Goal: Task Accomplishment & Management: Manage account settings

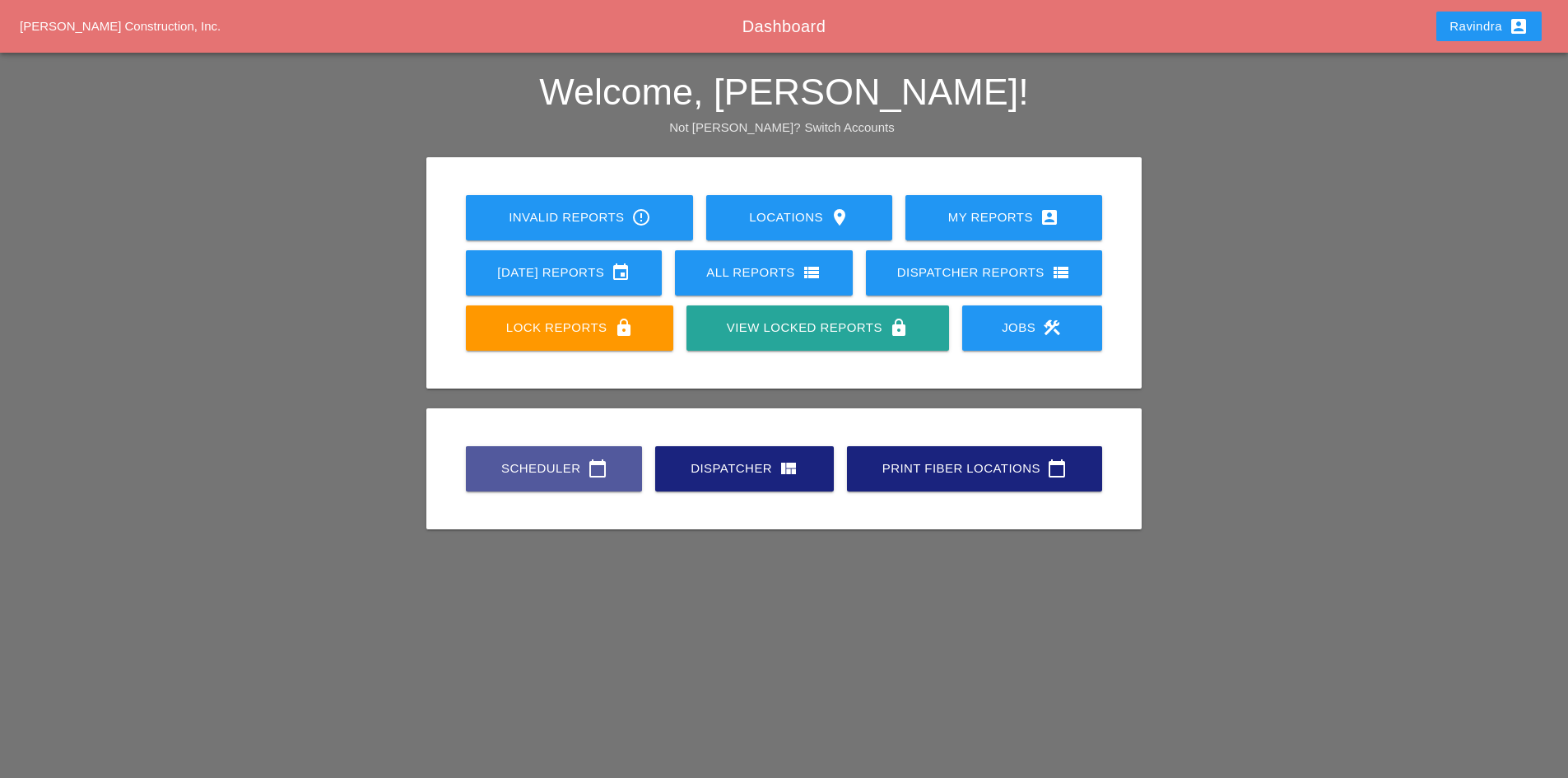
click at [526, 462] on div "Scheduler calendar_today" at bounding box center [554, 468] width 124 height 20
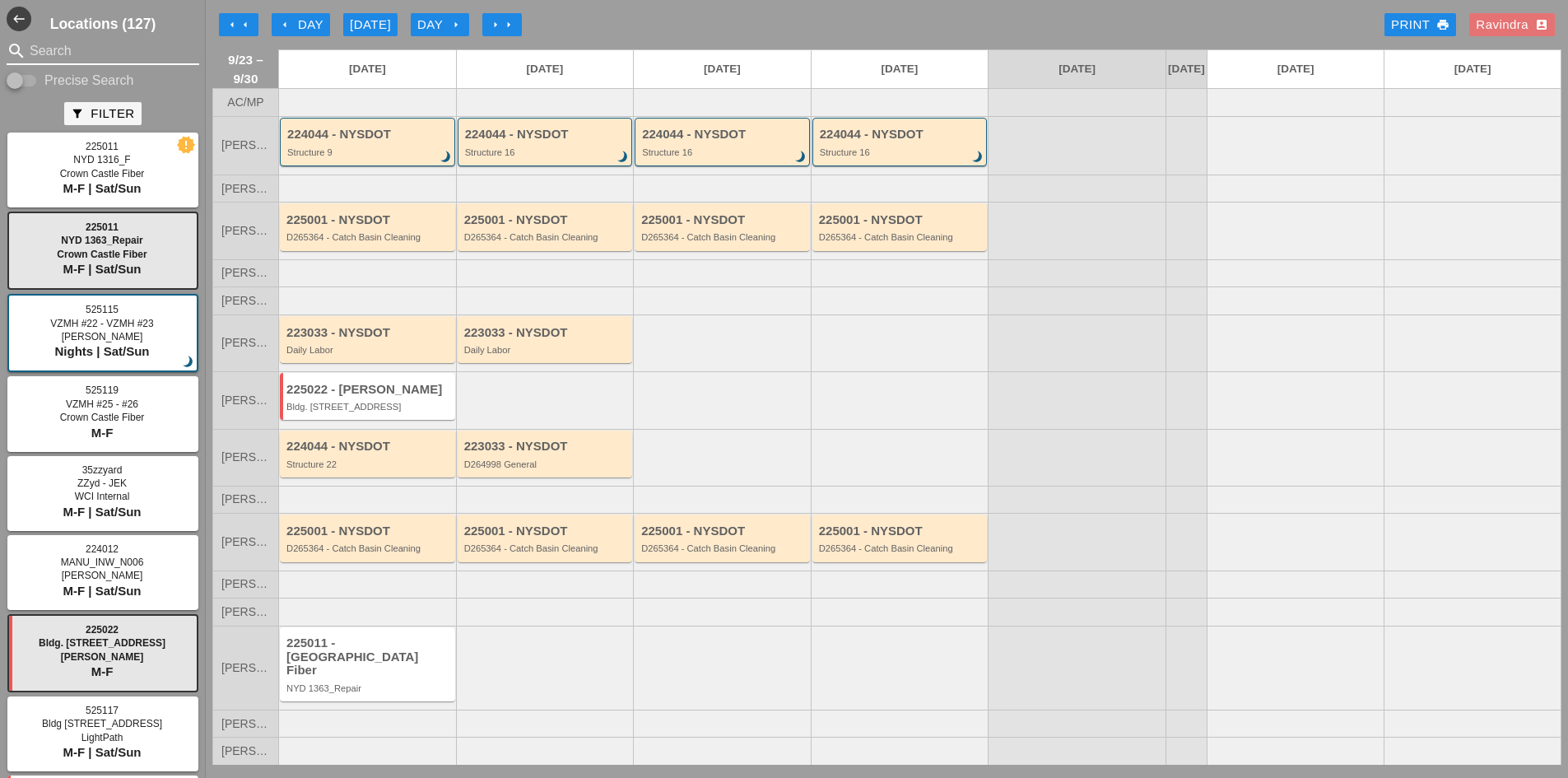
click at [69, 59] on input "Search" at bounding box center [103, 51] width 146 height 26
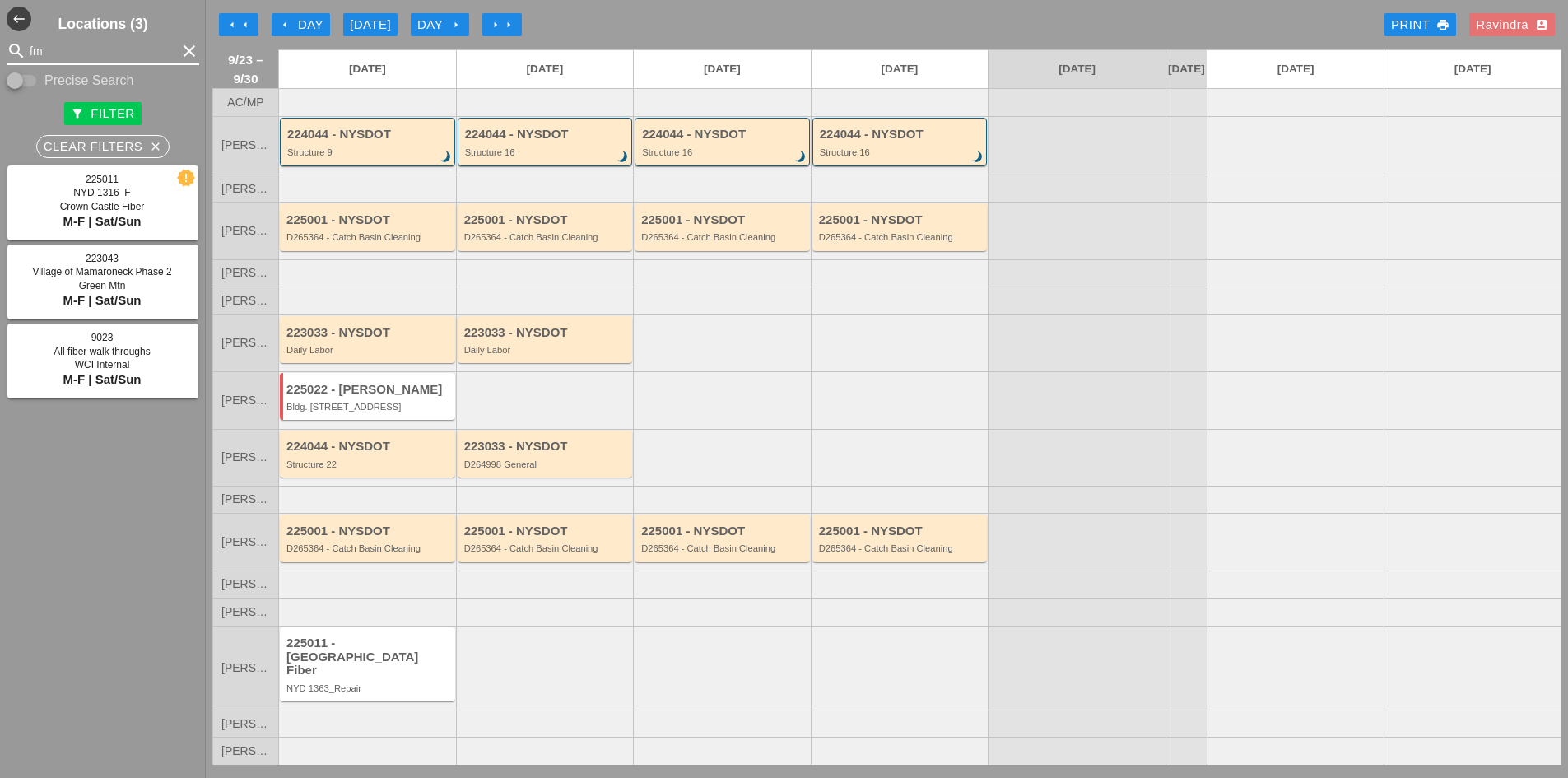
type input "fmc"
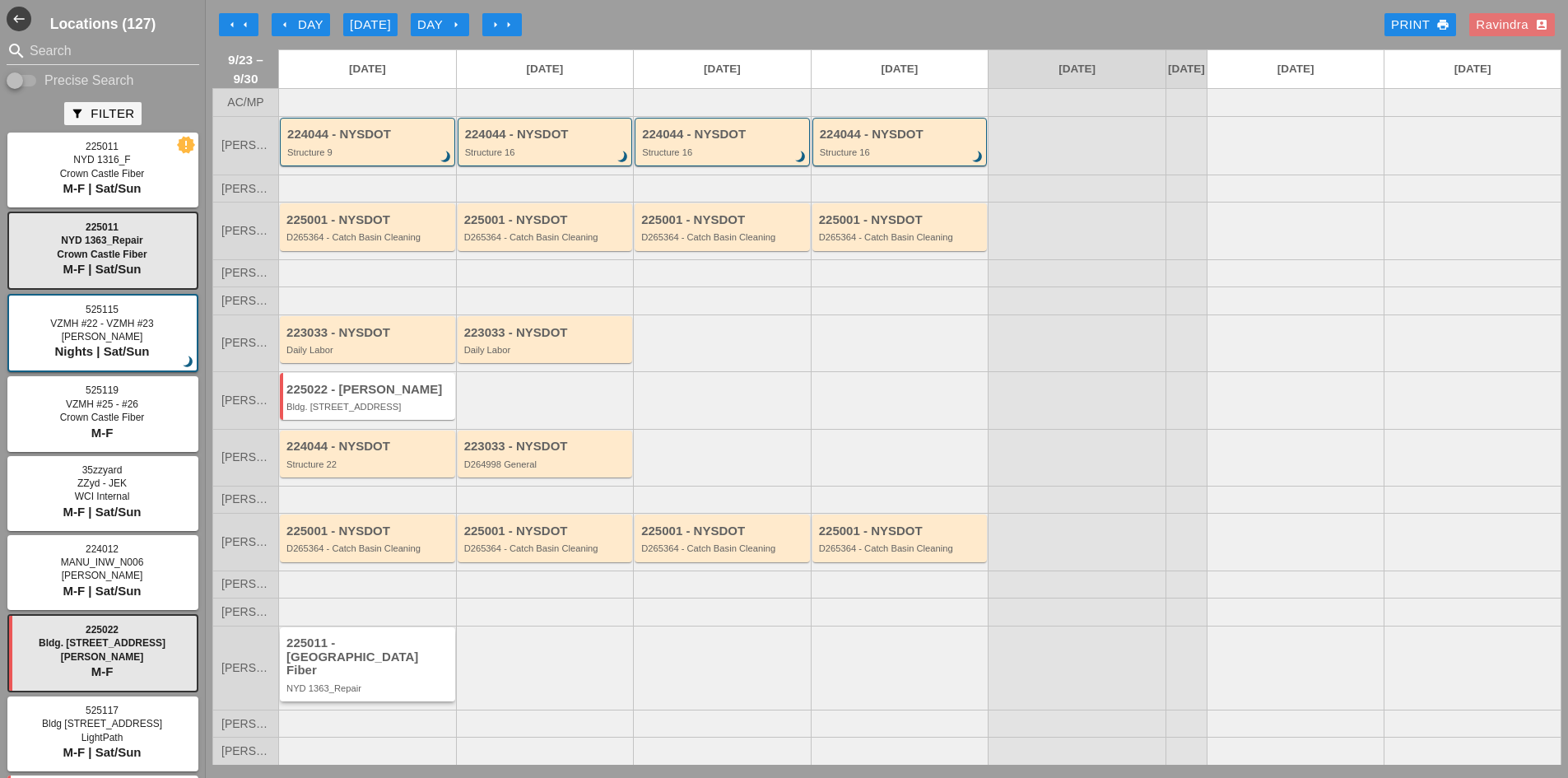
click at [373, 664] on div "225011 - [GEOGRAPHIC_DATA] Fiber" at bounding box center [369, 657] width 164 height 42
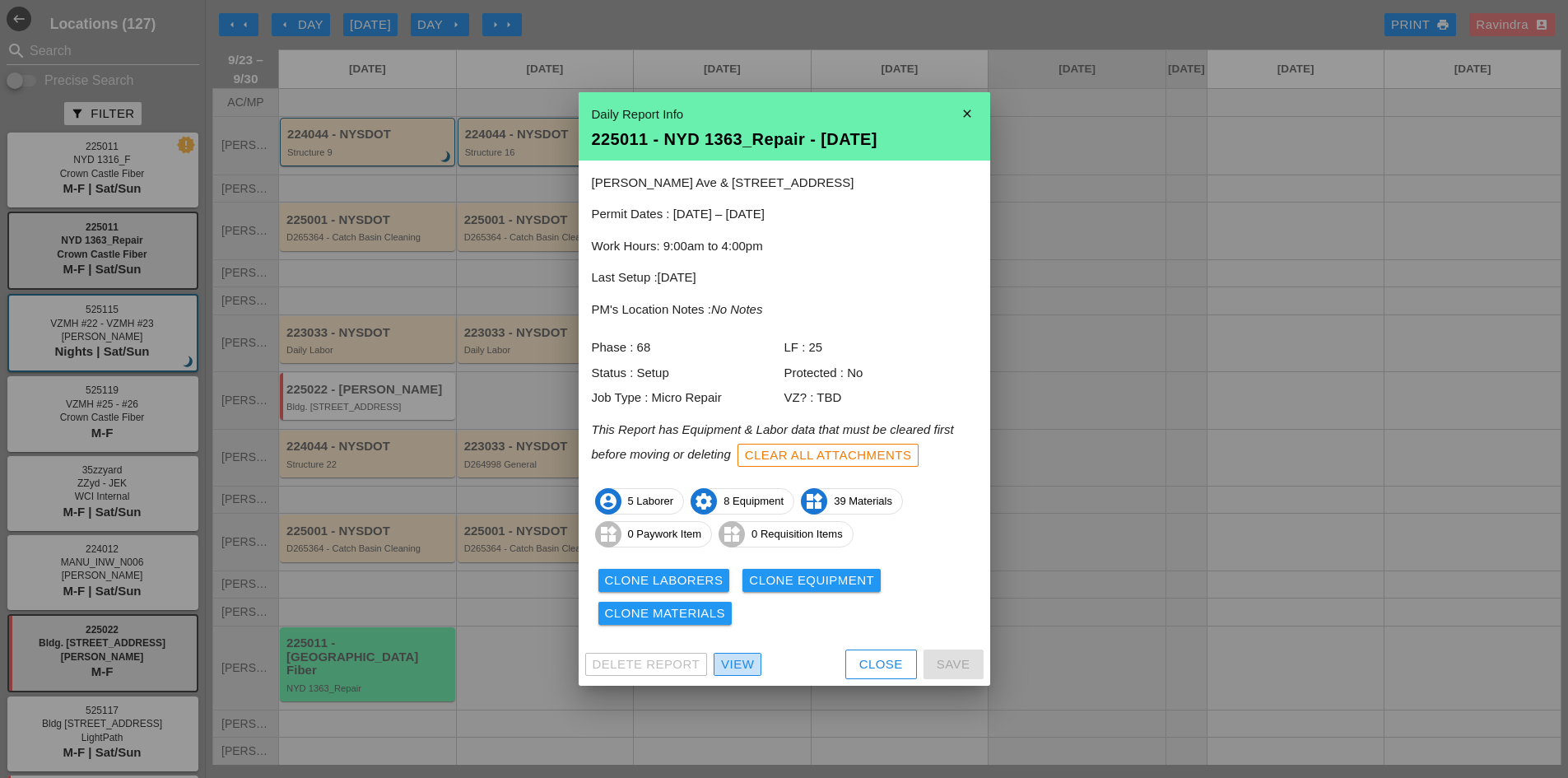
click at [733, 668] on div "View" at bounding box center [737, 664] width 32 height 19
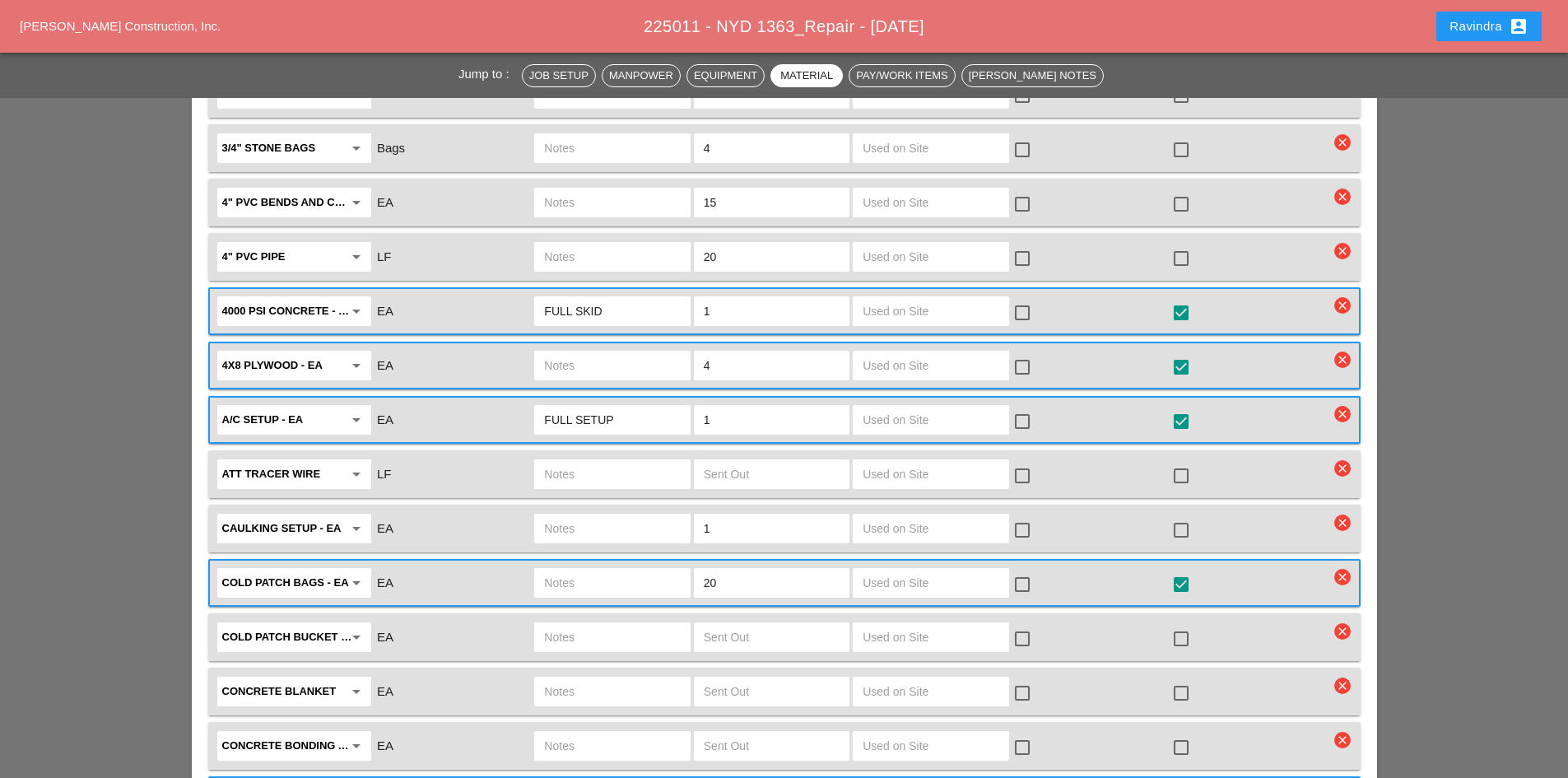
scroll to position [2388, 0]
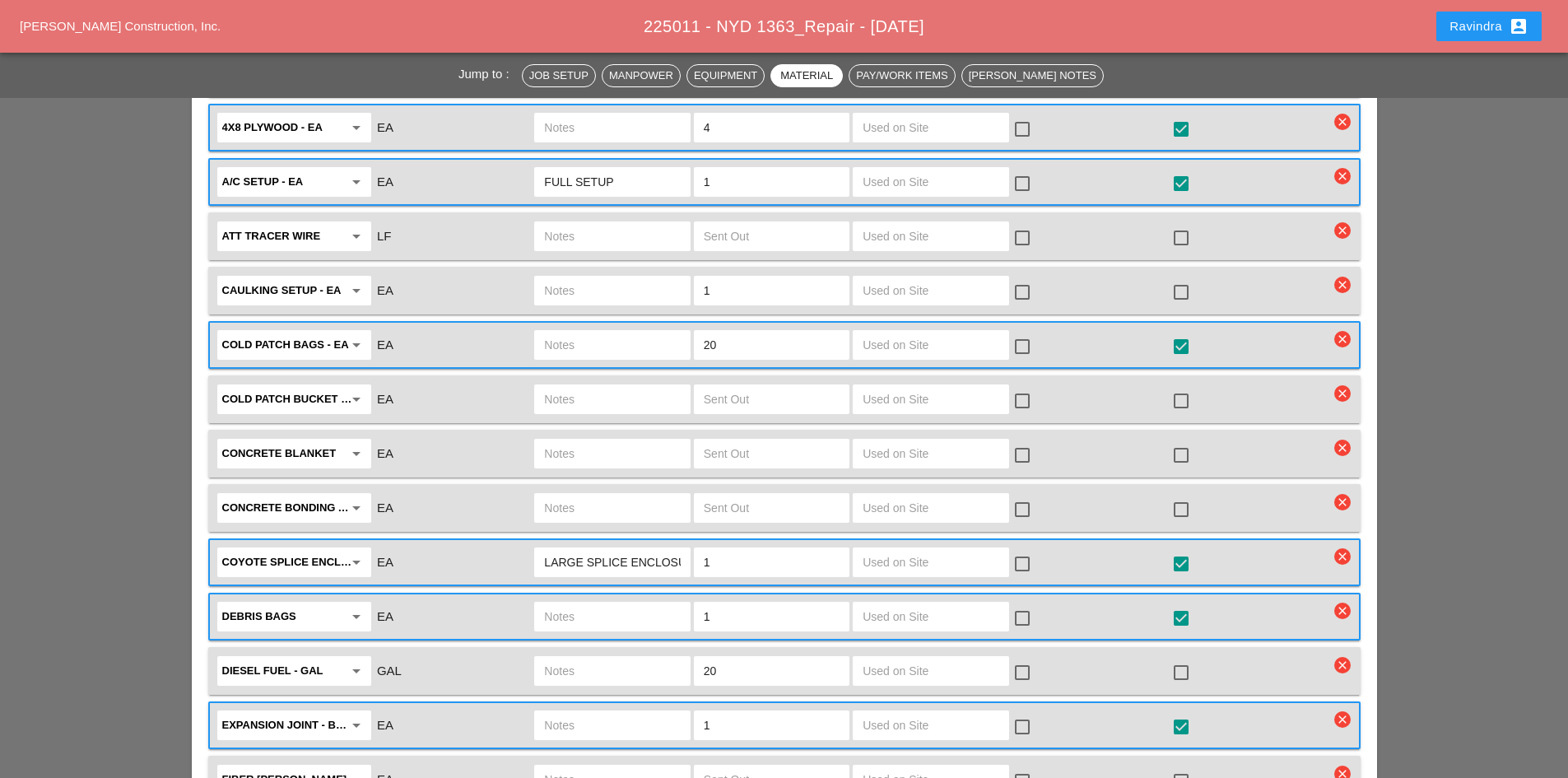
click at [1450, 34] on div "Ravindra account_box" at bounding box center [1490, 26] width 79 height 20
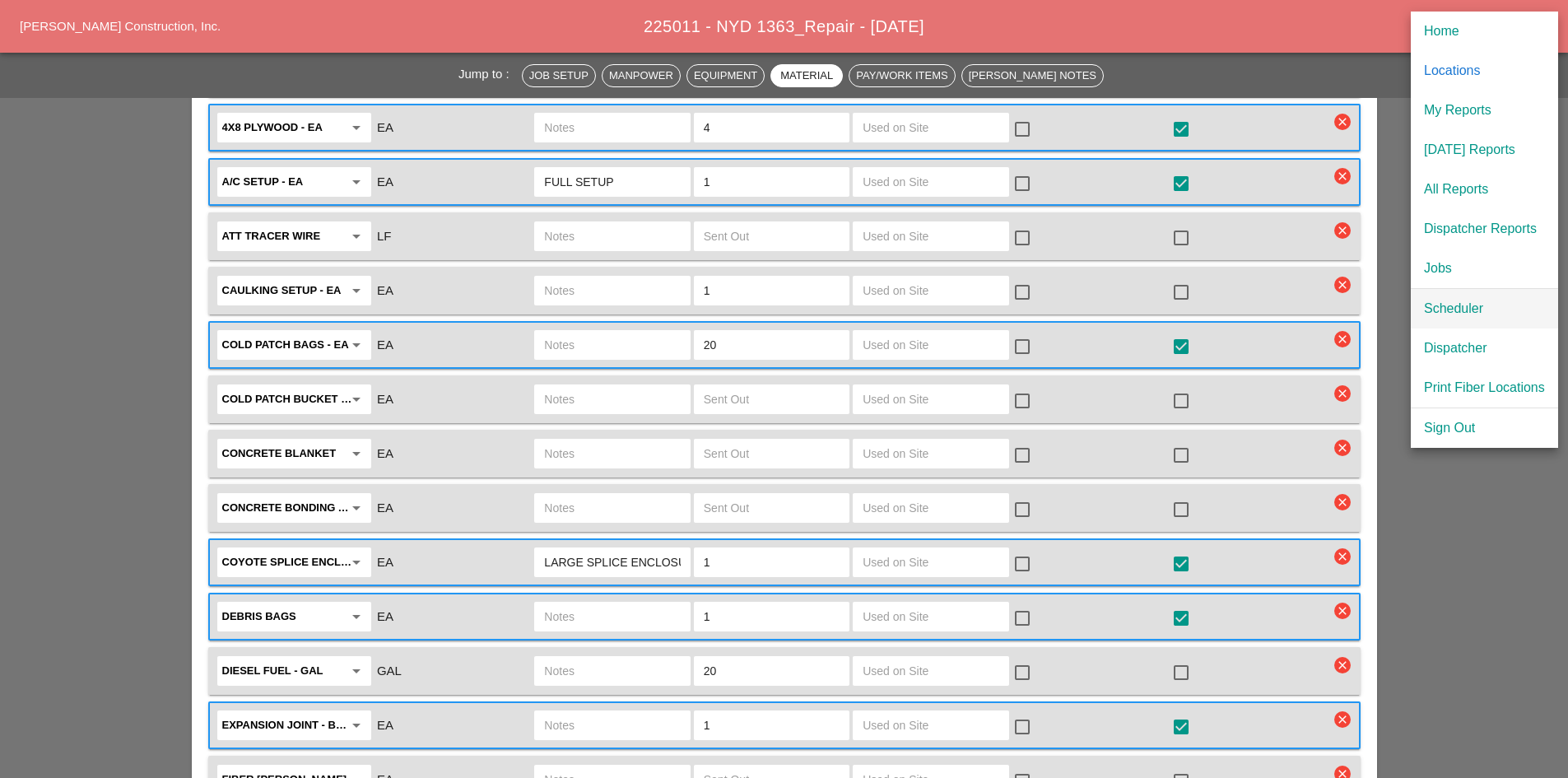
click at [1440, 310] on div "Scheduler" at bounding box center [1485, 309] width 121 height 20
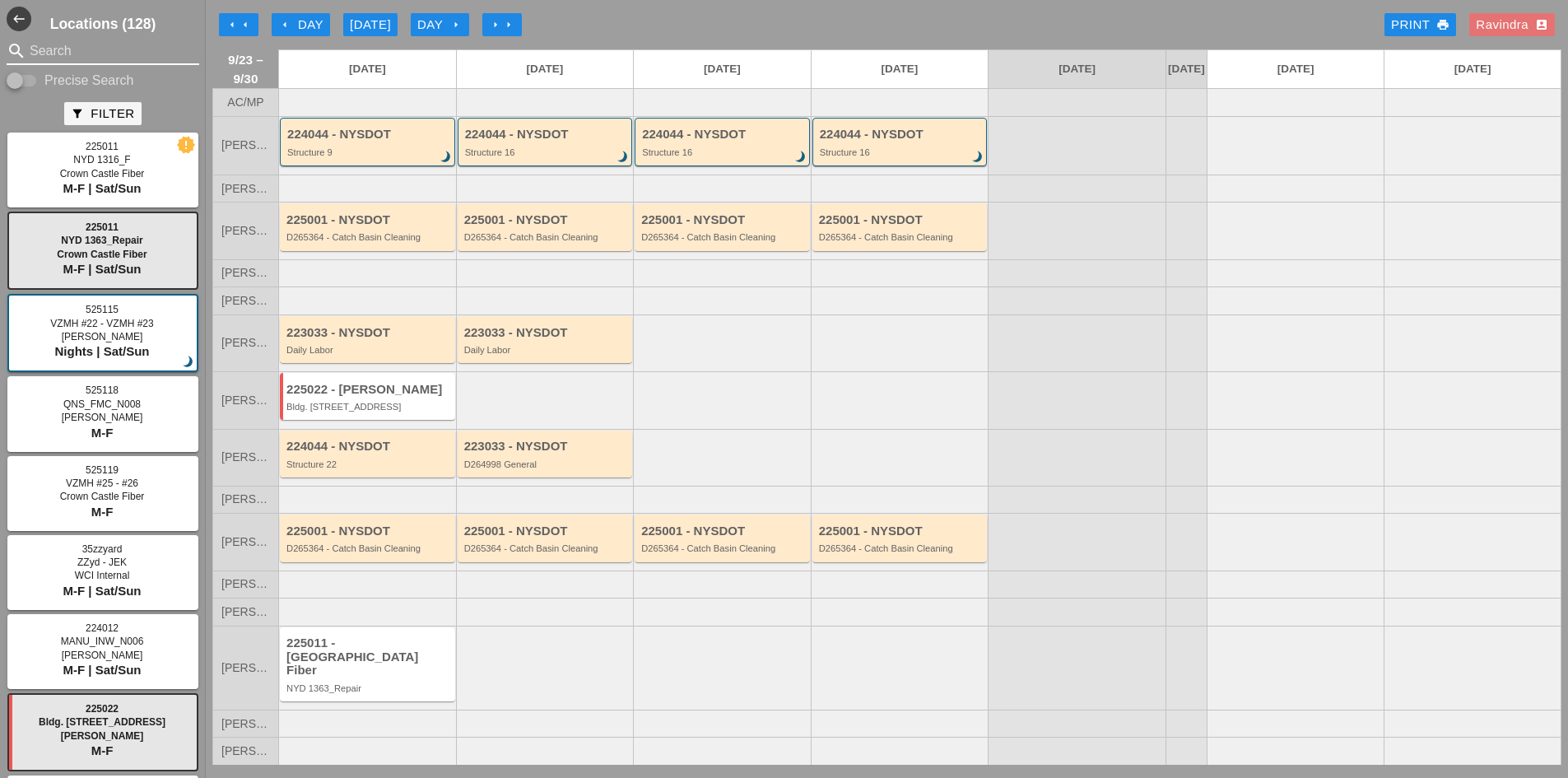
click at [76, 60] on input "Search" at bounding box center [103, 51] width 146 height 26
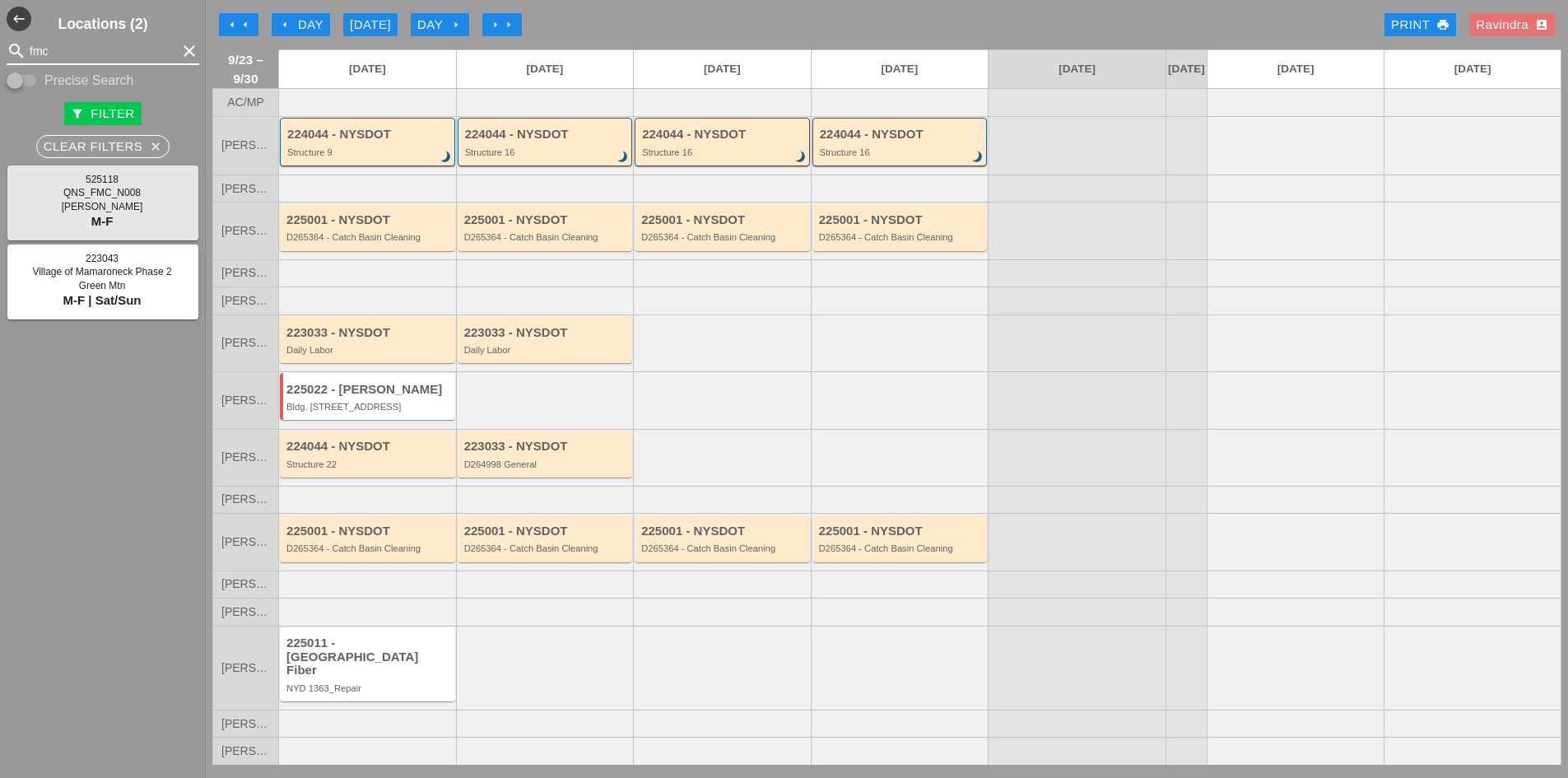
type input "fmc"
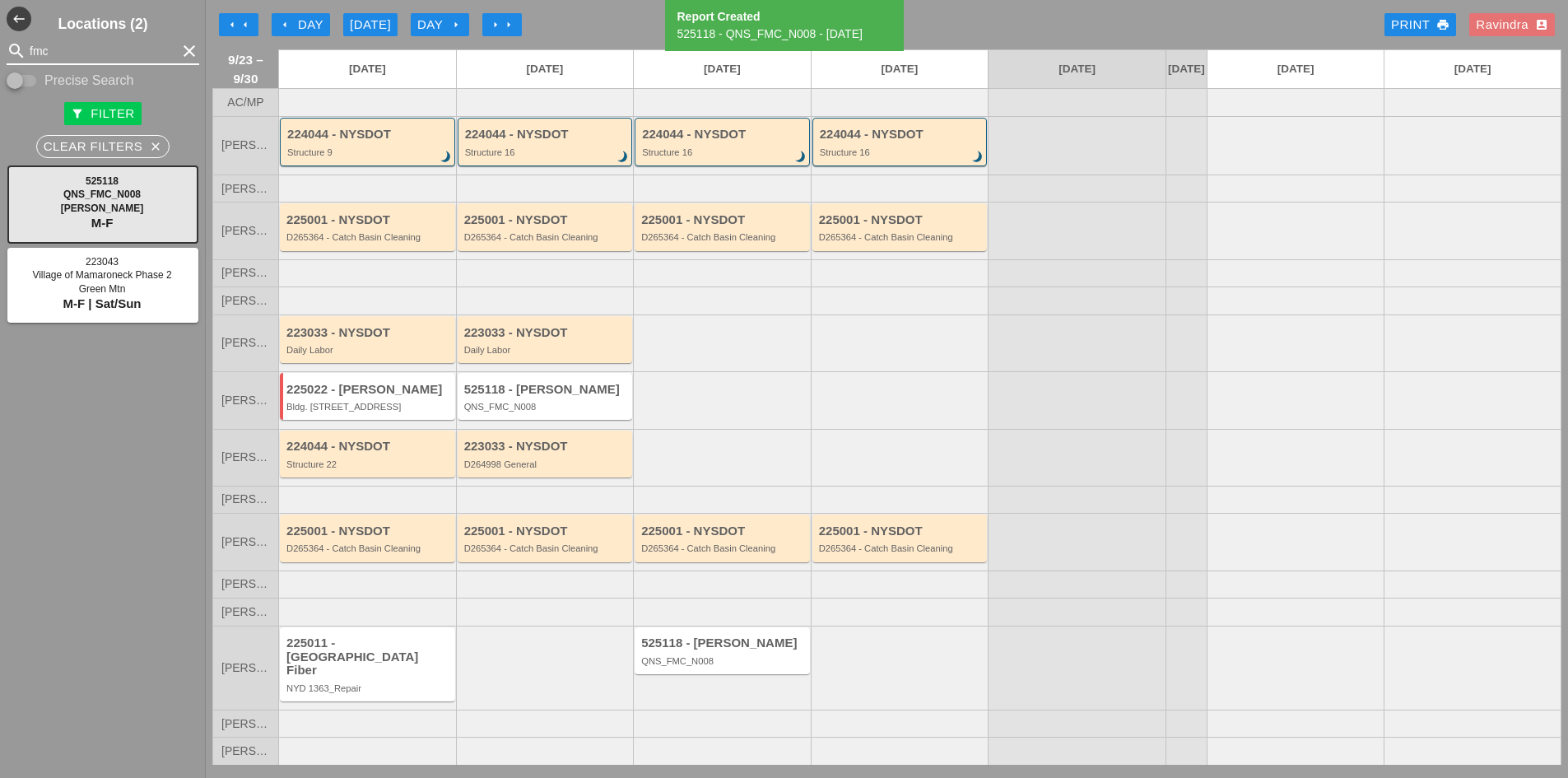
drag, startPoint x: 67, startPoint y: 56, endPoint x: -189, endPoint y: 70, distance: 256.4
click at [0, 70] on html "Home Locations My Reports [DATE] Reports All Reports Dispatcher Reports Jobs Sc…" at bounding box center [784, 454] width 1568 height 908
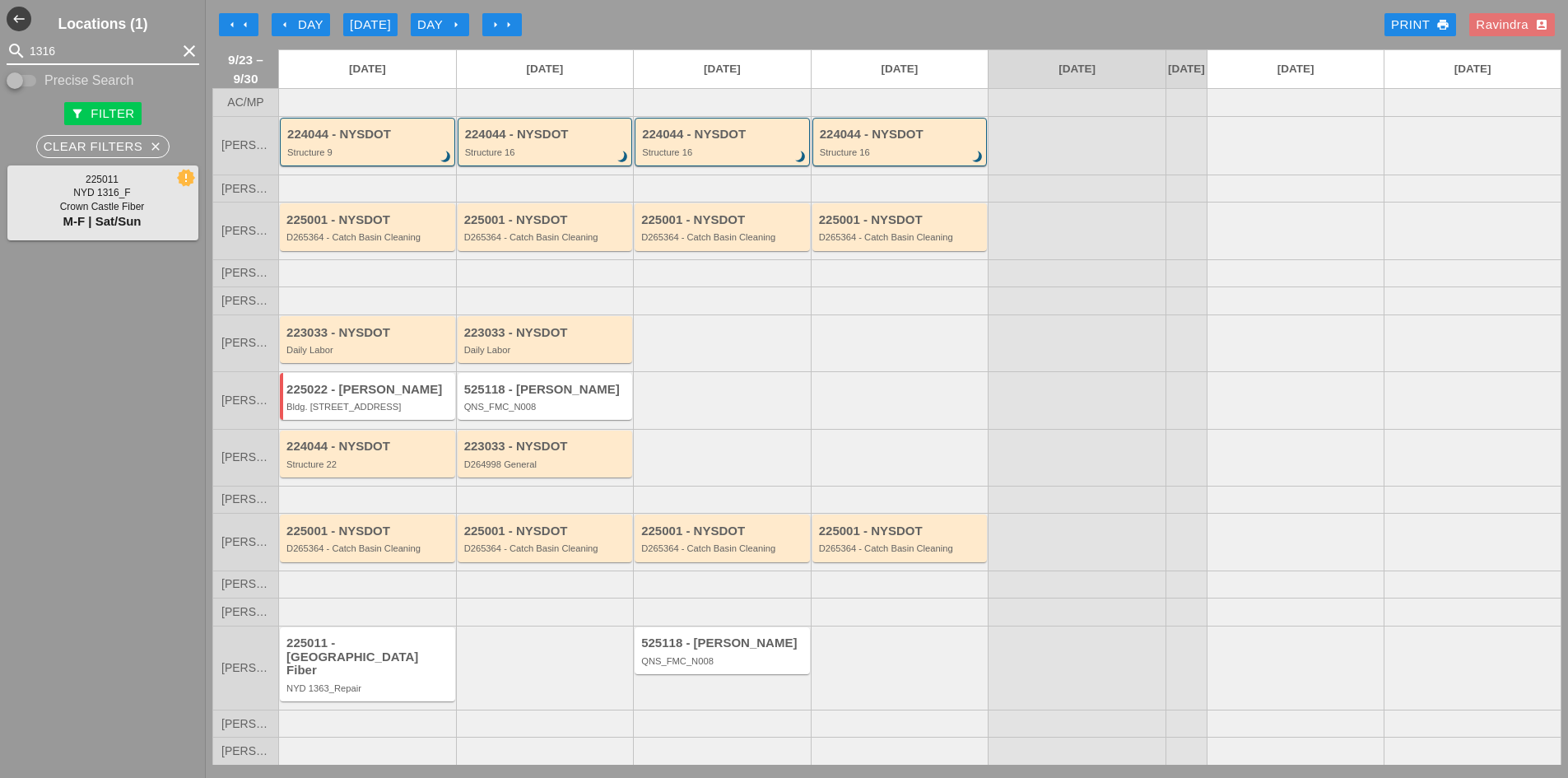
type input "1316"
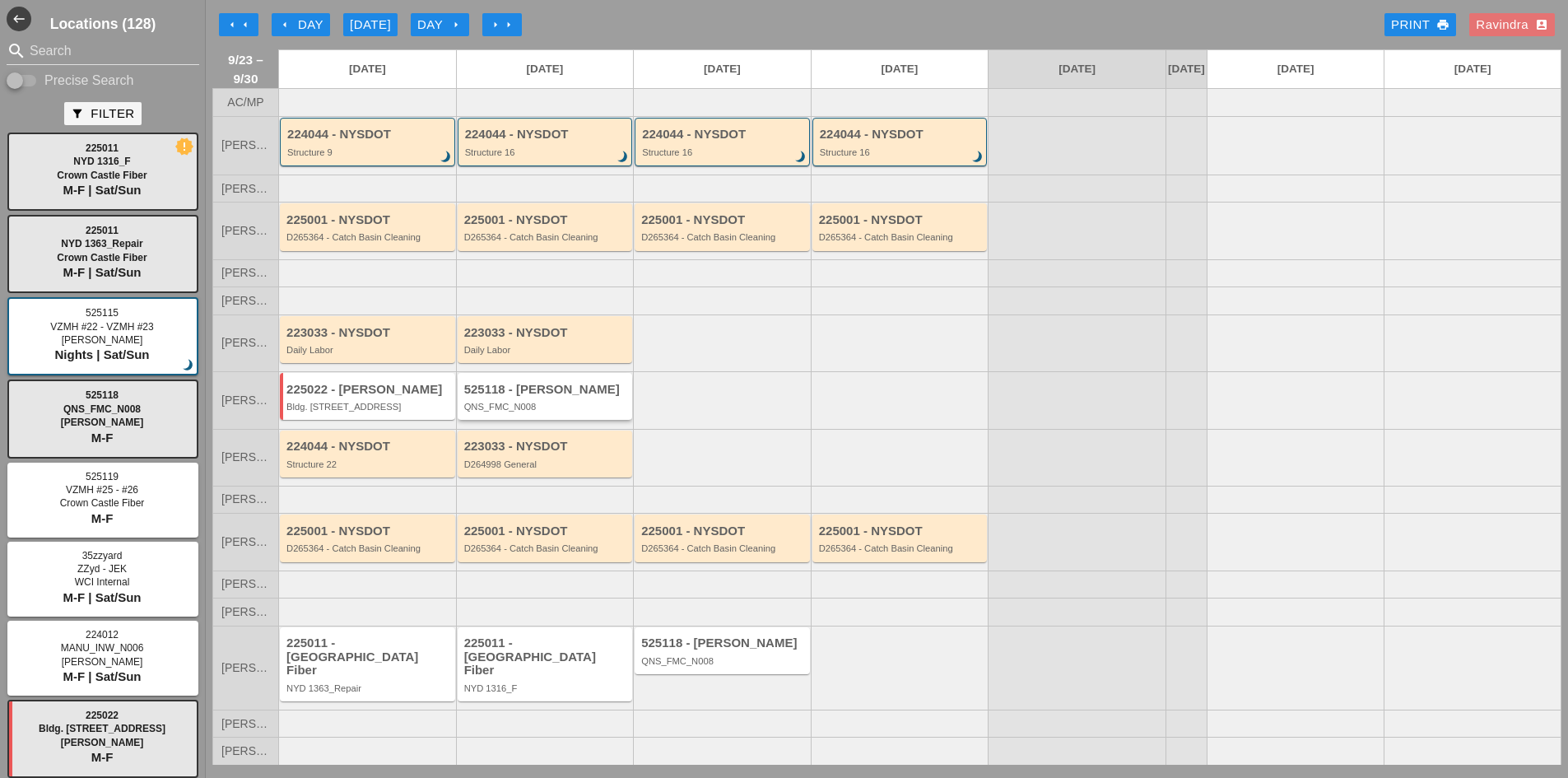
click at [542, 397] on div "525118 - [PERSON_NAME]" at bounding box center [547, 390] width 164 height 14
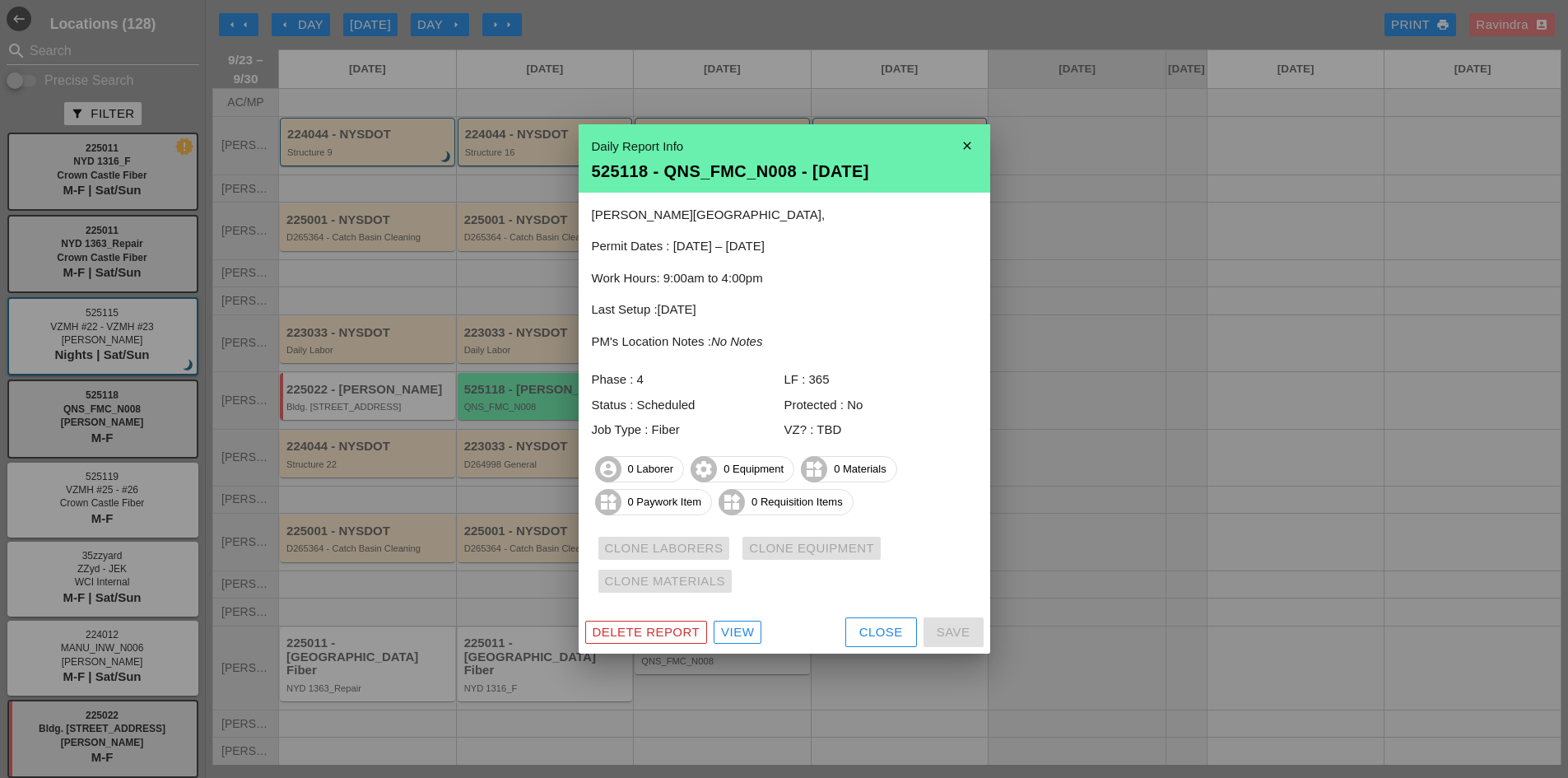
click at [848, 637] on button "Close" at bounding box center [881, 632] width 71 height 30
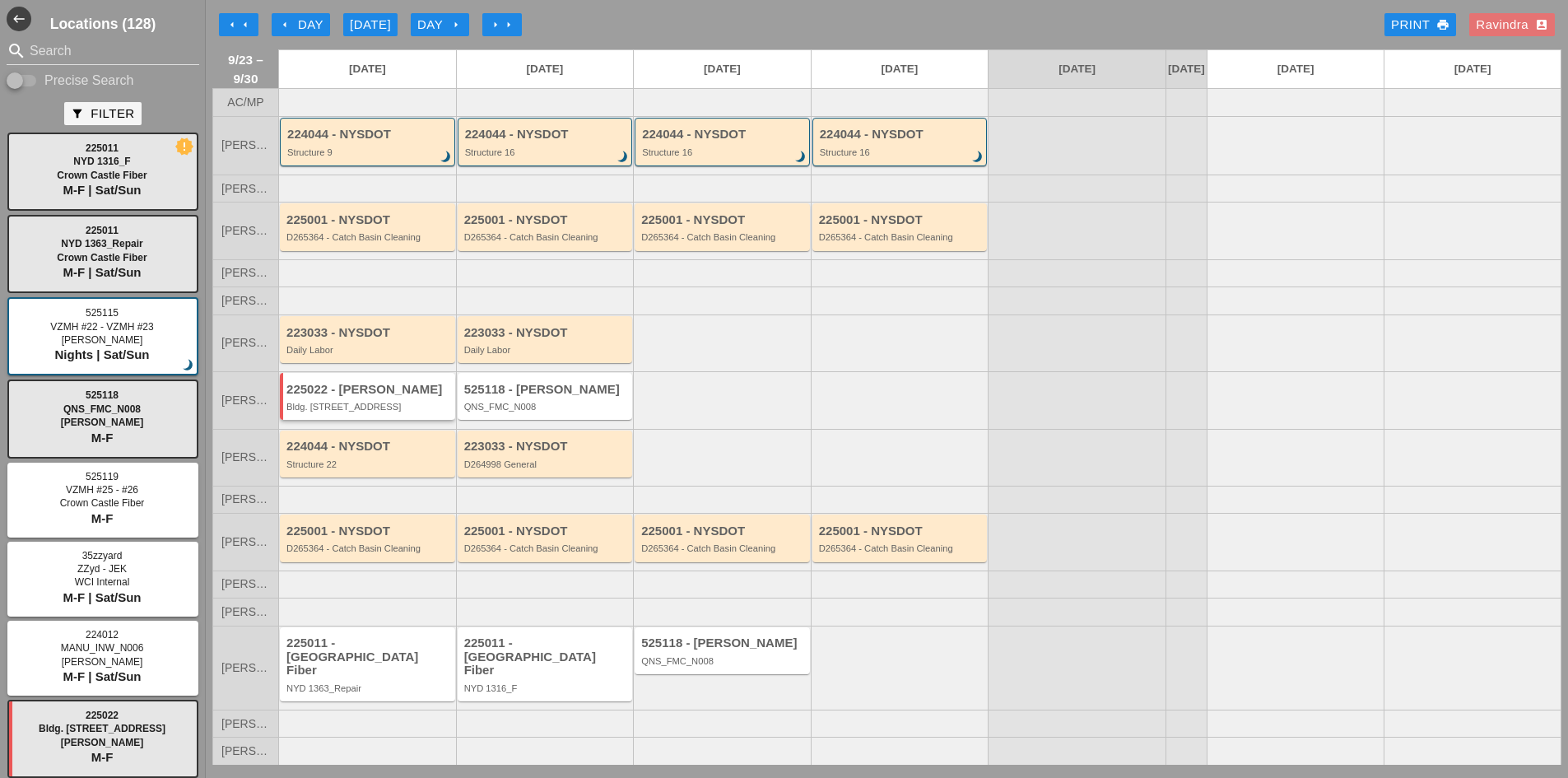
click at [369, 396] on div "225022 - Hugh O'Kane Bldg. 130 5th Ave" at bounding box center [367, 396] width 175 height 47
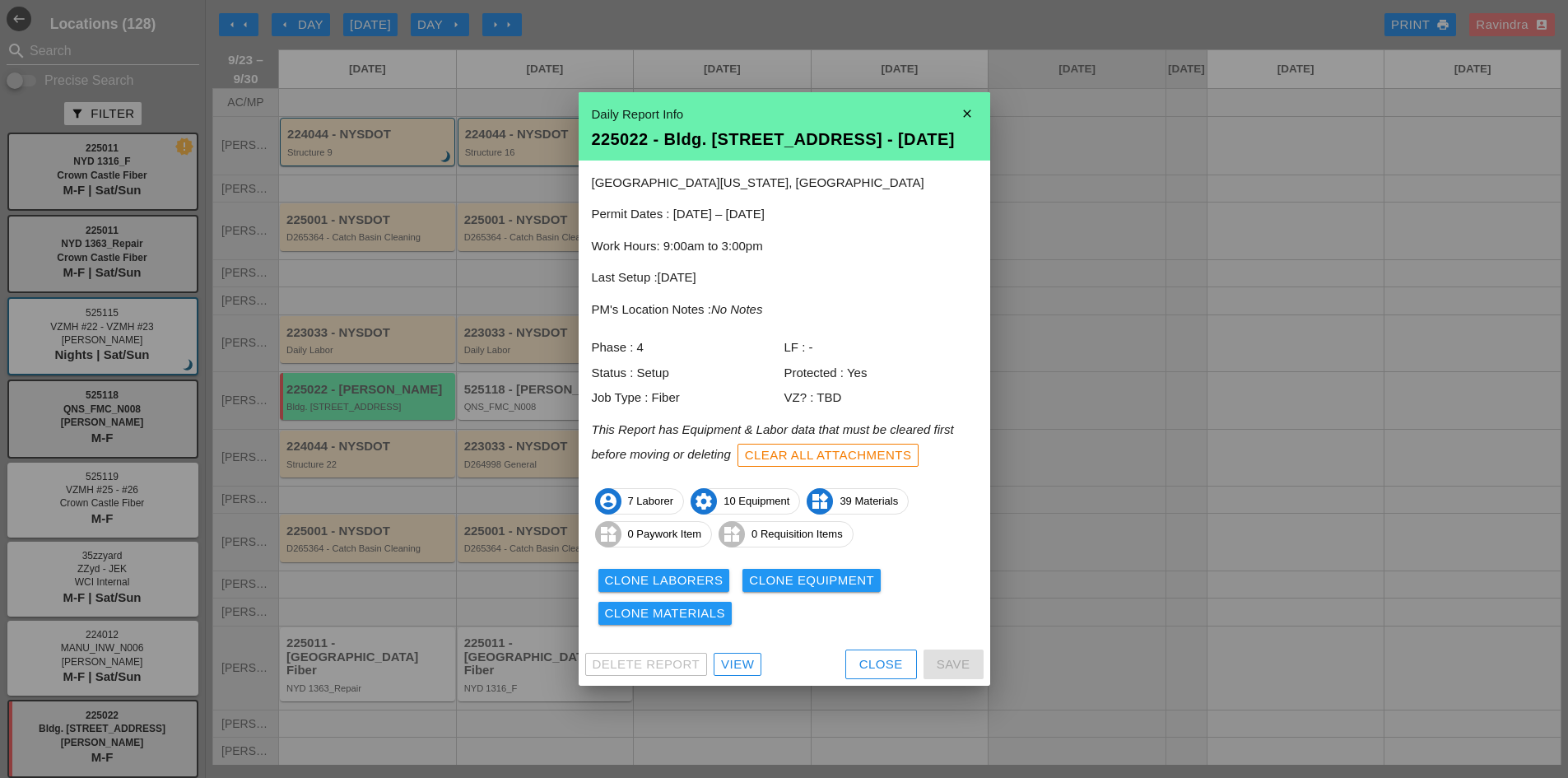
click at [696, 574] on div "Clone Laborers" at bounding box center [664, 580] width 118 height 19
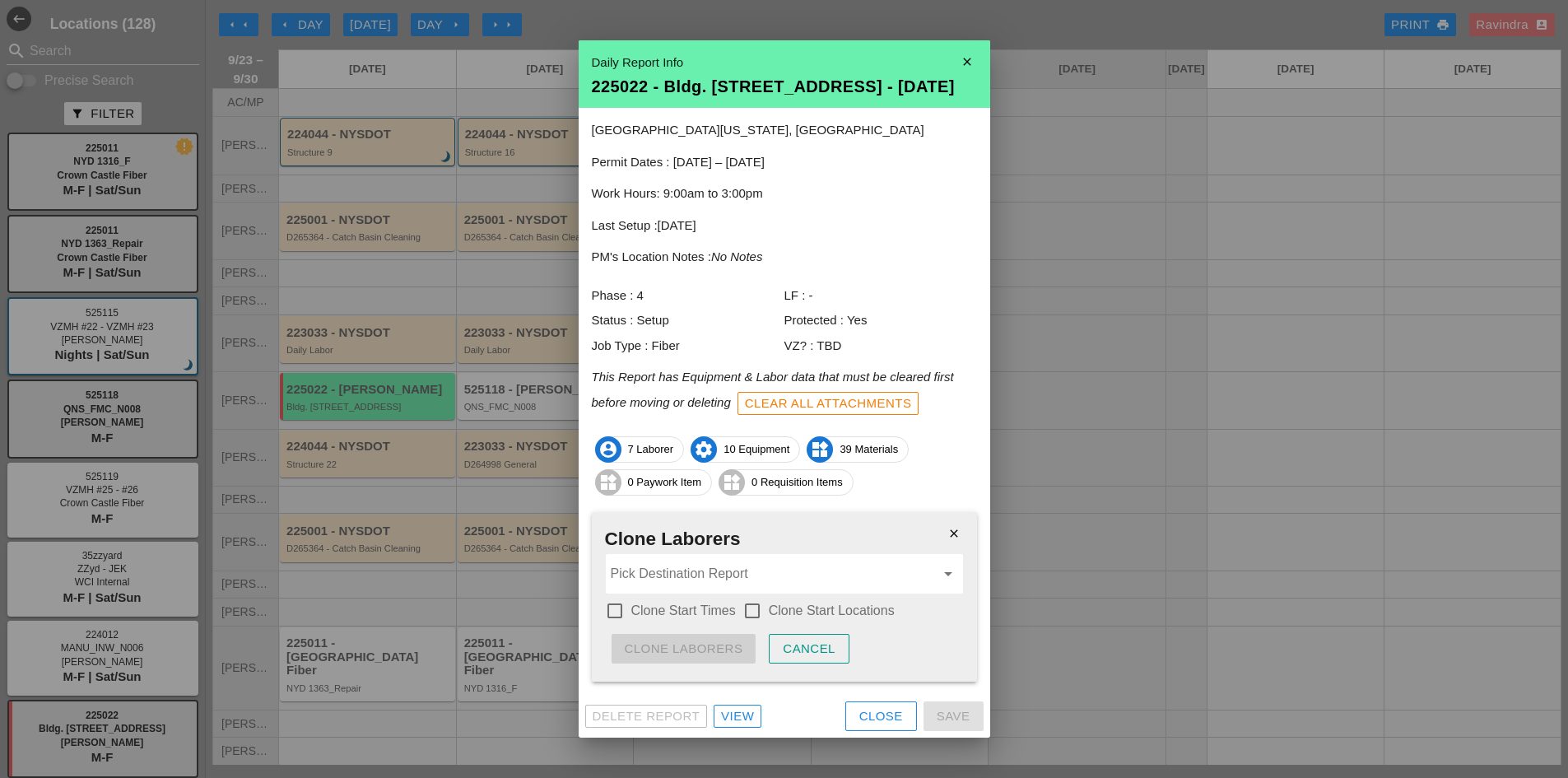
click at [691, 577] on input "Pick Destination Report" at bounding box center [773, 573] width 325 height 26
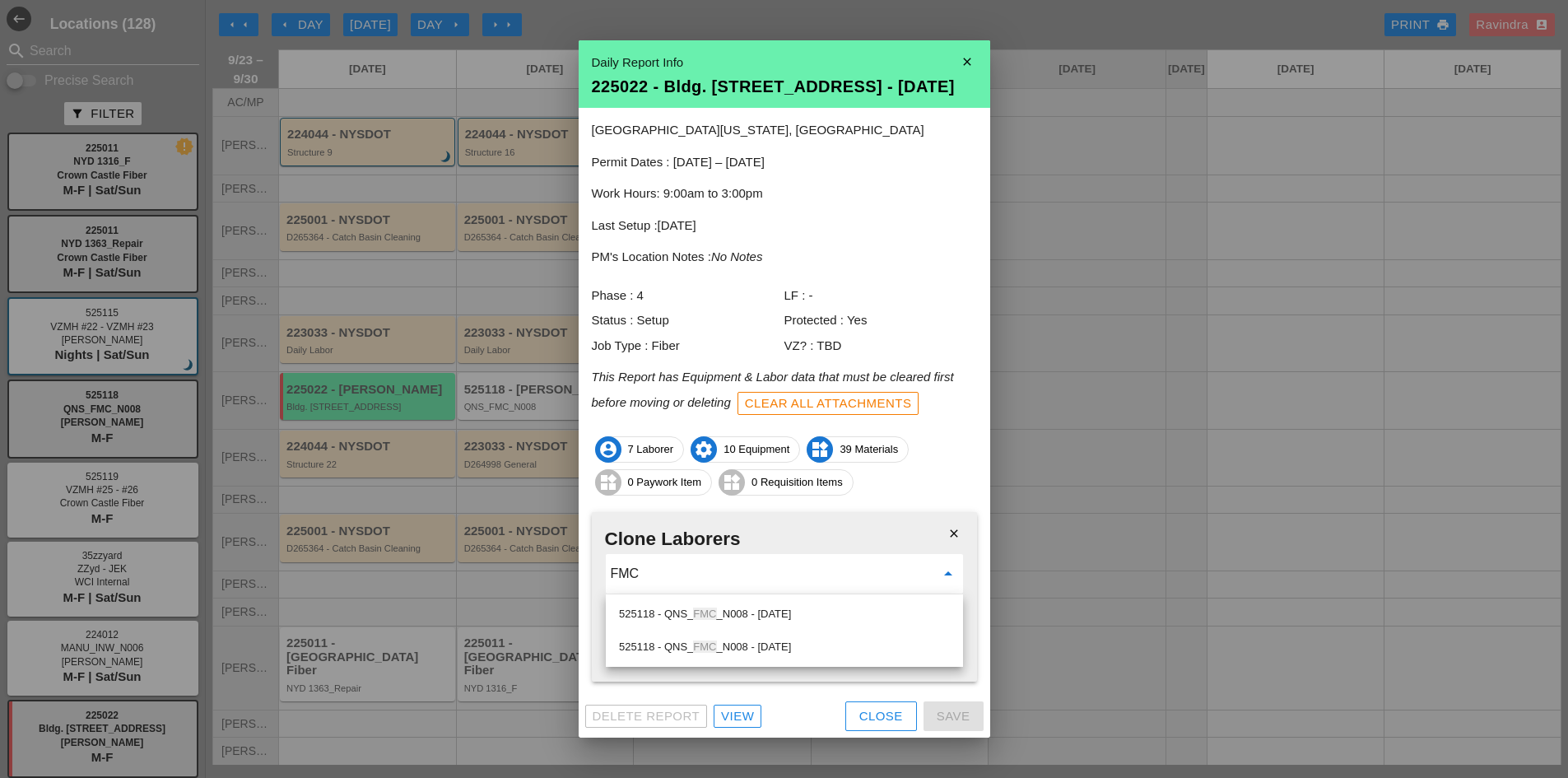
click at [736, 597] on div "525118 - QNS_ FMC _N008 - 09/24/2025 525118 - QNS_ FMC _N008 - 09/25/2025" at bounding box center [785, 631] width 357 height 72
click at [714, 615] on span "FMC" at bounding box center [705, 614] width 23 height 13
type input "525118 - QNS_FMC_N008 - [DATE]"
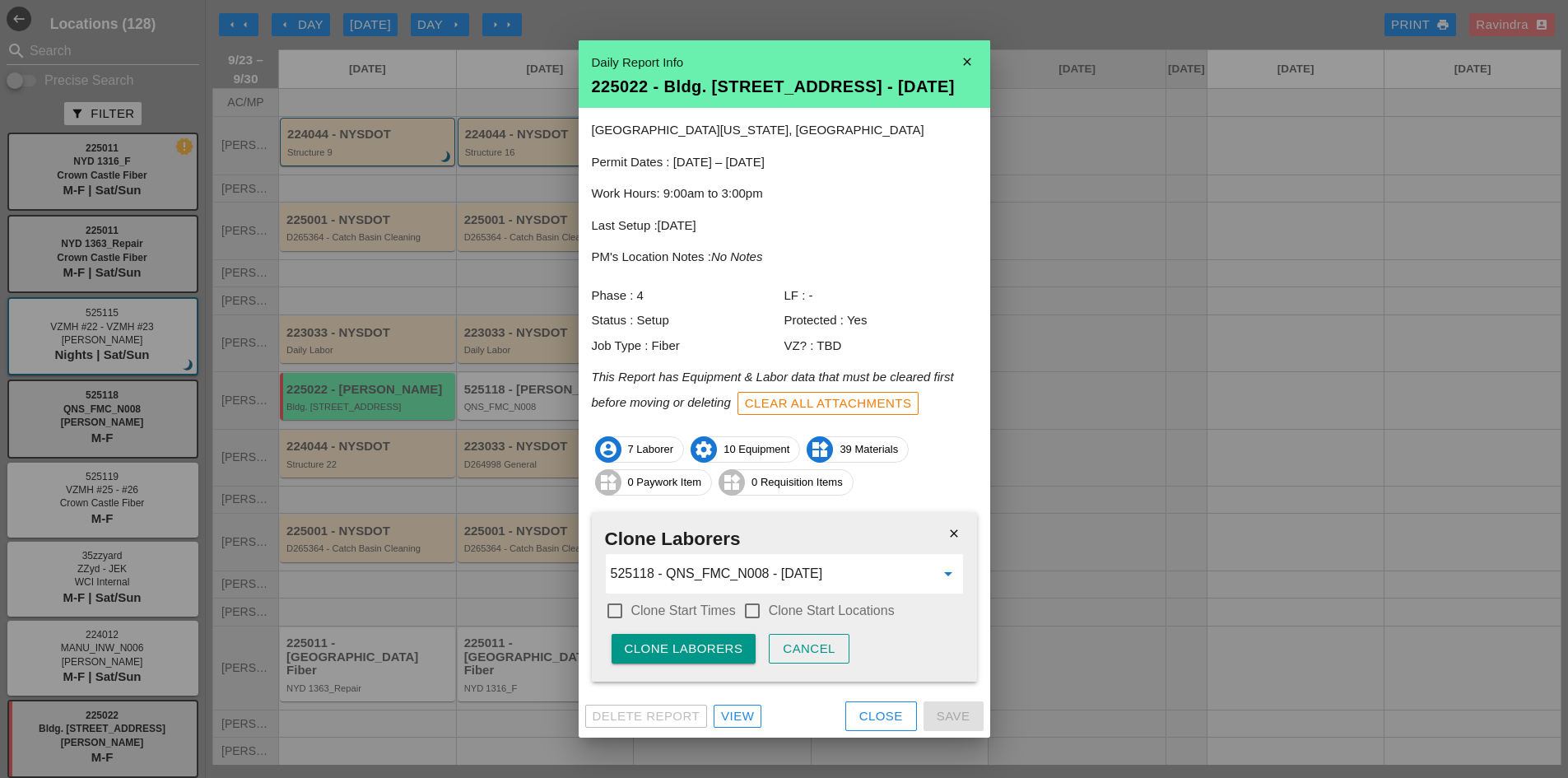
click at [688, 623] on div "check_box_outline_blank Clone Start Times check_box_outline_blank Clone Start L…" at bounding box center [785, 612] width 359 height 29
click at [682, 618] on label "Clone Start Times" at bounding box center [684, 611] width 105 height 16
checkbox input "true"
click at [761, 607] on div at bounding box center [752, 611] width 28 height 28
checkbox input "true"
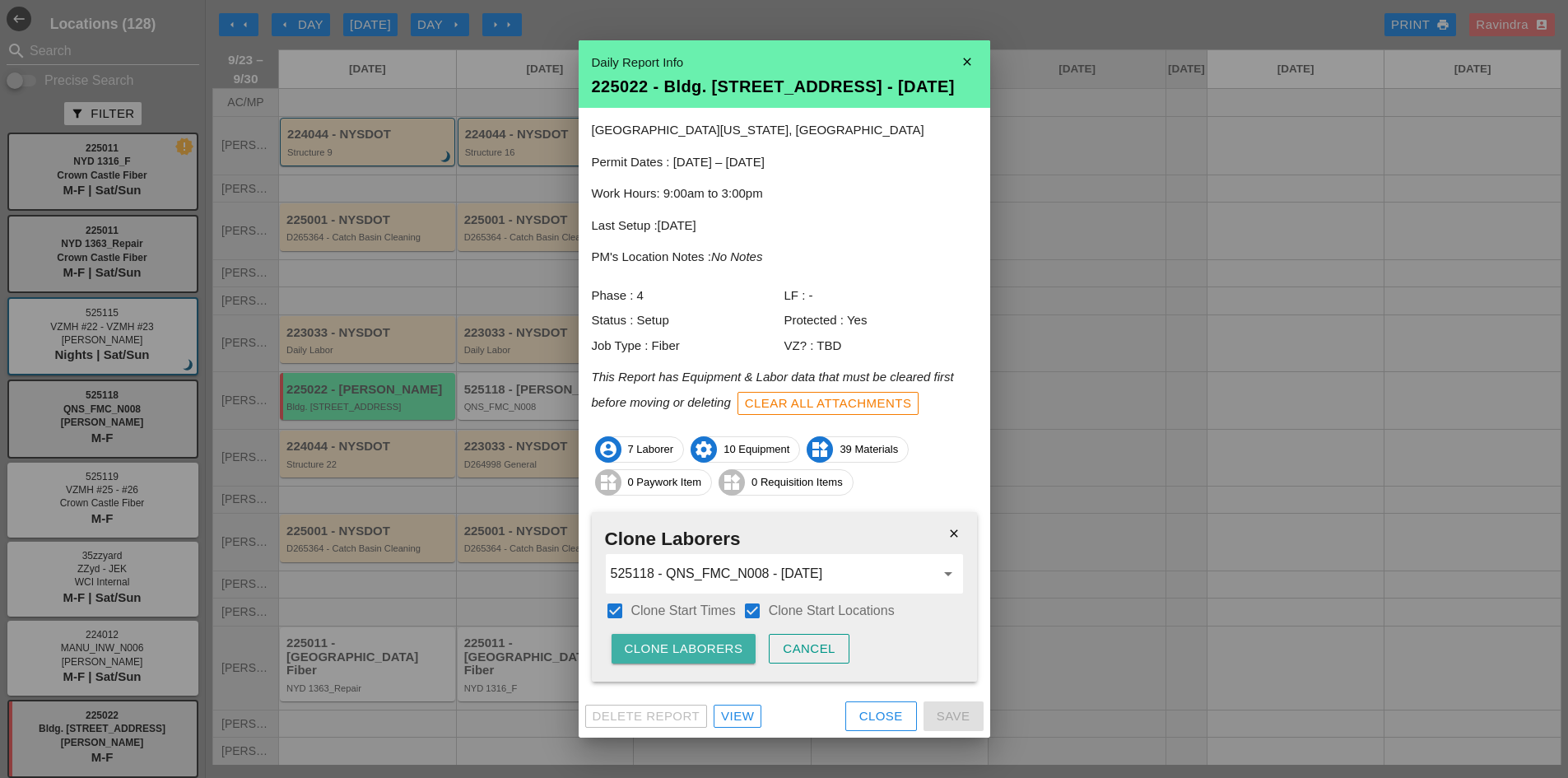
click at [670, 656] on div "Clone Laborers" at bounding box center [684, 649] width 118 height 19
click at [873, 718] on div "Close" at bounding box center [881, 717] width 43 height 19
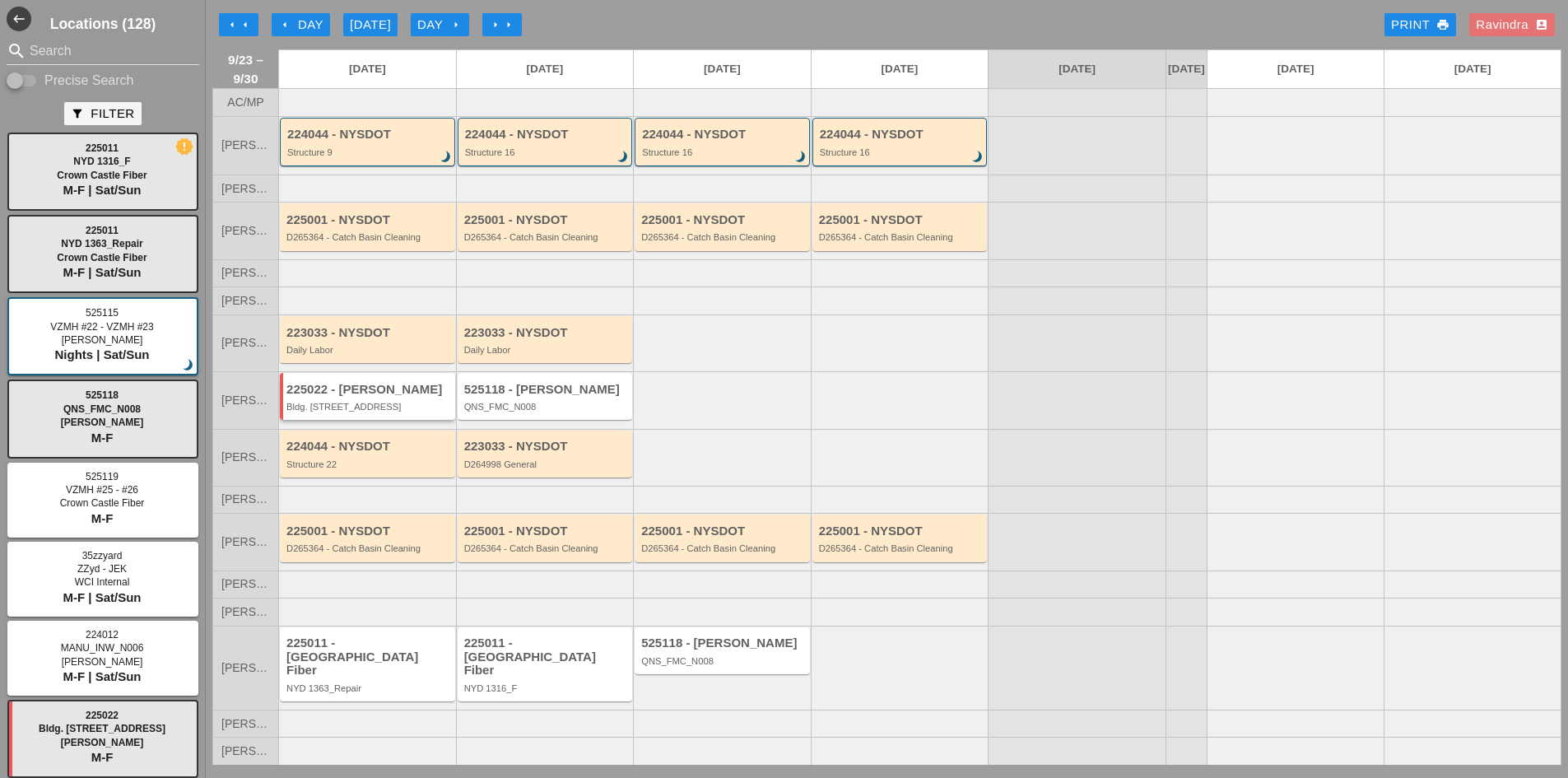
click at [428, 420] on div "225022 - Hugh O'Kane Bldg. 130 5th Ave" at bounding box center [367, 396] width 175 height 47
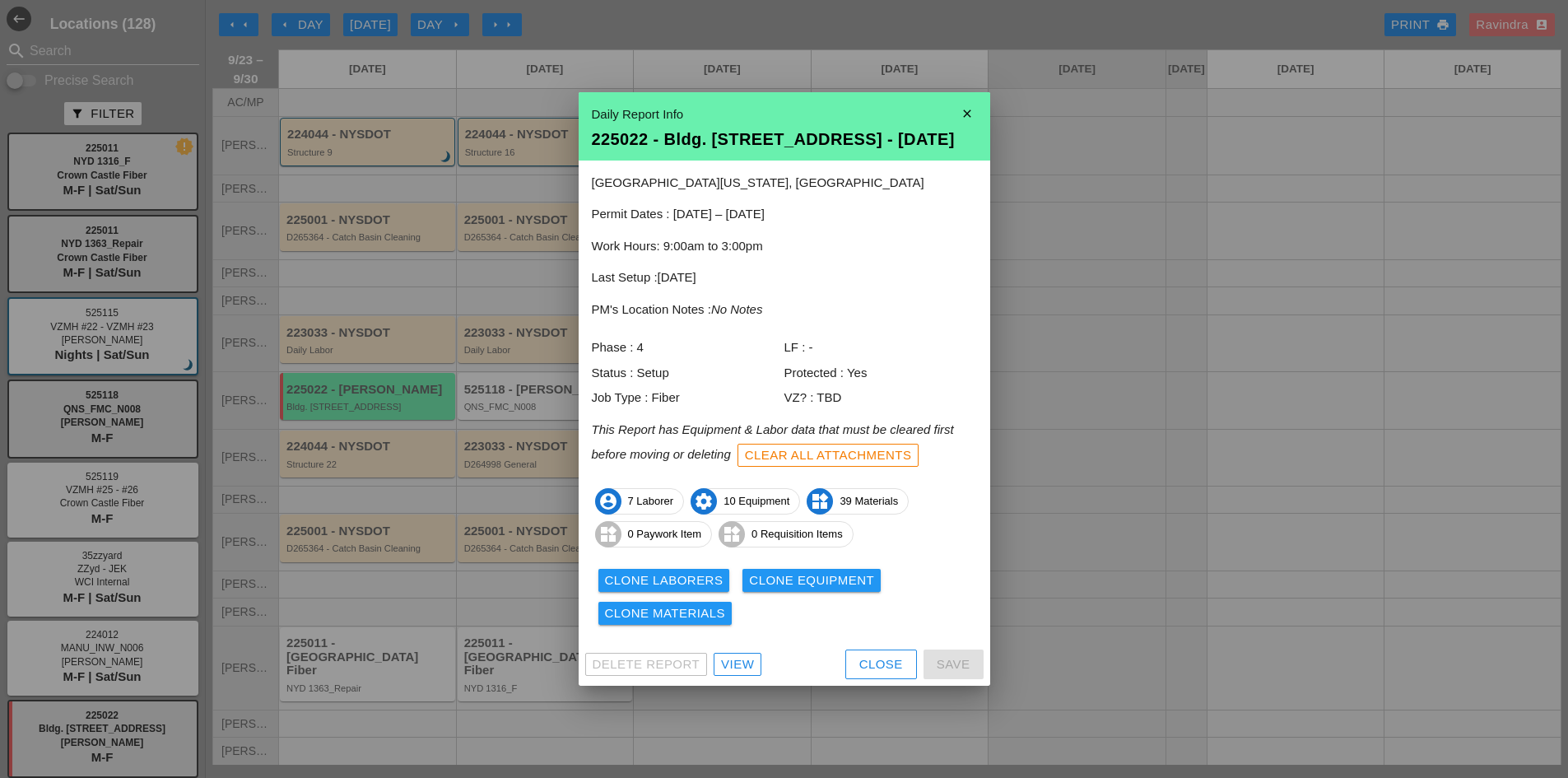
click at [826, 578] on div "Clone Equipment" at bounding box center [811, 580] width 125 height 19
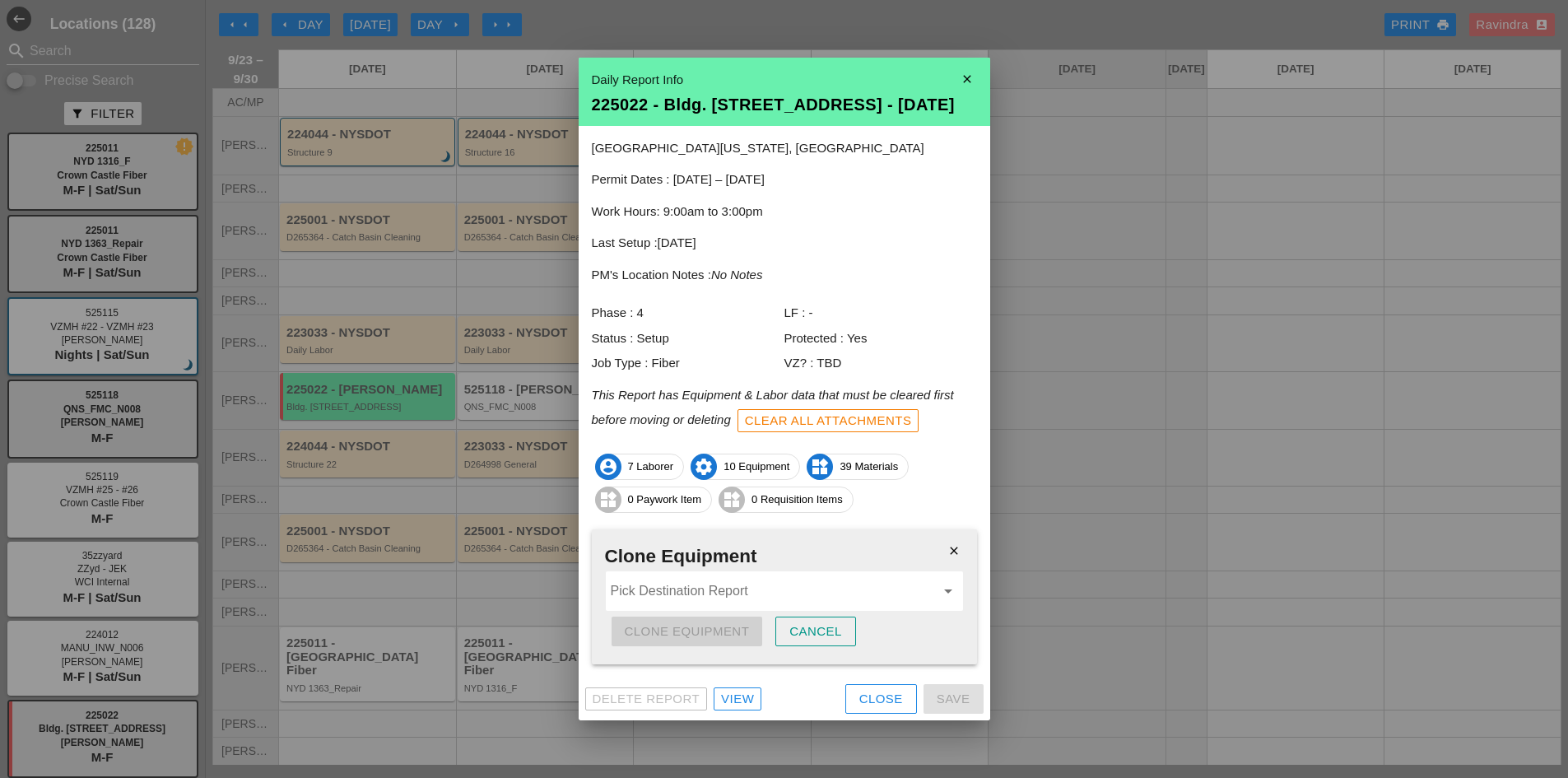
click at [711, 588] on input "Pick Destination Report" at bounding box center [773, 591] width 325 height 26
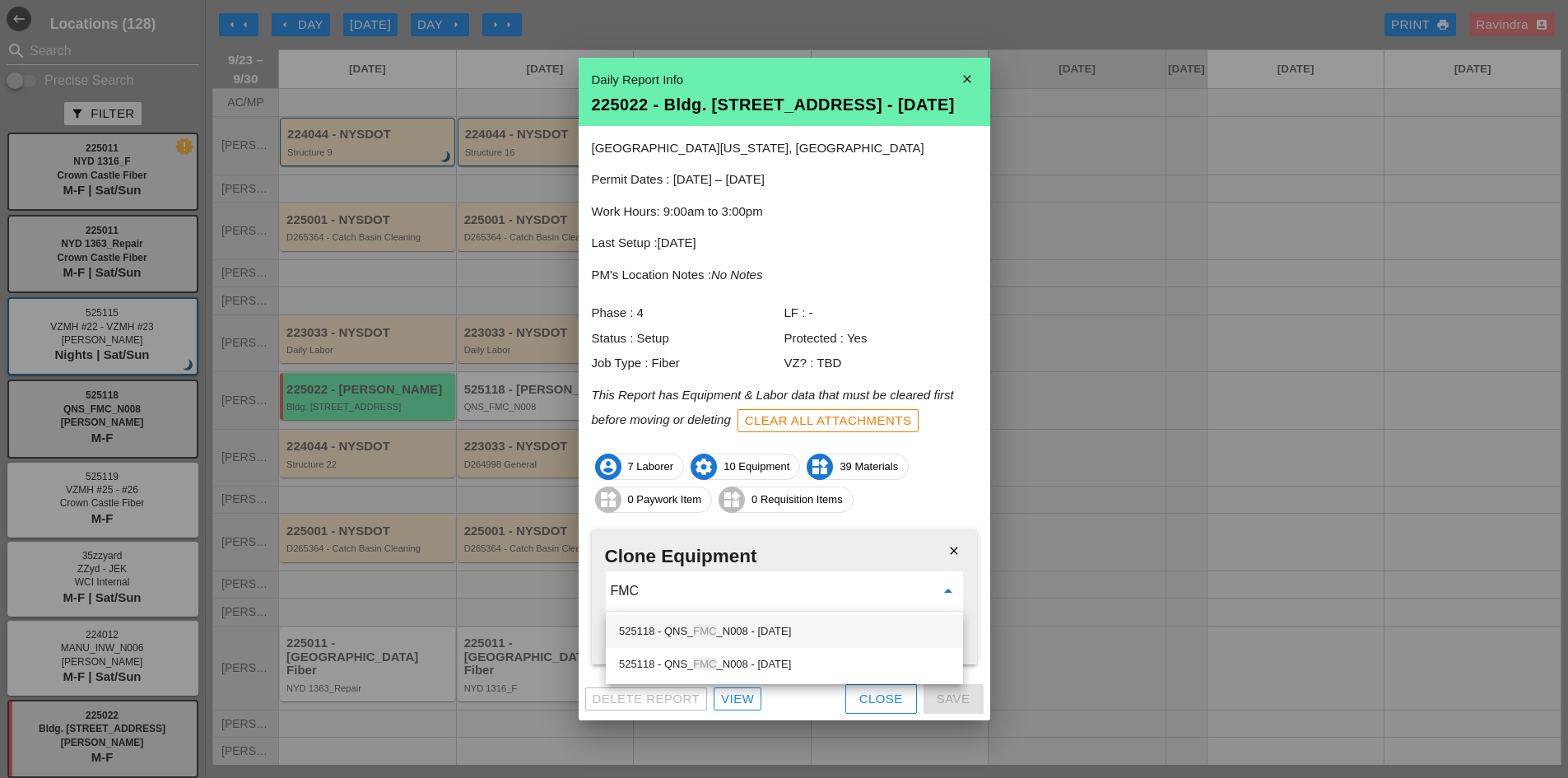
click at [700, 625] on div "525118 - QNS_ FMC _N008 - 09/24/2025" at bounding box center [784, 632] width 331 height 20
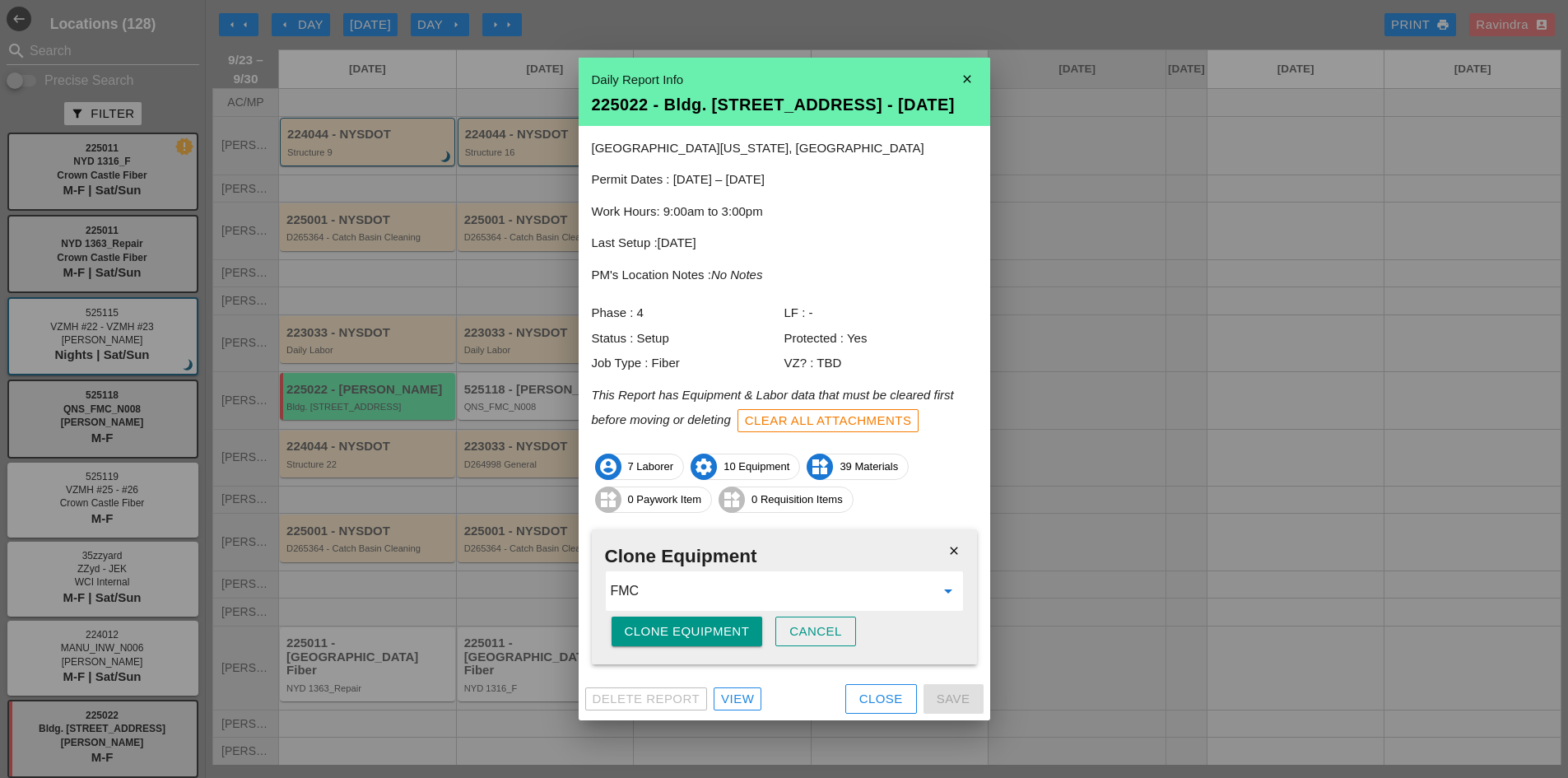
type input "525118 - QNS_FMC_N008 - [DATE]"
click at [683, 632] on div "Clone Equipment" at bounding box center [687, 632] width 125 height 19
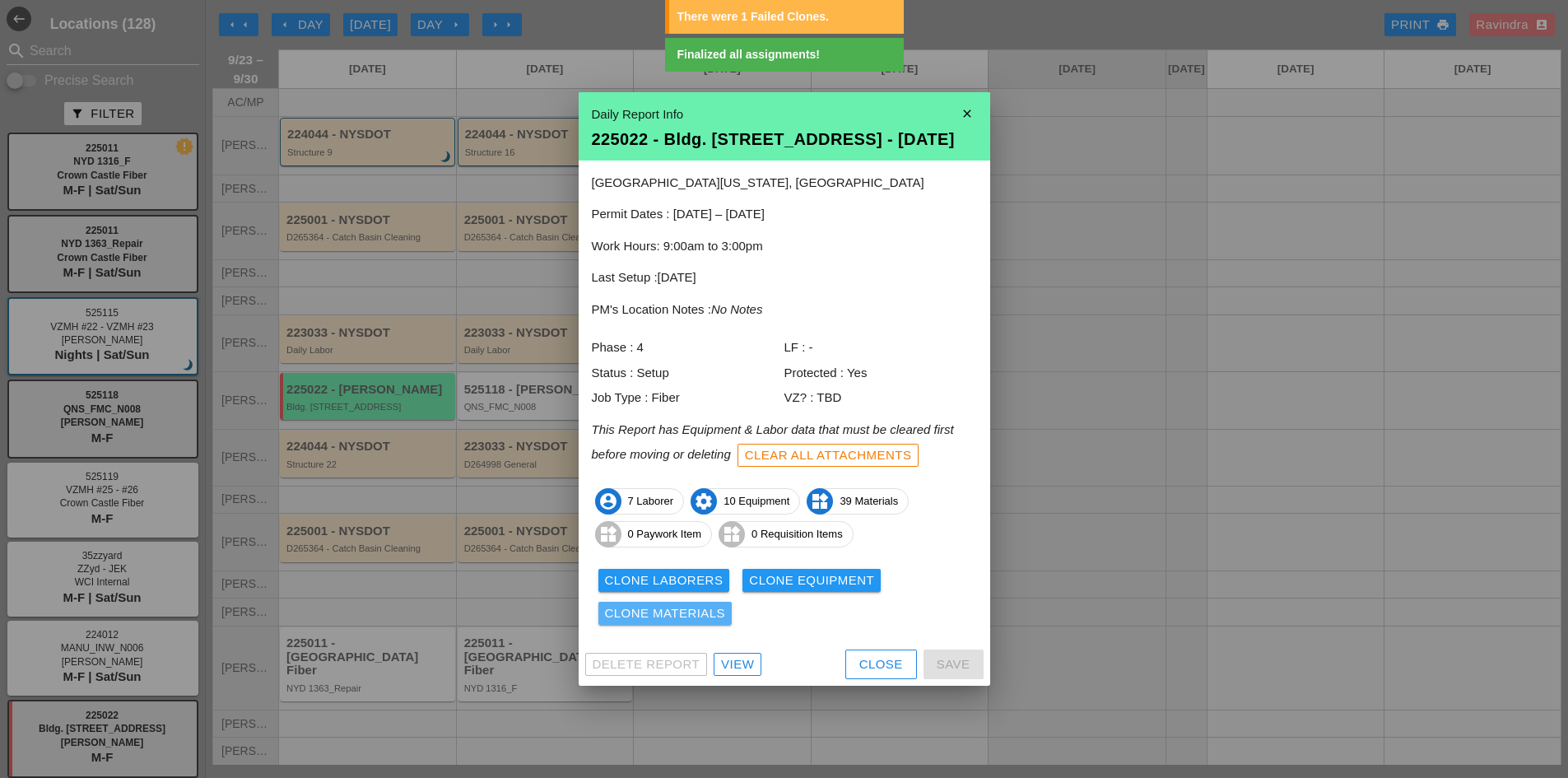
click at [672, 614] on div "Clone Materials" at bounding box center [666, 614] width 121 height 19
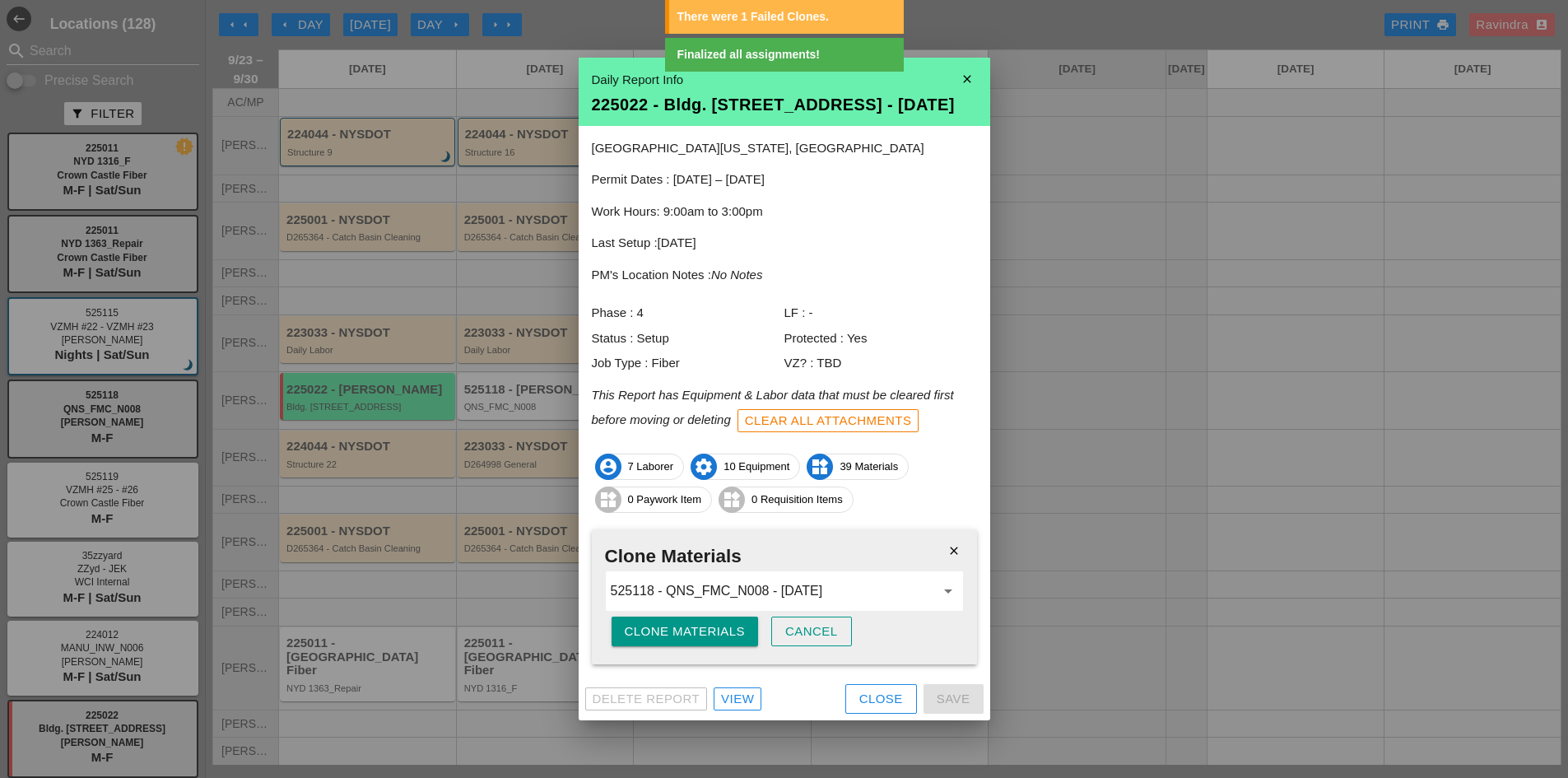
click at [662, 645] on button "Clone Materials" at bounding box center [685, 631] width 147 height 30
click at [662, 643] on button "Are you sure?" at bounding box center [677, 631] width 131 height 30
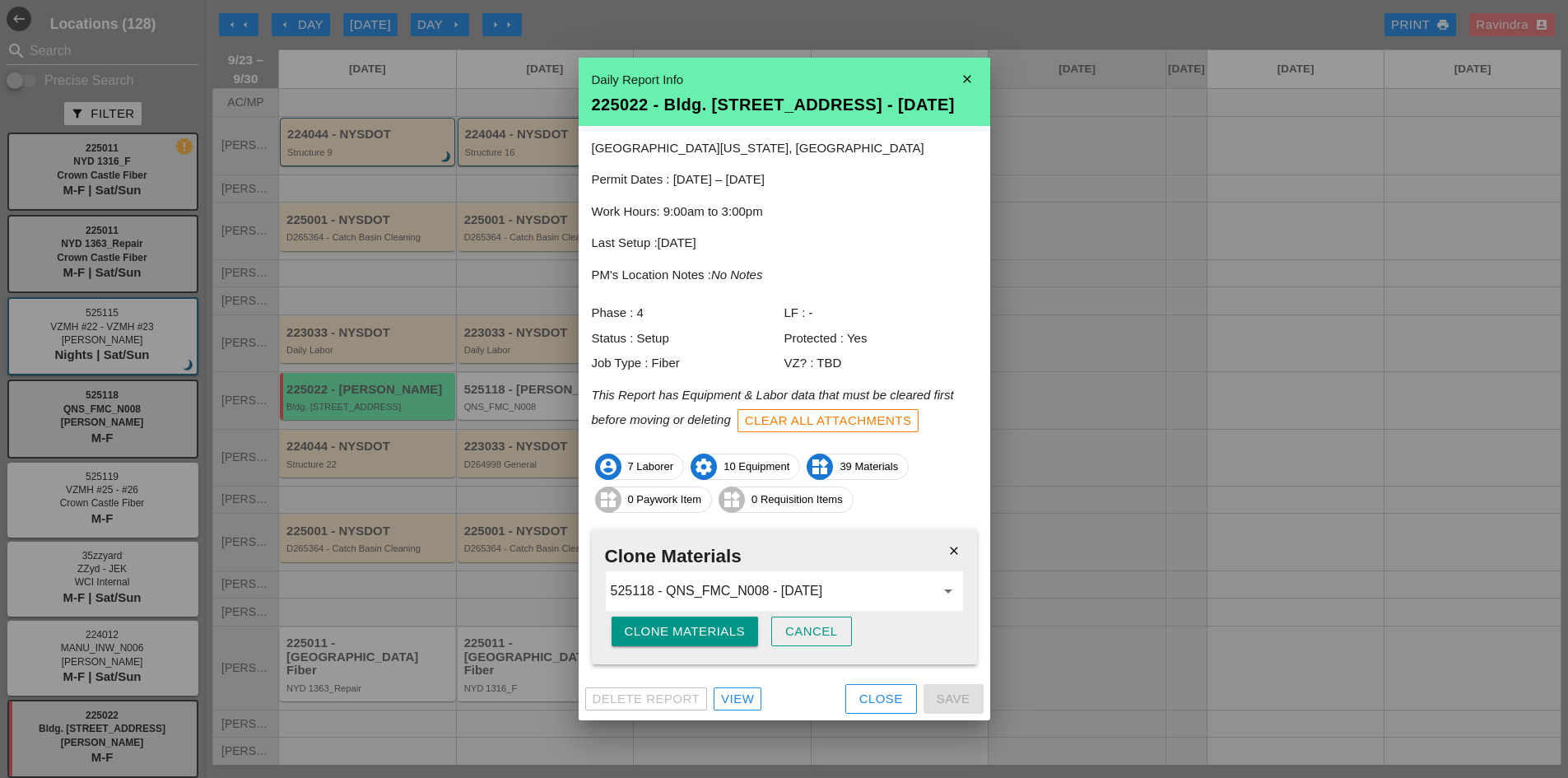
click at [870, 701] on div "Close" at bounding box center [881, 699] width 43 height 19
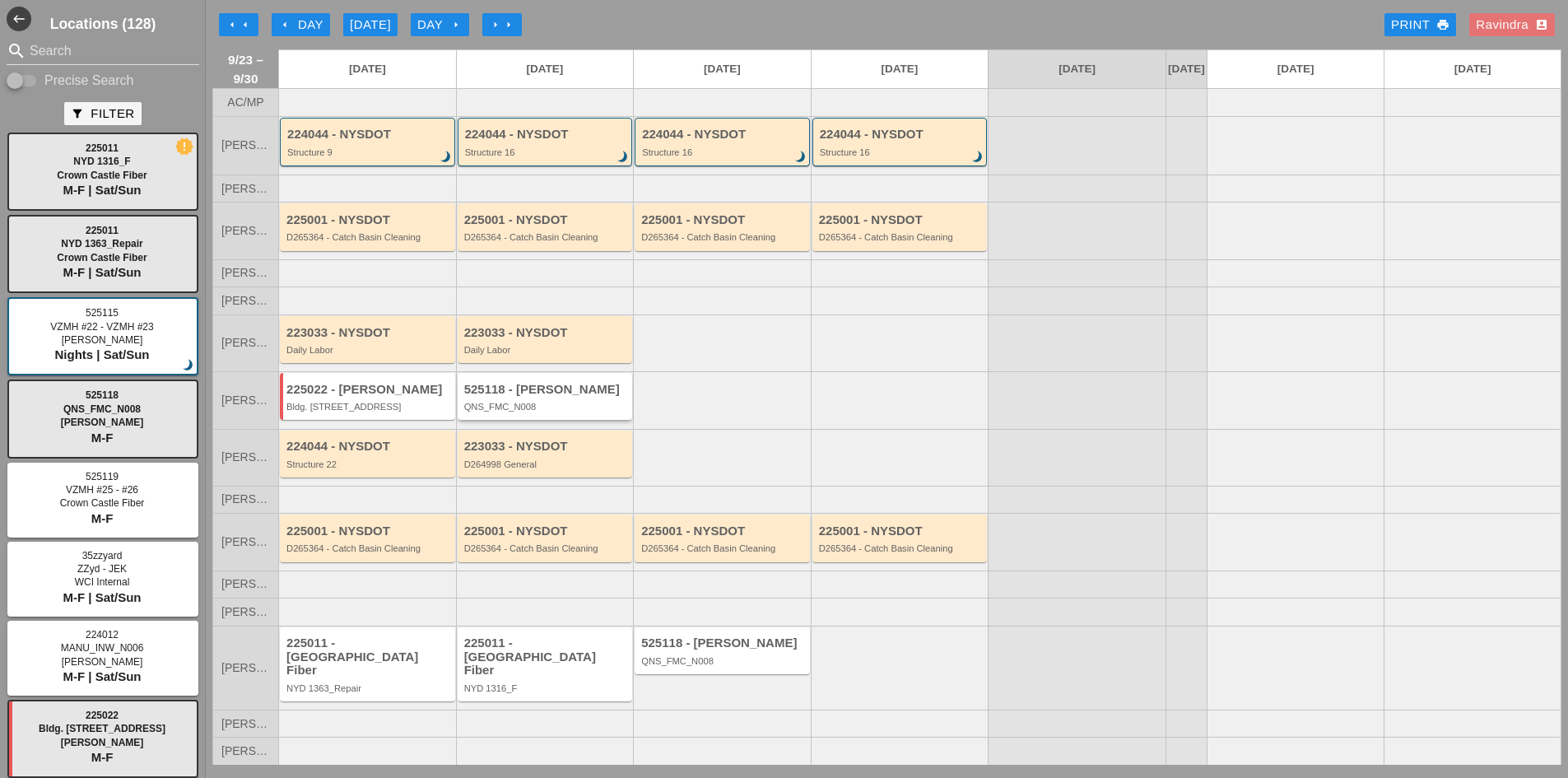
click at [512, 397] on div "525118 - [PERSON_NAME]" at bounding box center [547, 390] width 164 height 14
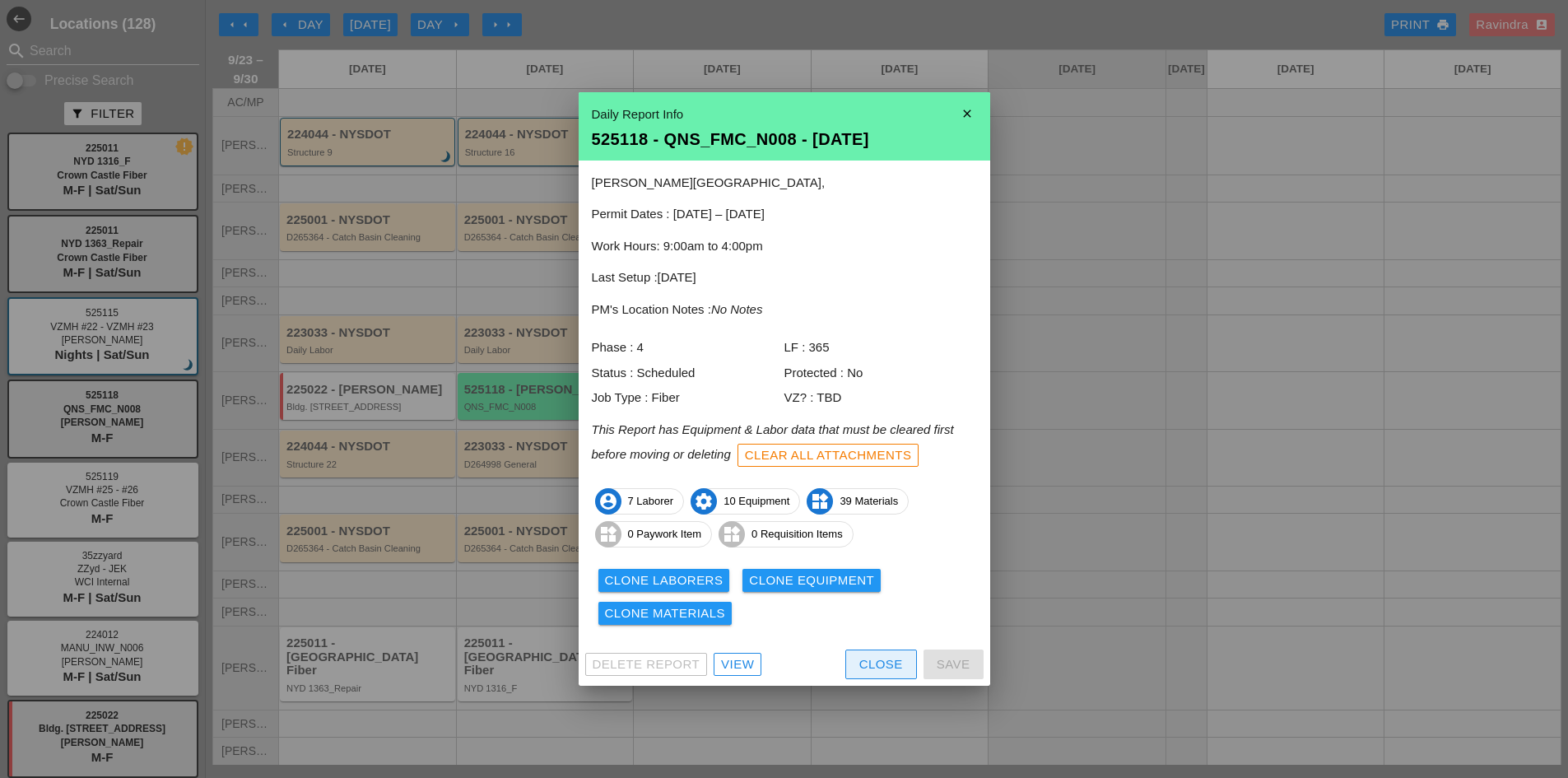
drag, startPoint x: 870, startPoint y: 671, endPoint x: 828, endPoint y: 662, distance: 43.0
click at [870, 671] on div "Close" at bounding box center [881, 664] width 43 height 19
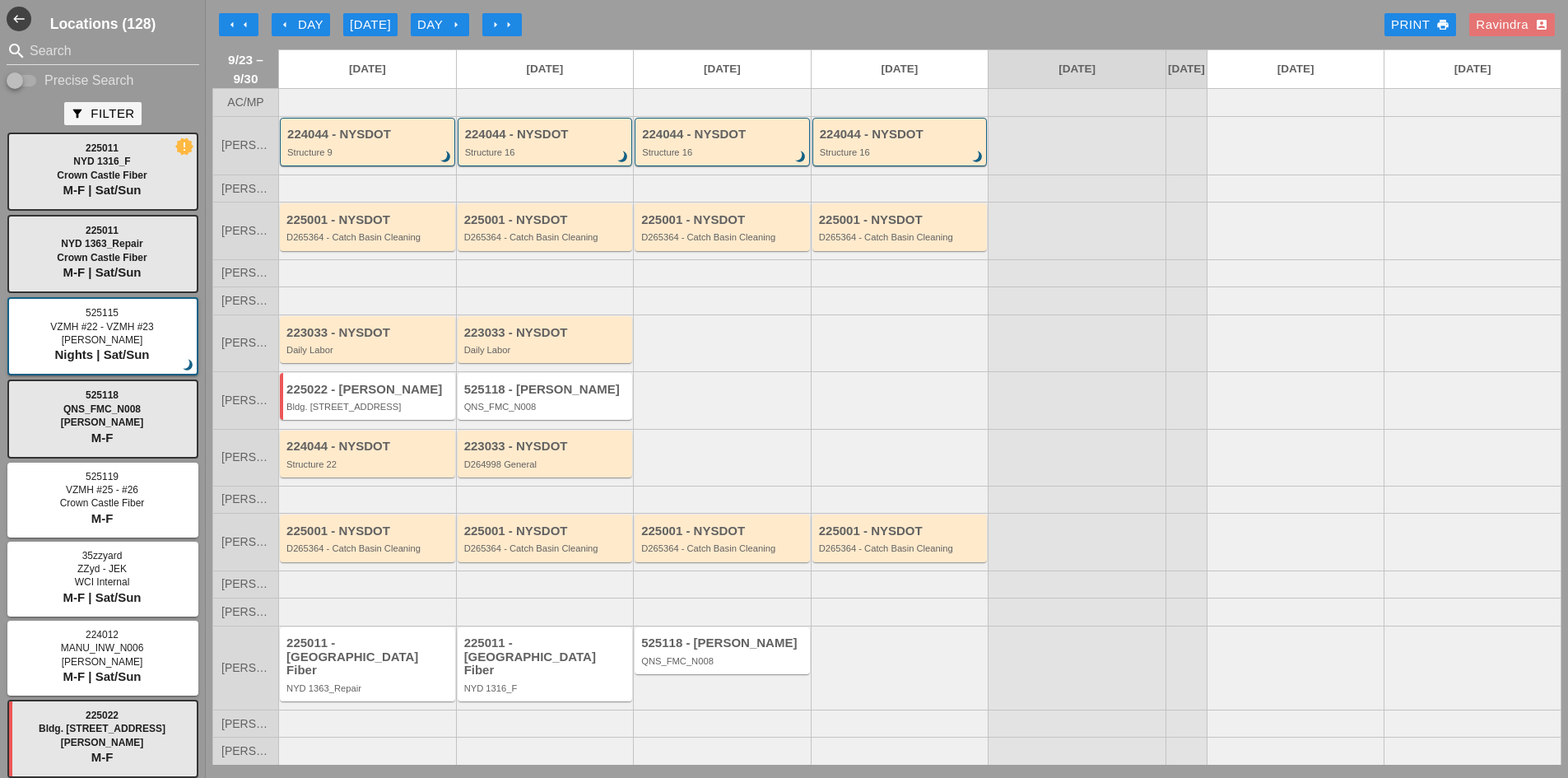
click at [337, 420] on div "225022 - Hugh O'Kane Bldg. 130 5th Ave" at bounding box center [367, 396] width 175 height 47
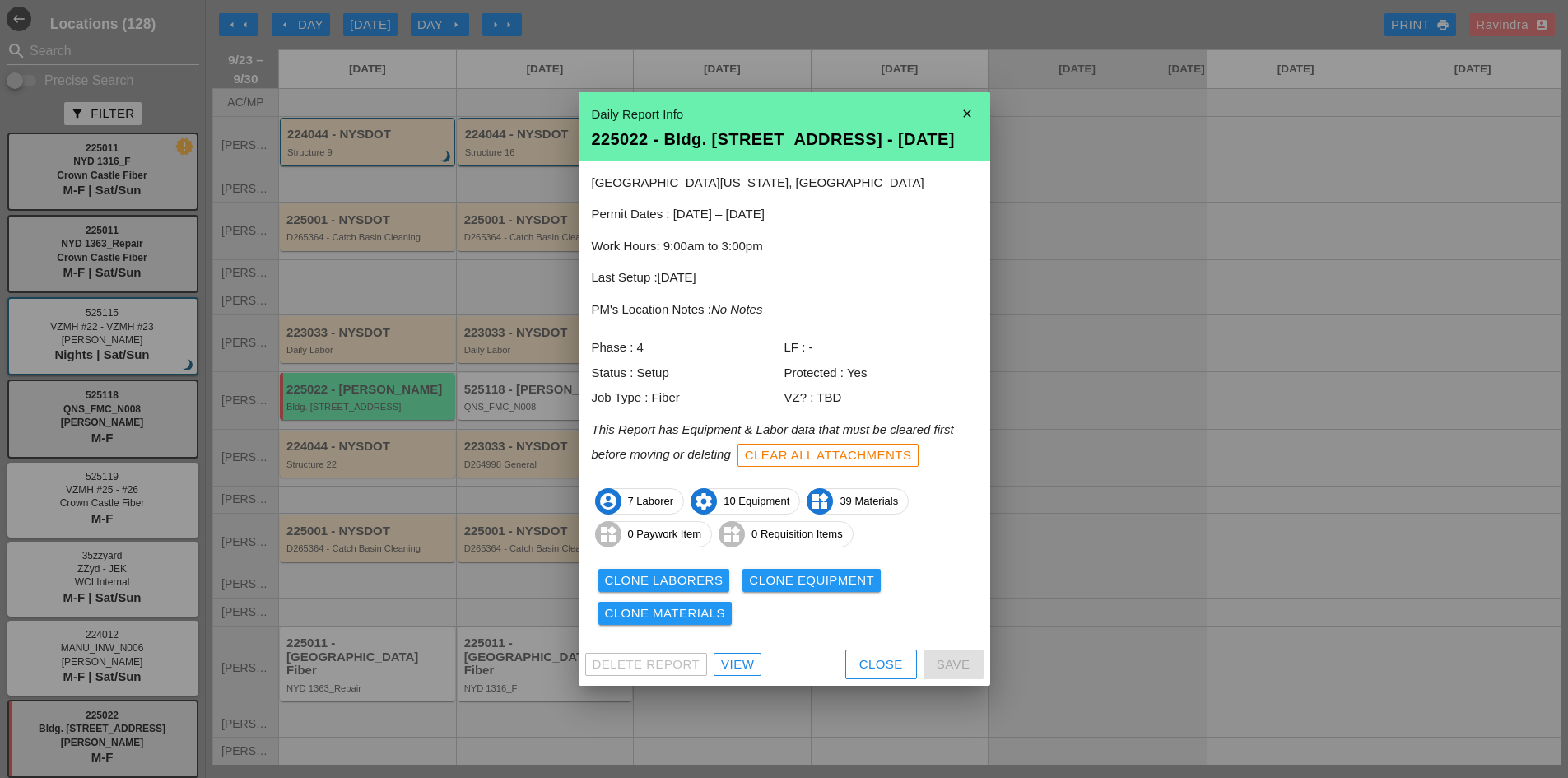
click at [871, 671] on div "Close" at bounding box center [881, 664] width 43 height 19
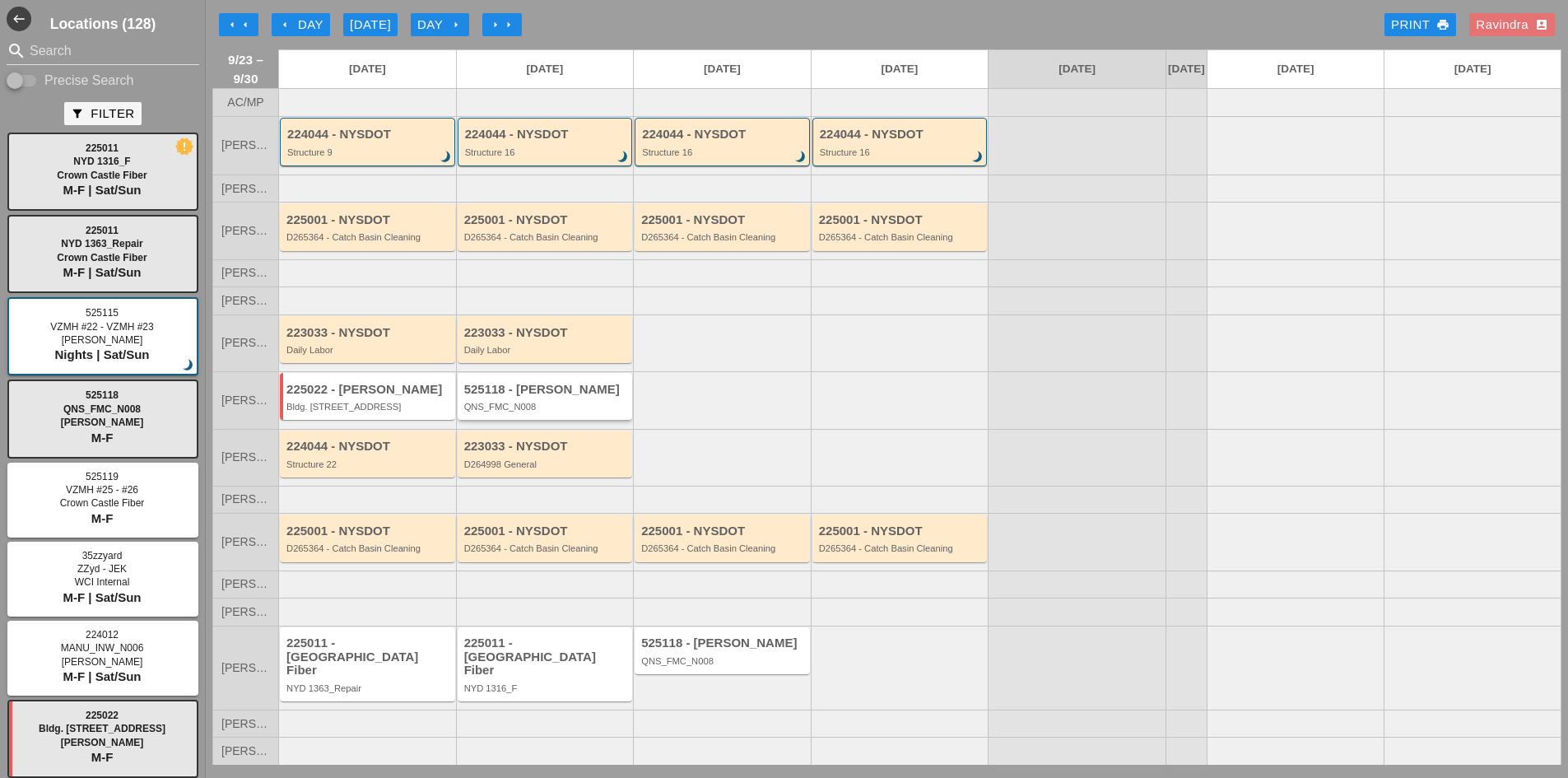
click at [554, 412] on div "QNS_FMC_N008" at bounding box center [547, 406] width 164 height 10
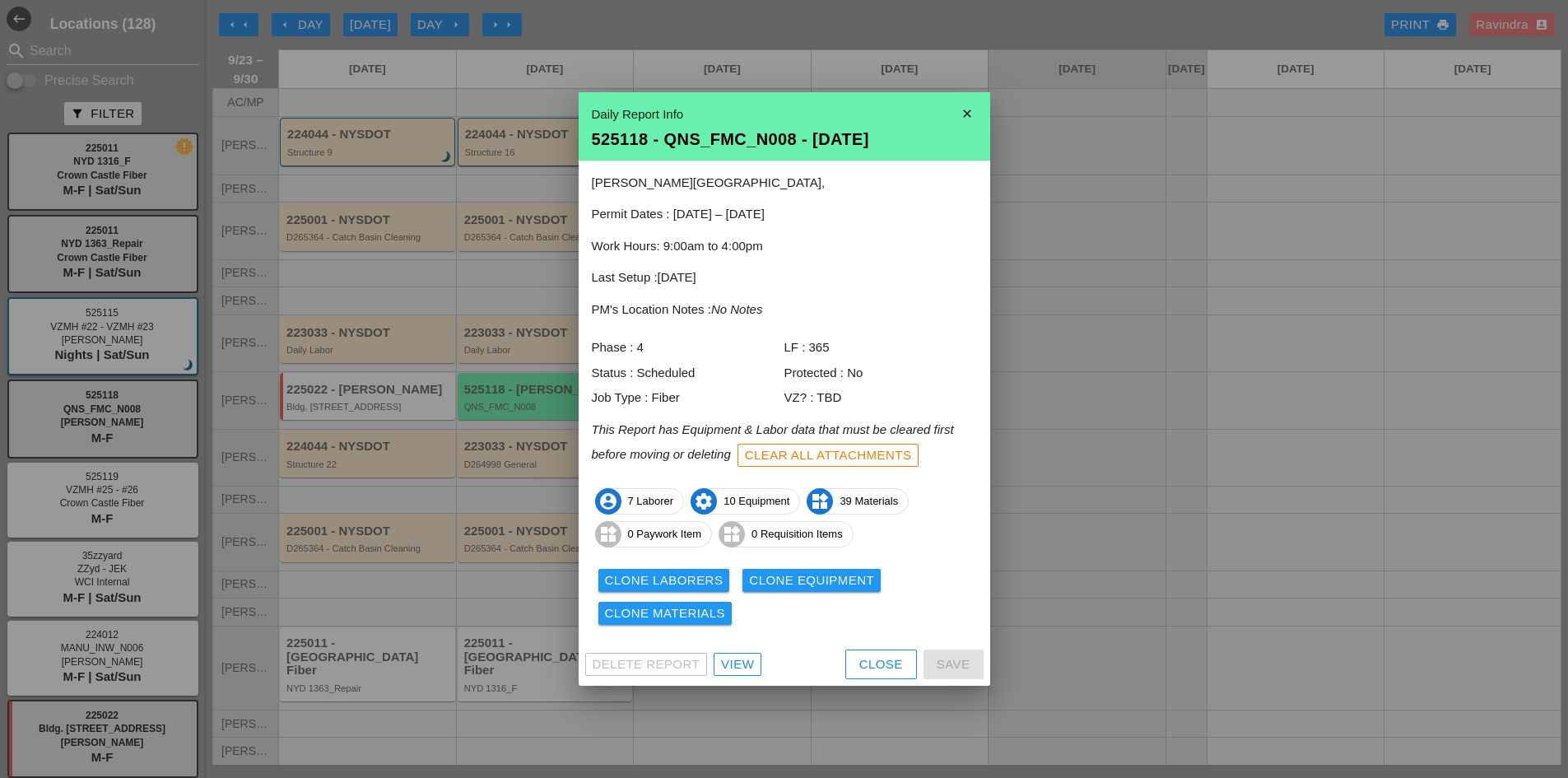
click at [742, 657] on div "View" at bounding box center [737, 664] width 32 height 19
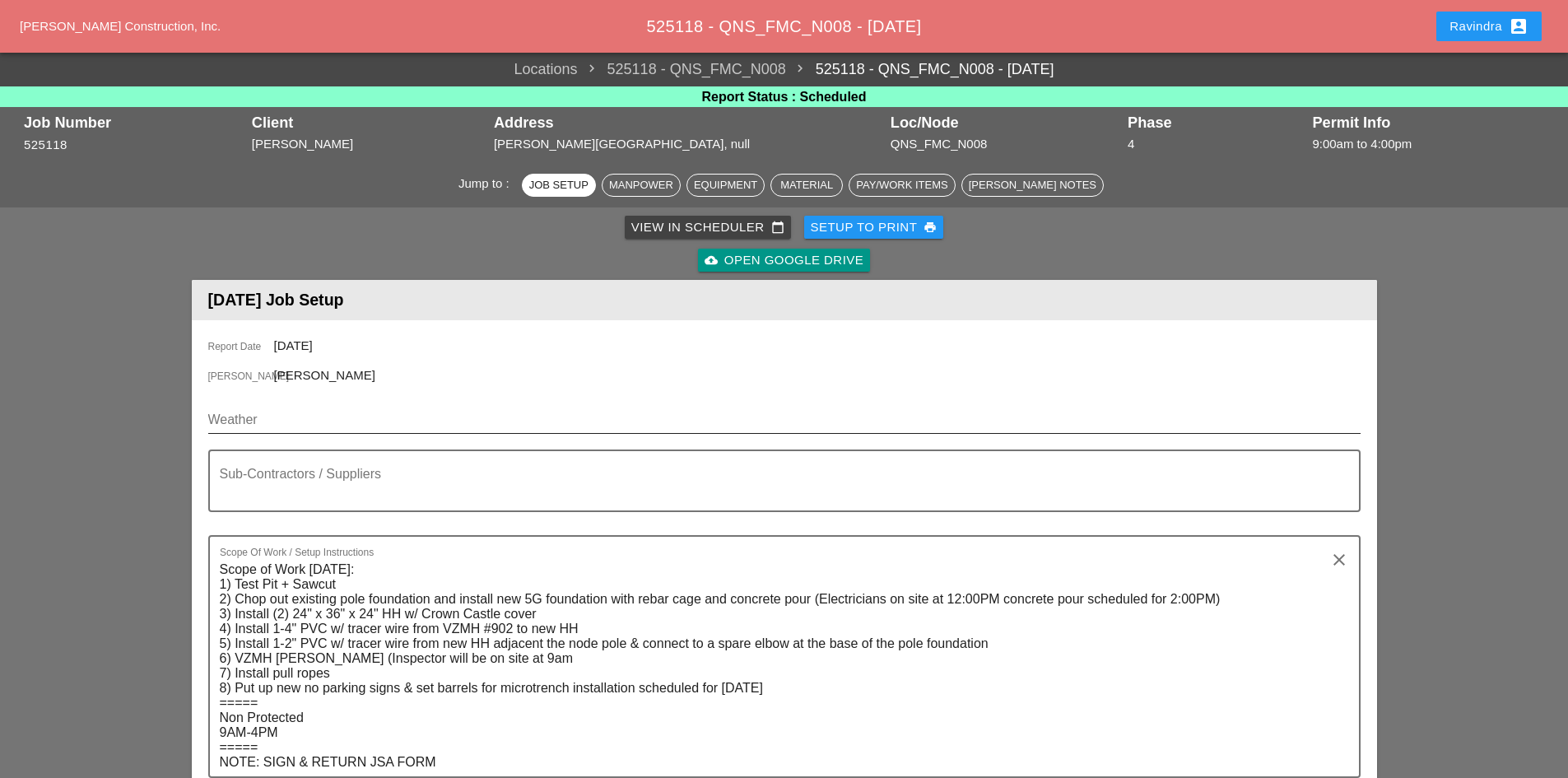
click at [240, 415] on input "Weather" at bounding box center [773, 420] width 1130 height 26
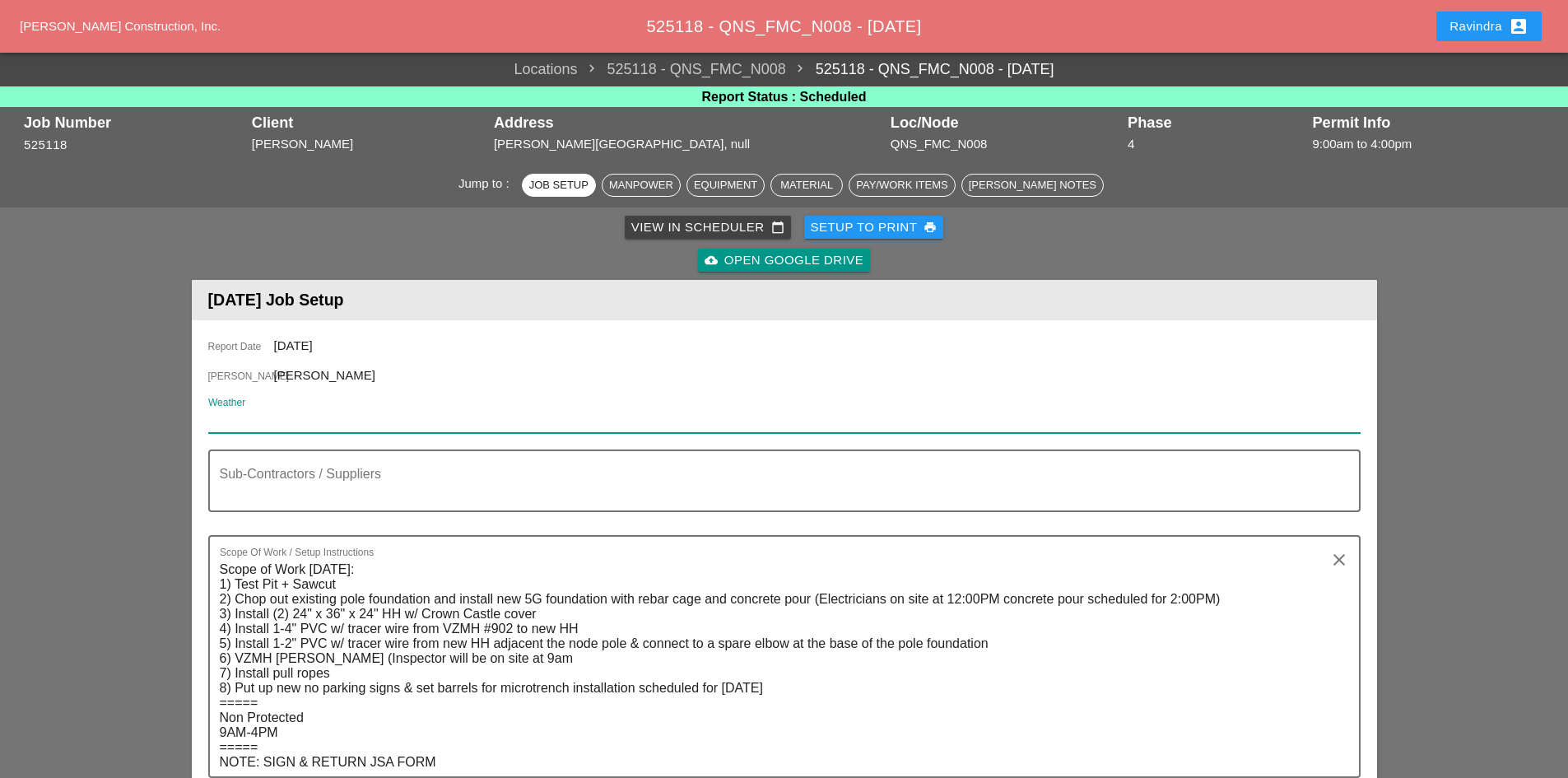
paste input "Wed 24 Day 80° 17% S 6 mph Cloudy. High around 80F. Winds light and variable."
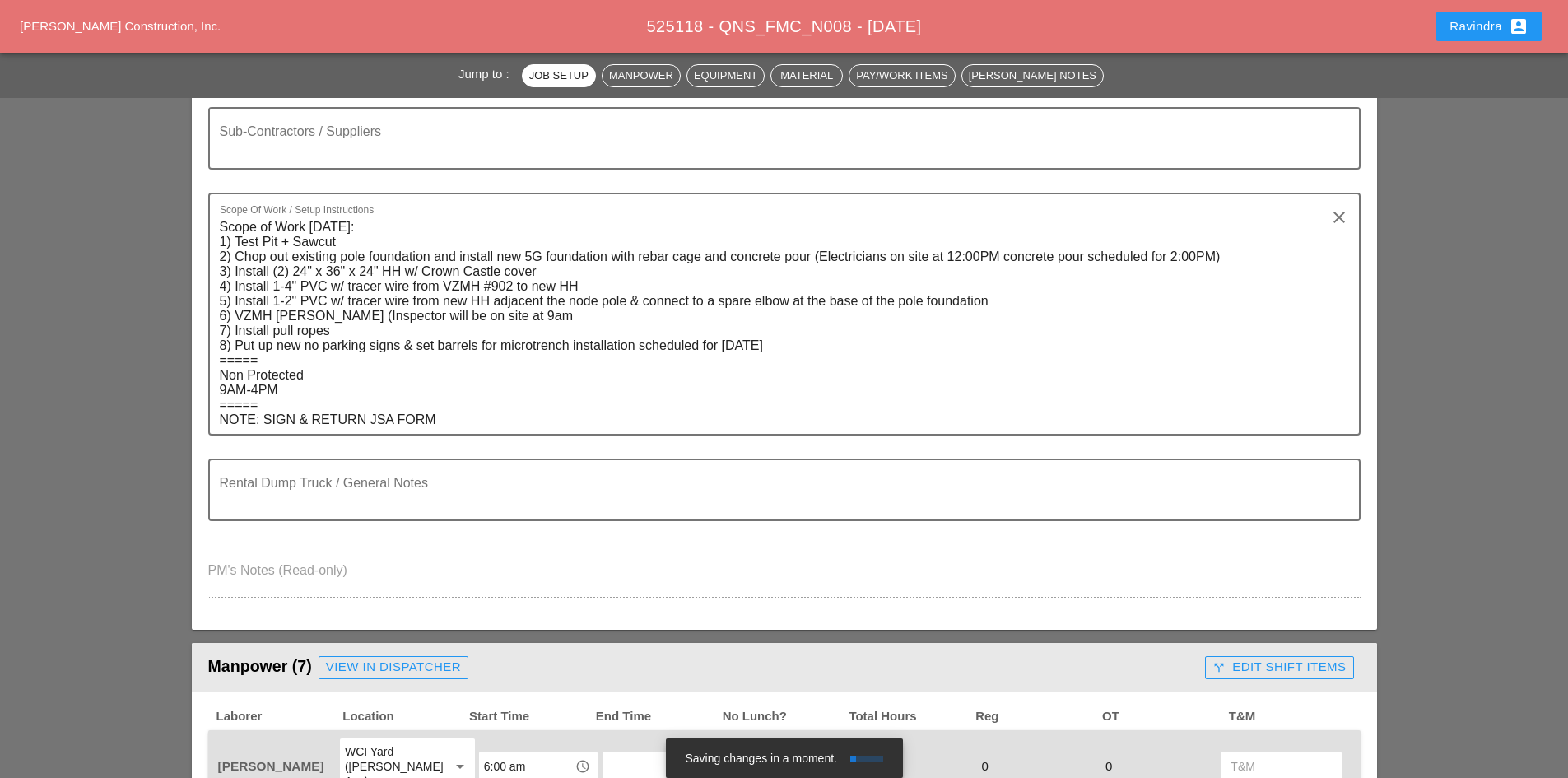
scroll to position [247, 0]
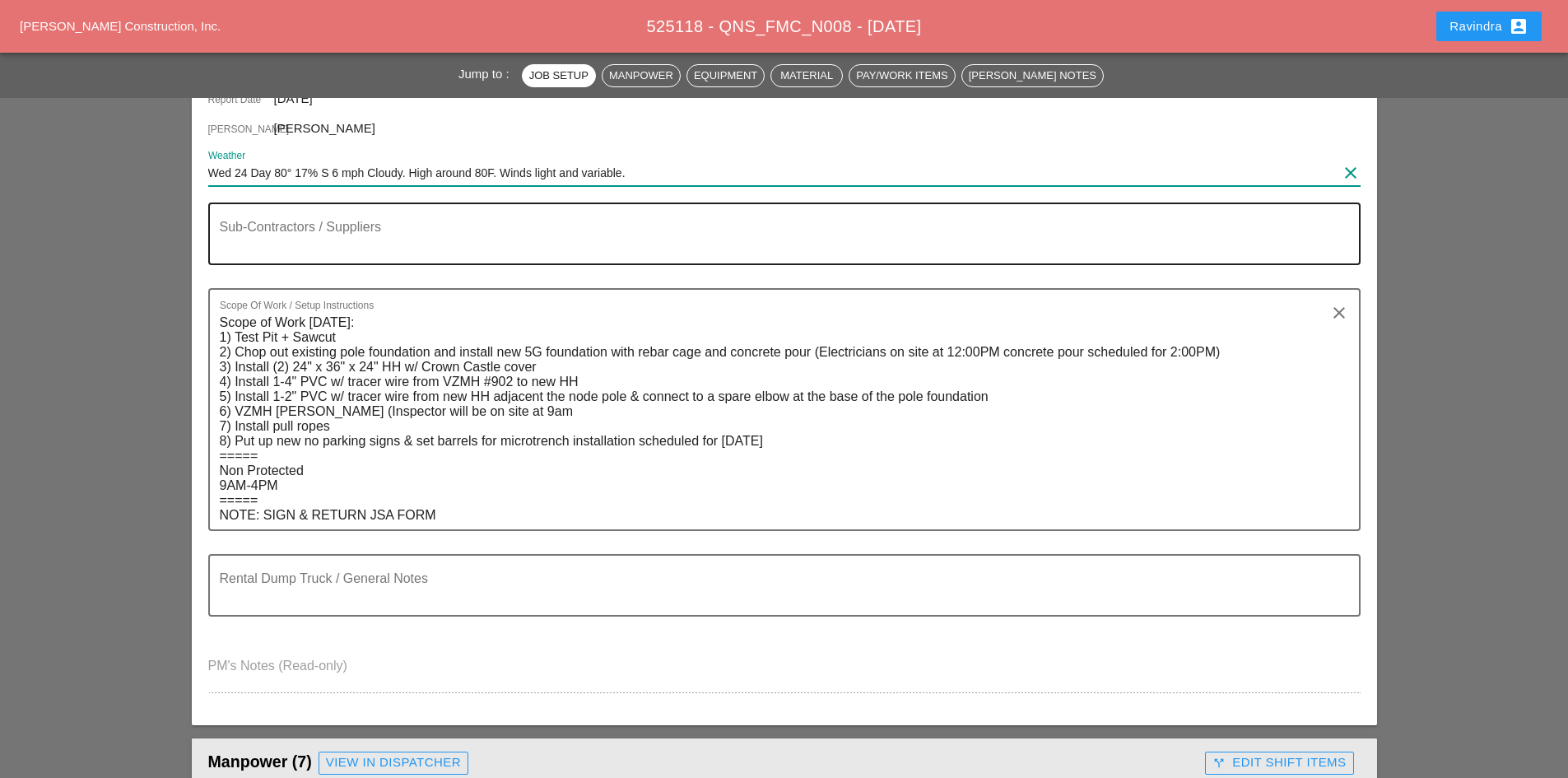
type input "Wed 24 Day 80° 17% S 6 mph Cloudy. High around 80F. Winds light and variable."
click at [381, 230] on textarea "Sub-Contractors / Suppliers" at bounding box center [778, 244] width 1116 height 40
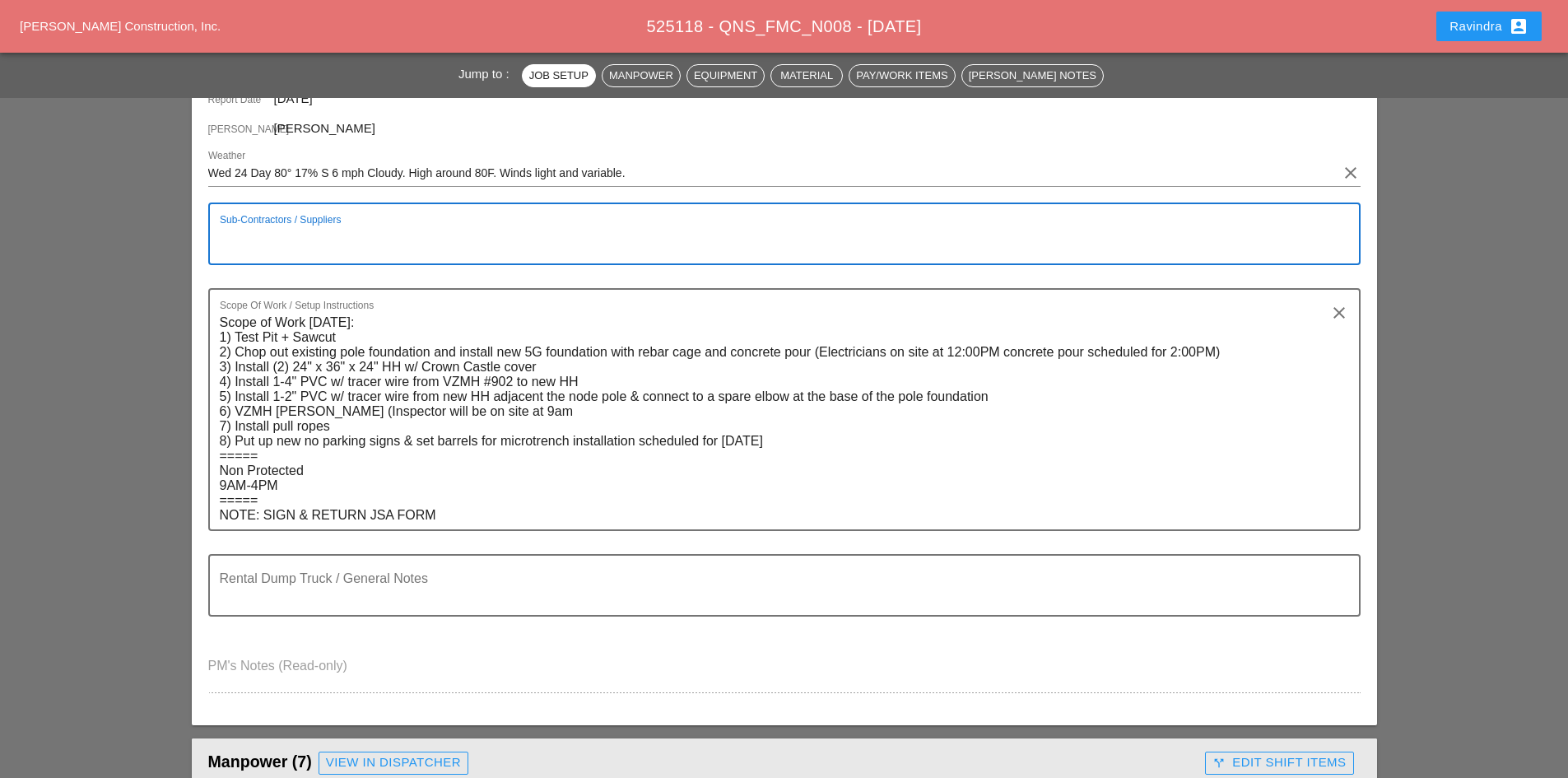
click at [344, 242] on textarea "Sub-Contractors / Suppliers" at bounding box center [778, 244] width 1116 height 40
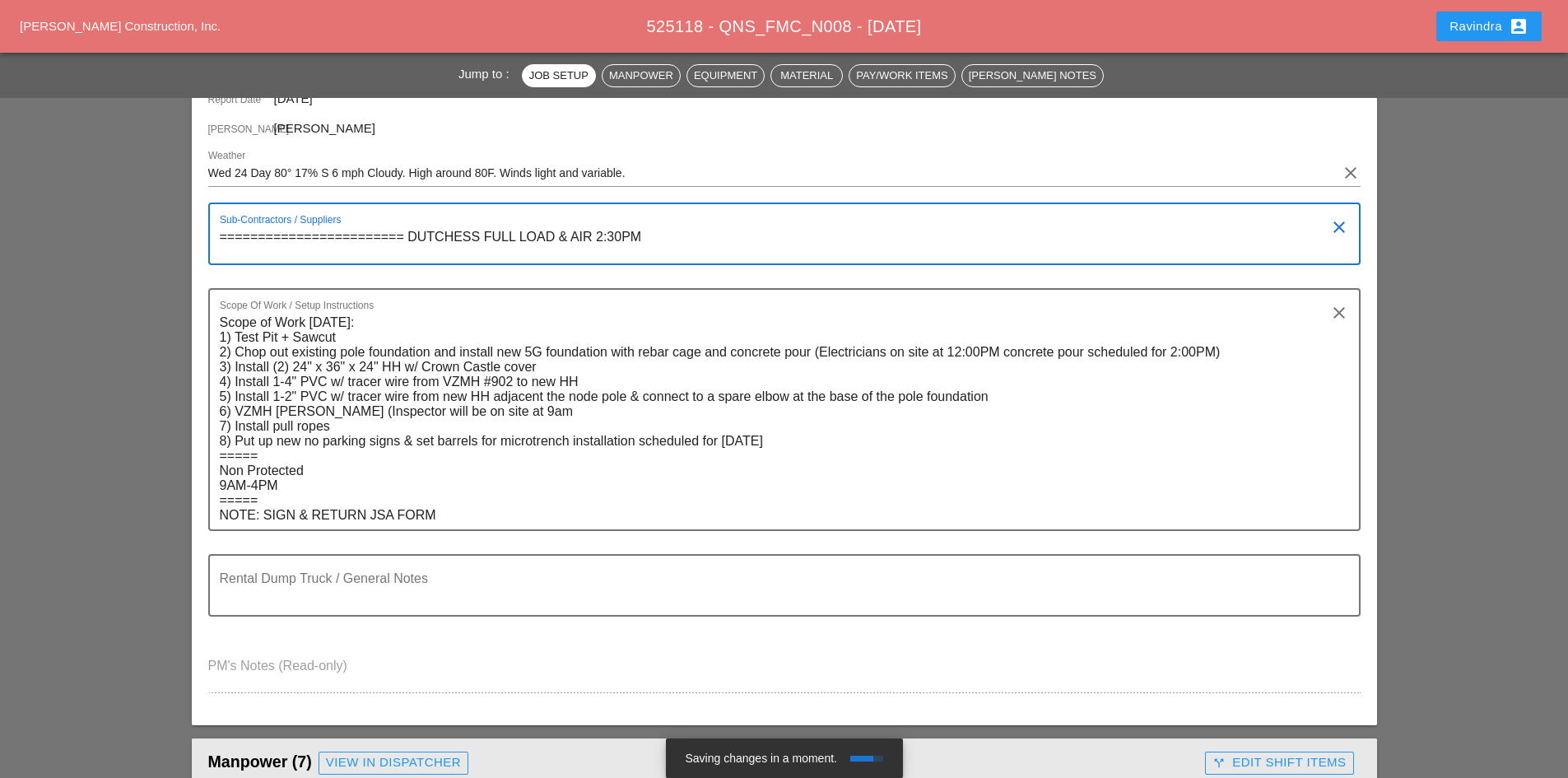
click at [596, 233] on textarea "======================== DUTCHESS FULL LOAD & AIR 2:30PM" at bounding box center [778, 244] width 1116 height 40
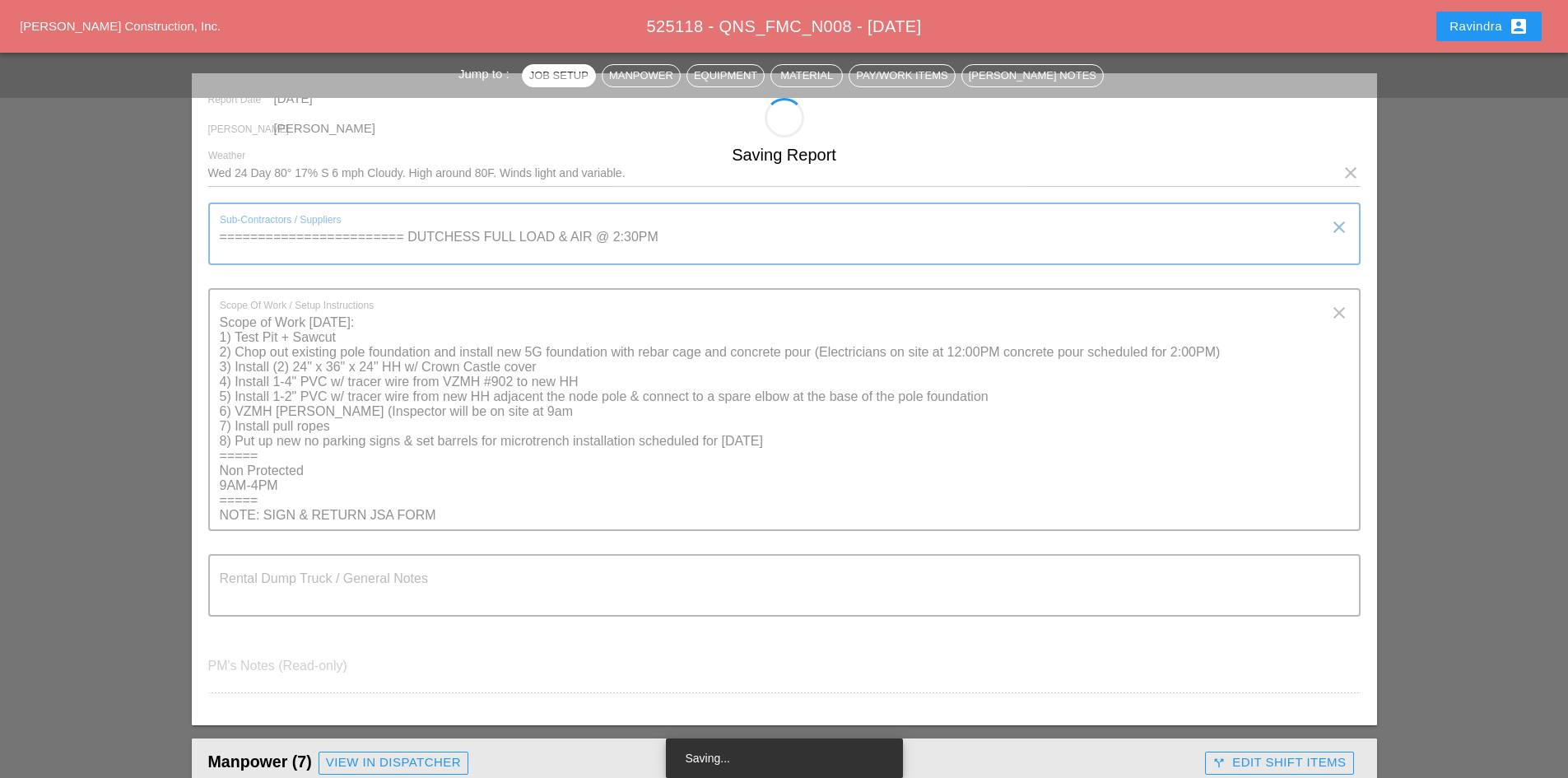
type textarea "======================== DUTCHESS FULL LOAD & AIR @ 2:30PM"
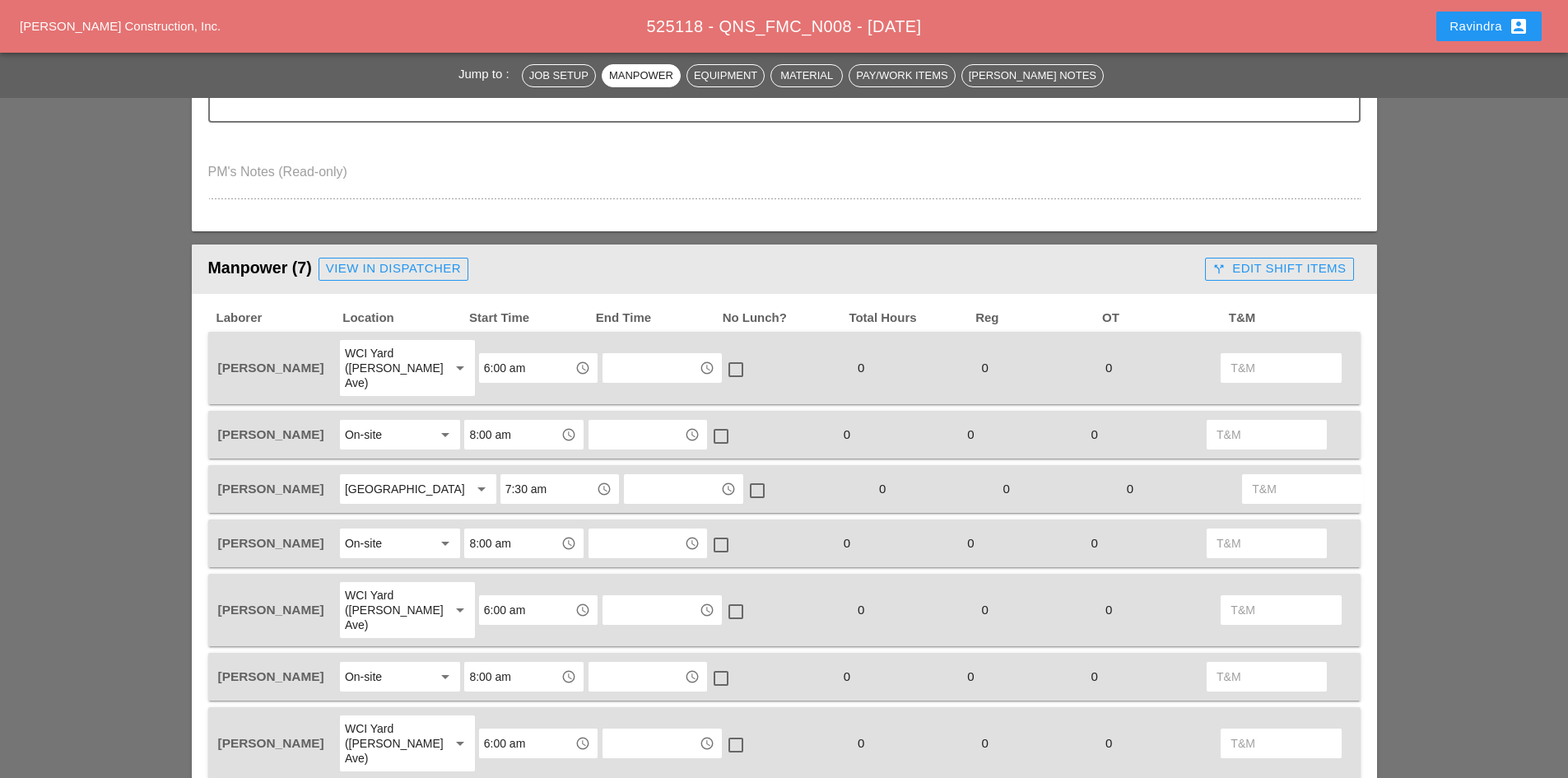
scroll to position [823, 0]
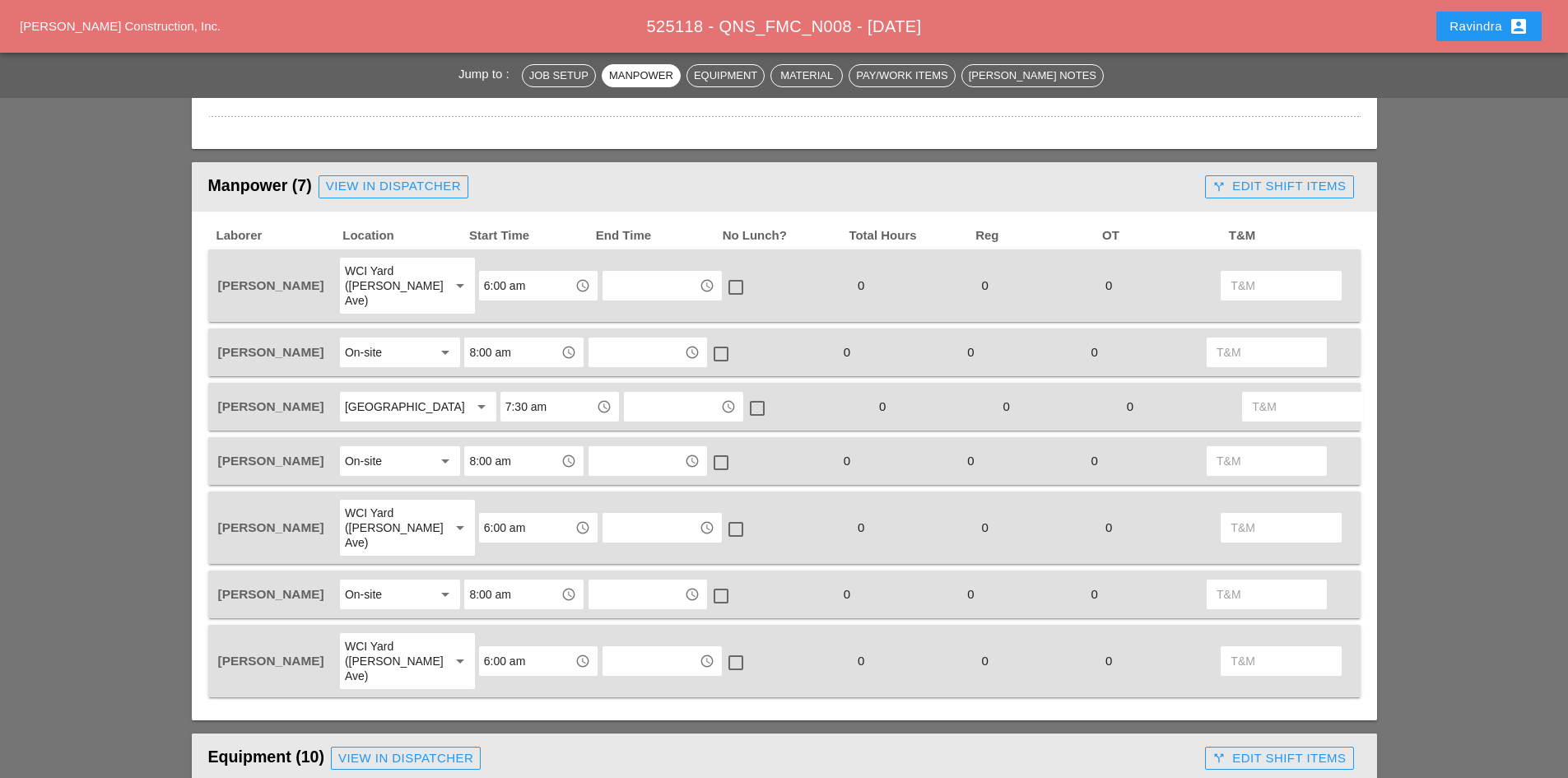
click at [511, 292] on div "6:00 am access_time" at bounding box center [538, 285] width 118 height 30
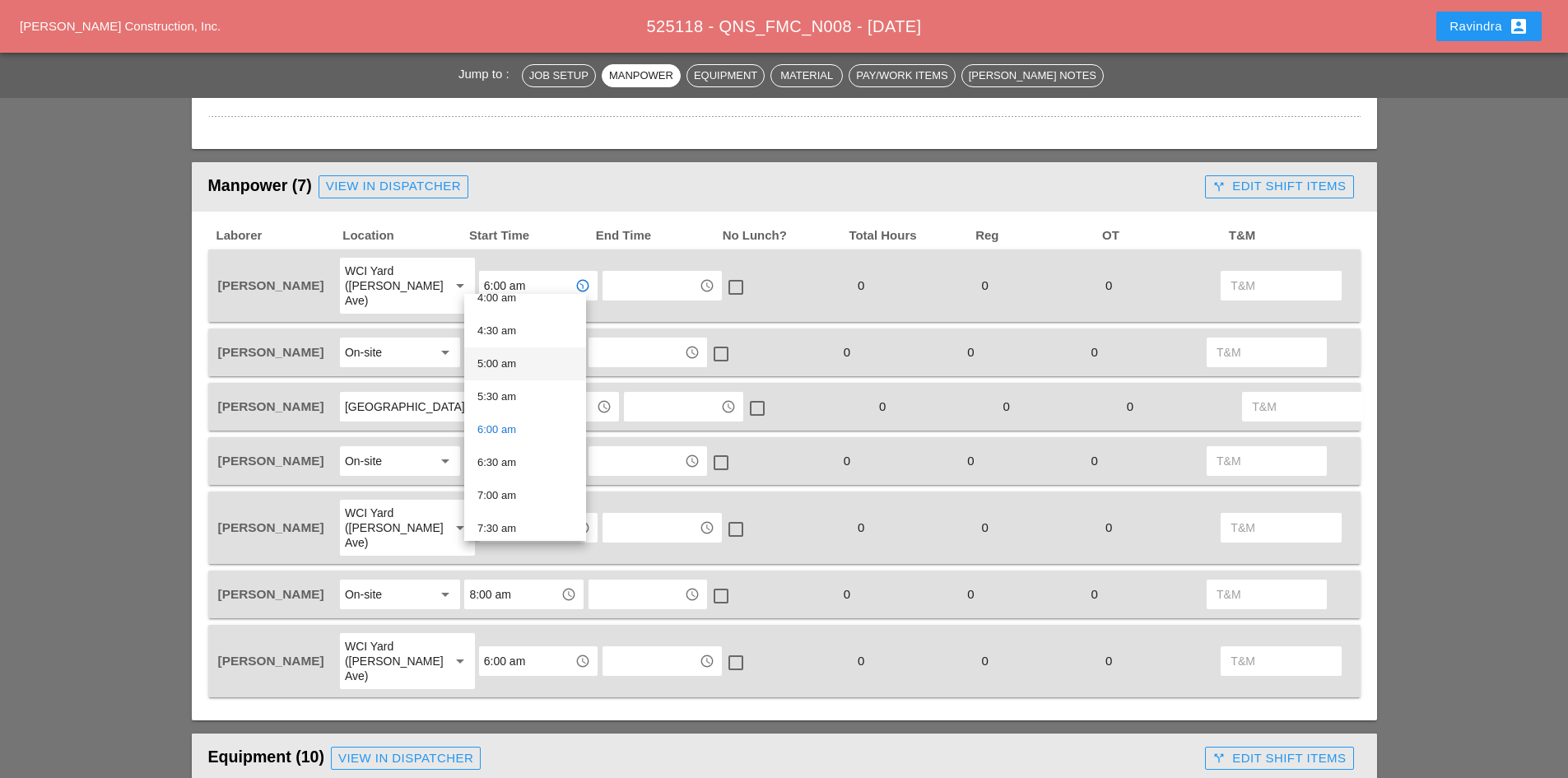
scroll to position [329, 0]
click at [509, 409] on div "6:30 am" at bounding box center [525, 412] width 96 height 20
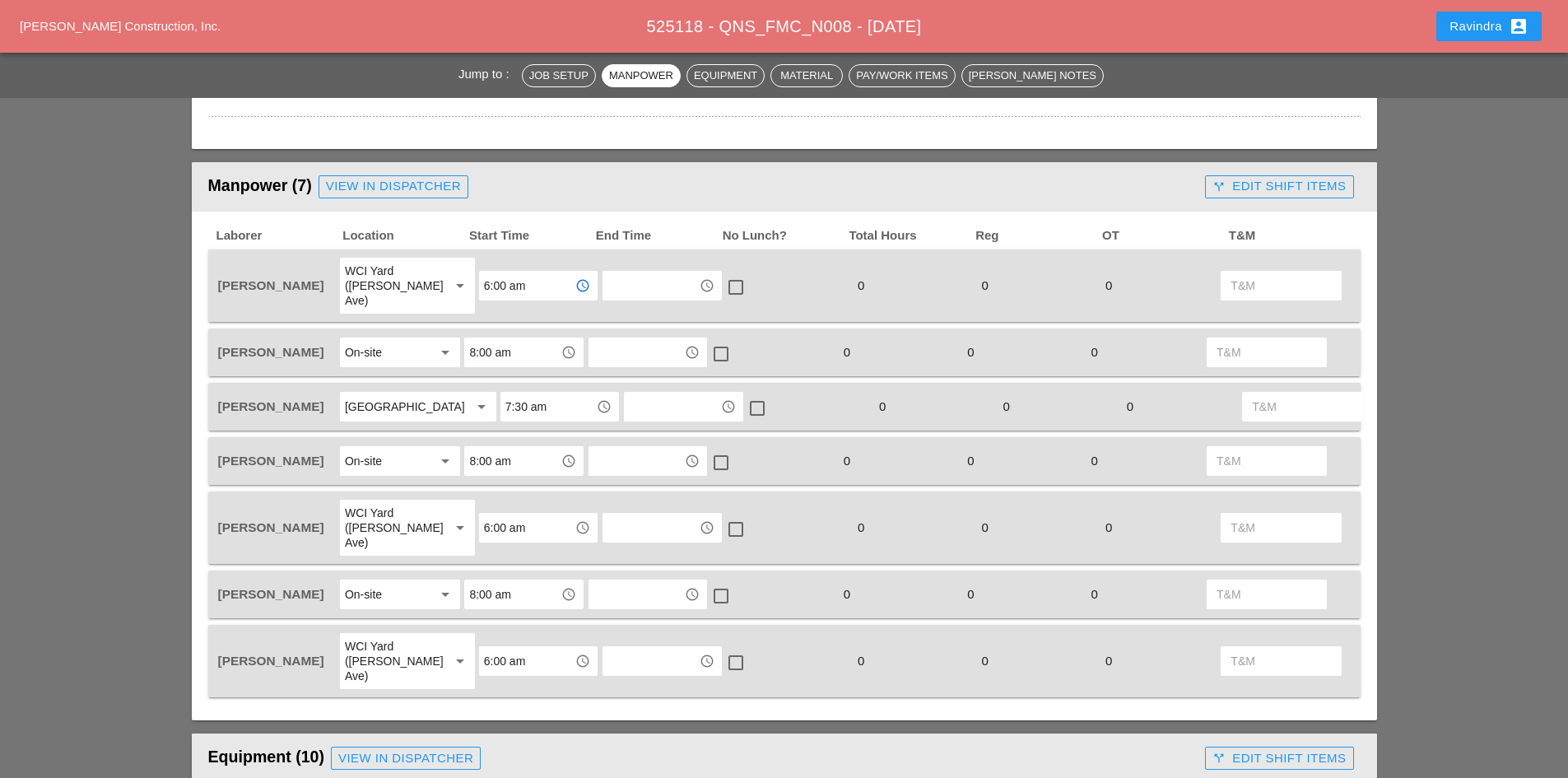
click at [493, 541] on input "6:00 am" at bounding box center [527, 527] width 86 height 26
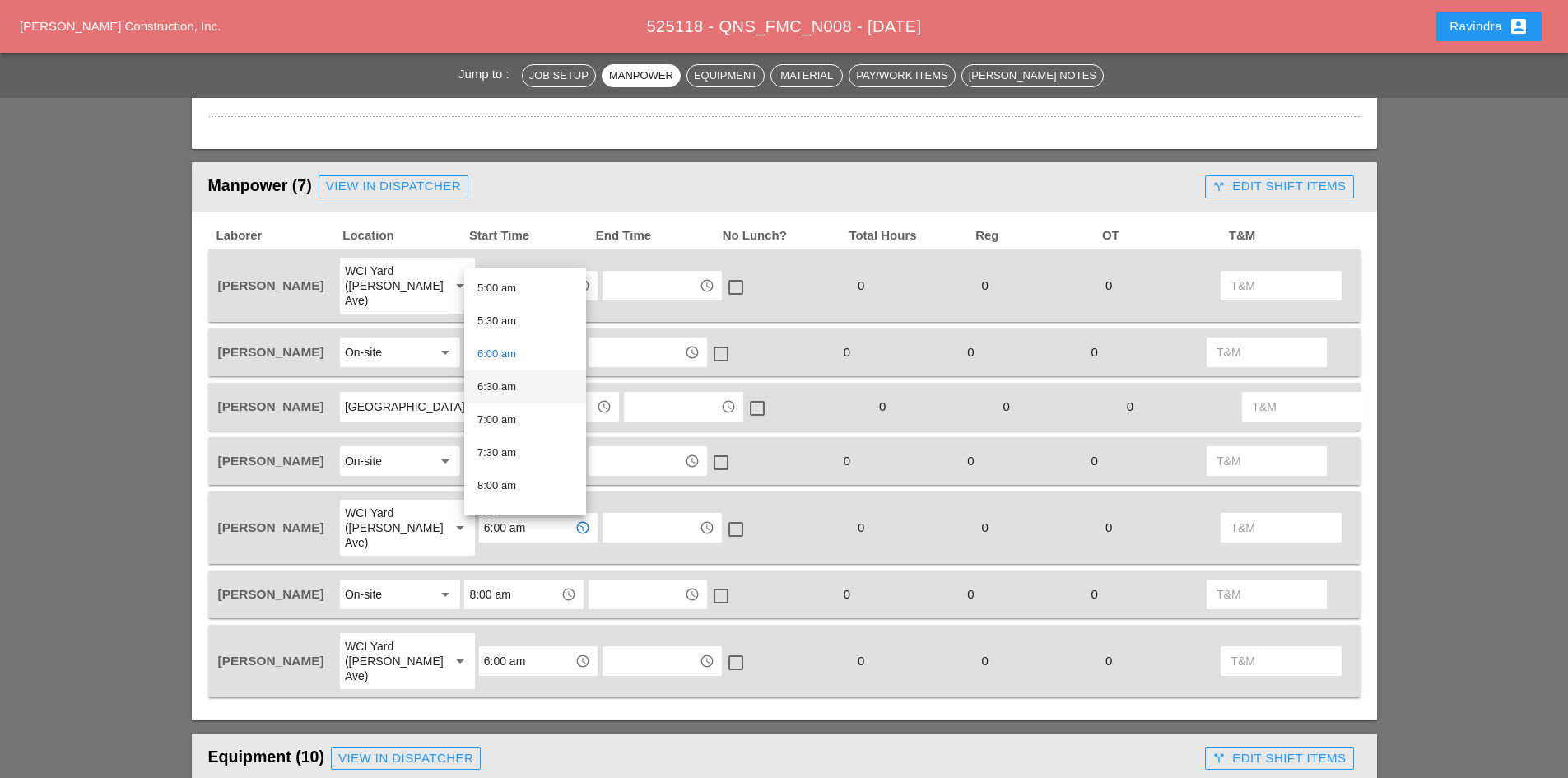
click at [507, 389] on div "6:30 am" at bounding box center [525, 387] width 96 height 20
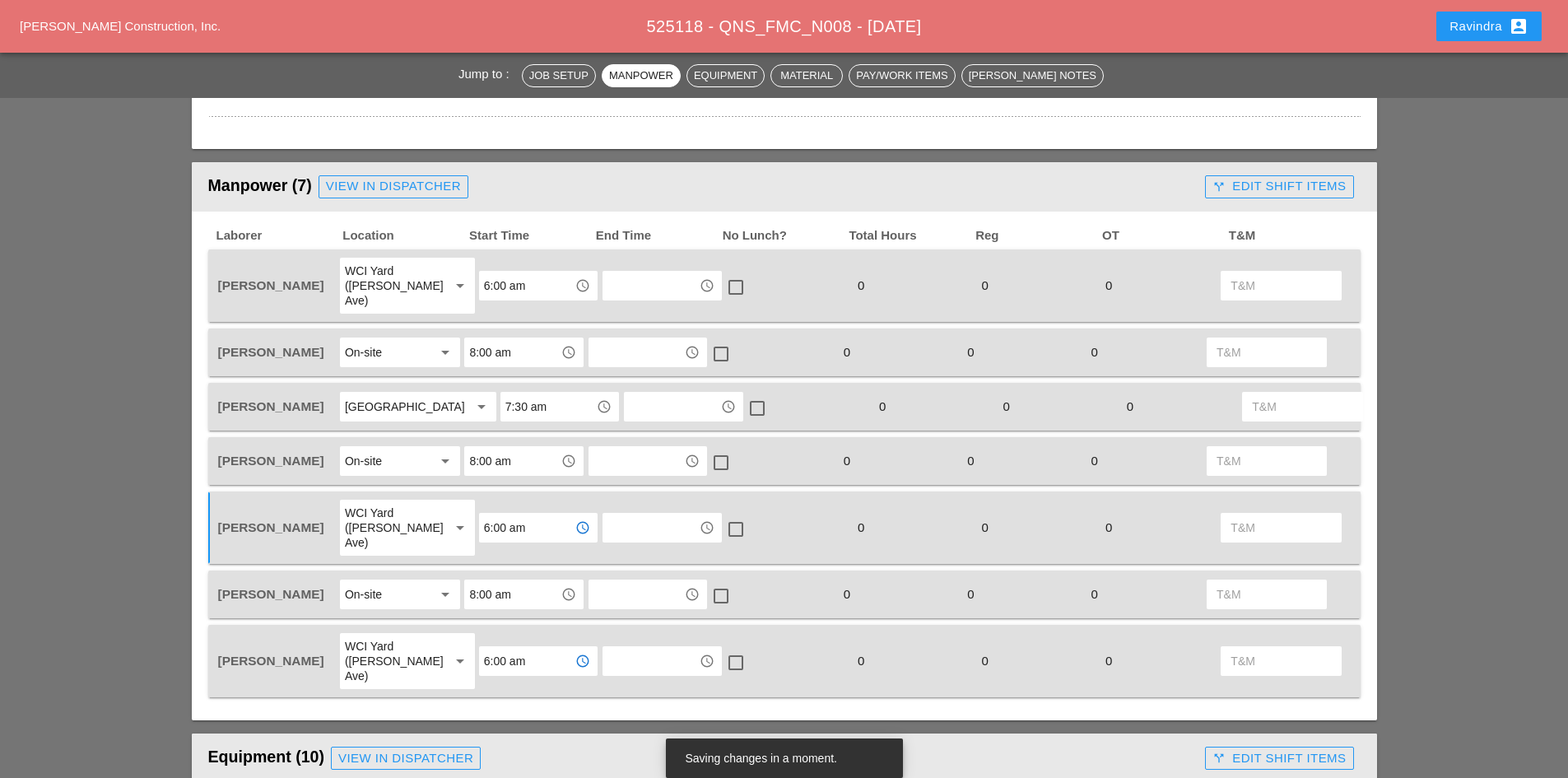
click at [522, 653] on input "6:00 am" at bounding box center [527, 661] width 86 height 26
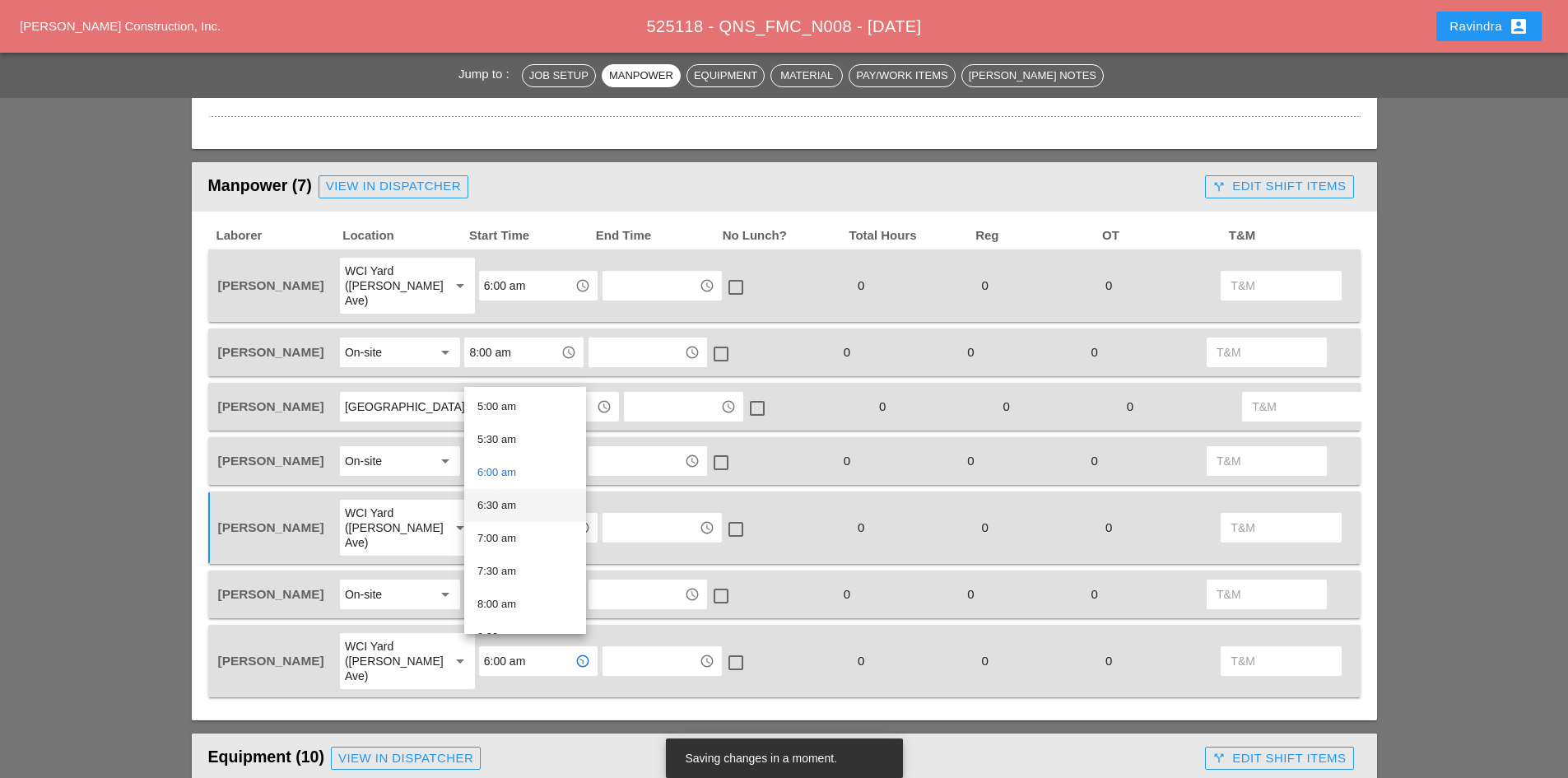
click at [511, 508] on div "6:30 am" at bounding box center [525, 505] width 96 height 20
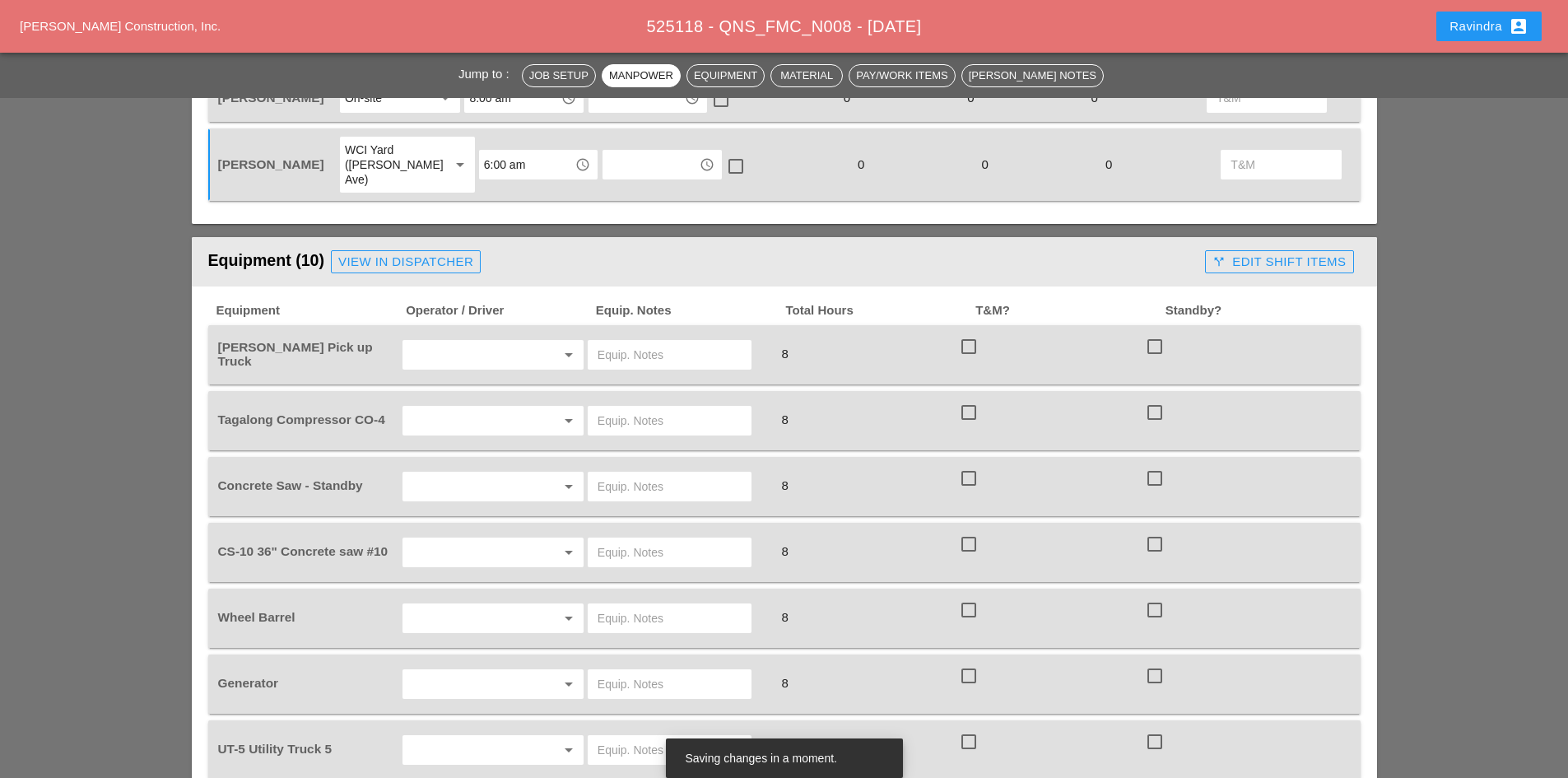
scroll to position [1400, 0]
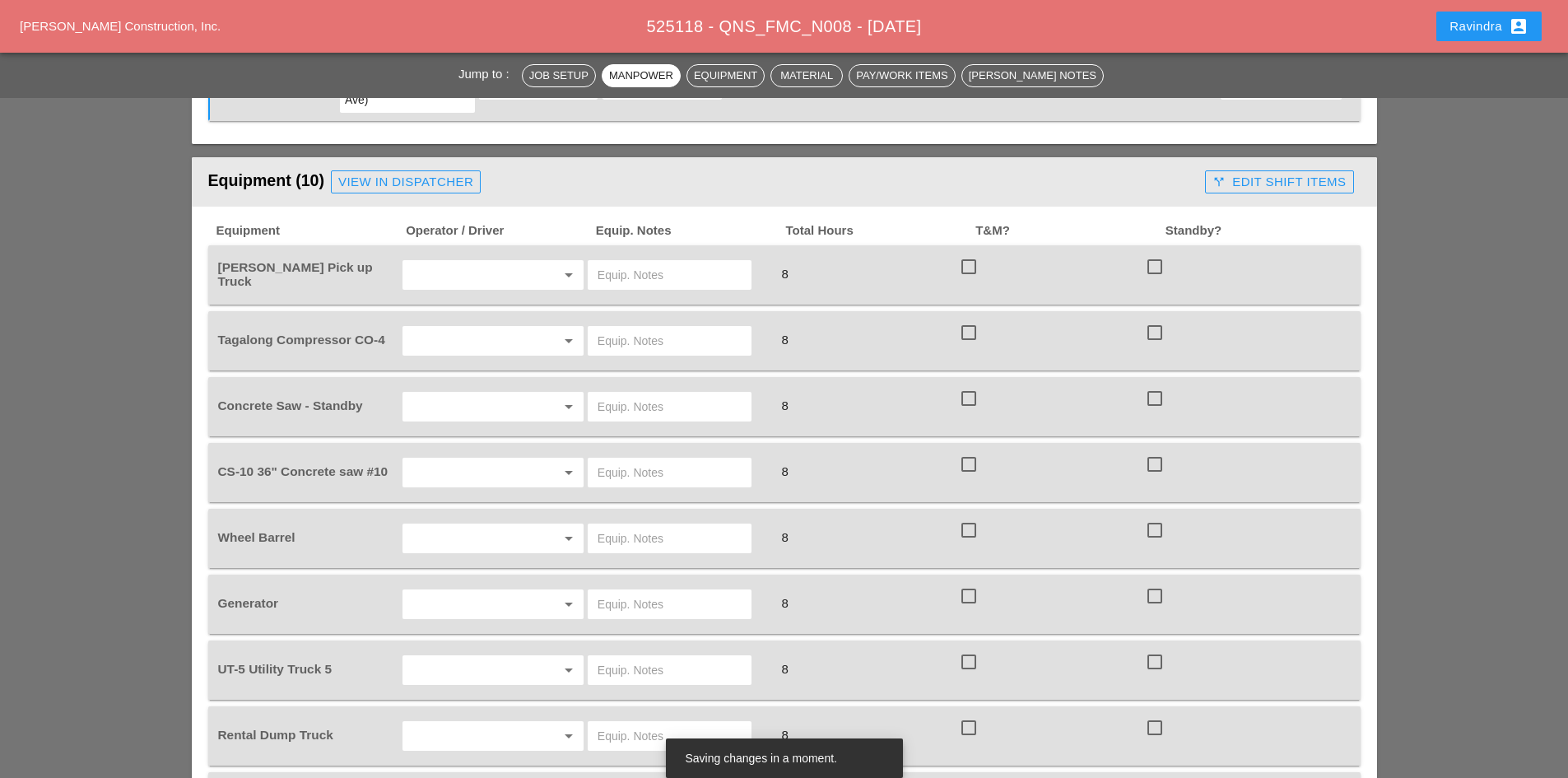
click at [464, 262] on input "text" at bounding box center [470, 274] width 125 height 26
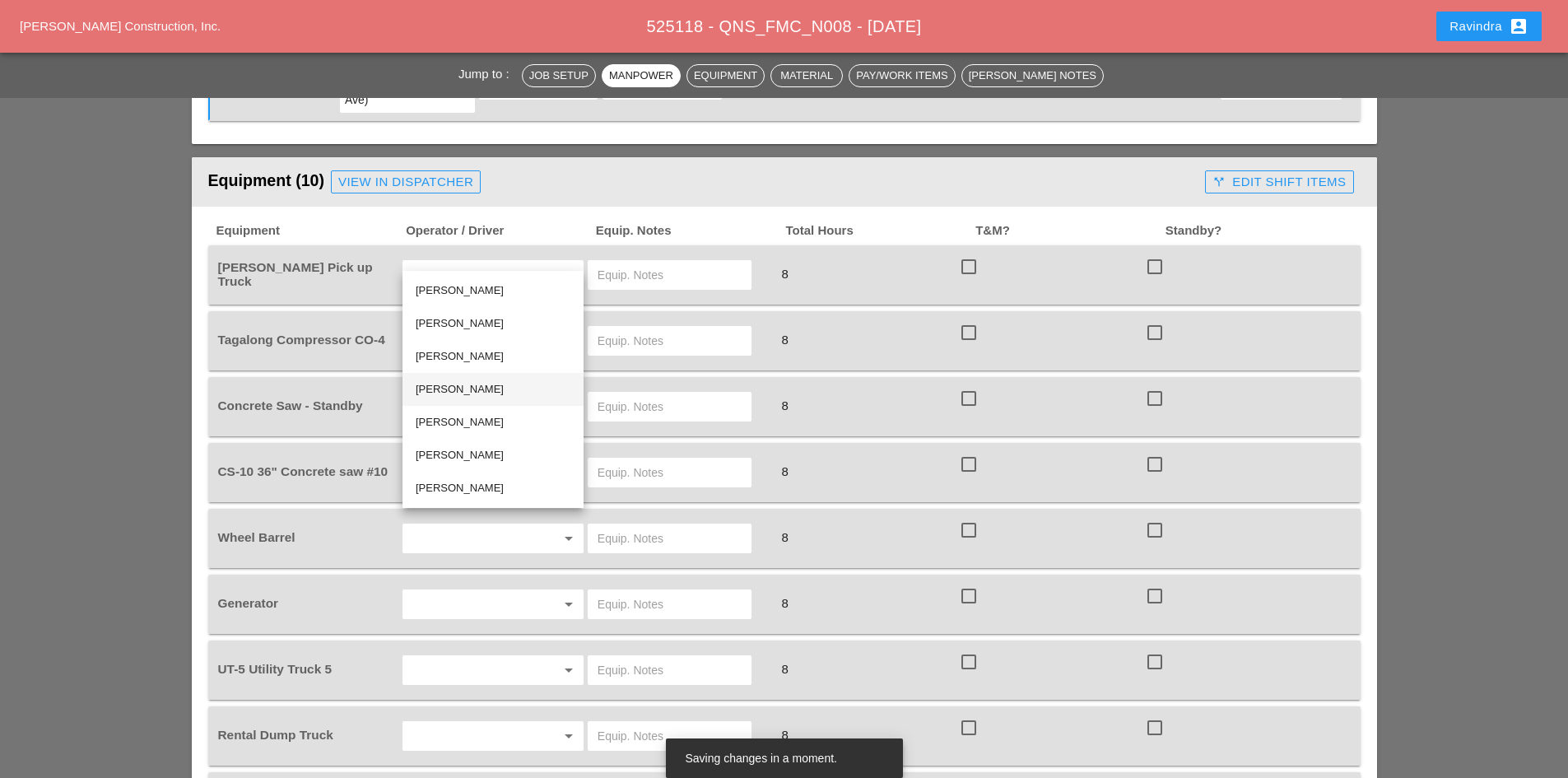
drag, startPoint x: 455, startPoint y: 394, endPoint x: 466, endPoint y: 379, distance: 18.6
click at [456, 393] on div "Gillie Etnel" at bounding box center [493, 390] width 155 height 20
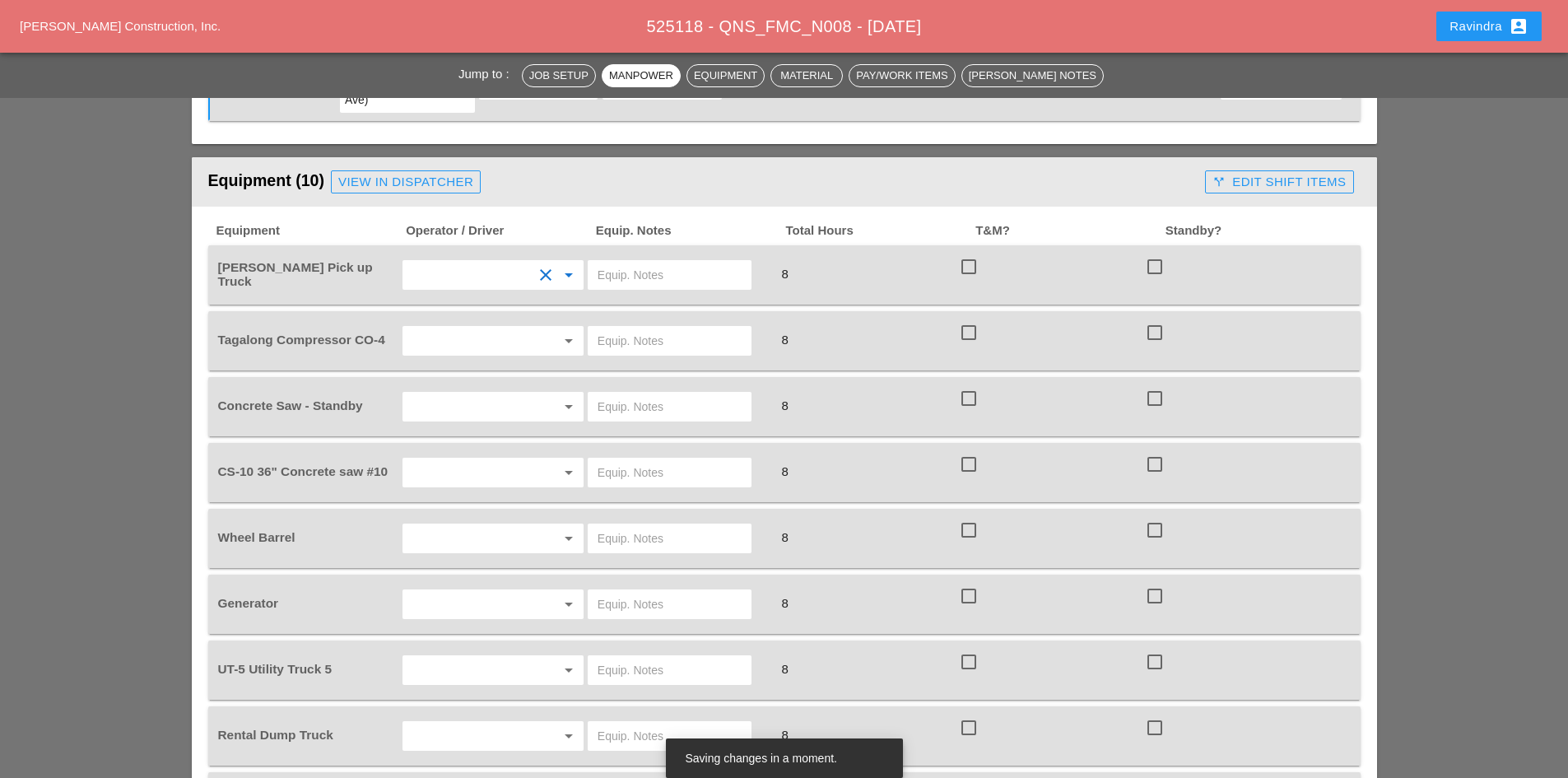
click at [631, 262] on input "text" at bounding box center [669, 274] width 144 height 26
click at [607, 262] on input "W. SMALL TOOLS" at bounding box center [669, 274] width 144 height 26
type input "W/ SMALL TOOLS"
click at [462, 328] on input "text" at bounding box center [470, 340] width 125 height 26
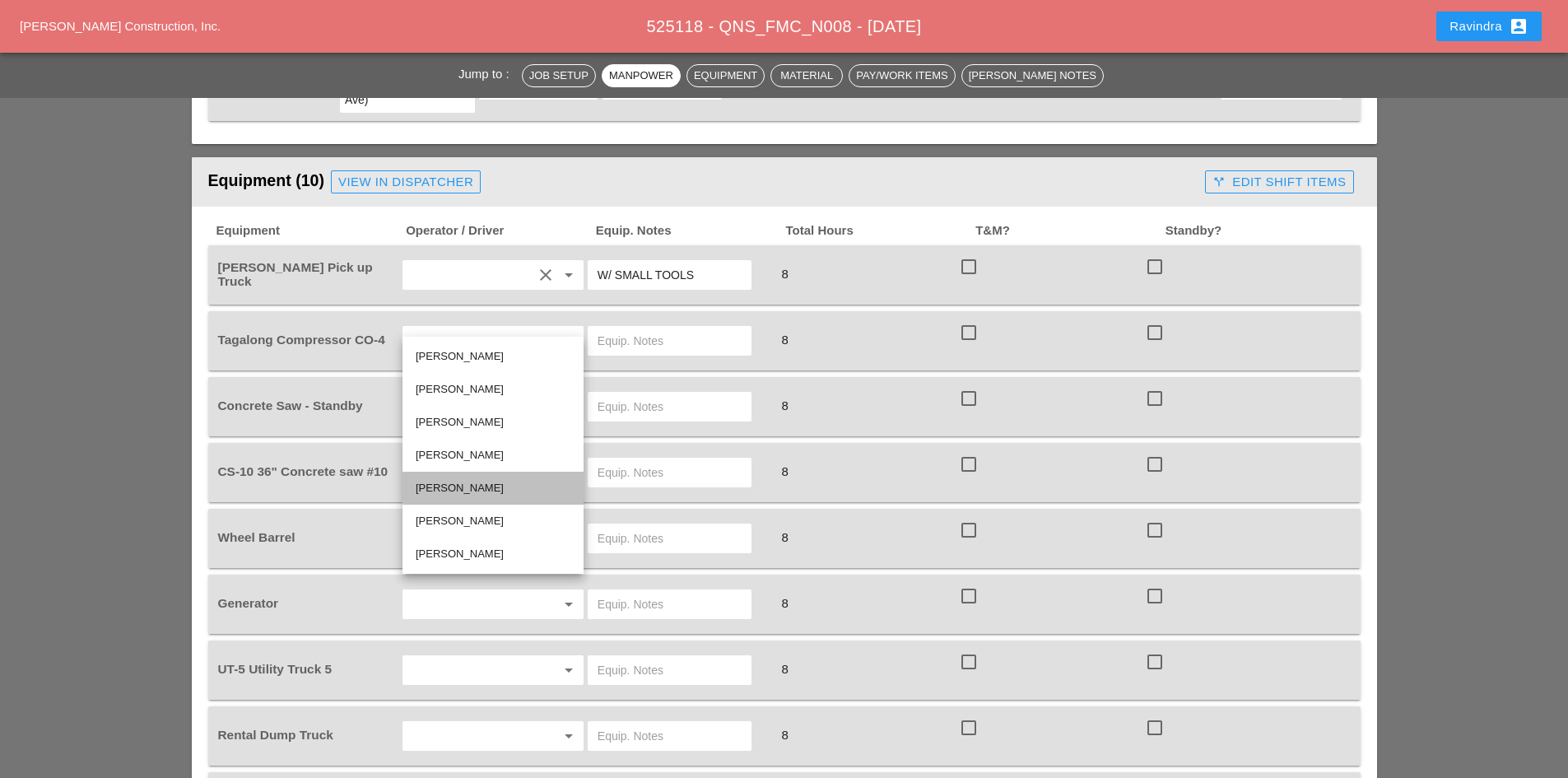
click at [475, 495] on div "Andon Lala" at bounding box center [493, 488] width 155 height 20
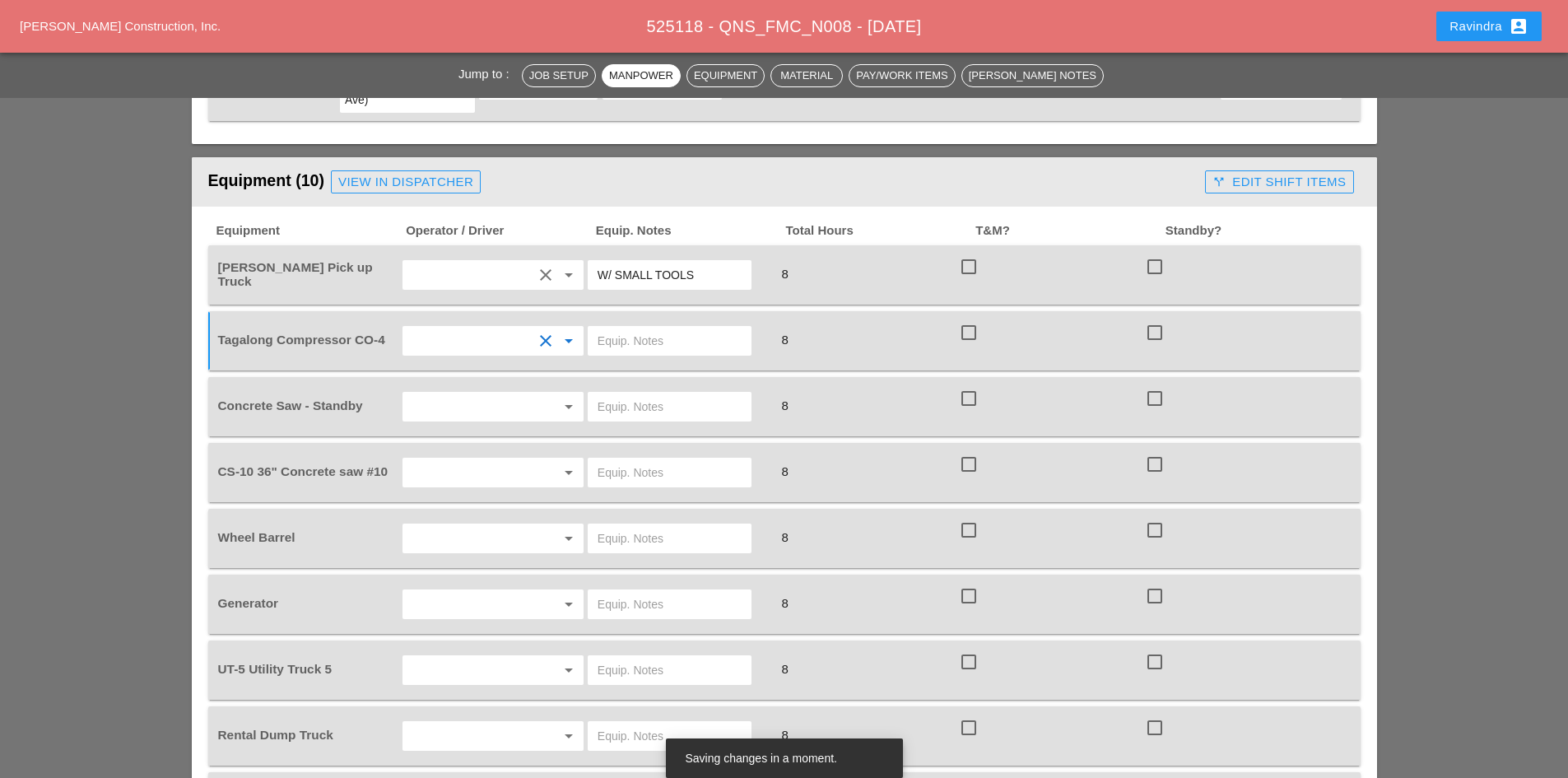
click at [642, 328] on input "text" at bounding box center [669, 340] width 144 height 26
type input "START"
click at [501, 392] on div "arrow_drop_down" at bounding box center [493, 406] width 181 height 30
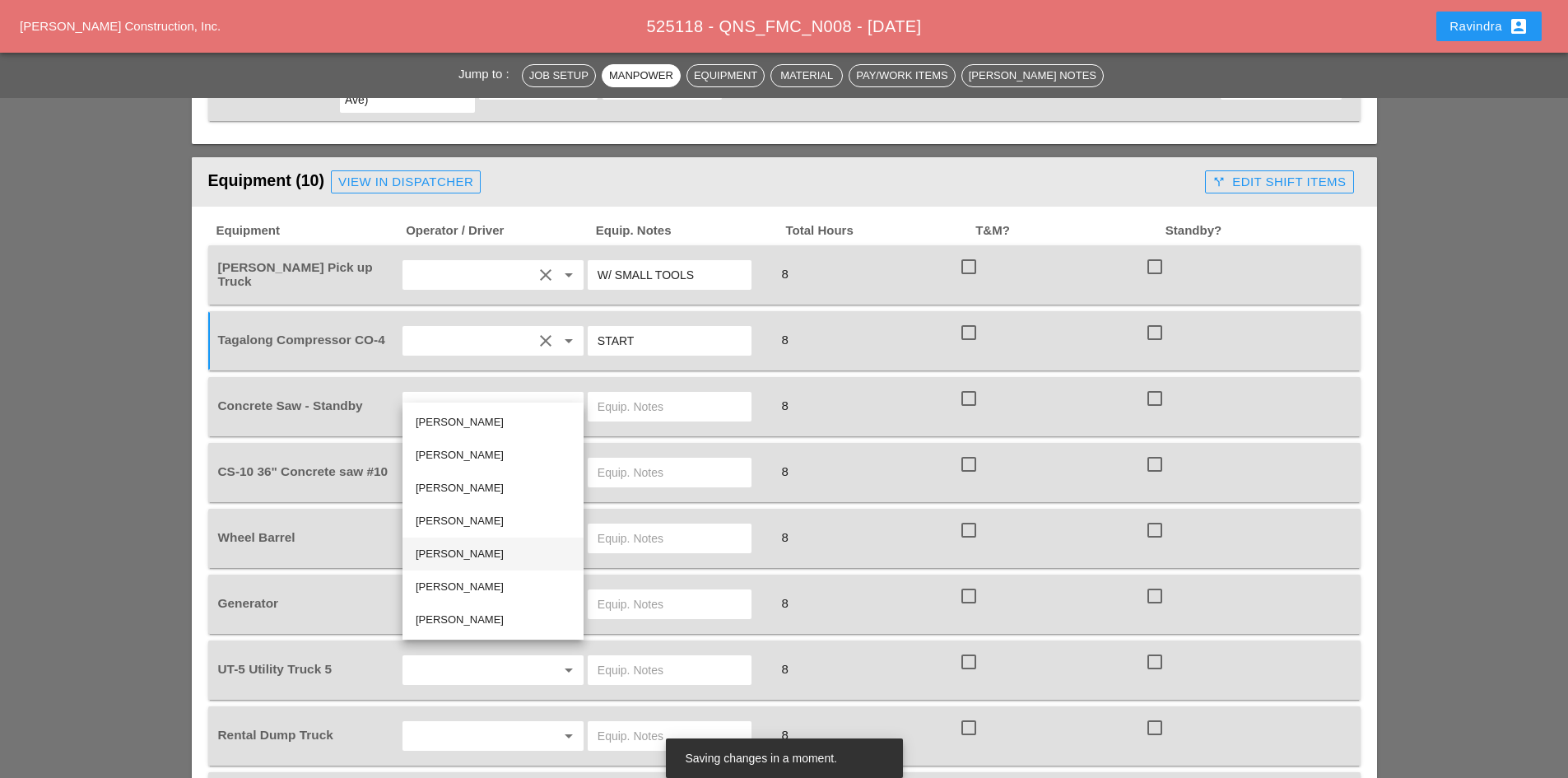
click at [475, 547] on div "Andon Lala" at bounding box center [493, 554] width 155 height 20
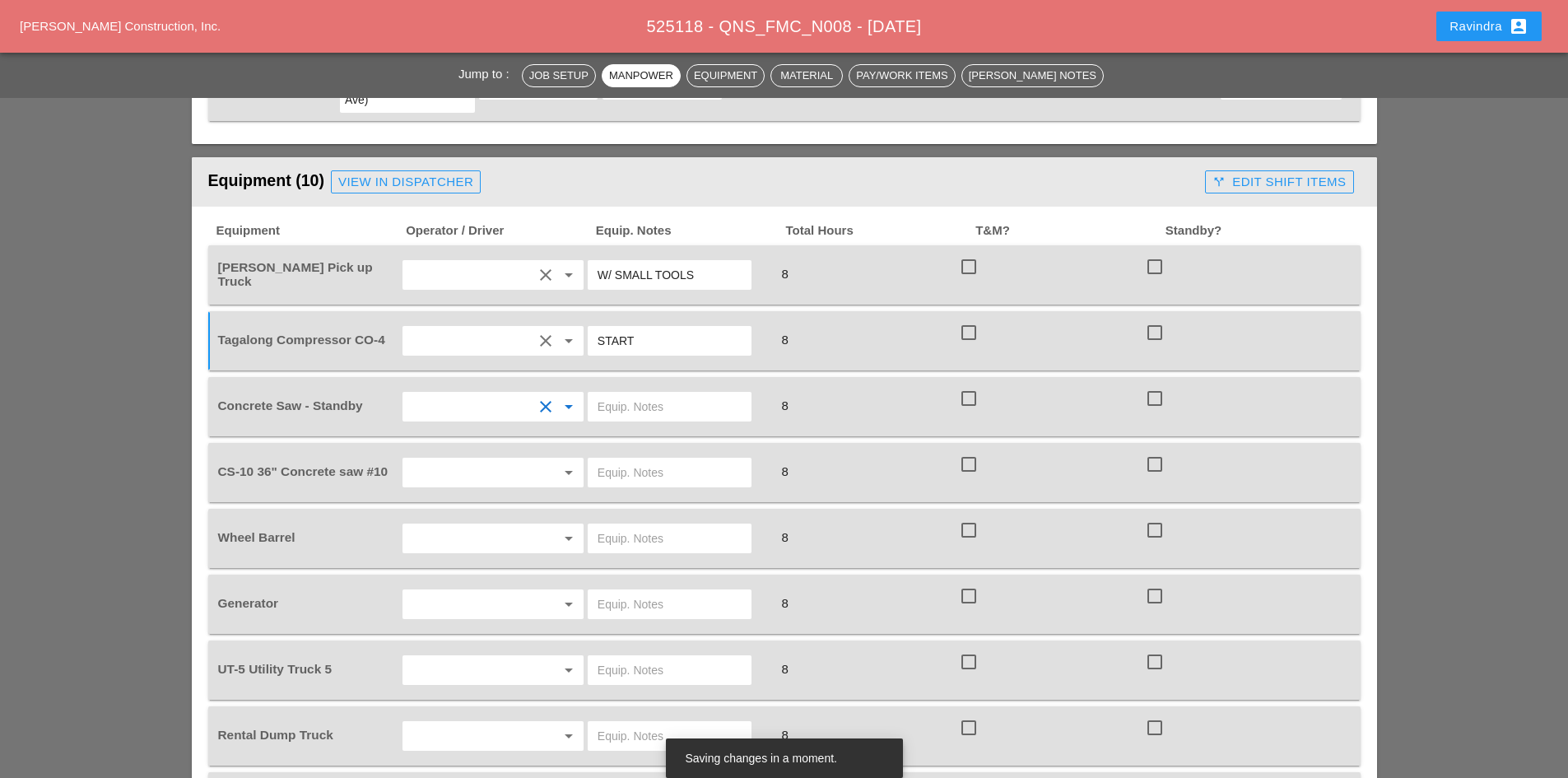
click at [679, 394] on input "text" at bounding box center [669, 406] width 144 height 26
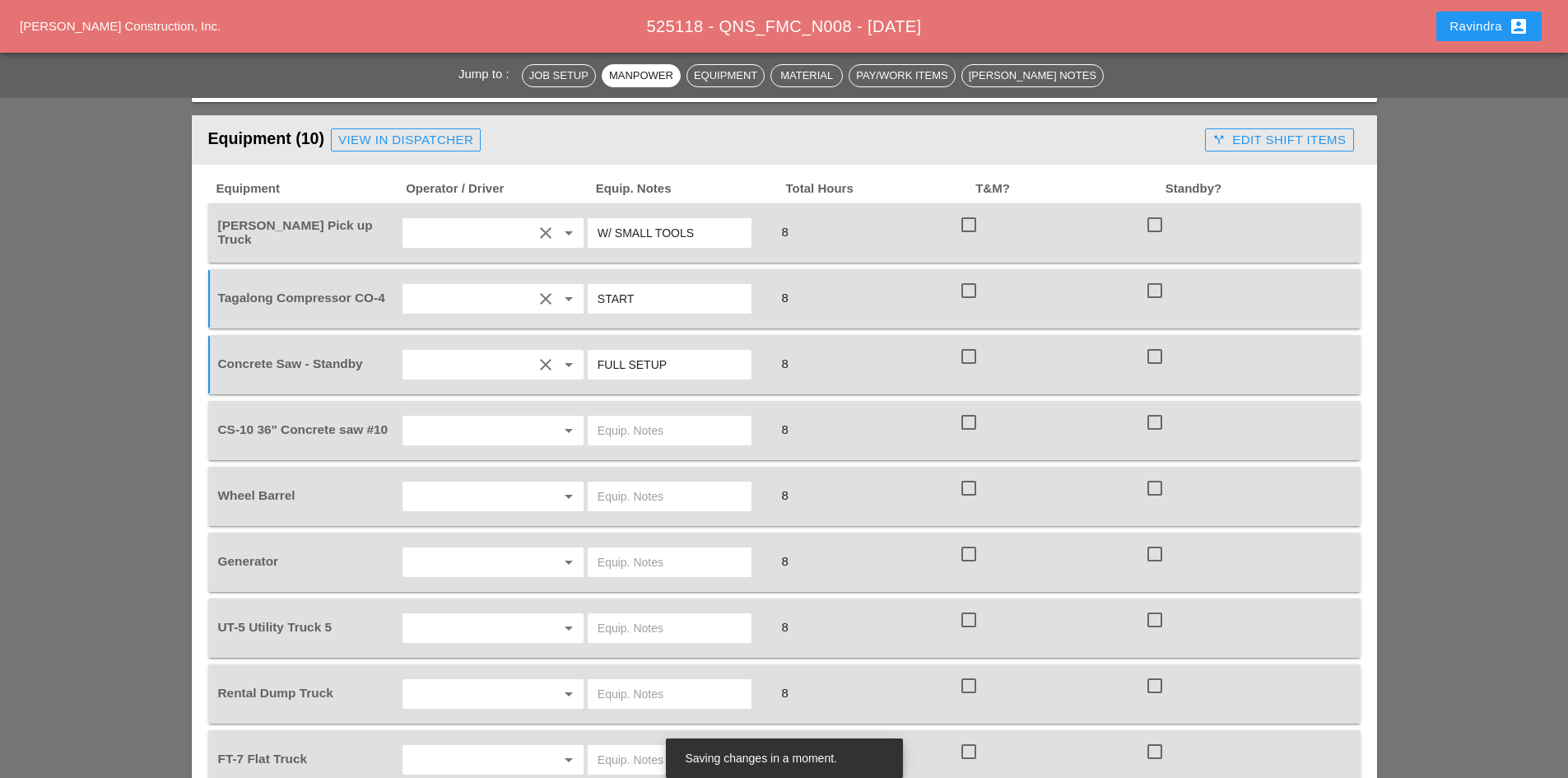
scroll to position [1482, 0]
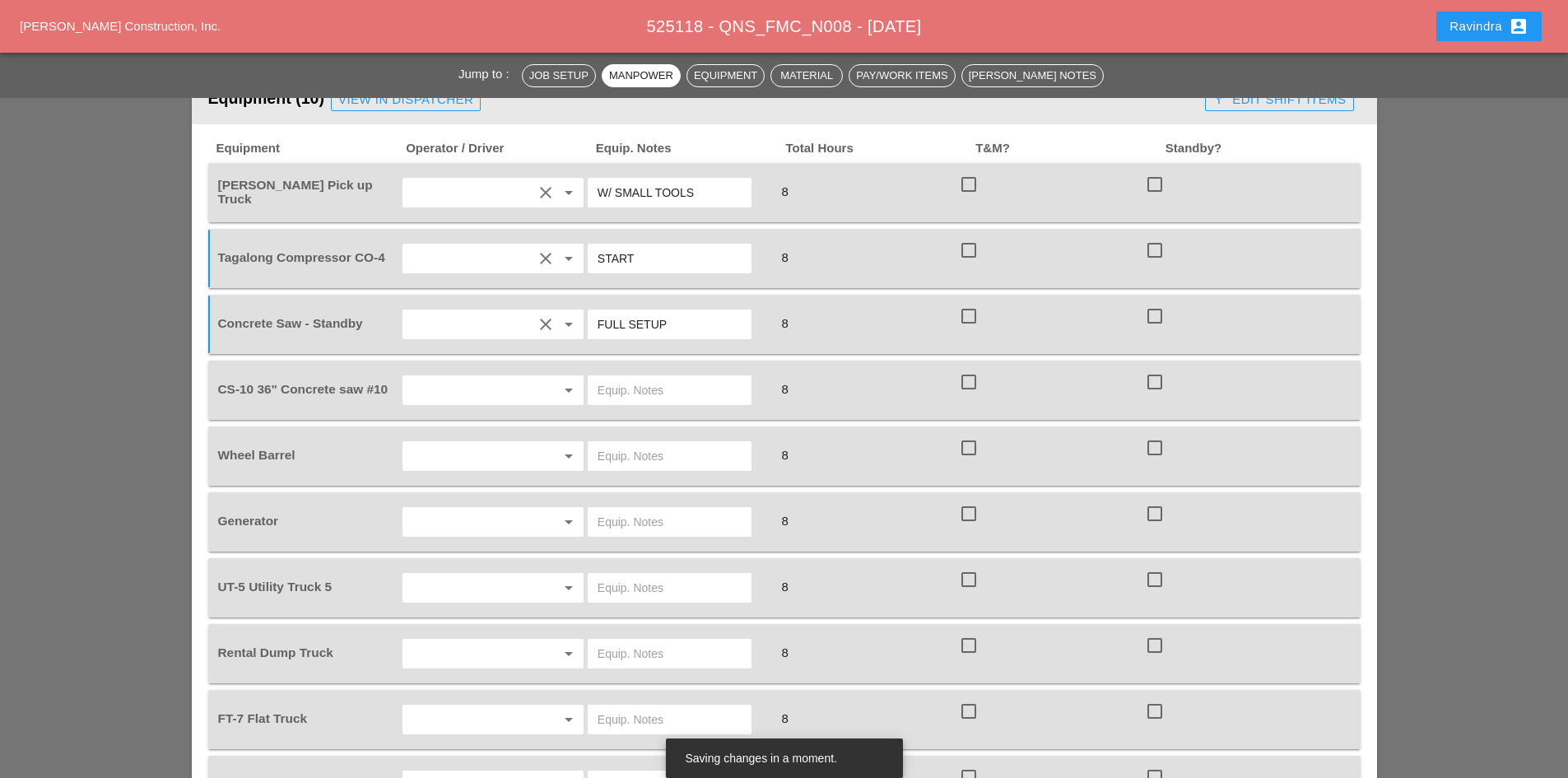
type input "FULL SETUP"
click at [477, 384] on div "arrow_drop_down" at bounding box center [493, 390] width 186 height 46
click at [477, 384] on div "arrow_drop_down" at bounding box center [493, 390] width 181 height 30
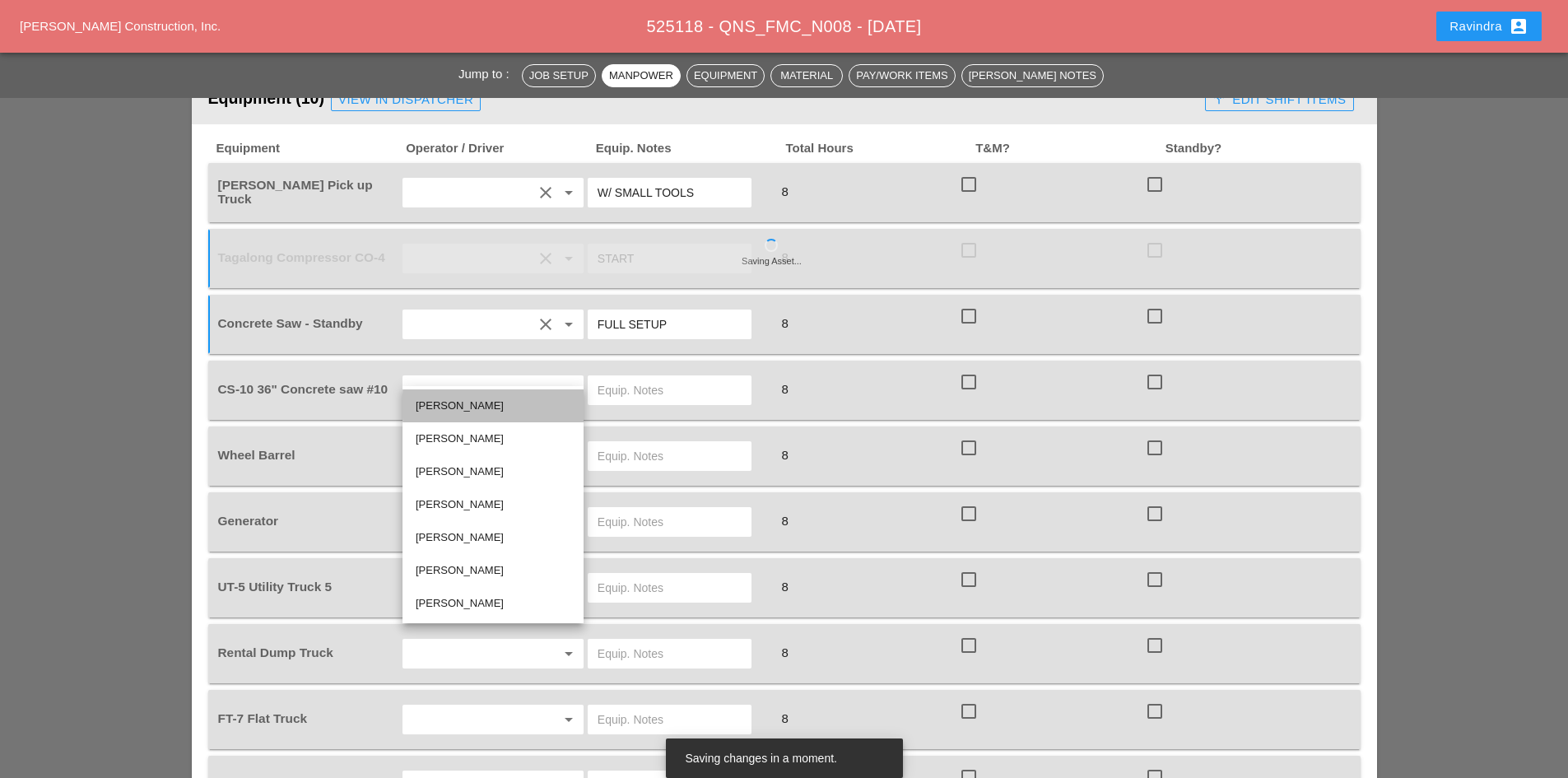
click at [480, 410] on div "Jorge Barajas" at bounding box center [493, 406] width 155 height 20
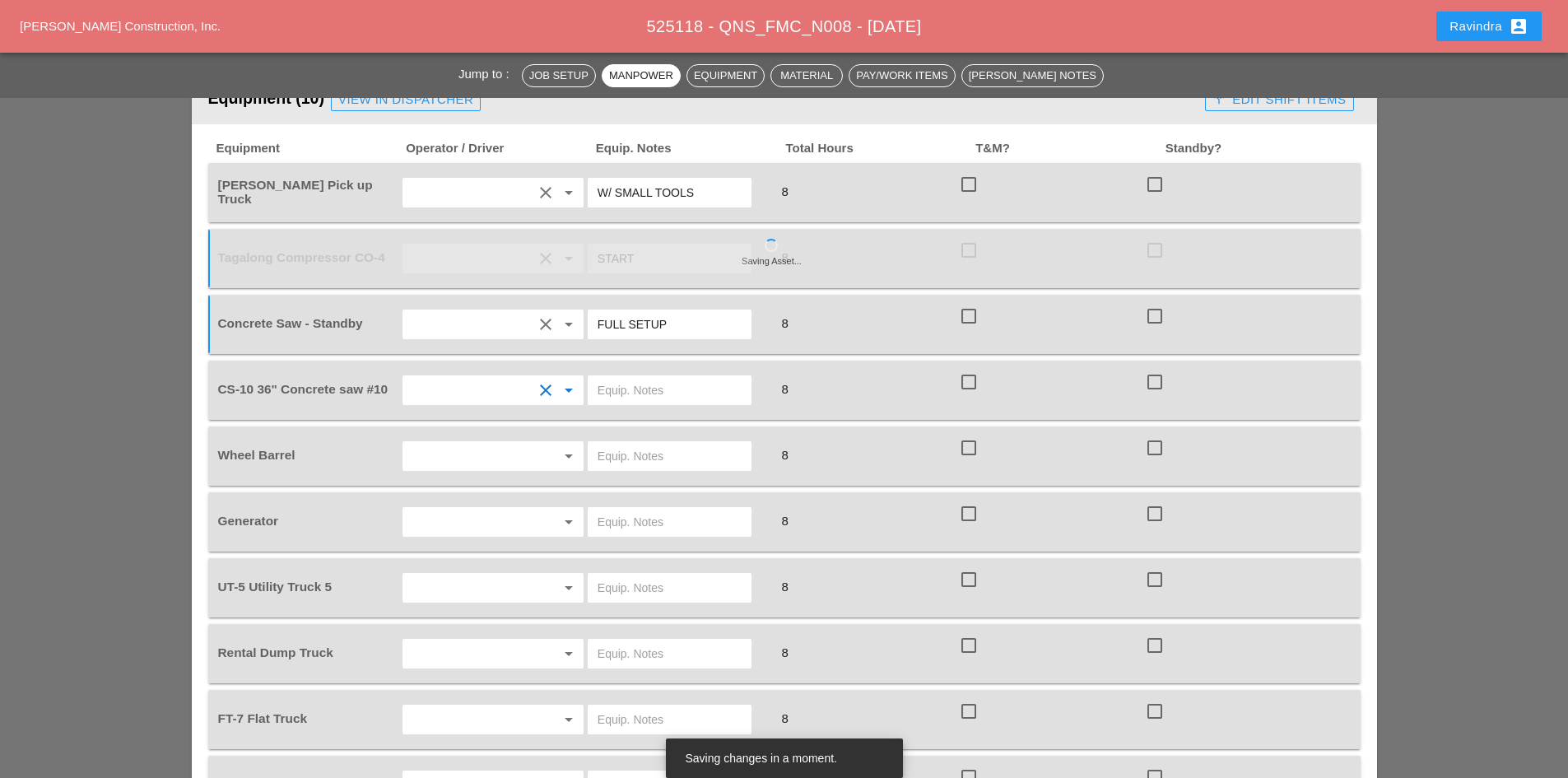
click at [667, 377] on input "text" at bounding box center [669, 390] width 144 height 26
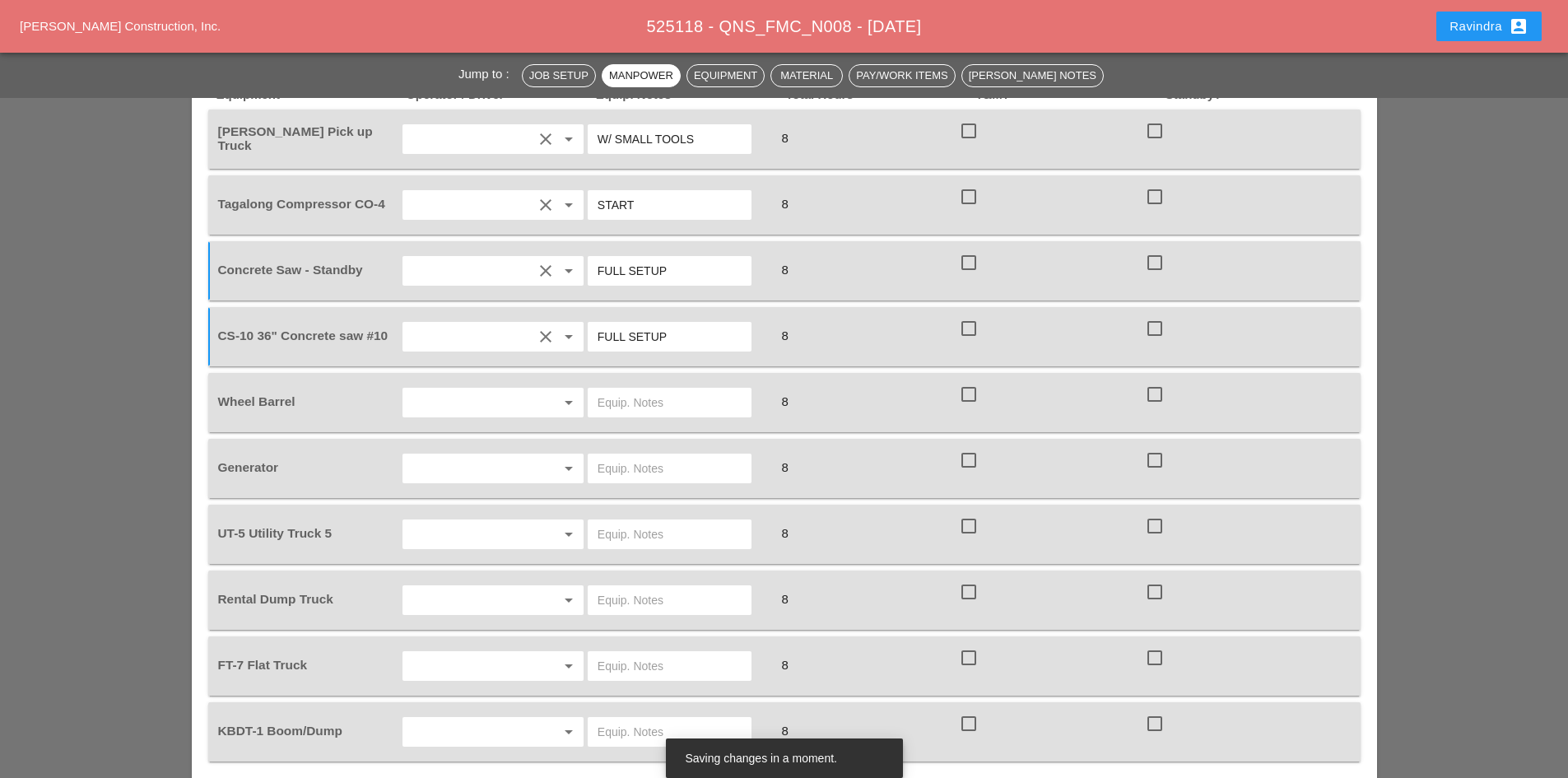
scroll to position [1565, 0]
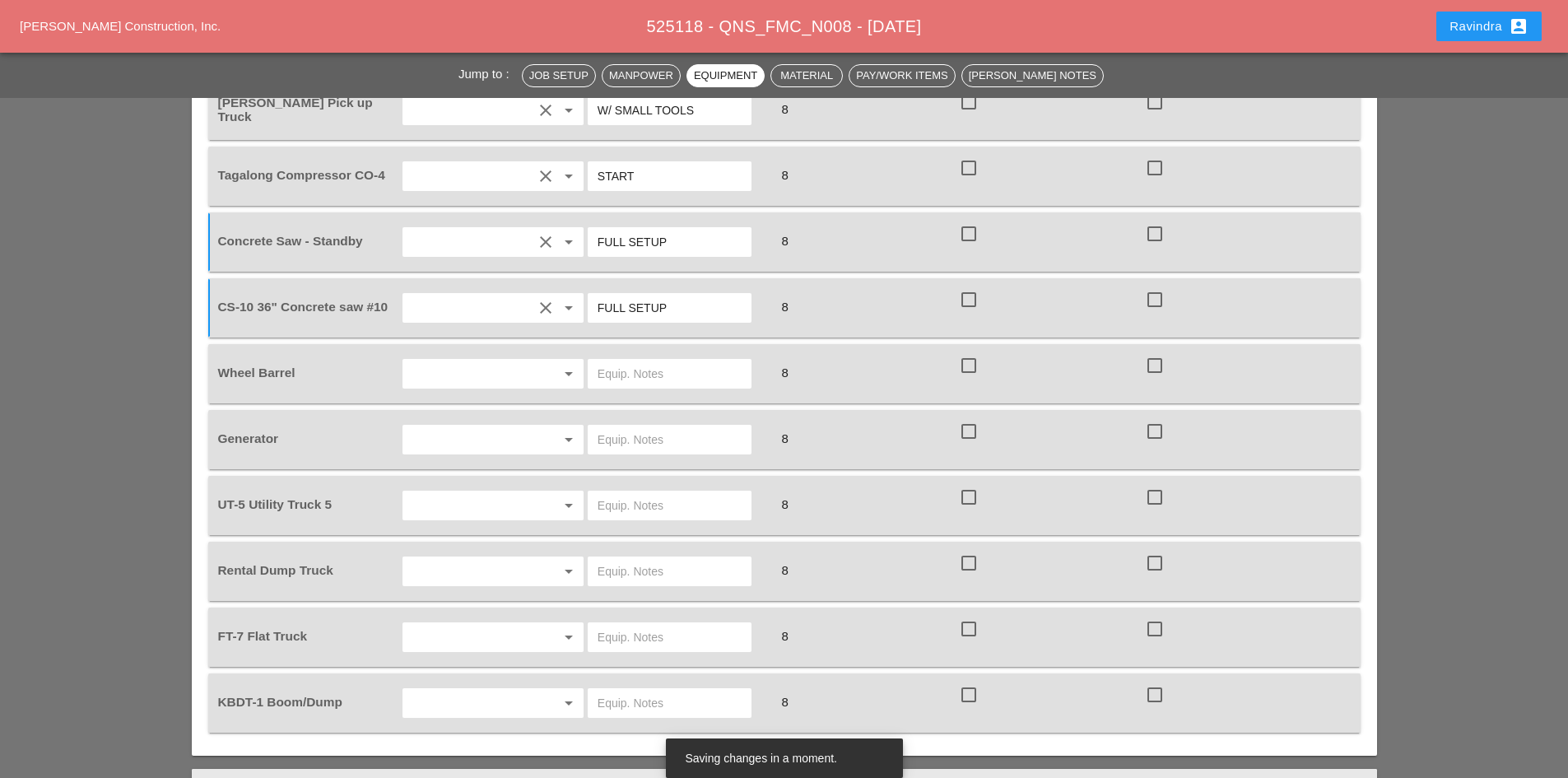
type input "FULL SETUP"
click at [479, 361] on input "text" at bounding box center [470, 374] width 125 height 26
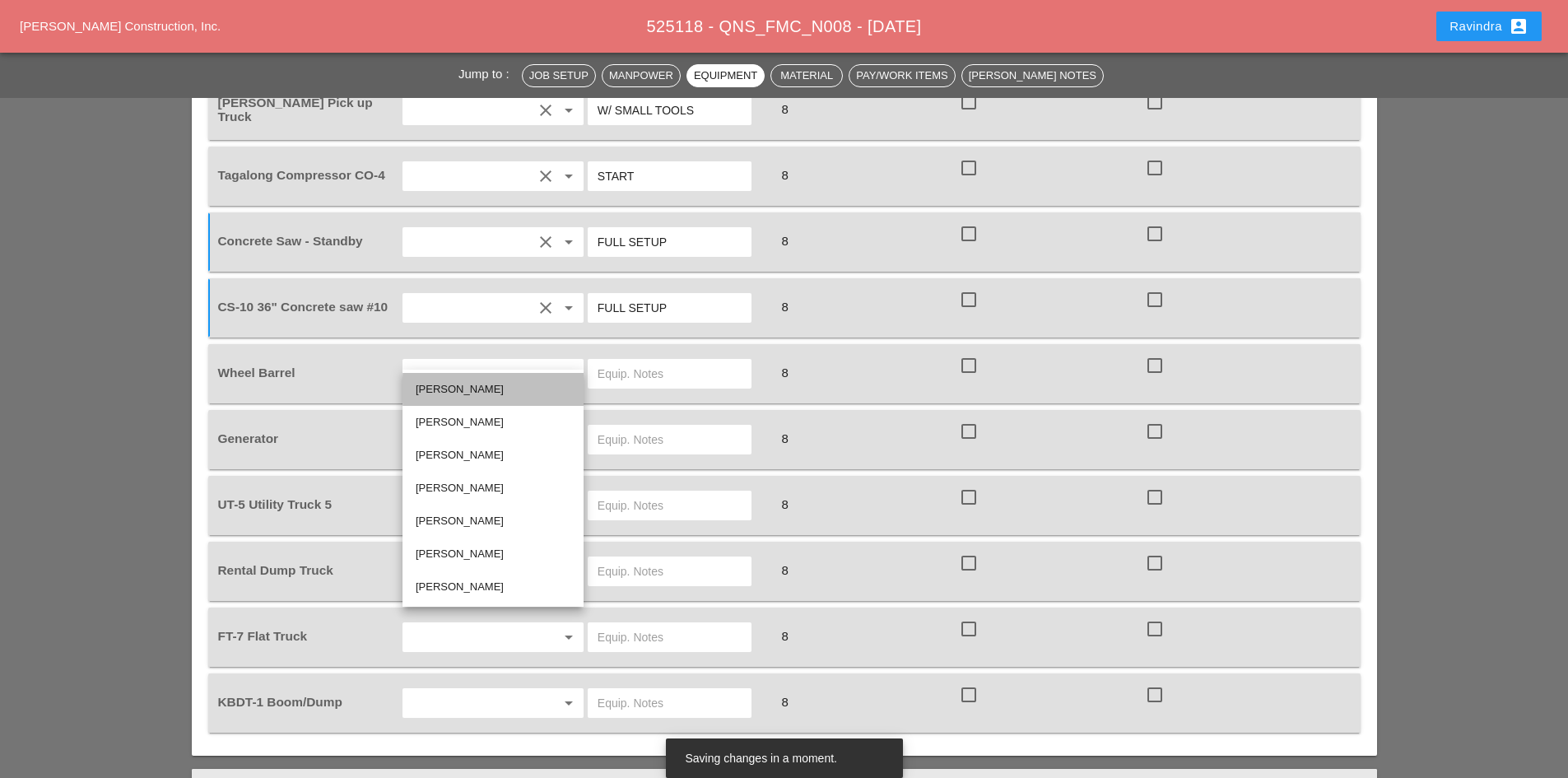
click at [478, 379] on div "Jorge Barajas" at bounding box center [493, 389] width 155 height 32
click at [669, 361] on input "text" at bounding box center [669, 374] width 144 height 26
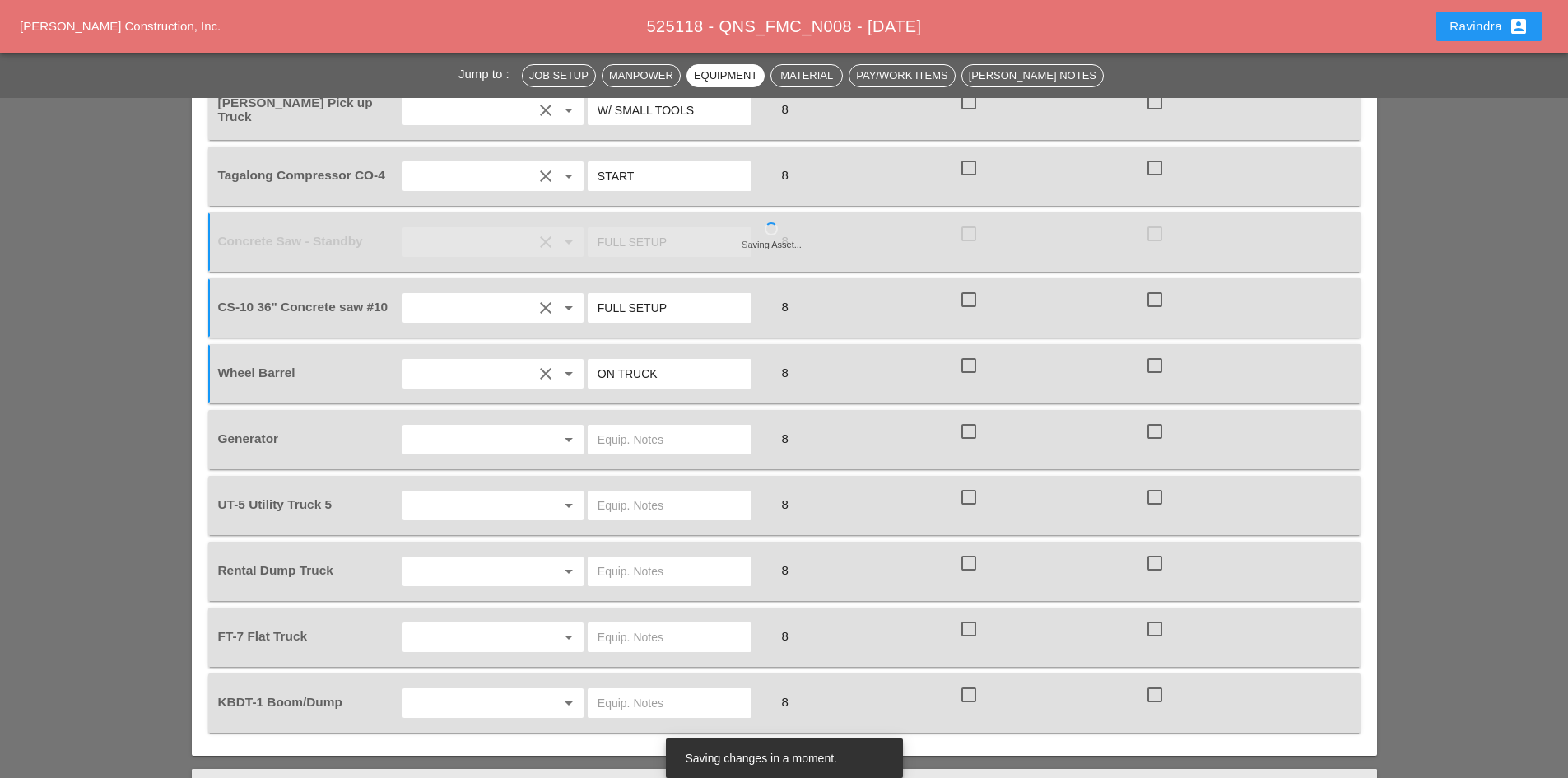
type input "ON TRUCK"
click at [397, 429] on div "Generator" at bounding box center [308, 440] width 186 height 46
click at [435, 427] on input "text" at bounding box center [470, 440] width 125 height 26
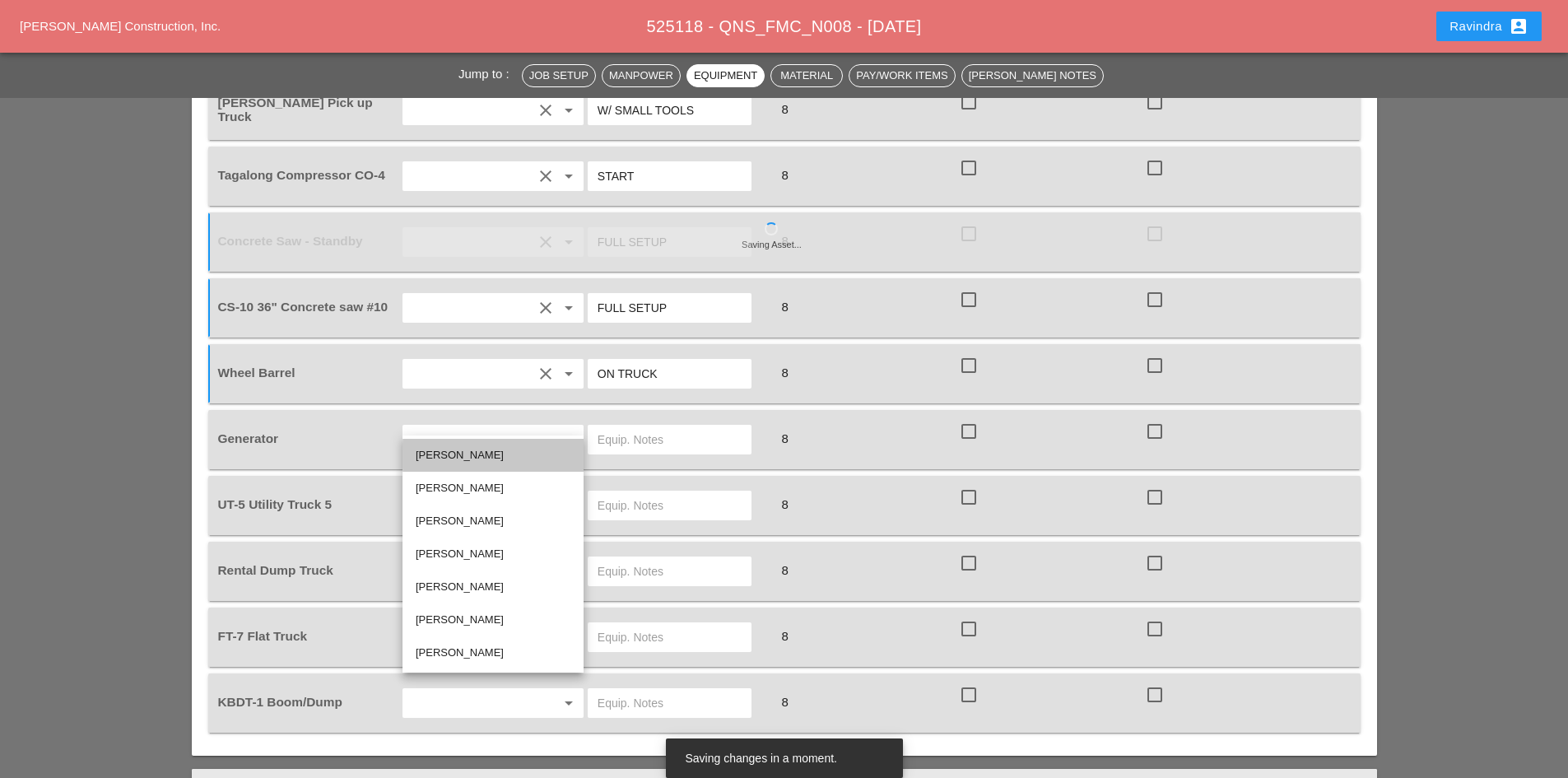
drag, startPoint x: 458, startPoint y: 446, endPoint x: 479, endPoint y: 443, distance: 21.2
click at [458, 447] on div "Jorge Barajas" at bounding box center [493, 456] width 155 height 20
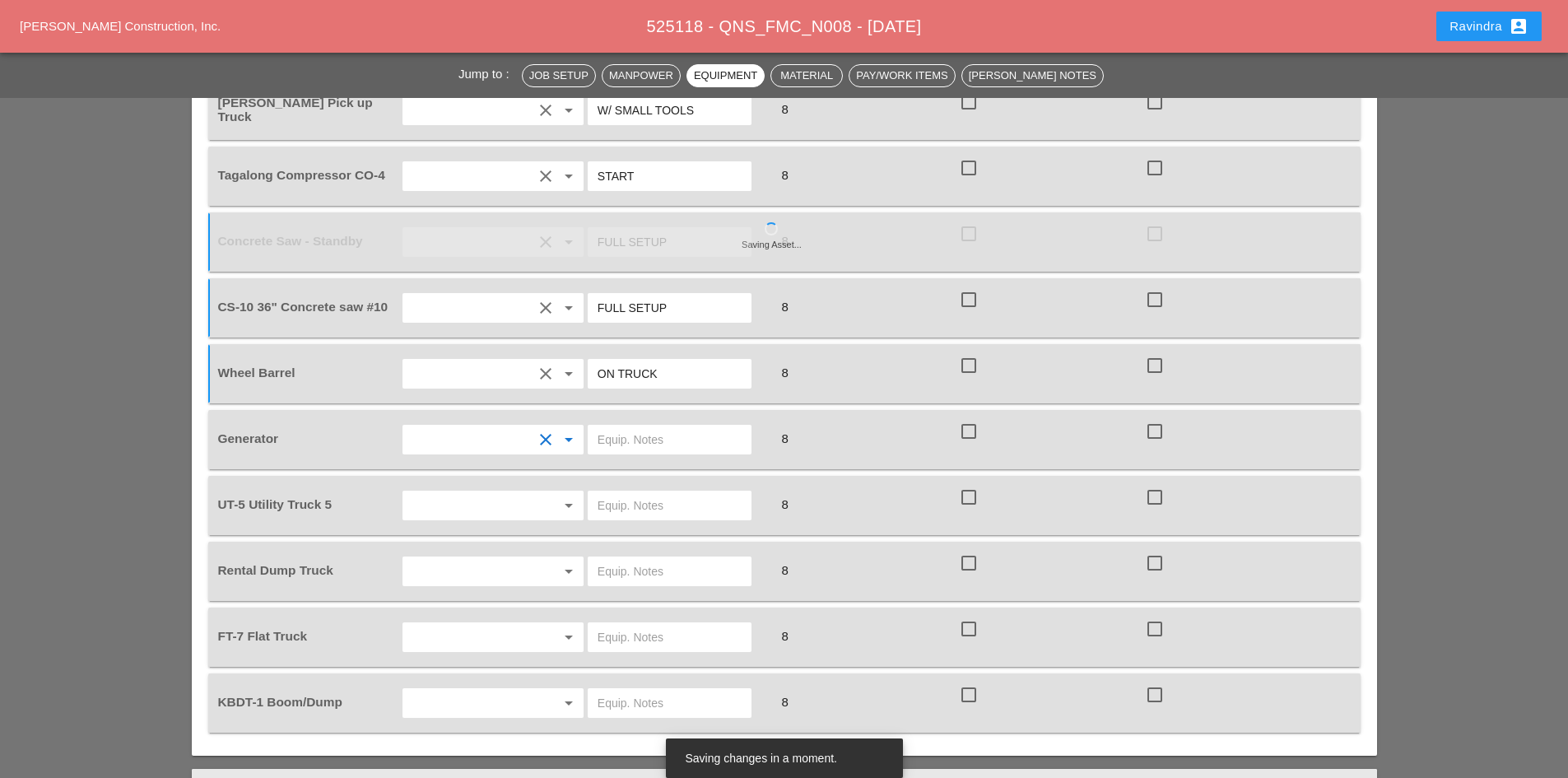
click at [660, 427] on input "text" at bounding box center [669, 440] width 144 height 26
type input "ON TRUCK"
drag, startPoint x: 544, startPoint y: 455, endPoint x: 531, endPoint y: 467, distance: 17.7
click at [544, 456] on div "Equipment Operator / Driver Equip. Notes Total Hours T&M? Standby? Foreman's Pi…" at bounding box center [784, 395] width 1152 height 674
click at [525, 493] on input "text" at bounding box center [470, 505] width 125 height 26
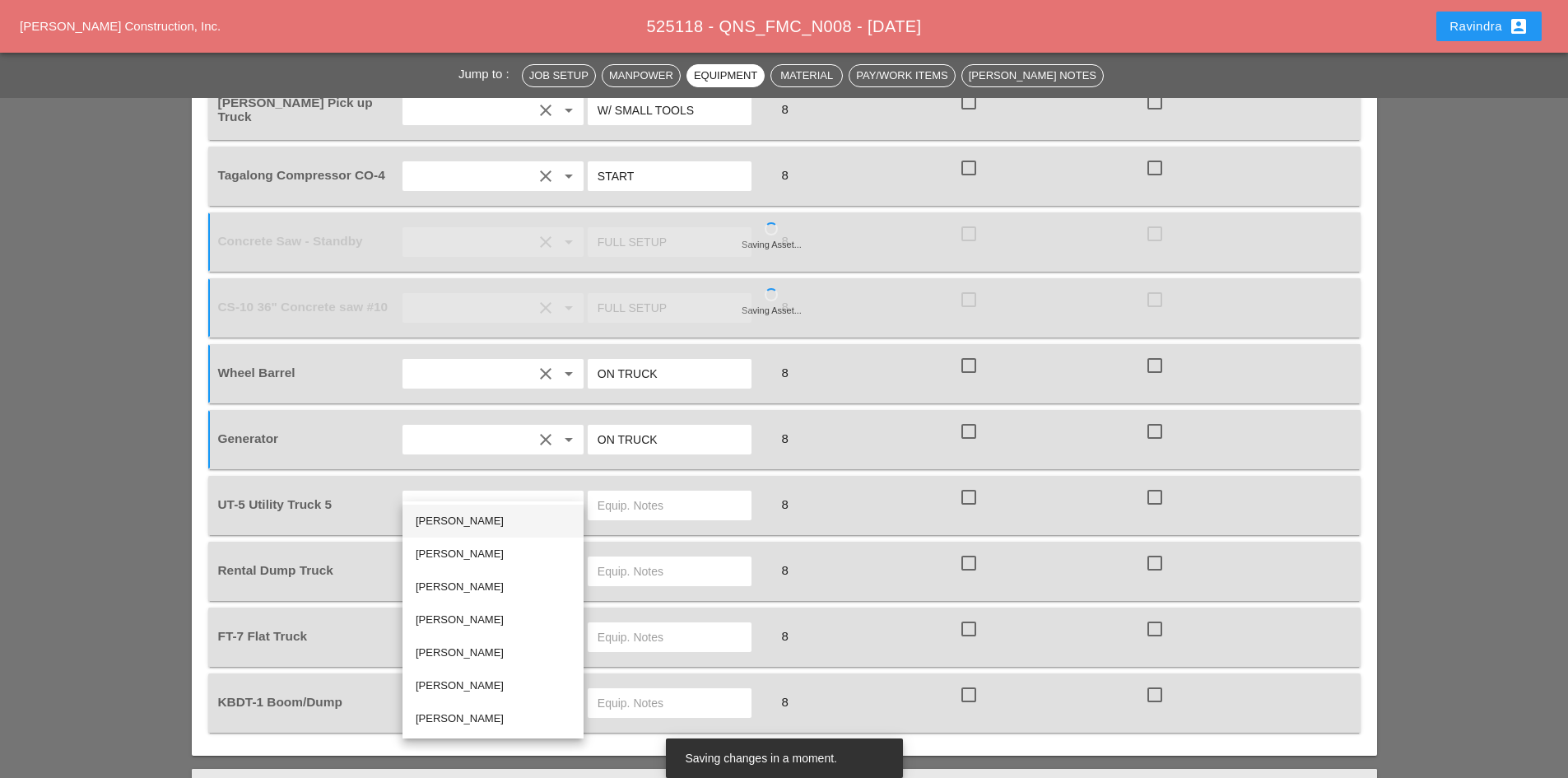
click at [447, 516] on div "Jorge Barajas" at bounding box center [493, 522] width 155 height 20
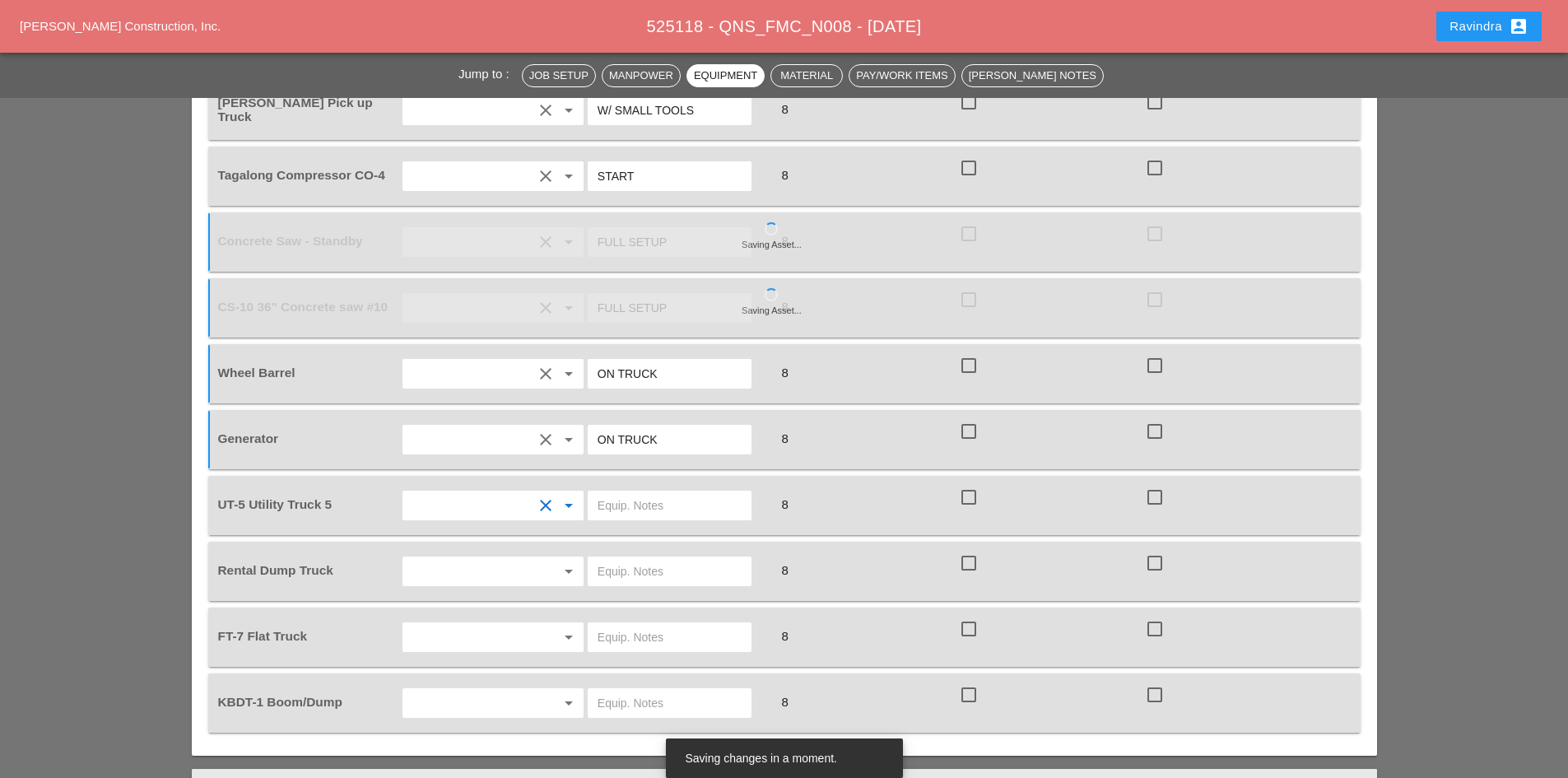
click at [691, 493] on input "text" at bounding box center [669, 505] width 144 height 26
click at [673, 493] on input "text" at bounding box center [669, 505] width 144 height 26
type input "W/ CONCRETE SAW"
click at [524, 559] on input "text" at bounding box center [470, 571] width 125 height 26
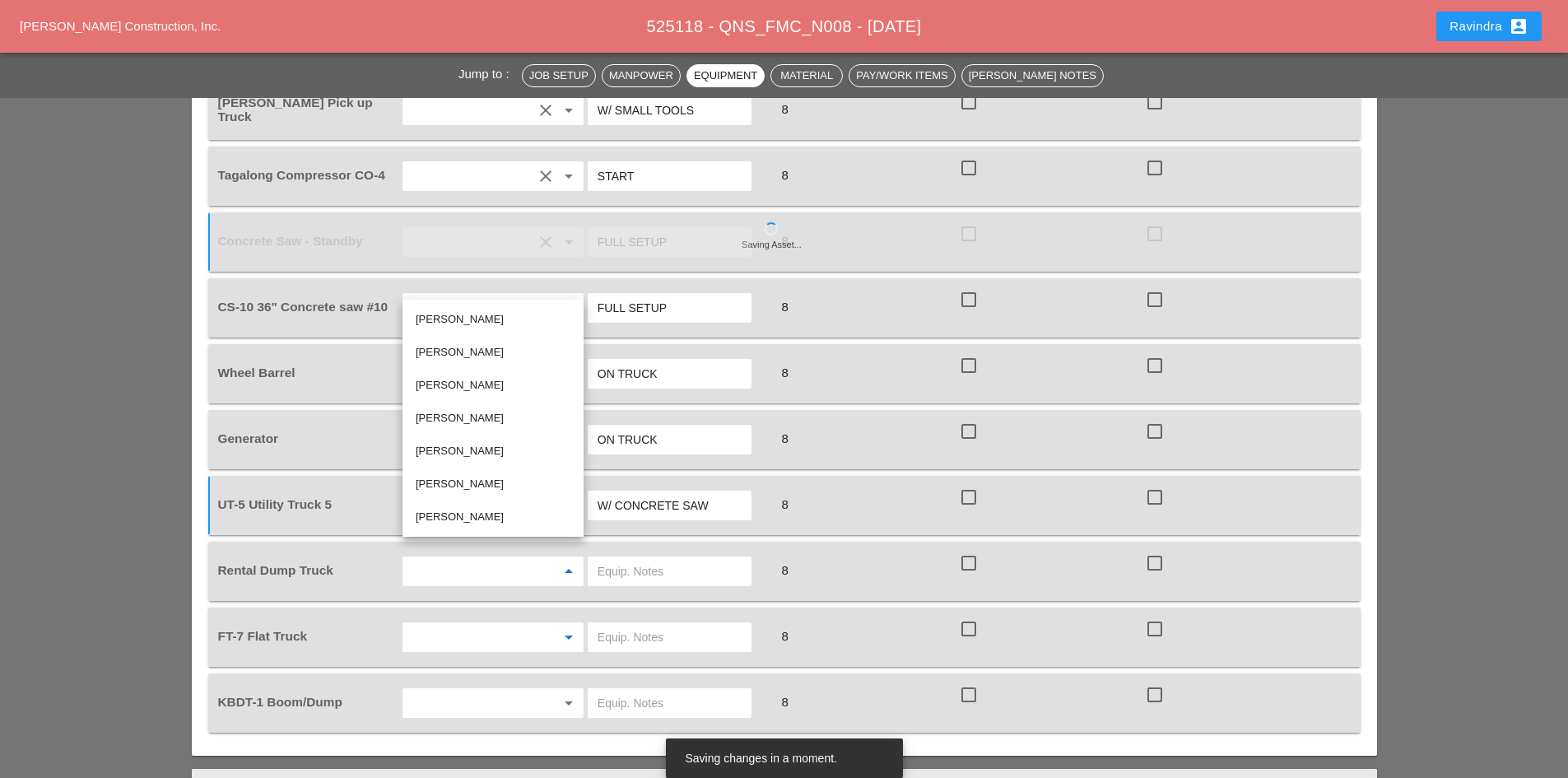
click at [508, 625] on input "text" at bounding box center [470, 637] width 125 height 26
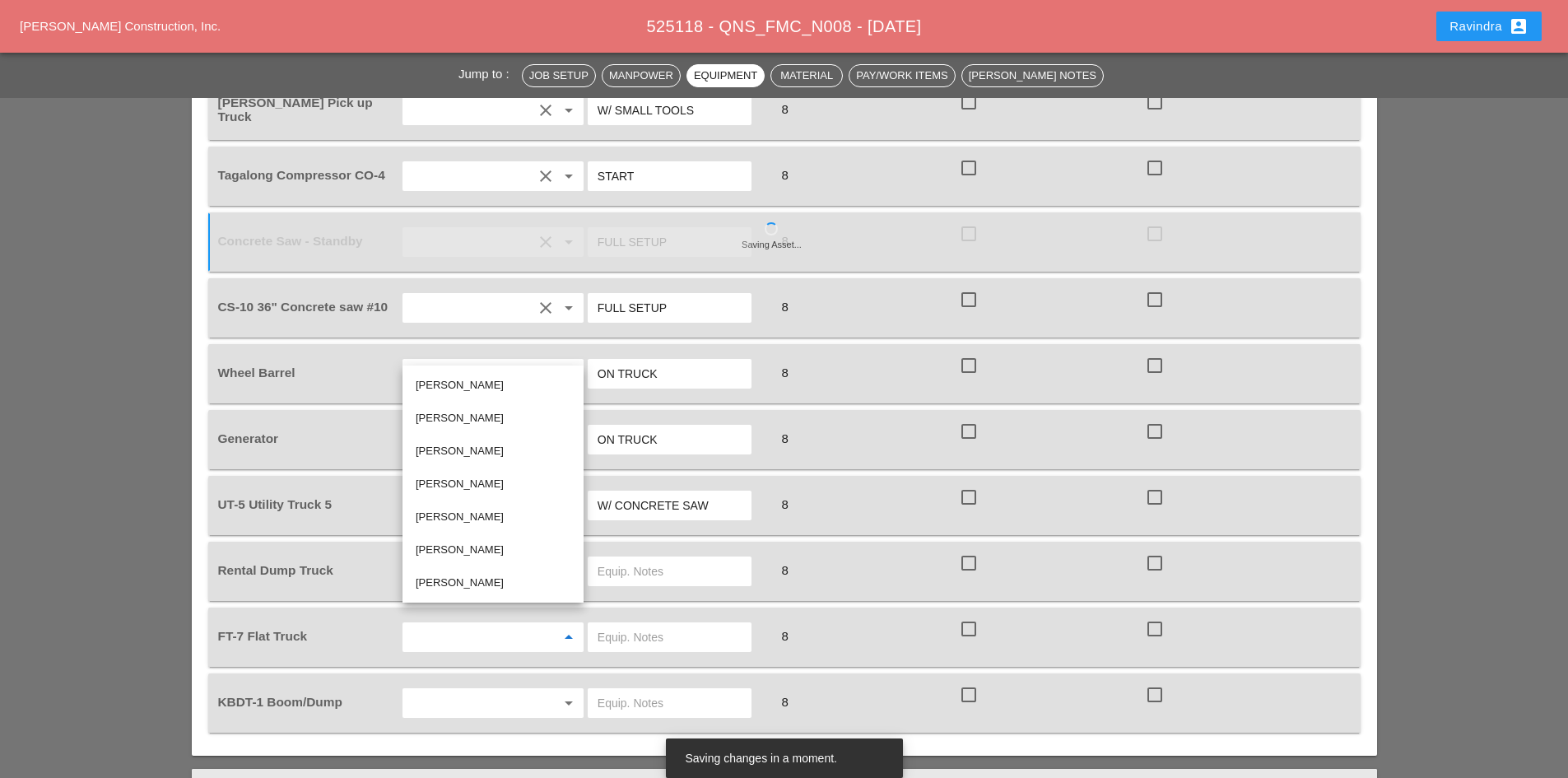
click at [450, 690] on input "text" at bounding box center [470, 703] width 125 height 26
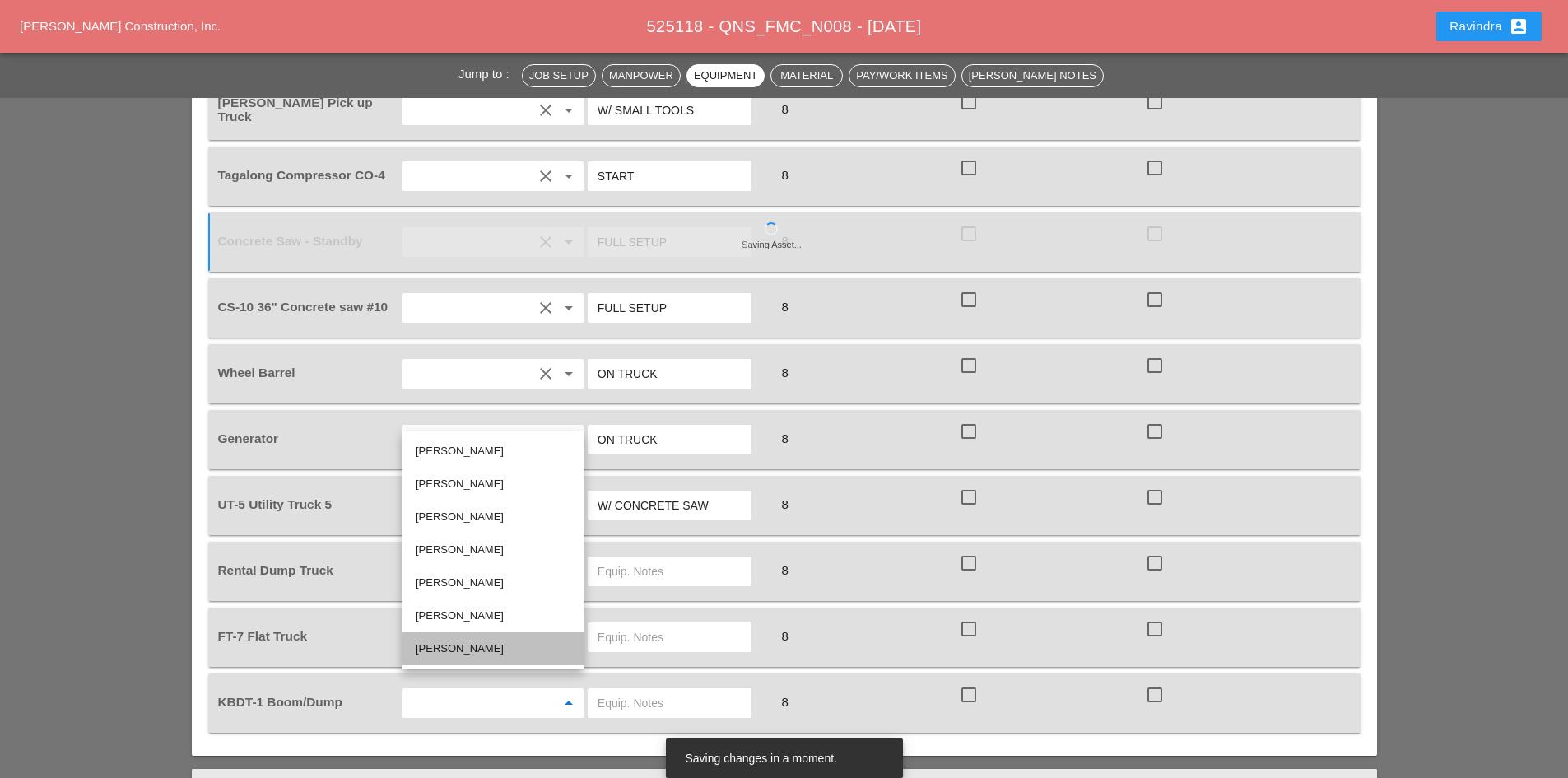
click at [457, 656] on div "Luis Ceja Rodriguez" at bounding box center [493, 649] width 155 height 20
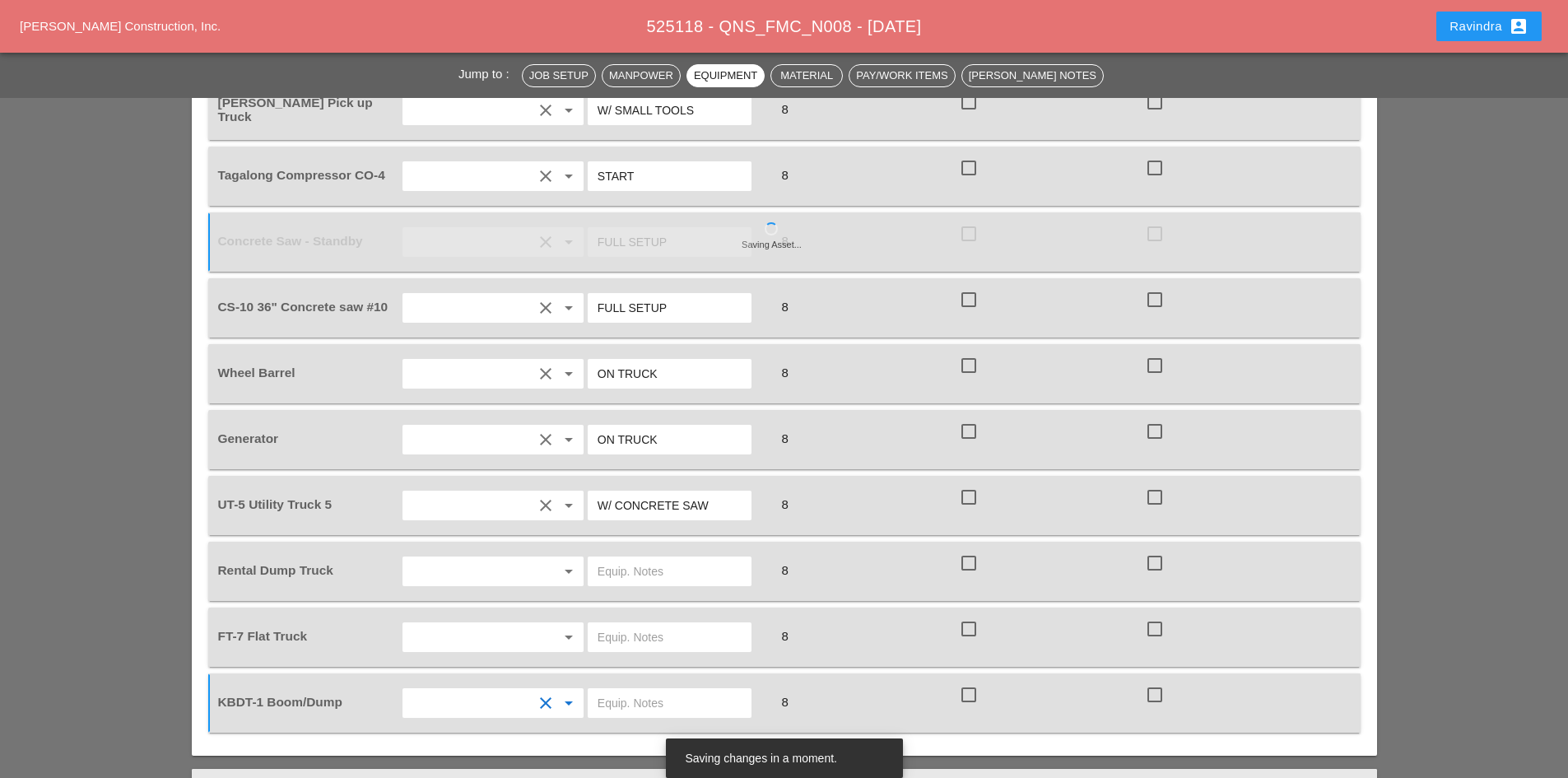
click at [632, 690] on input "text" at bounding box center [669, 703] width 144 height 26
type input "W/ MATERIALS"
click at [493, 627] on input "text" at bounding box center [470, 637] width 125 height 26
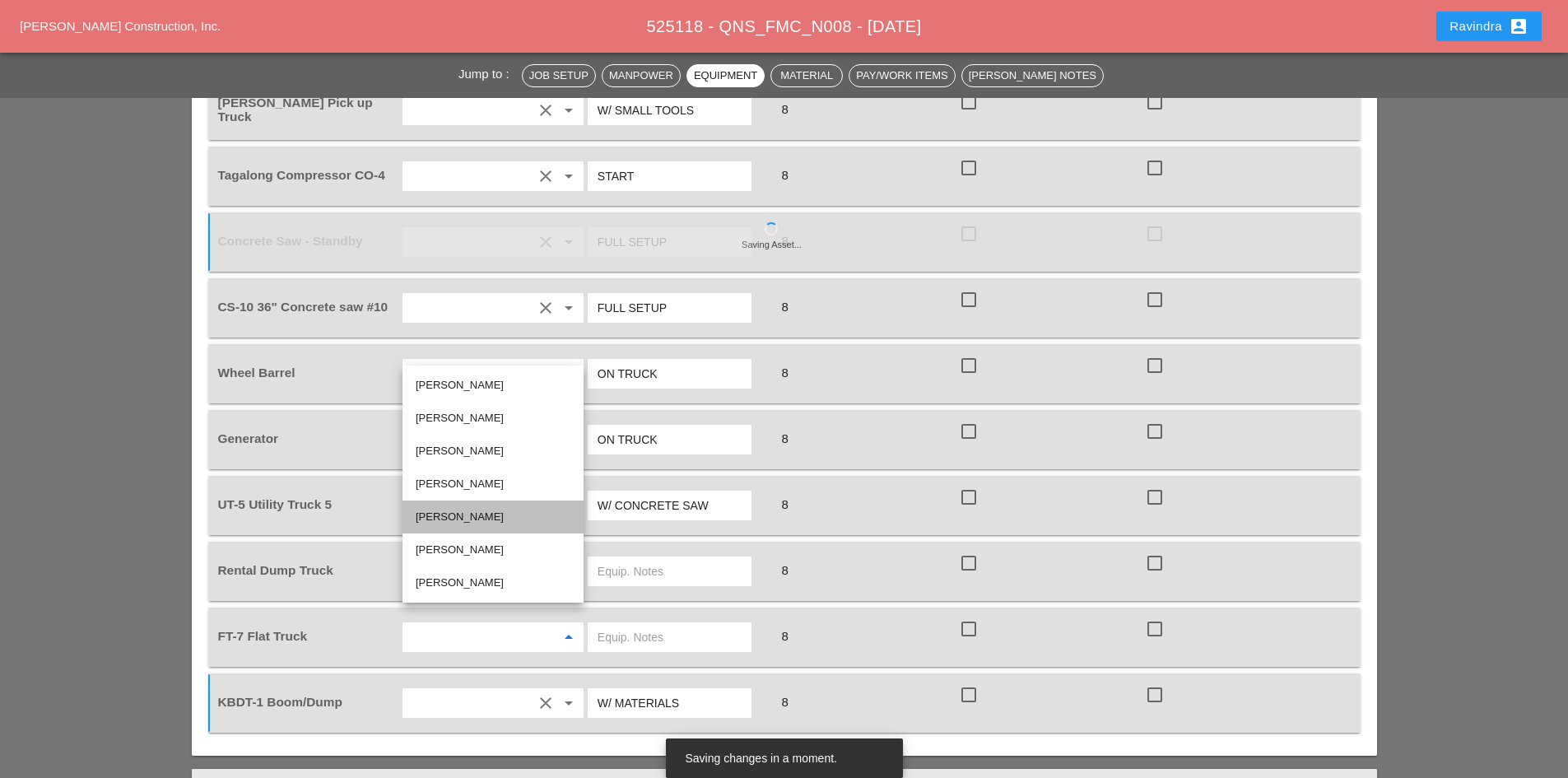
click at [466, 522] on div "Andon Lala" at bounding box center [493, 517] width 155 height 20
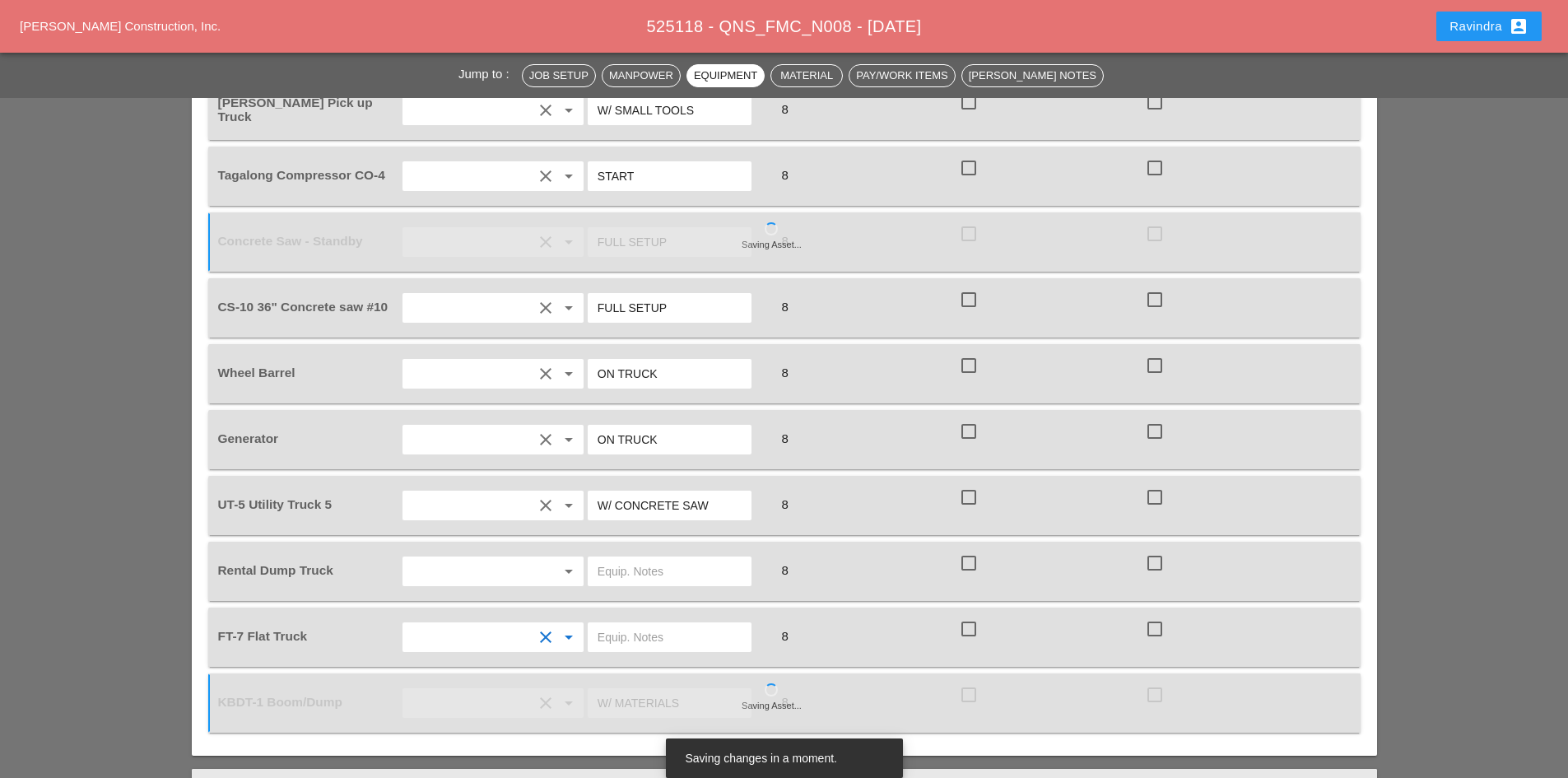
click at [630, 615] on div at bounding box center [679, 637] width 186 height 46
click at [631, 625] on input "text" at bounding box center [669, 637] width 144 height 26
type input "W/ MATERIALS"
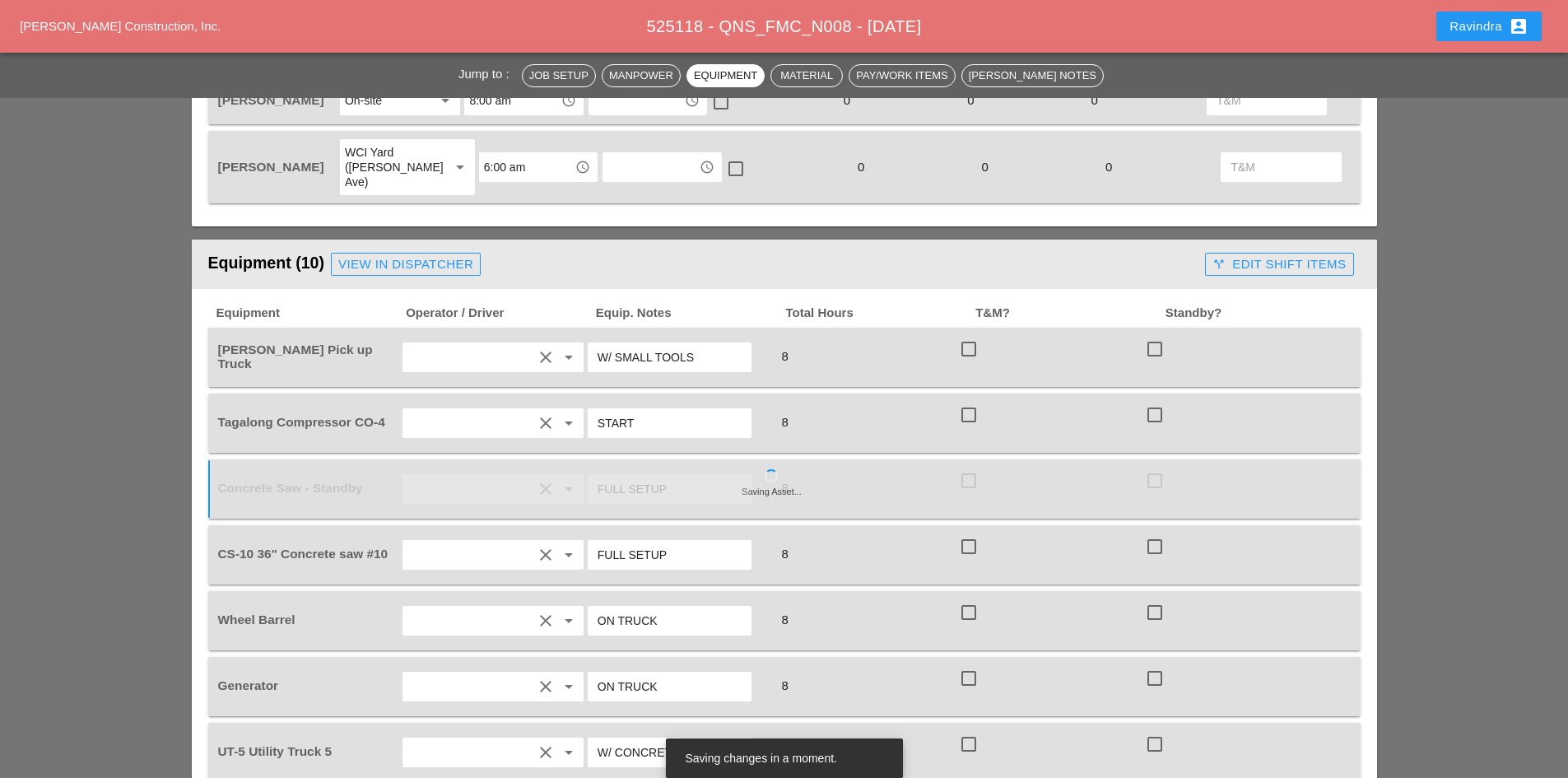
click at [385, 255] on div "View in Dispatcher" at bounding box center [406, 264] width 135 height 19
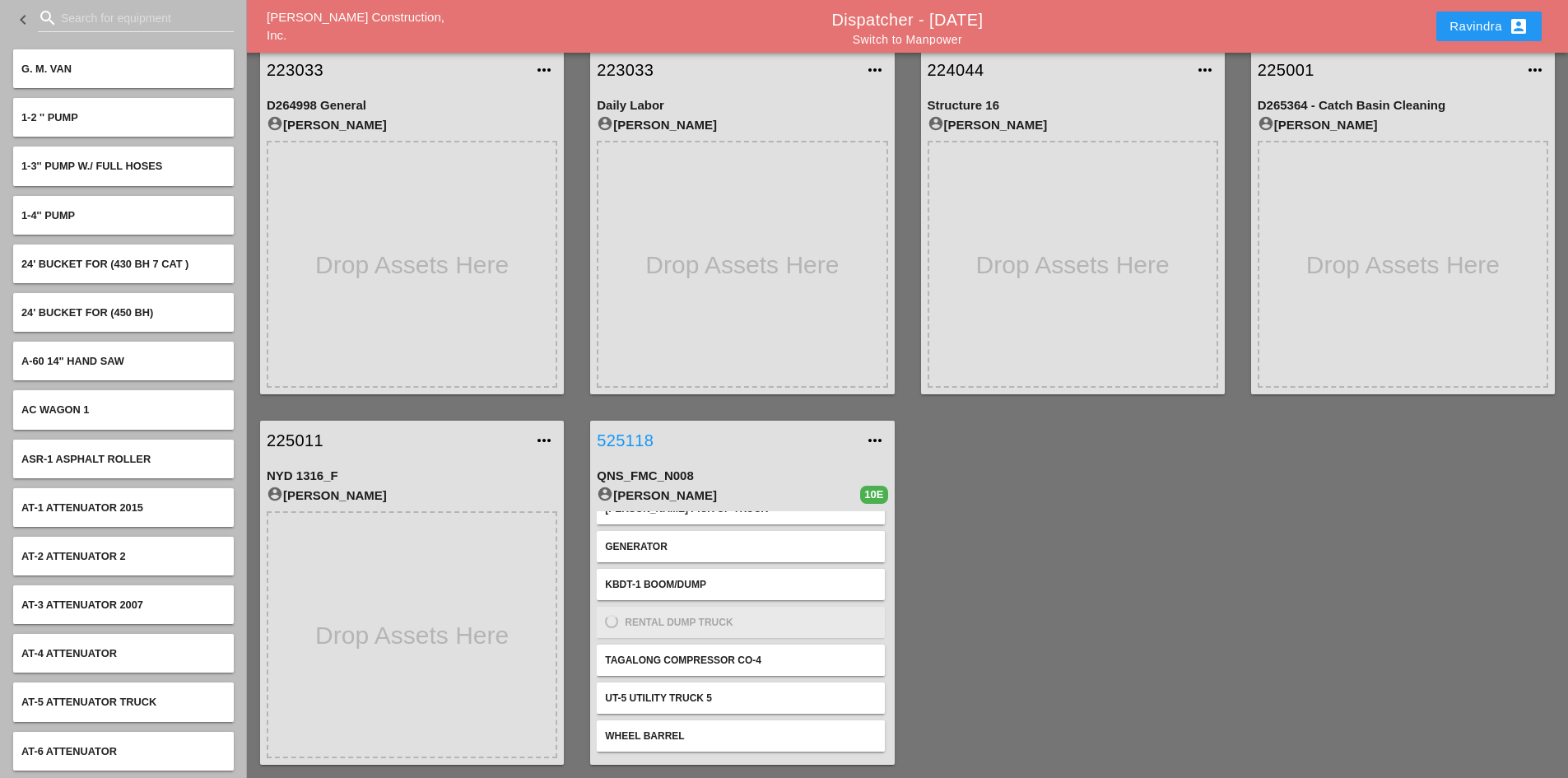
scroll to position [100, 0]
click at [656, 445] on link "525118" at bounding box center [726, 440] width 258 height 24
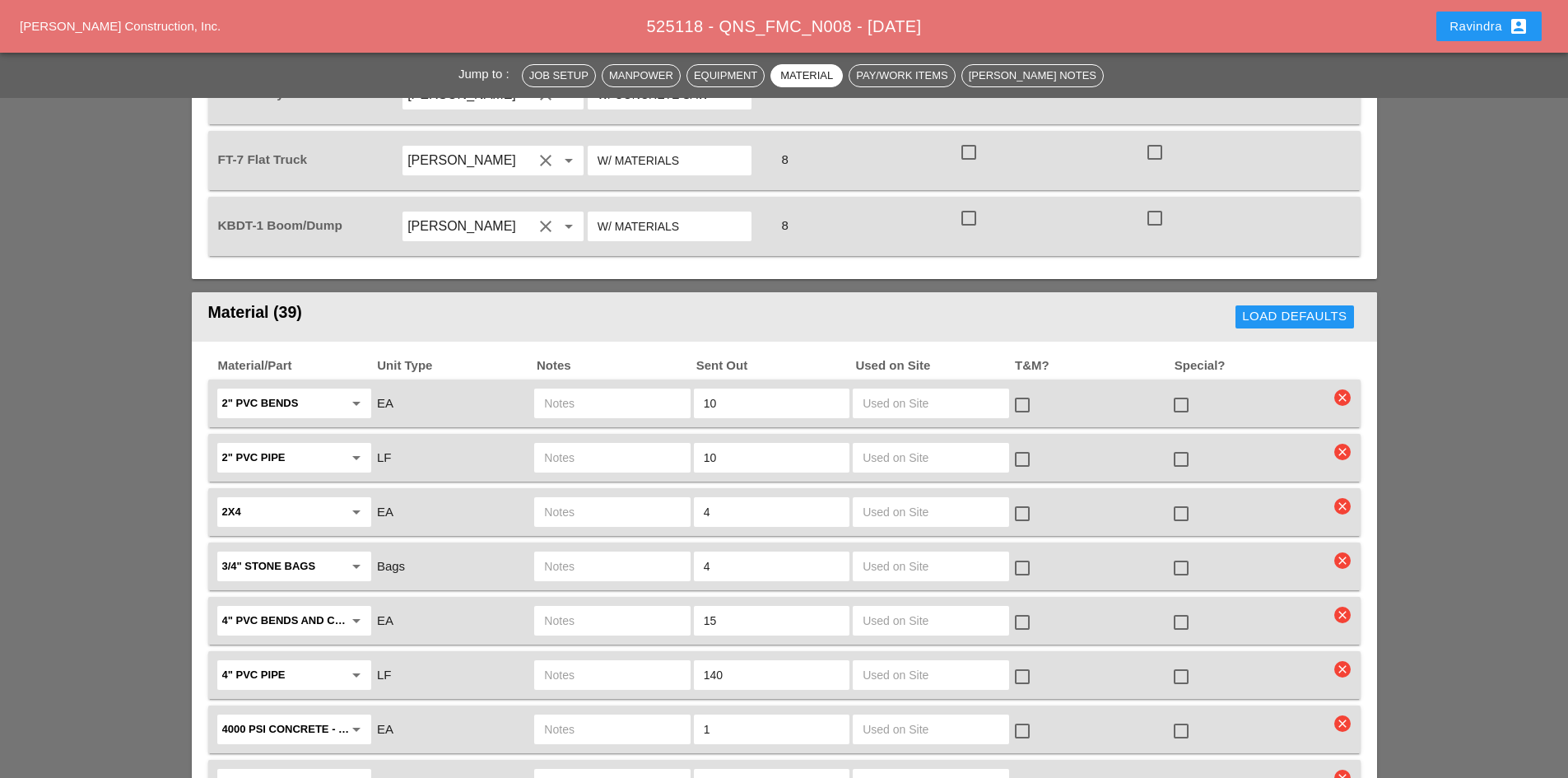
scroll to position [1977, 0]
click at [1181, 445] on div at bounding box center [1181, 458] width 28 height 28
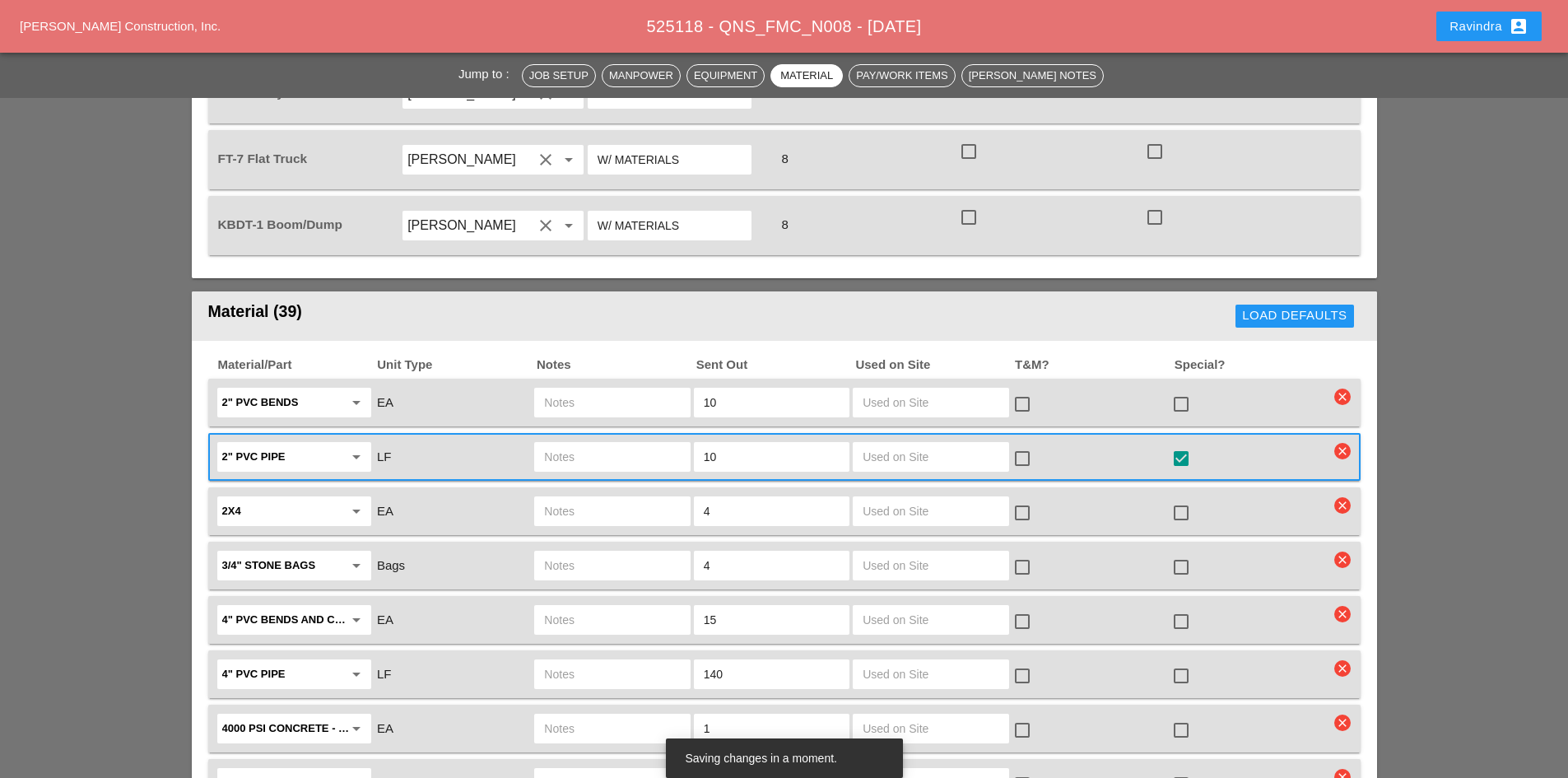
click at [1181, 391] on div at bounding box center [1181, 404] width 28 height 28
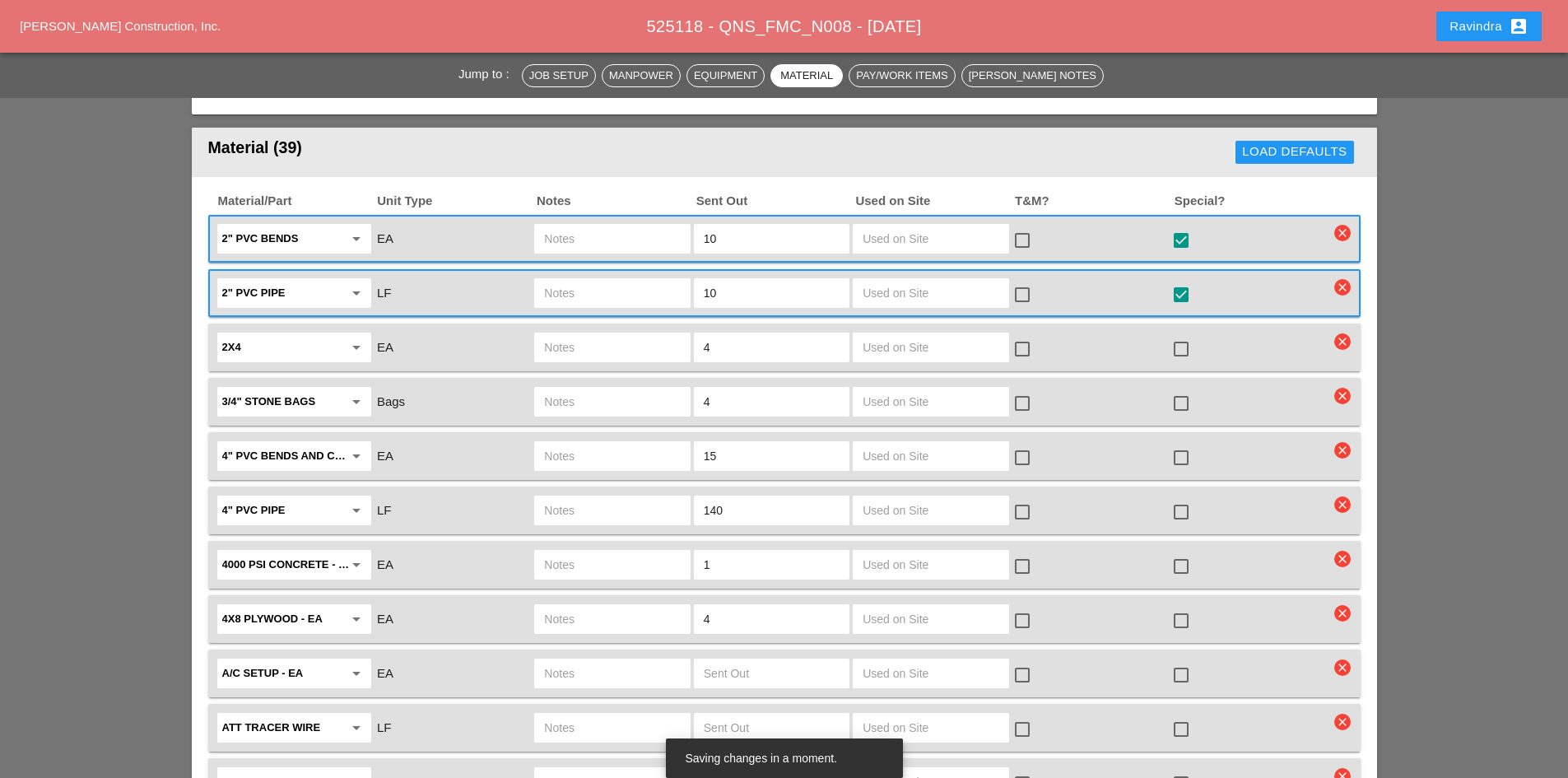
scroll to position [2141, 0]
click at [1186, 334] on div at bounding box center [1181, 347] width 28 height 28
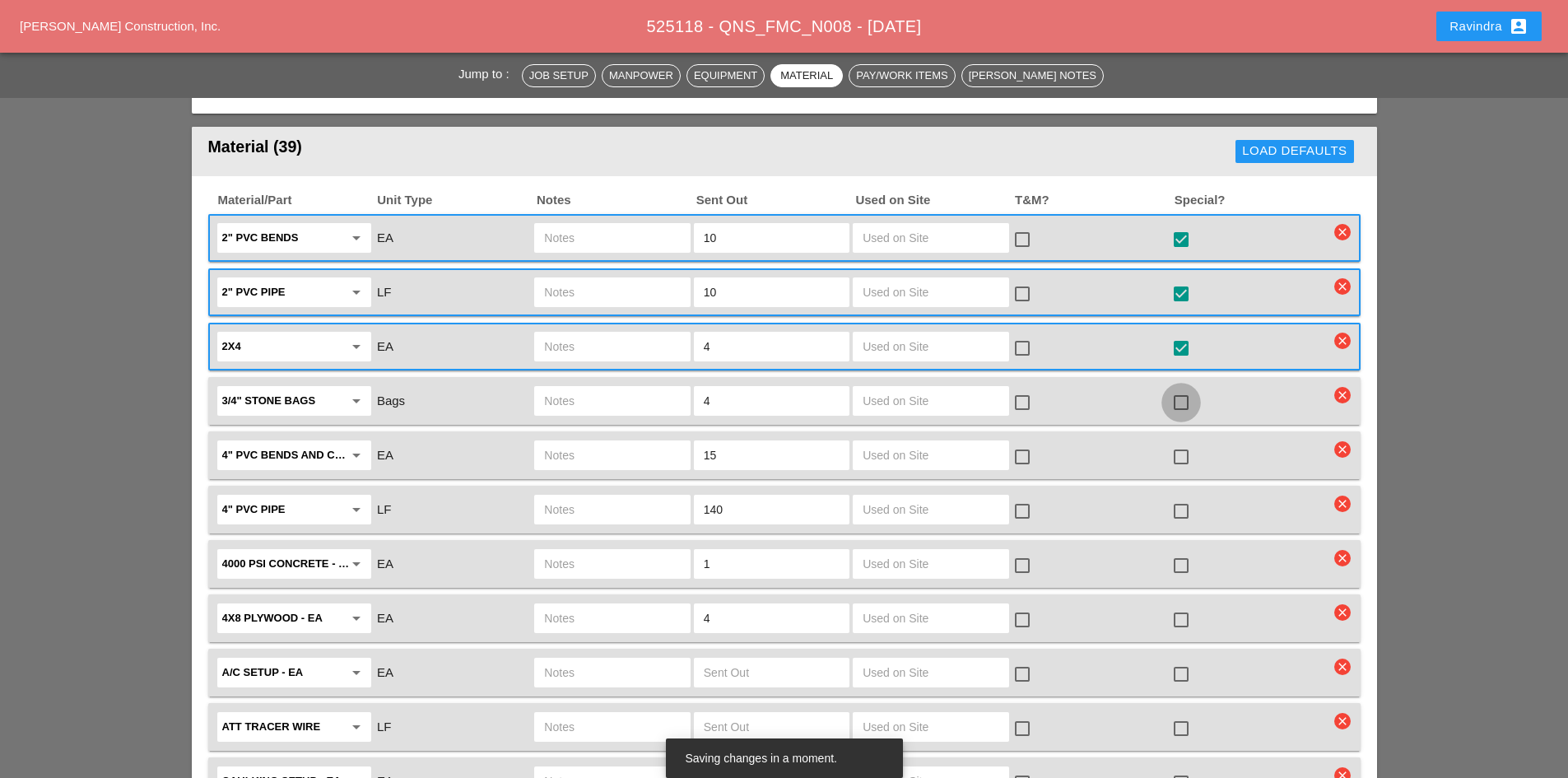
click at [1180, 389] on div at bounding box center [1181, 403] width 28 height 28
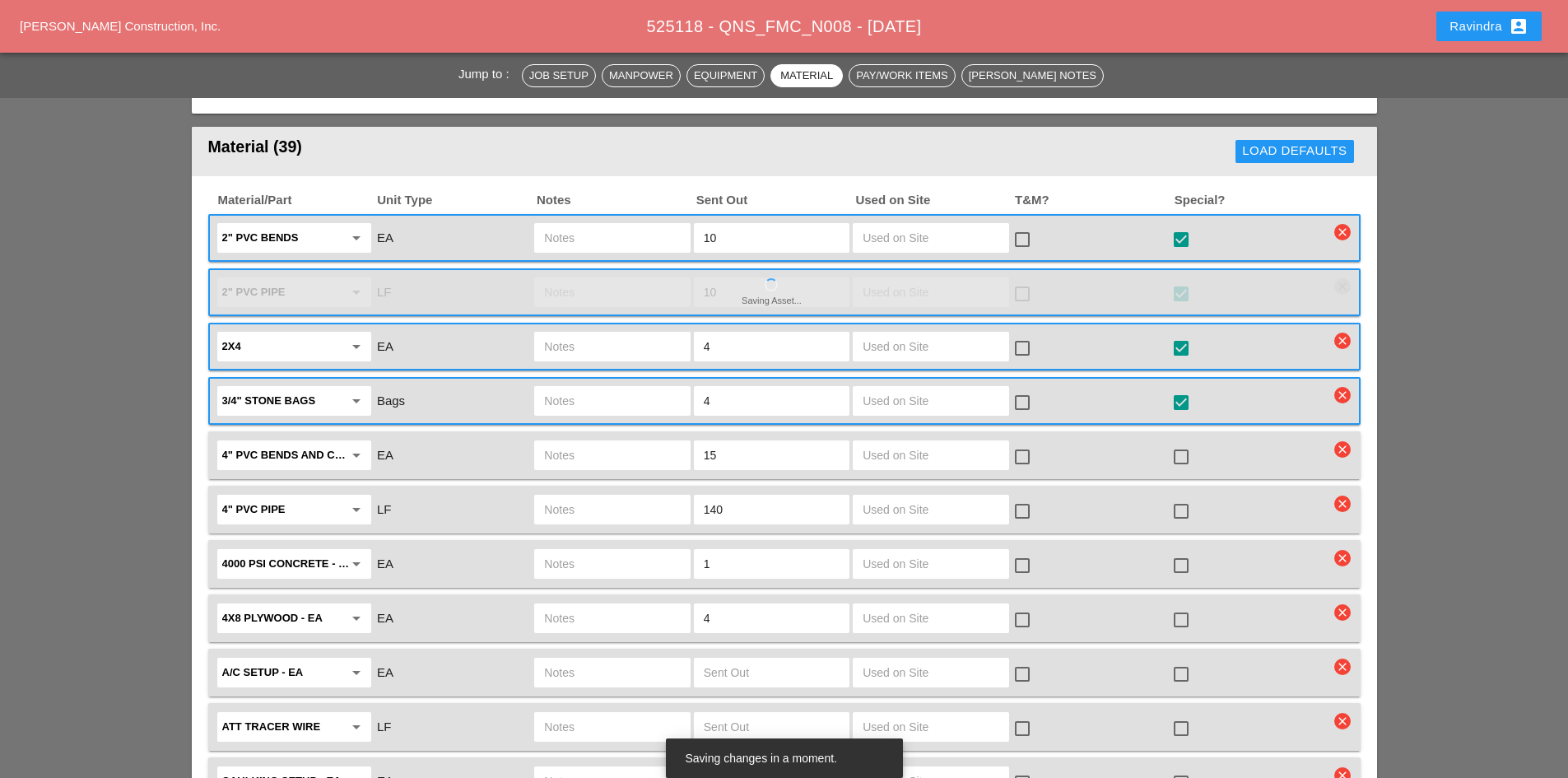
click at [1183, 443] on div at bounding box center [1181, 457] width 28 height 28
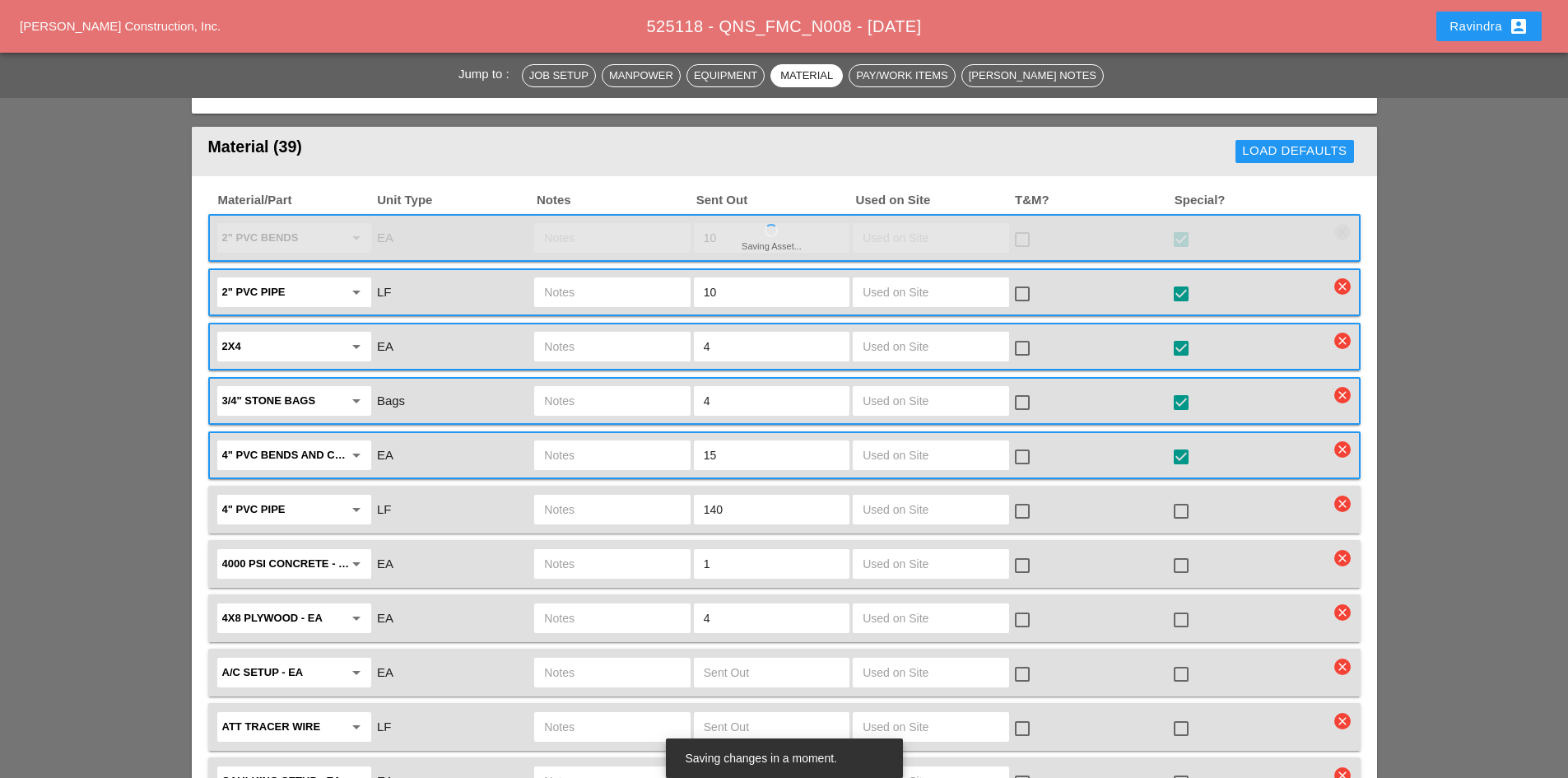
drag, startPoint x: 779, startPoint y: 485, endPoint x: 450, endPoint y: 468, distance: 329.4
click at [466, 493] on div "4" PVC pipe arrow_drop_down LF 140 check_box_outline_blank check_box_outline_bl…" at bounding box center [772, 510] width 1115 height 34
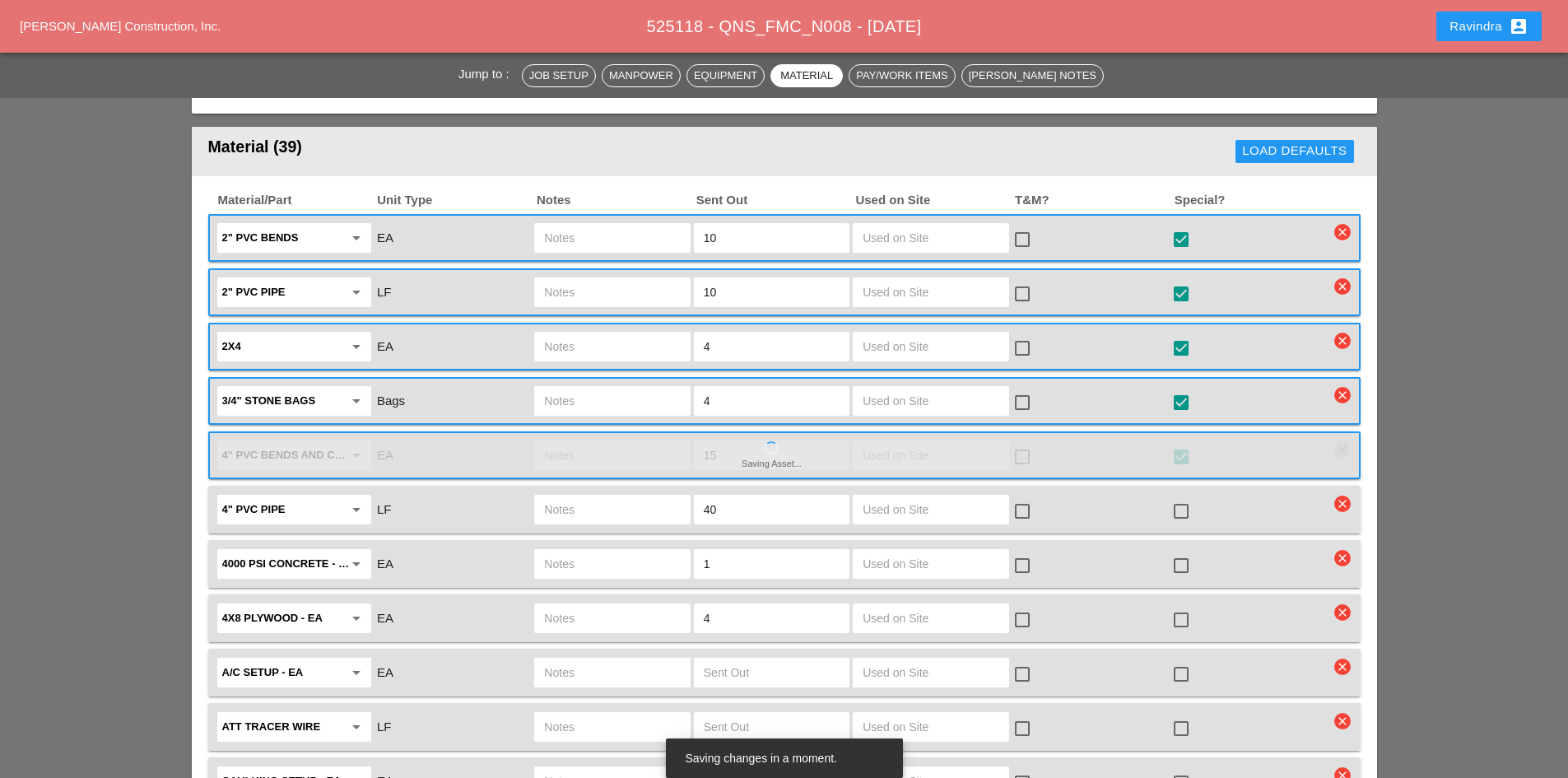
drag, startPoint x: 750, startPoint y: 494, endPoint x: 642, endPoint y: 466, distance: 111.6
click at [632, 493] on div "4" PVC pipe arrow_drop_down LF 40 check_box_outline_blank check_box_outline_bla…" at bounding box center [772, 510] width 1115 height 34
type input "50"
click at [1181, 493] on div "check_box_outline_blank" at bounding box center [1250, 510] width 159 height 34
click at [1181, 497] on div at bounding box center [1181, 511] width 28 height 28
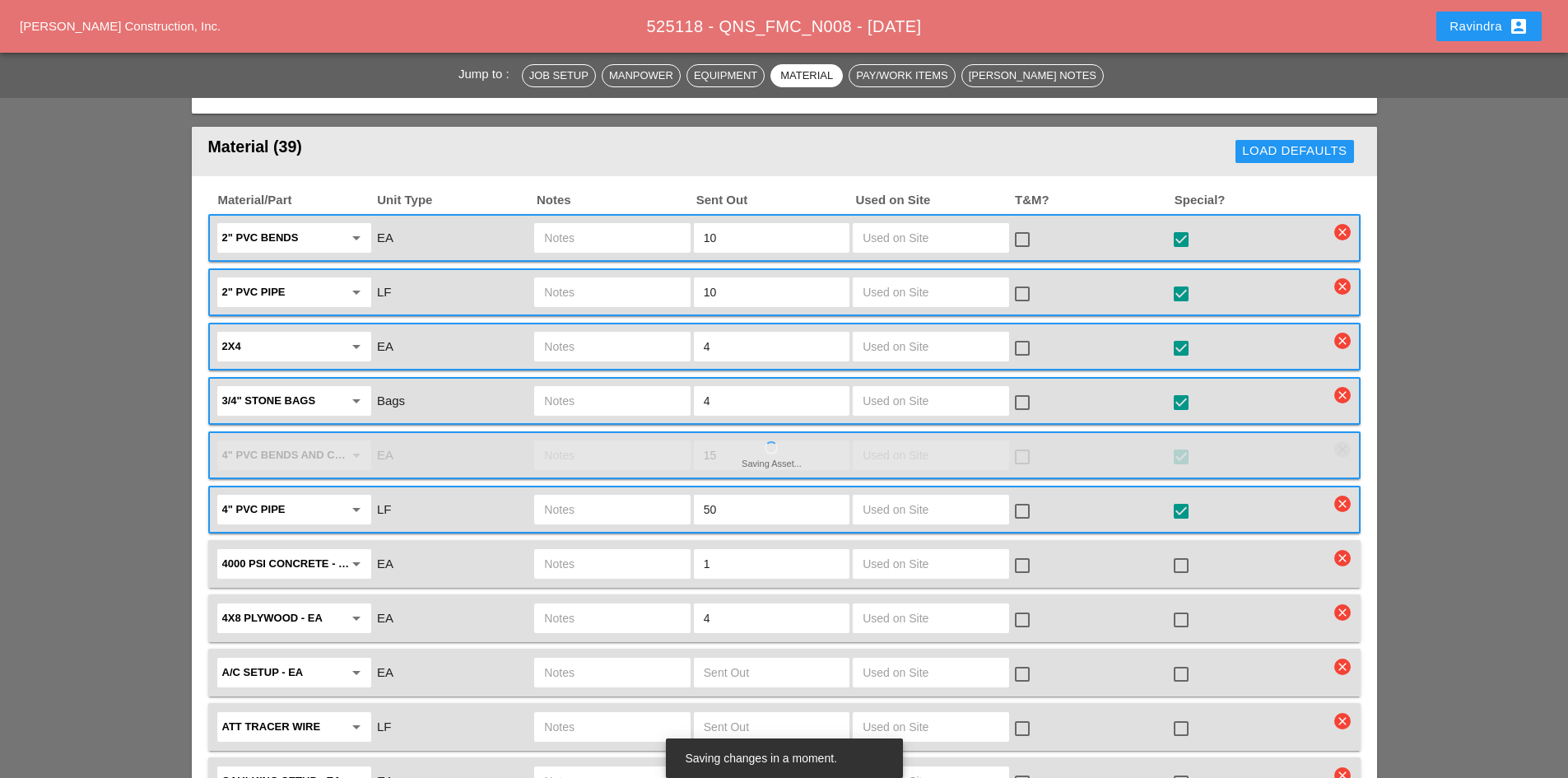
click at [549, 554] on input "text" at bounding box center [612, 563] width 136 height 26
type input "FULL SKID"
click at [1176, 551] on div at bounding box center [1181, 565] width 28 height 28
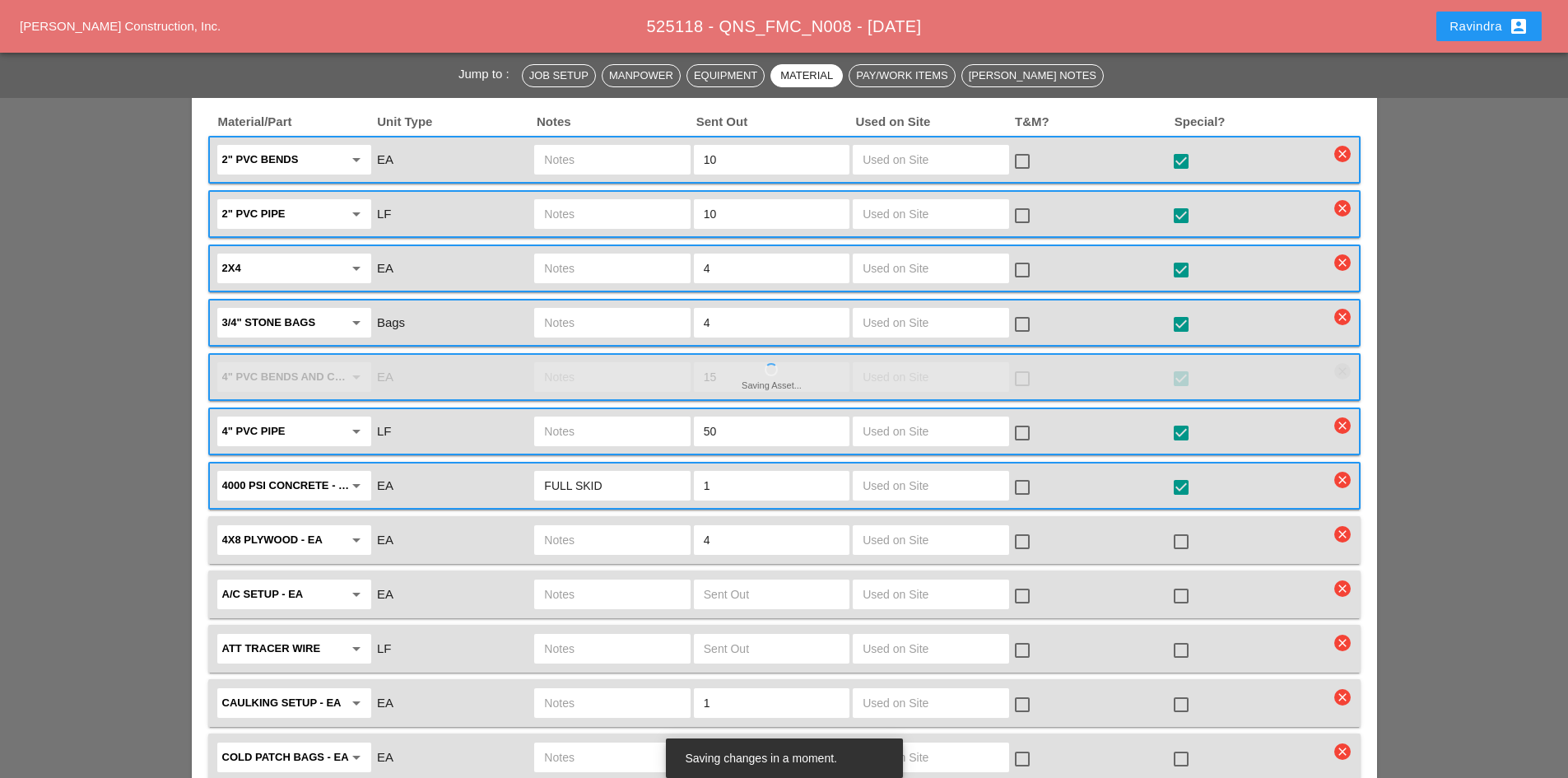
scroll to position [2224, 0]
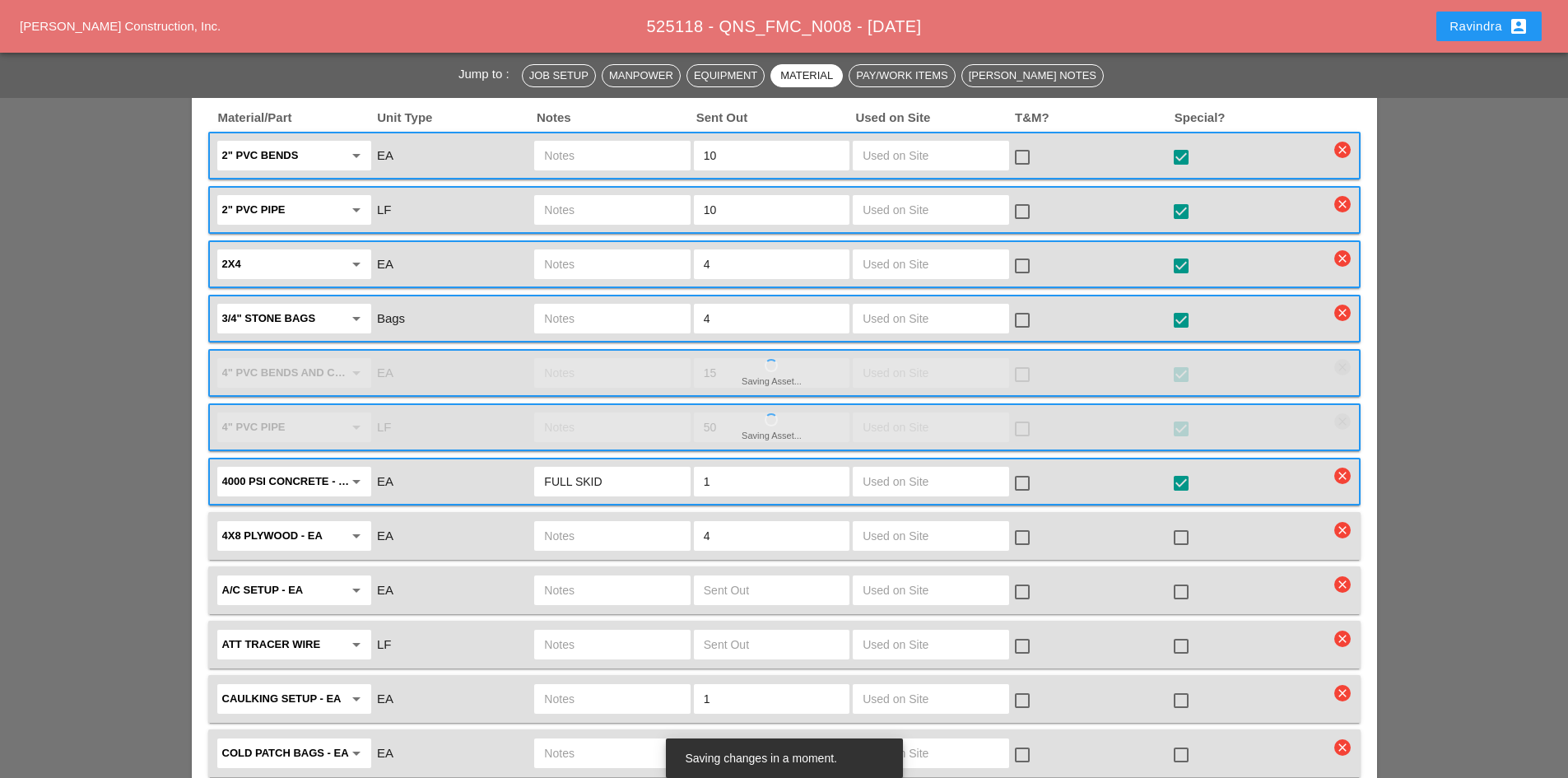
click at [1193, 524] on div "check_box_outline_blank" at bounding box center [1184, 536] width 26 height 23
click at [1185, 523] on div at bounding box center [1181, 537] width 28 height 28
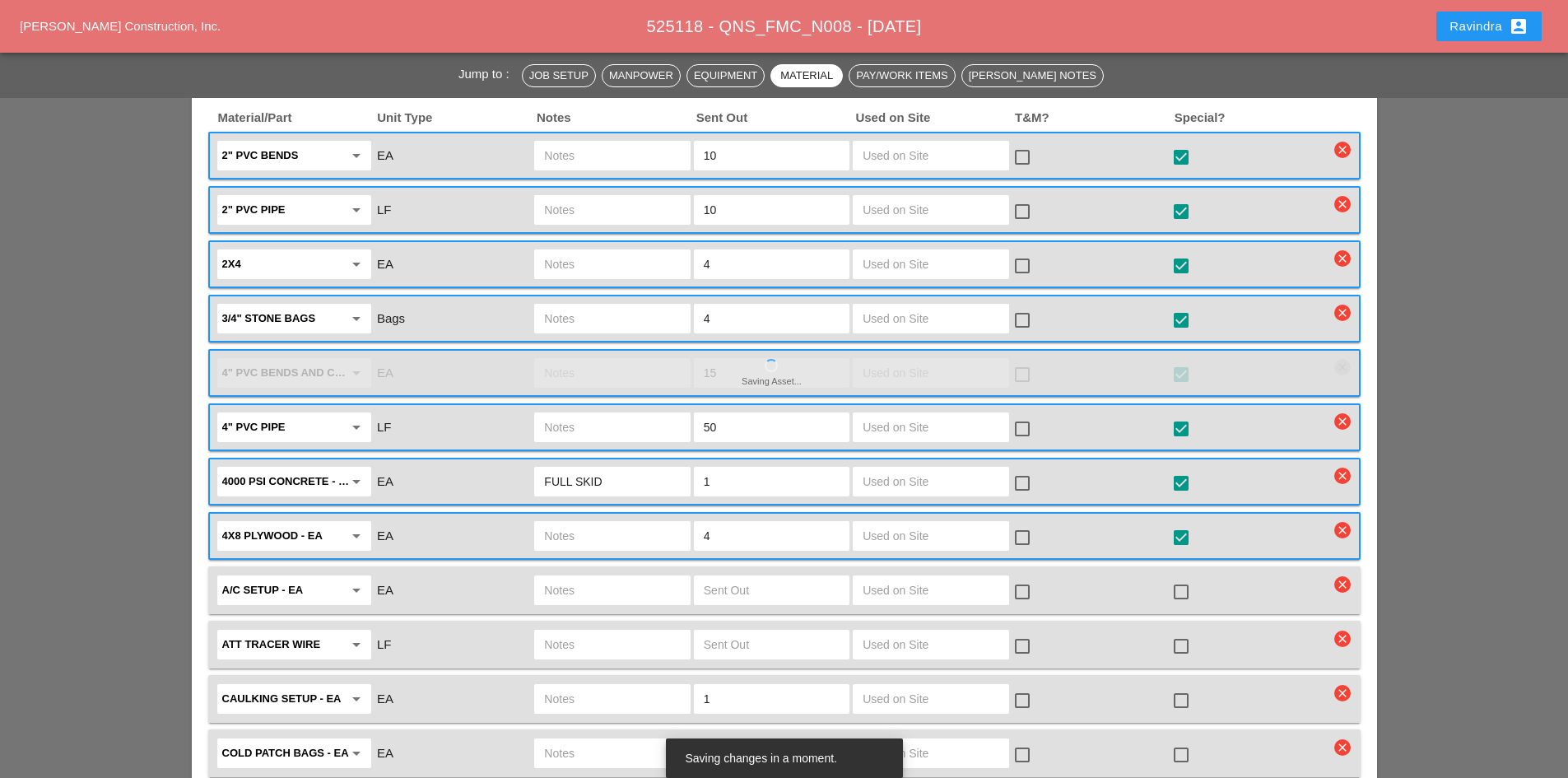
drag, startPoint x: 716, startPoint y: 516, endPoint x: 659, endPoint y: 515, distance: 57.0
click at [659, 519] on div "4x8 Plywood - EA arrow_drop_down EA 4 check_box_outline_blank check_box" at bounding box center [772, 536] width 1115 height 34
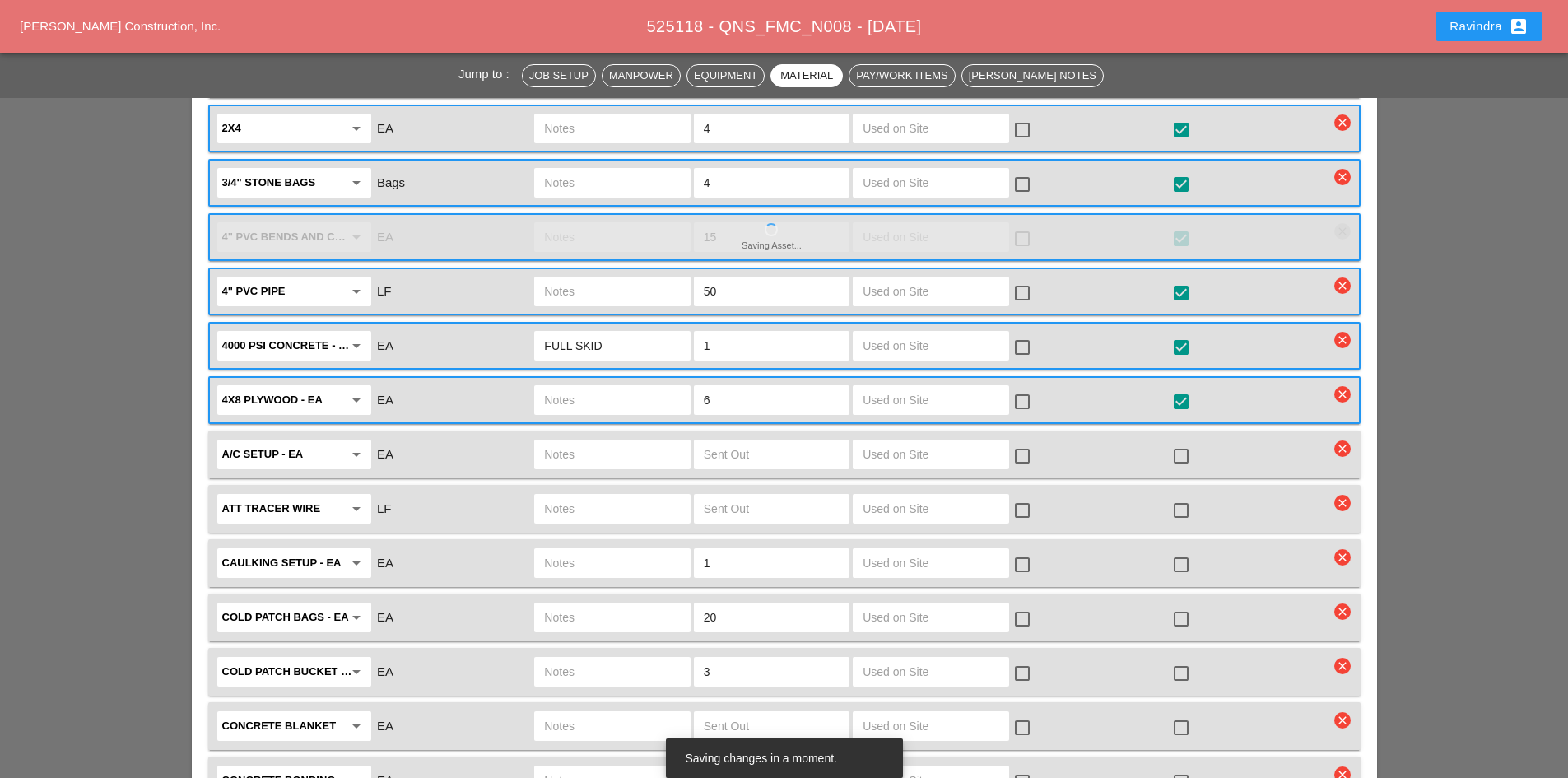
scroll to position [2388, 0]
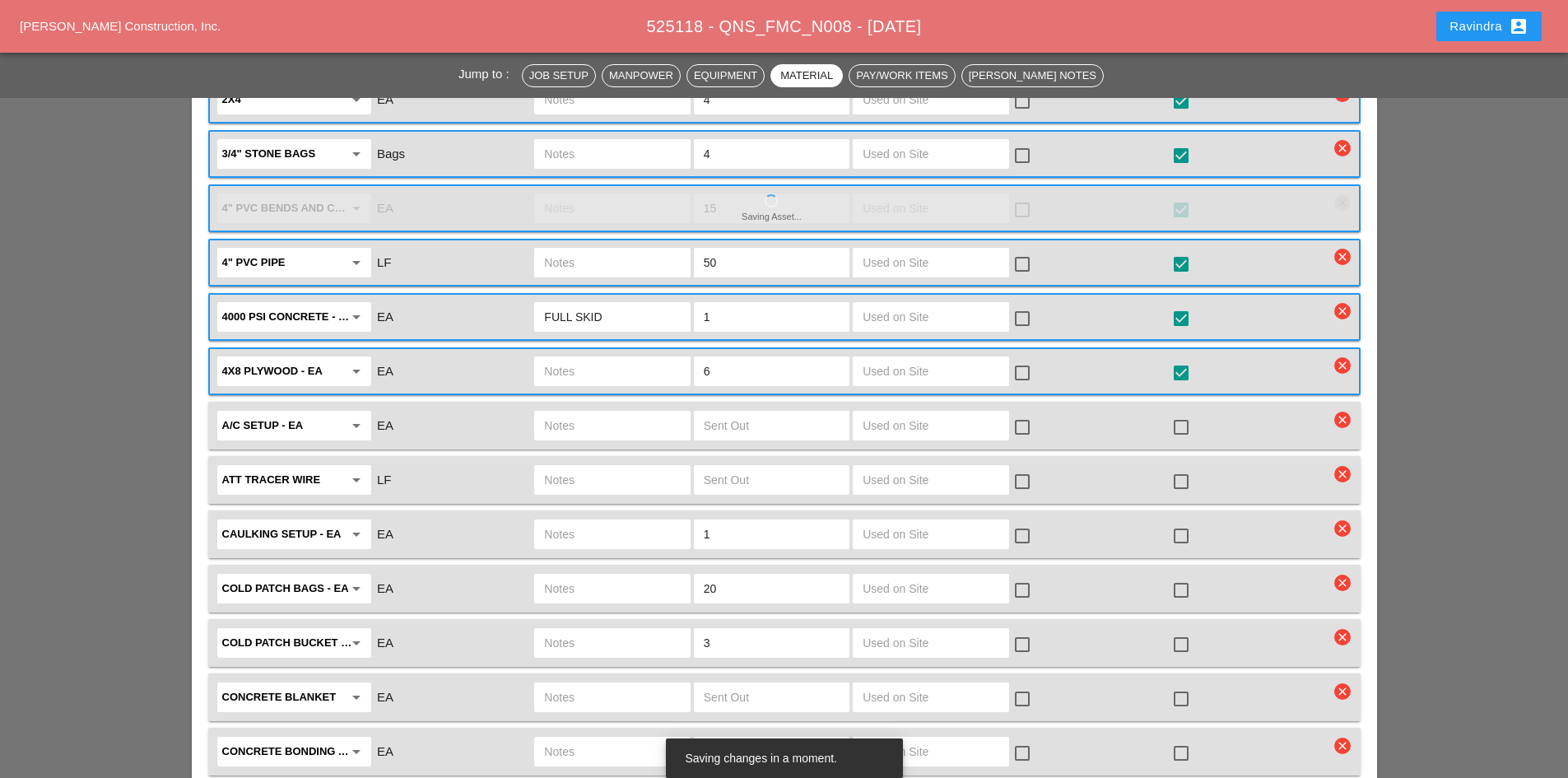
type input "6"
click at [1175, 577] on div at bounding box center [1181, 590] width 28 height 28
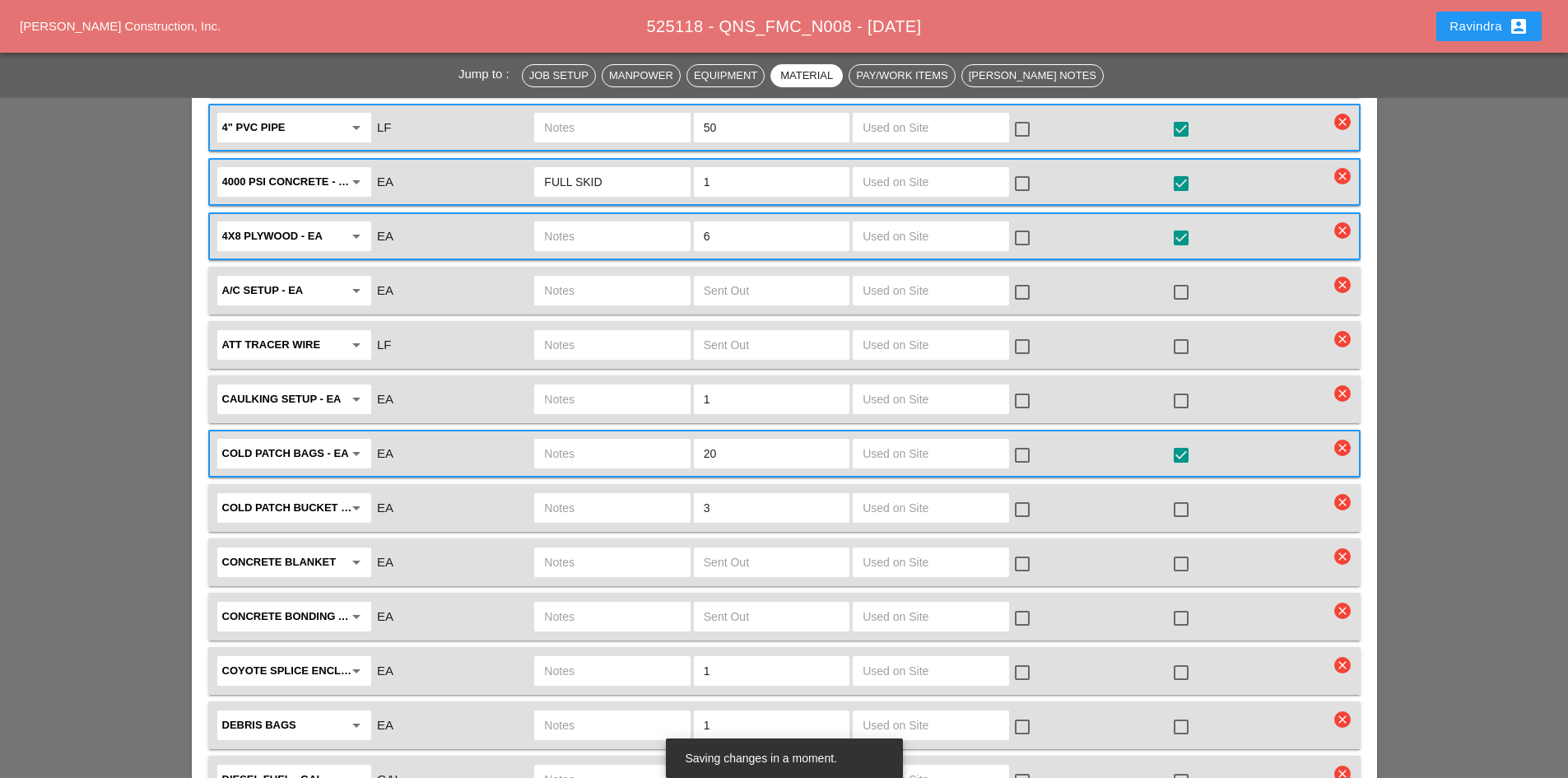
scroll to position [2553, 0]
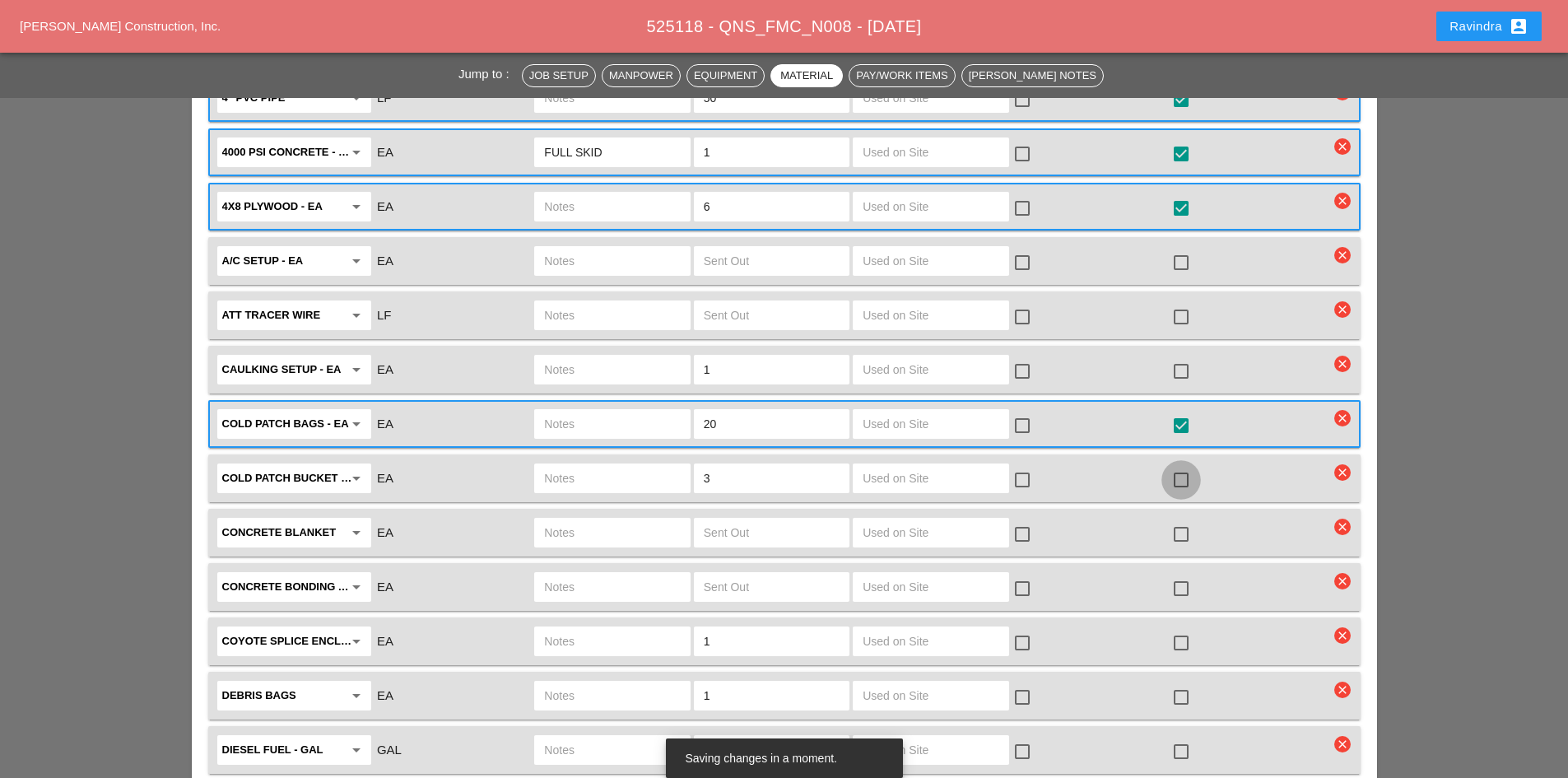
click at [1187, 466] on div at bounding box center [1181, 479] width 28 height 28
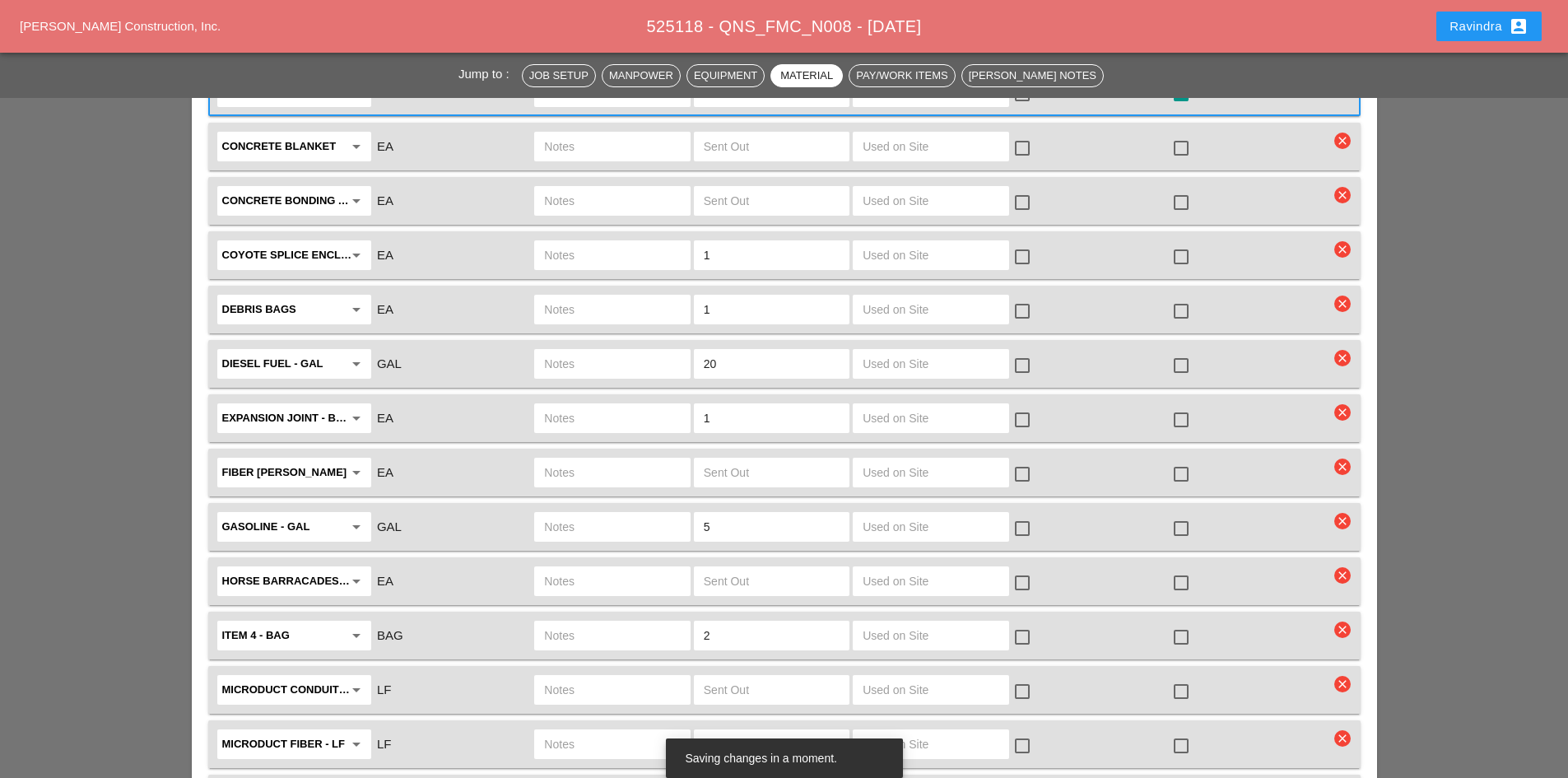
scroll to position [2965, 0]
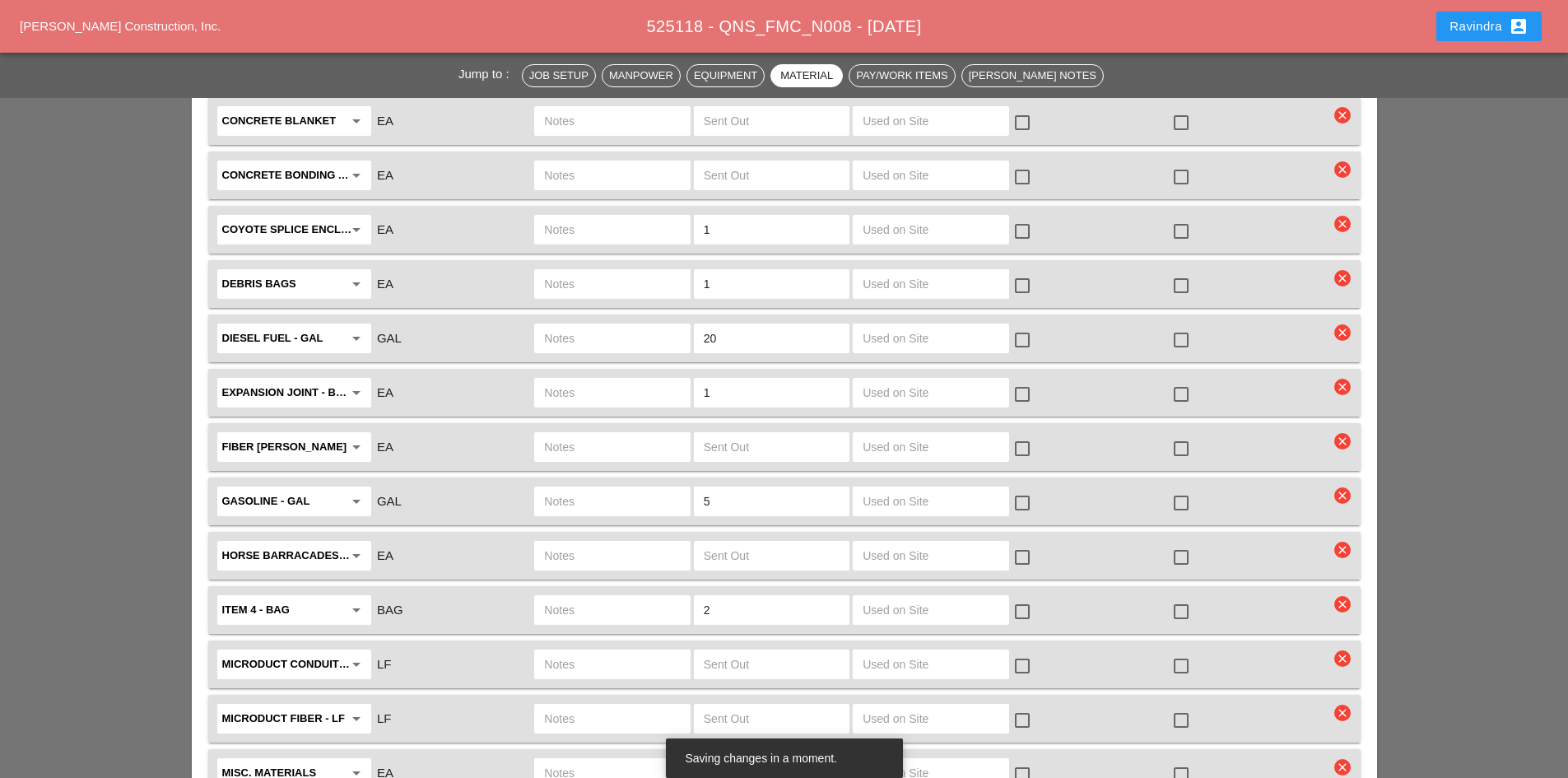
click at [1182, 381] on div at bounding box center [1181, 394] width 28 height 28
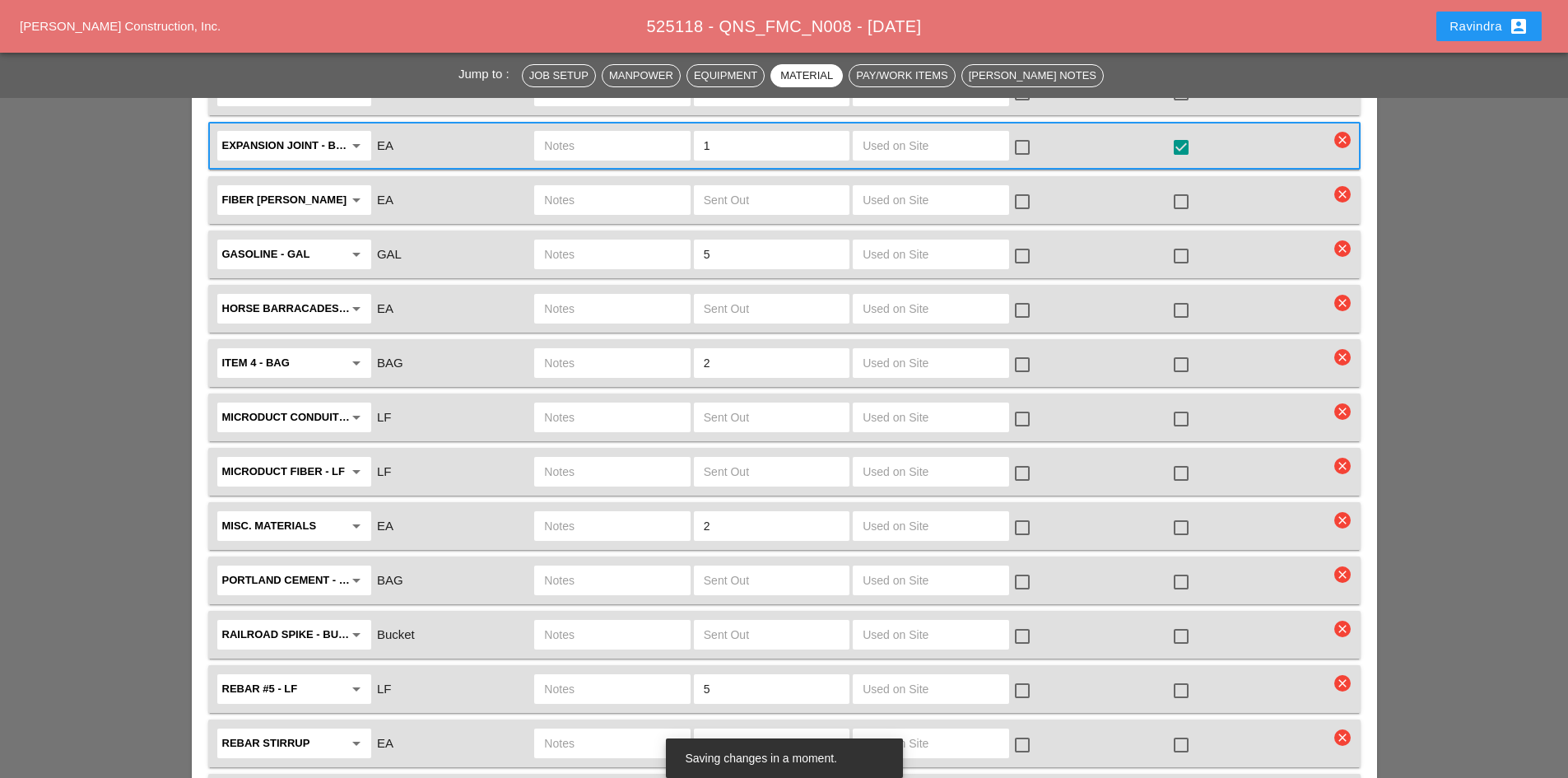
scroll to position [3294, 0]
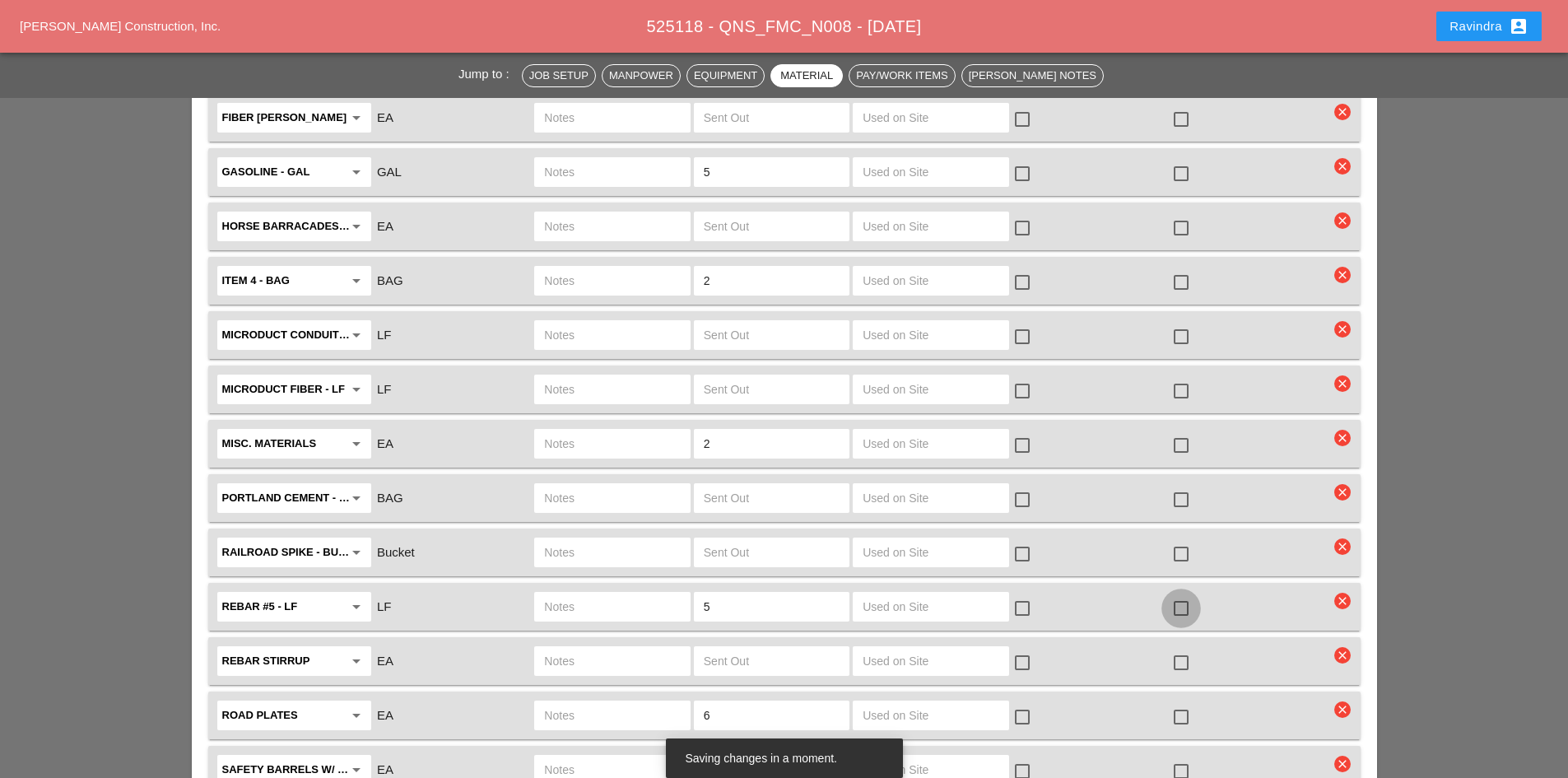
click at [1185, 595] on div at bounding box center [1181, 608] width 28 height 28
click at [635, 598] on input "text" at bounding box center [612, 607] width 136 height 26
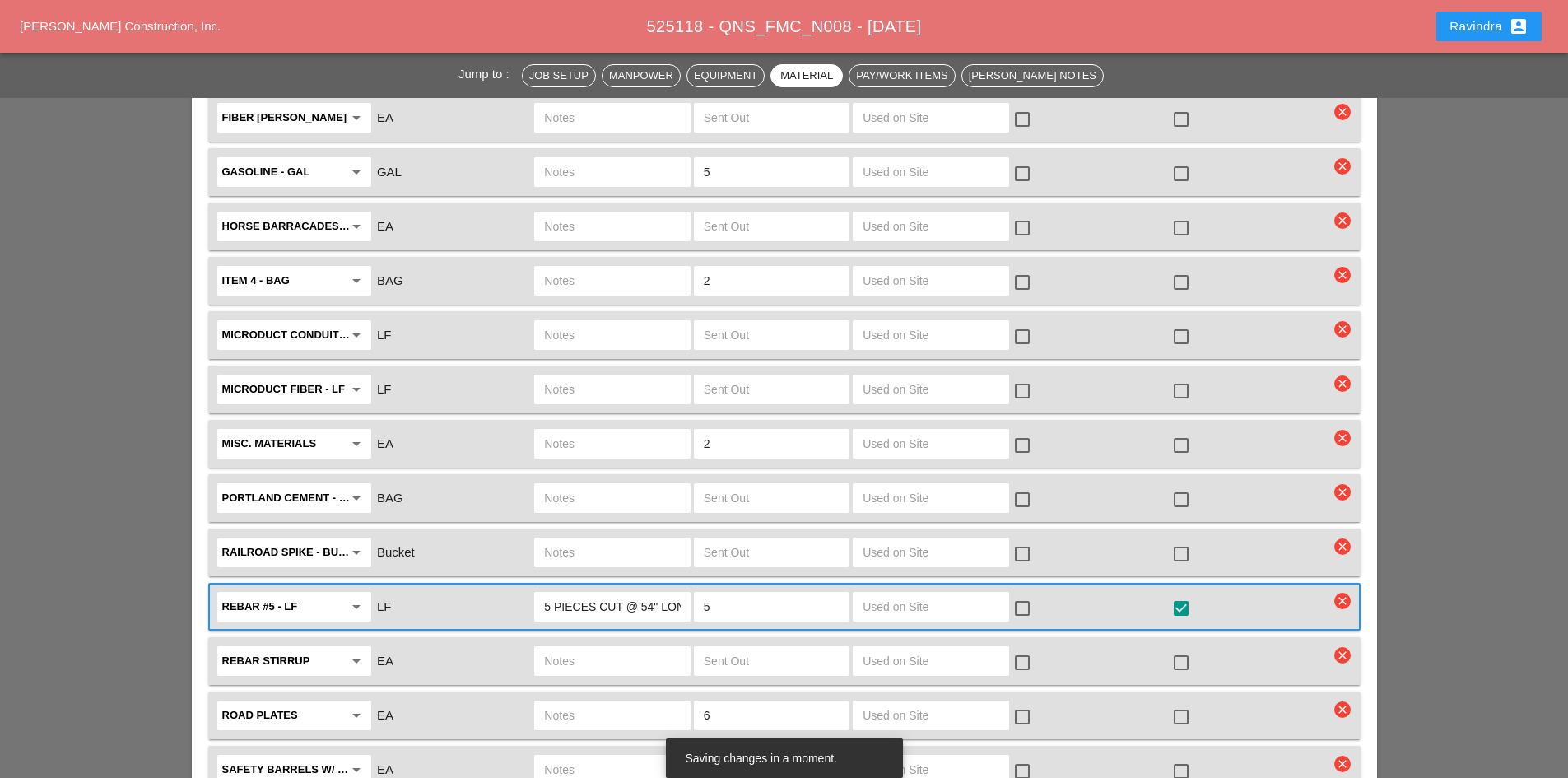
scroll to position [0, 14]
type input "5 PIECES CUT @ 54" LONG"
drag, startPoint x: 751, startPoint y: 709, endPoint x: 578, endPoint y: 695, distance: 173.6
click at [578, 699] on div "Road Plates arrow_drop_down EA 6 check_box_outline_blank check_box_outline_blank" at bounding box center [772, 716] width 1115 height 34
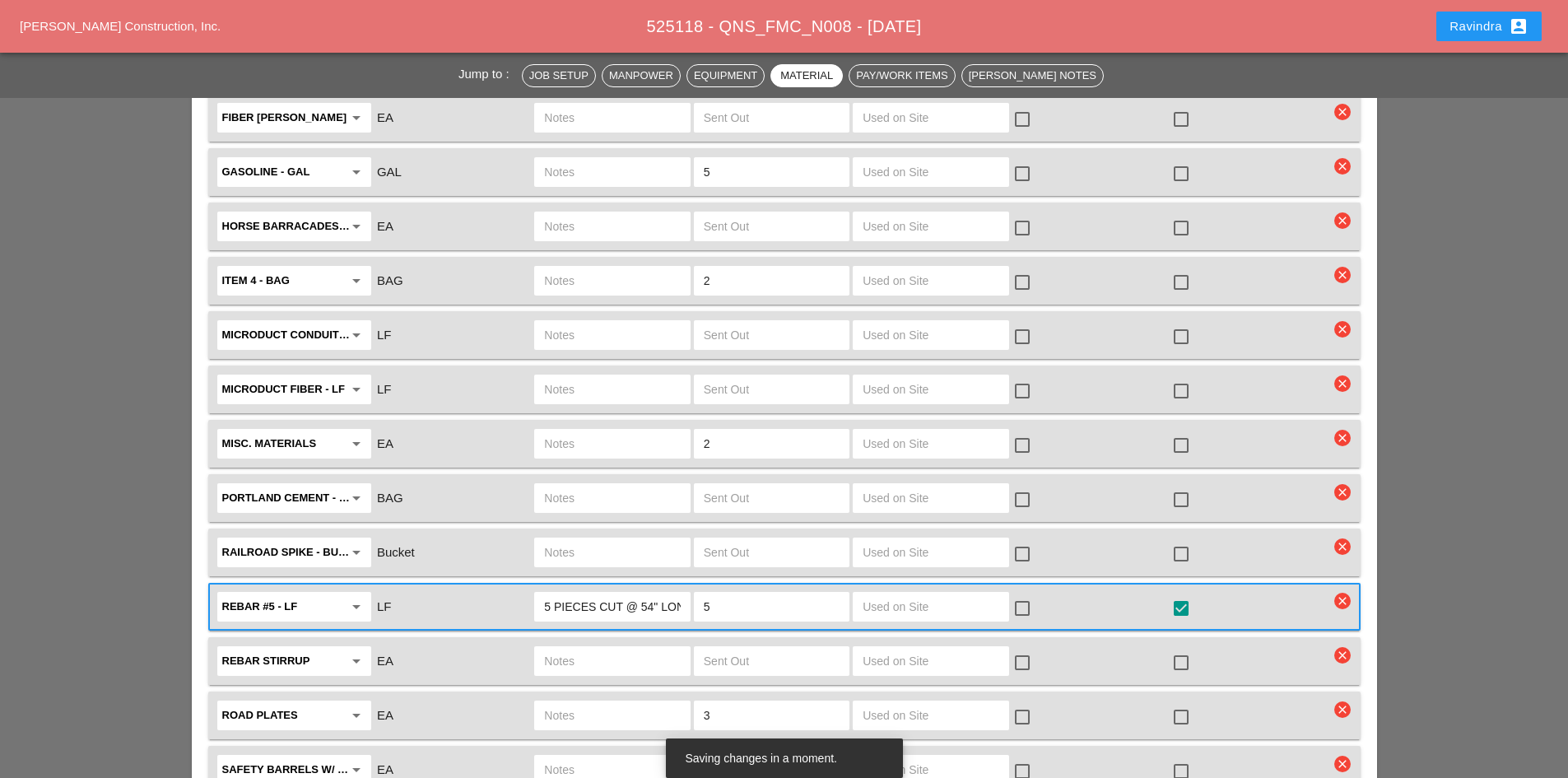
type input "3"
drag, startPoint x: 536, startPoint y: 705, endPoint x: 559, endPoint y: 695, distance: 25.1
click at [539, 704] on div "Road Plates arrow_drop_down EA 3 check_box_outline_blank check_box_outline_blank" at bounding box center [772, 716] width 1115 height 34
click at [563, 702] on input "text" at bounding box center [612, 715] width 136 height 26
type input "3 MED PLATES"
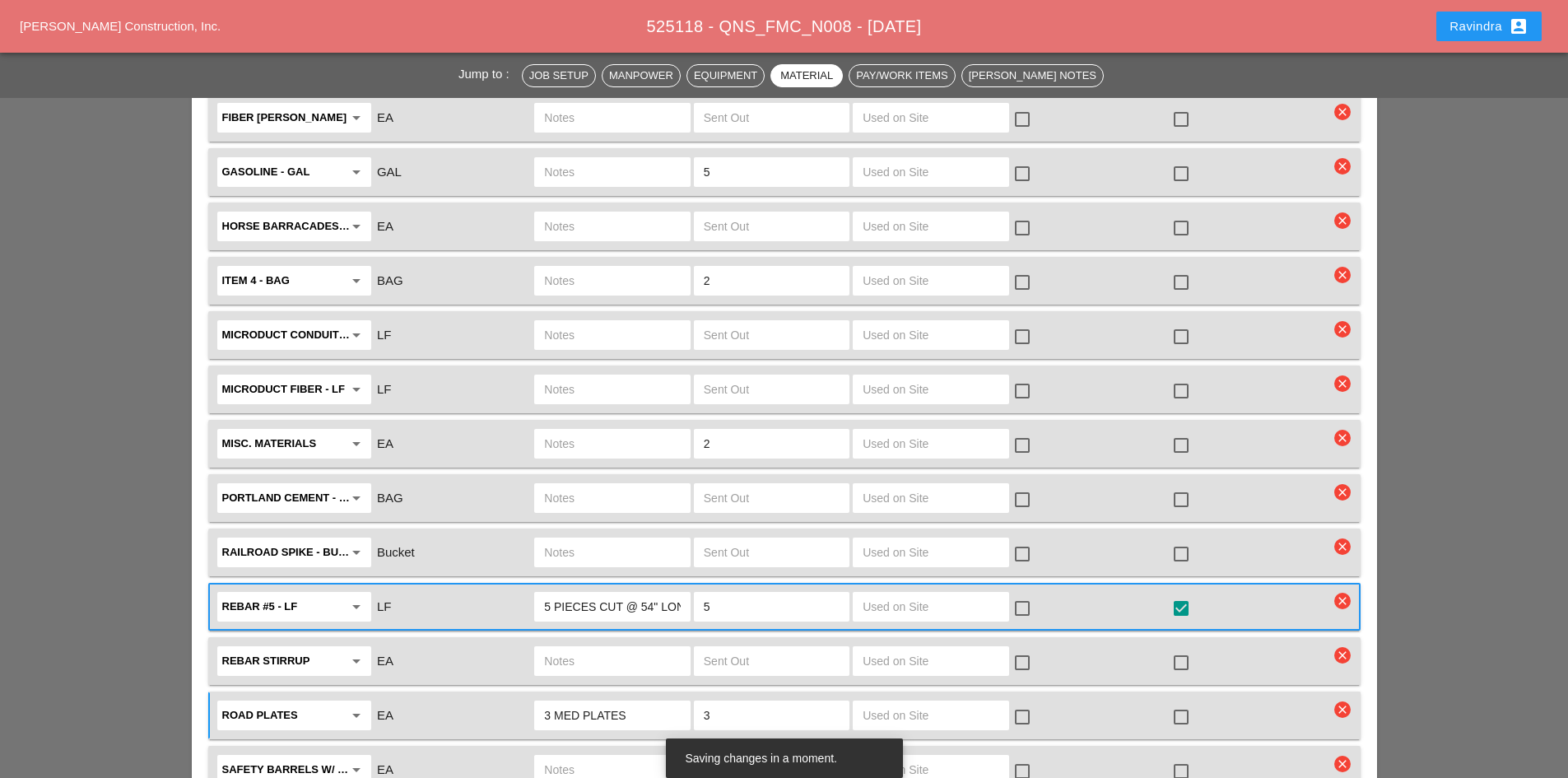
click at [1171, 703] on div at bounding box center [1181, 717] width 28 height 28
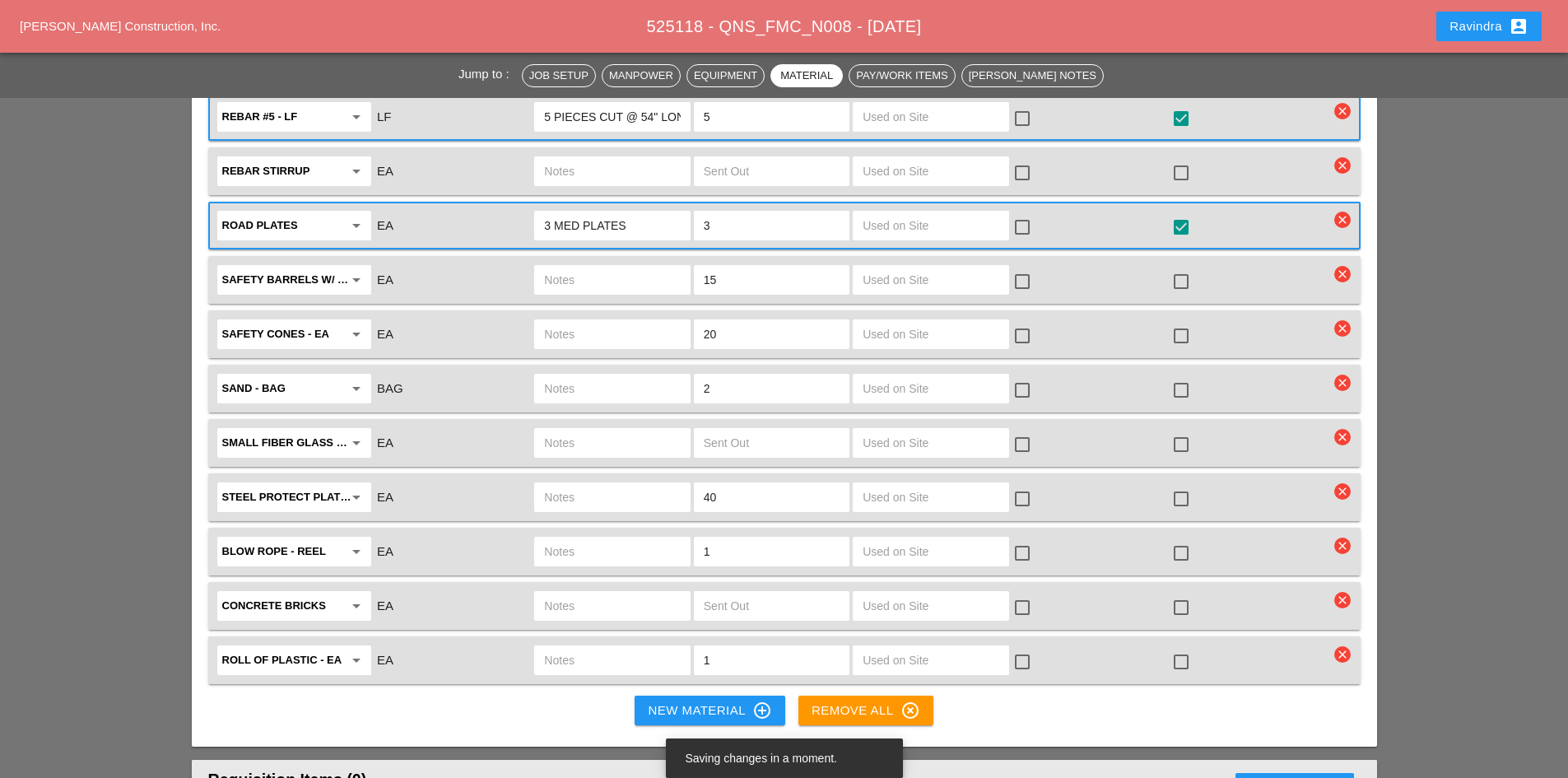
scroll to position [3788, 0]
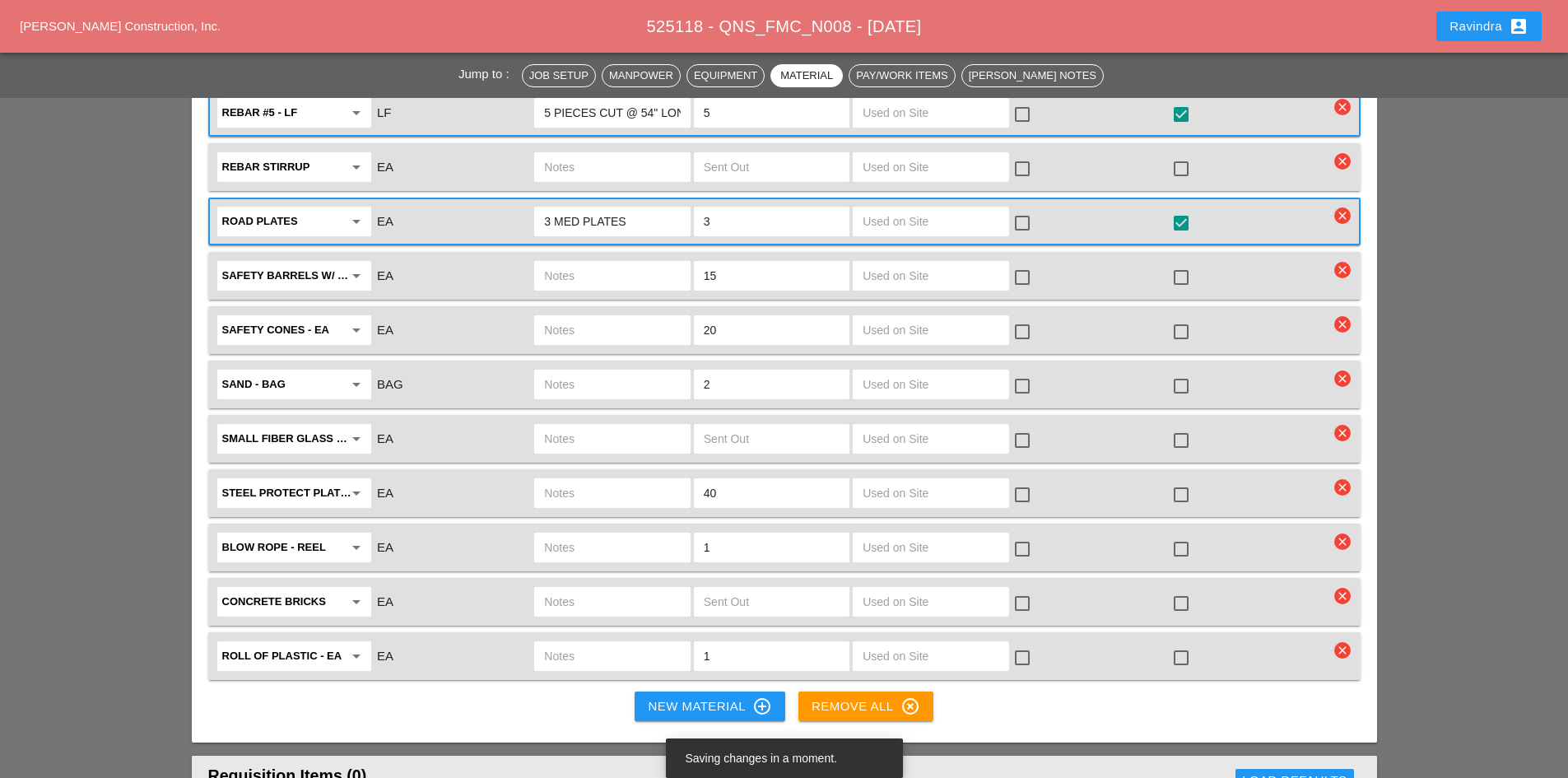
click at [1181, 644] on div at bounding box center [1181, 658] width 28 height 28
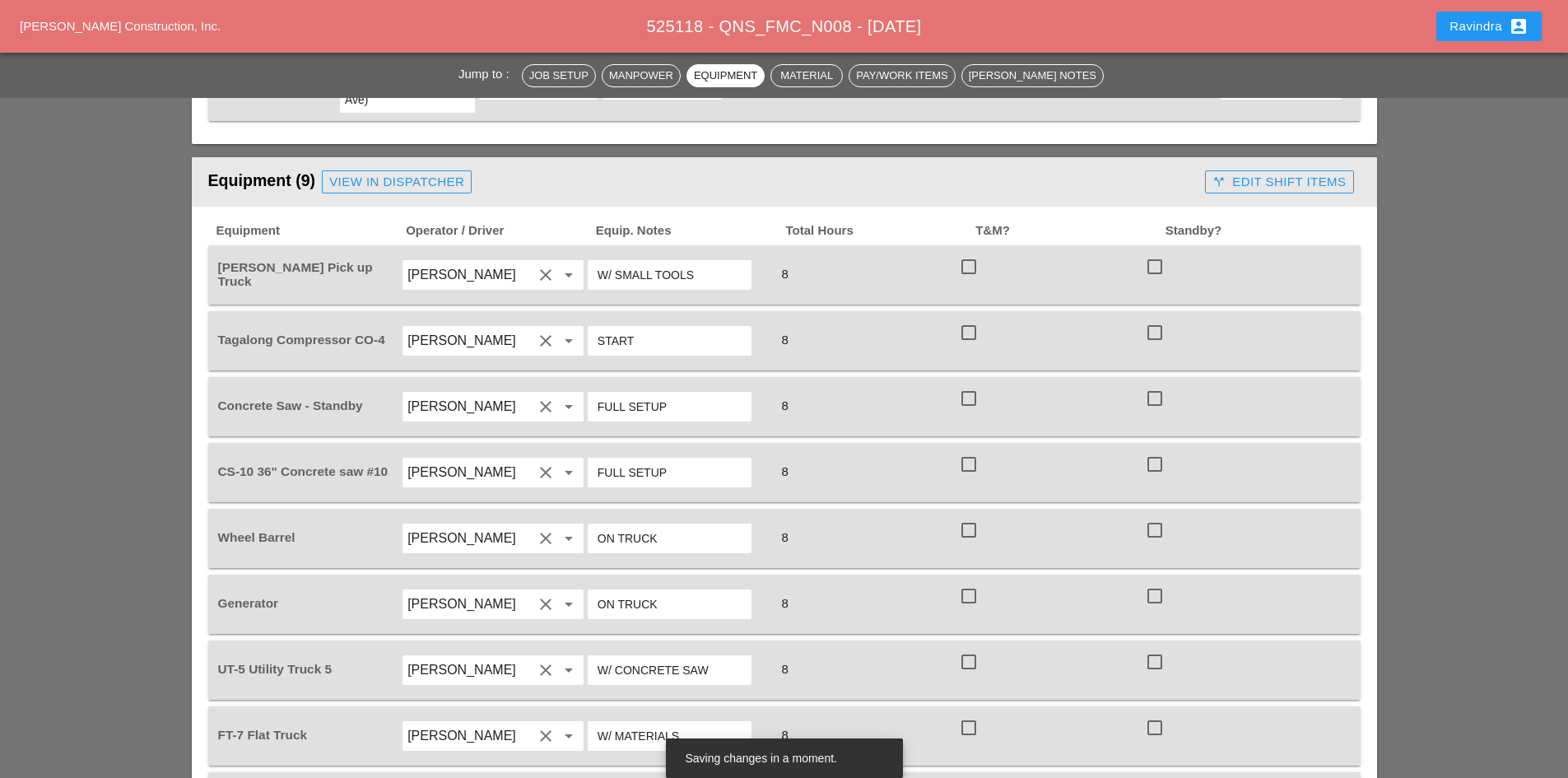
scroll to position [1565, 0]
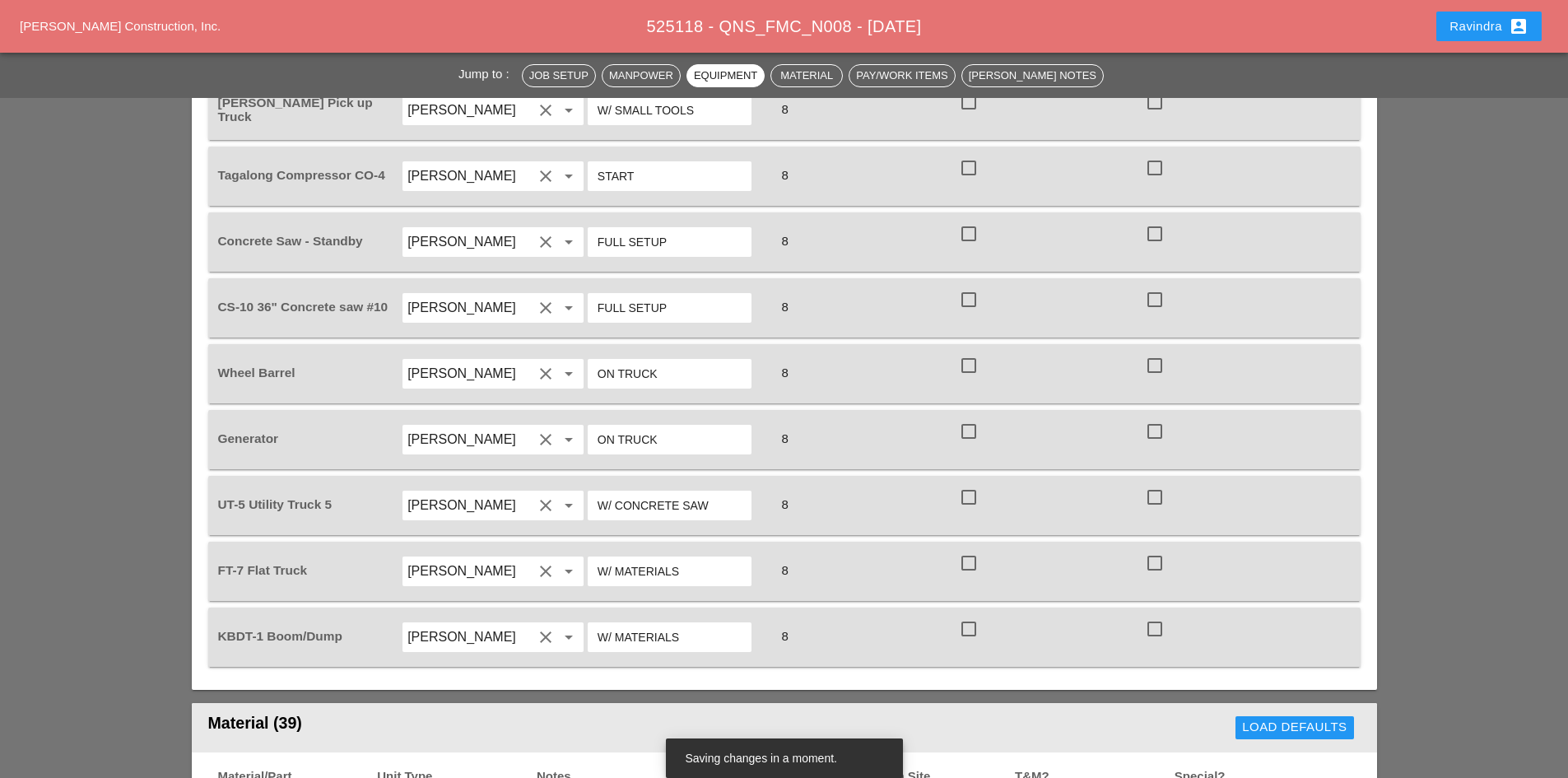
drag, startPoint x: 697, startPoint y: 616, endPoint x: 687, endPoint y: 615, distance: 10.0
click at [687, 625] on input "W/ MATERIALS" at bounding box center [669, 637] width 144 height 26
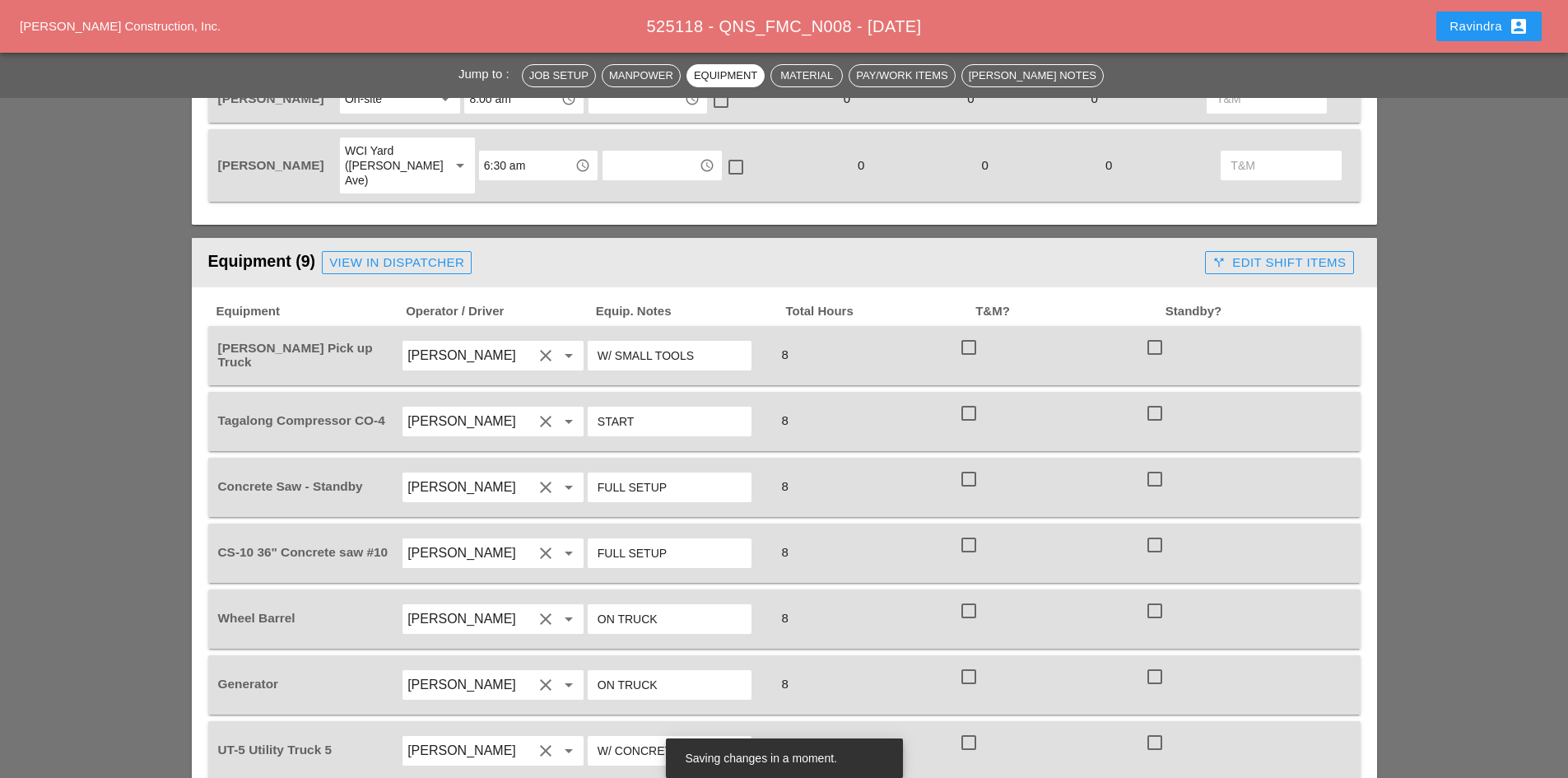
scroll to position [1318, 0]
type input "W/ MATERIALS & 3 MED PLATES"
click at [395, 255] on div "View in Dispatcher" at bounding box center [397, 264] width 135 height 19
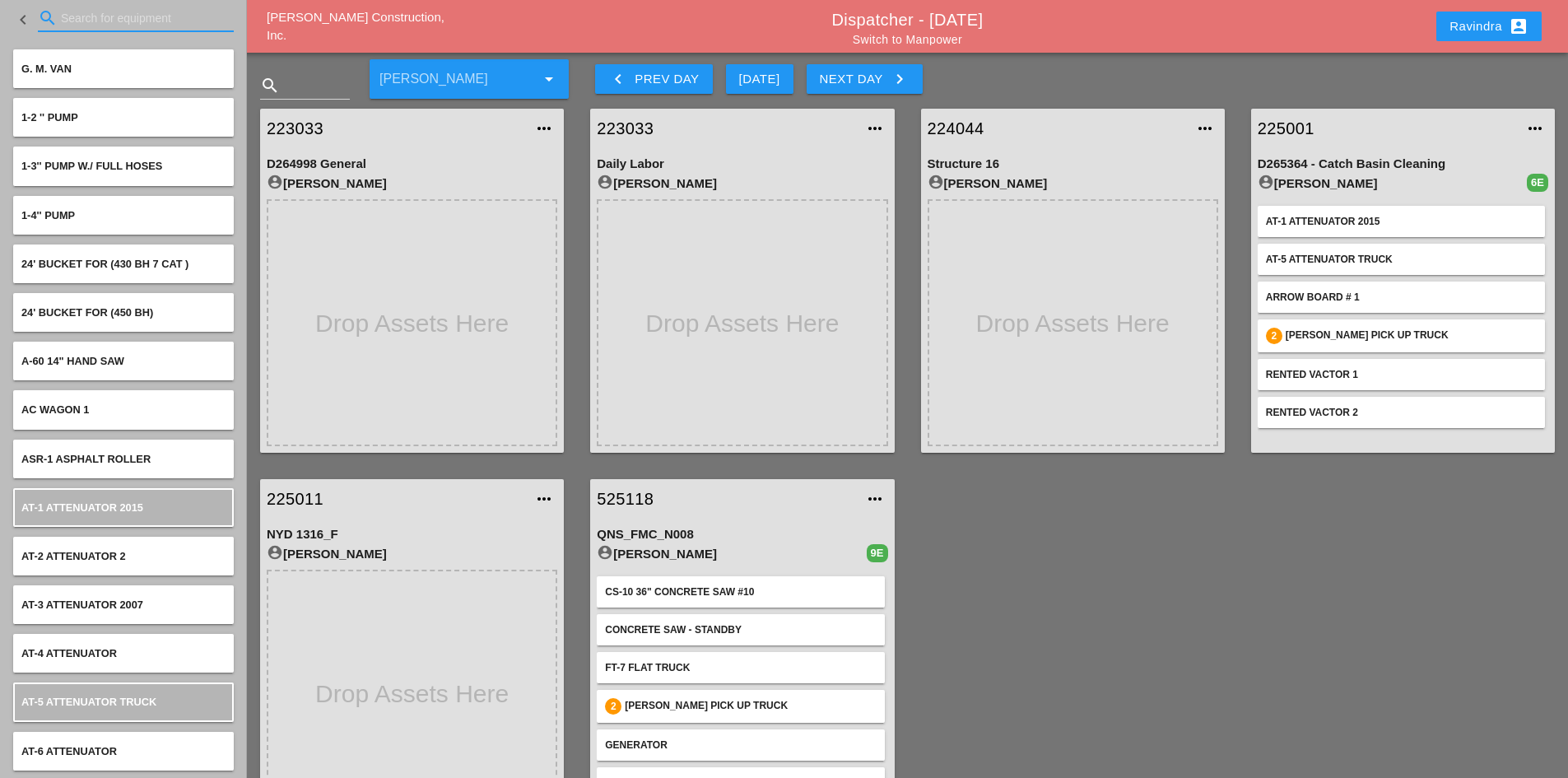
click at [117, 24] on input "Search for equipment" at bounding box center [136, 17] width 150 height 26
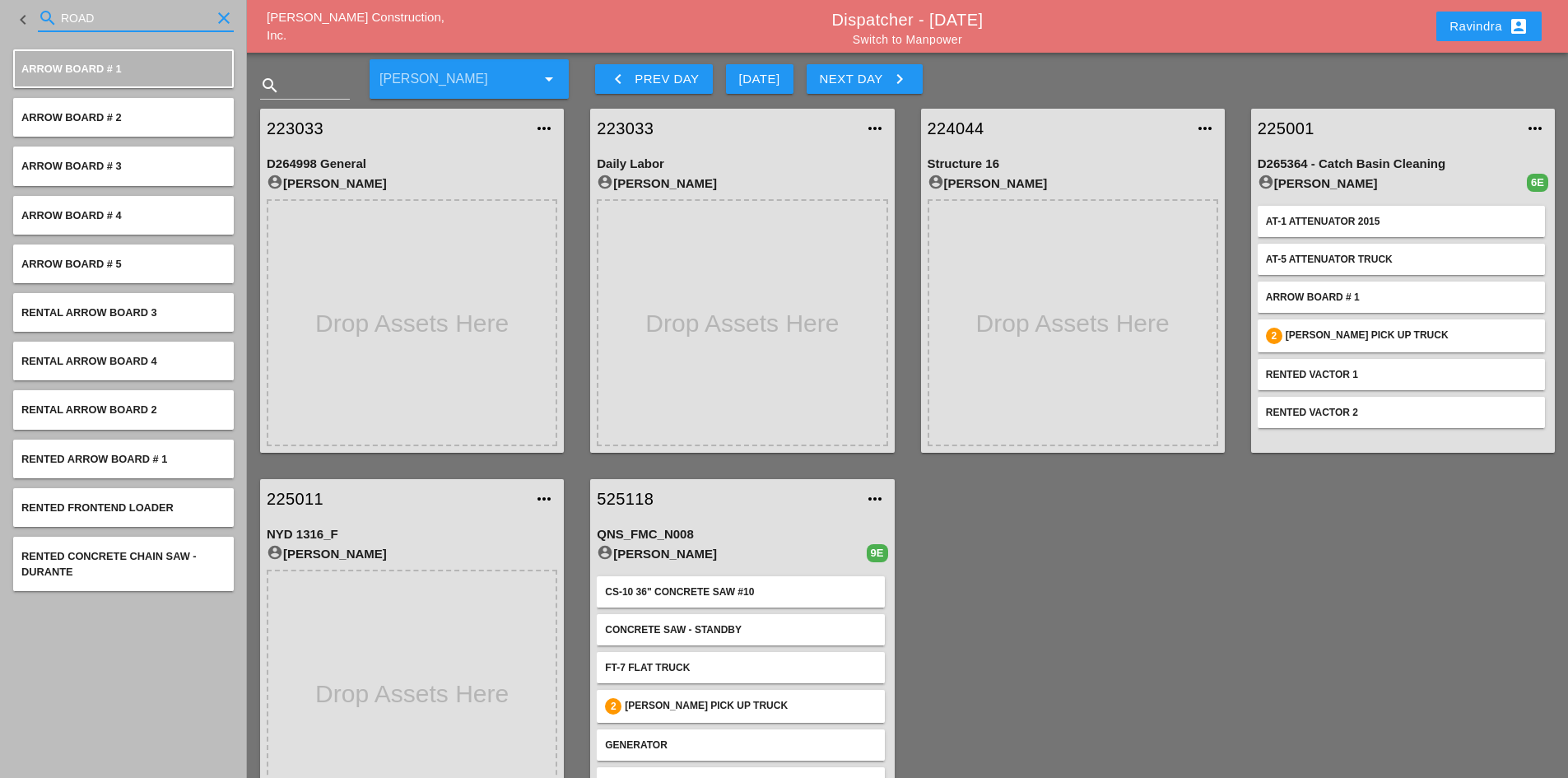
drag, startPoint x: 113, startPoint y: 23, endPoint x: -135, endPoint y: 14, distance: 248.2
click at [0, 14] on html "Select All Select Default Crew Remove All More Location Details... Select All S…" at bounding box center [784, 483] width 1568 height 967
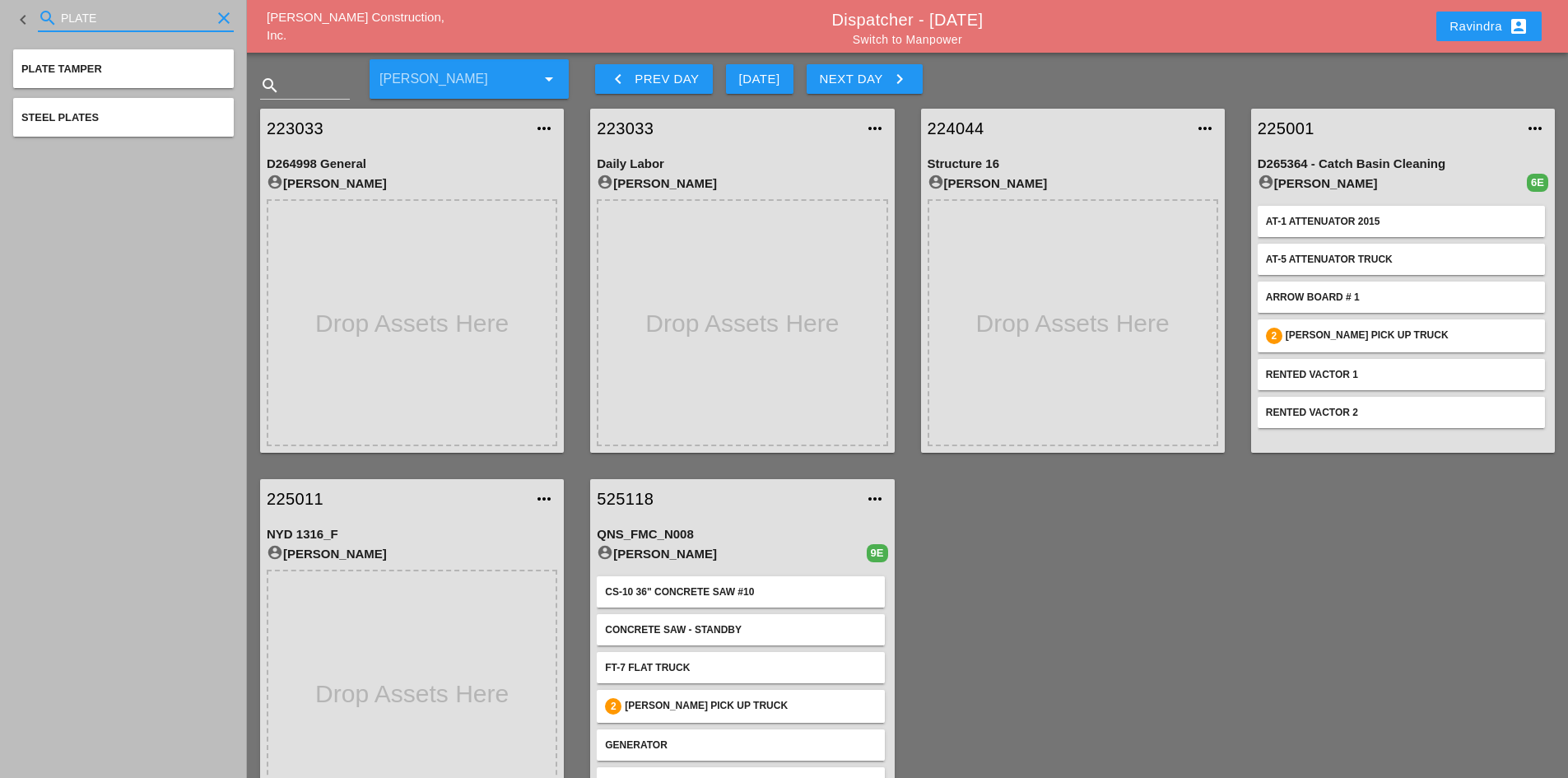
type input "PLATE"
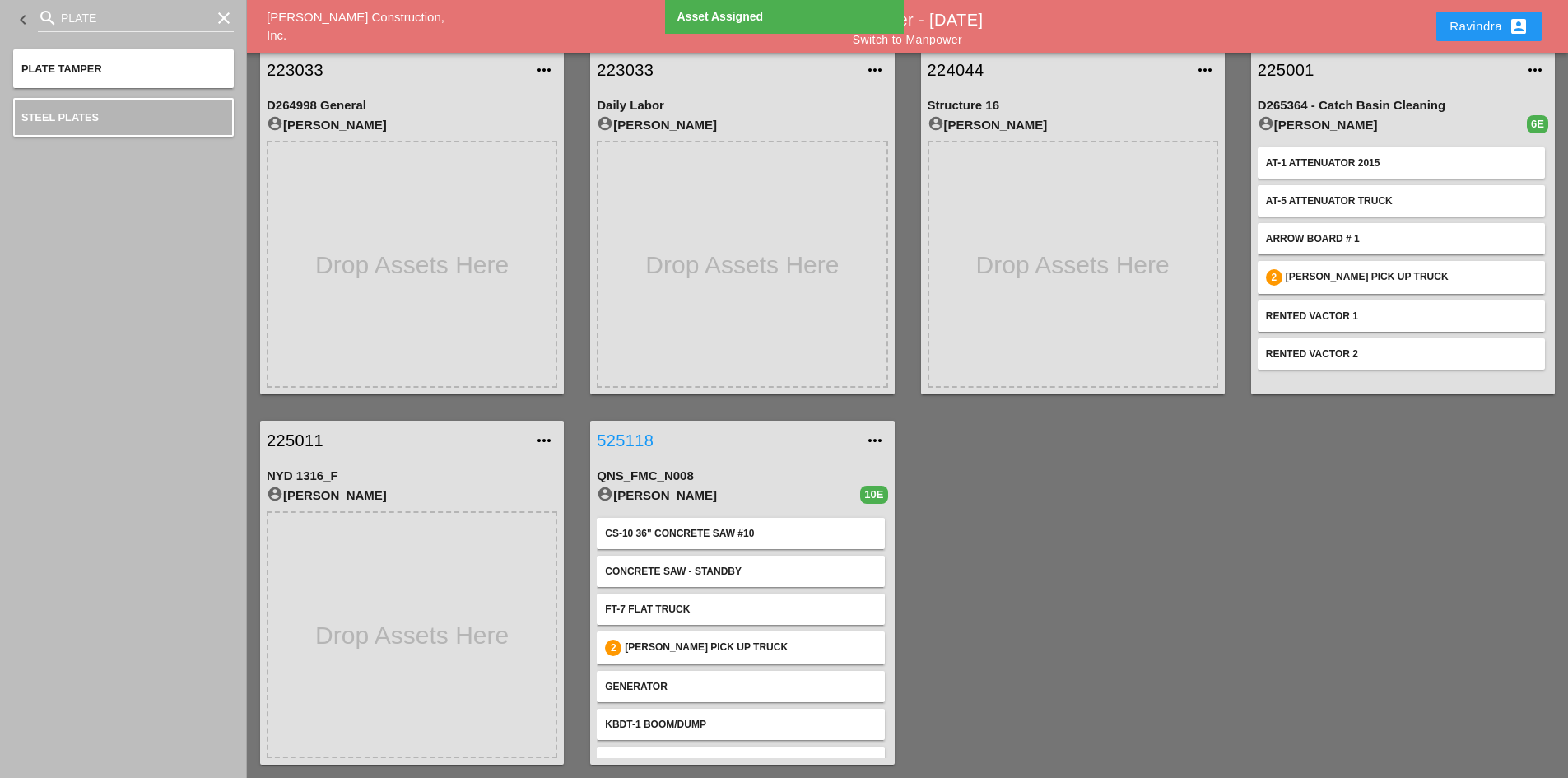
click at [632, 447] on link "525118" at bounding box center [726, 440] width 258 height 24
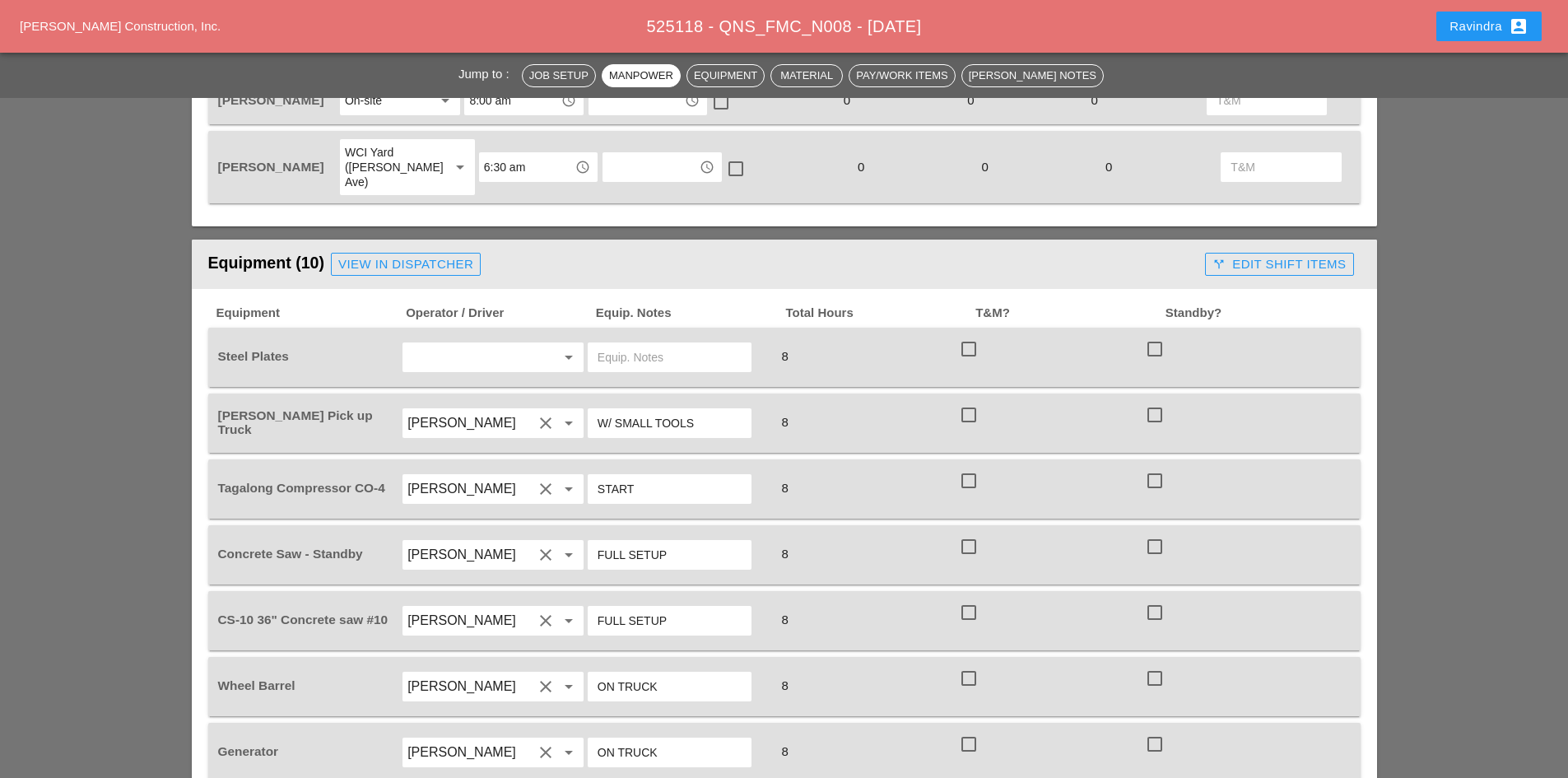
scroll to position [1400, 0]
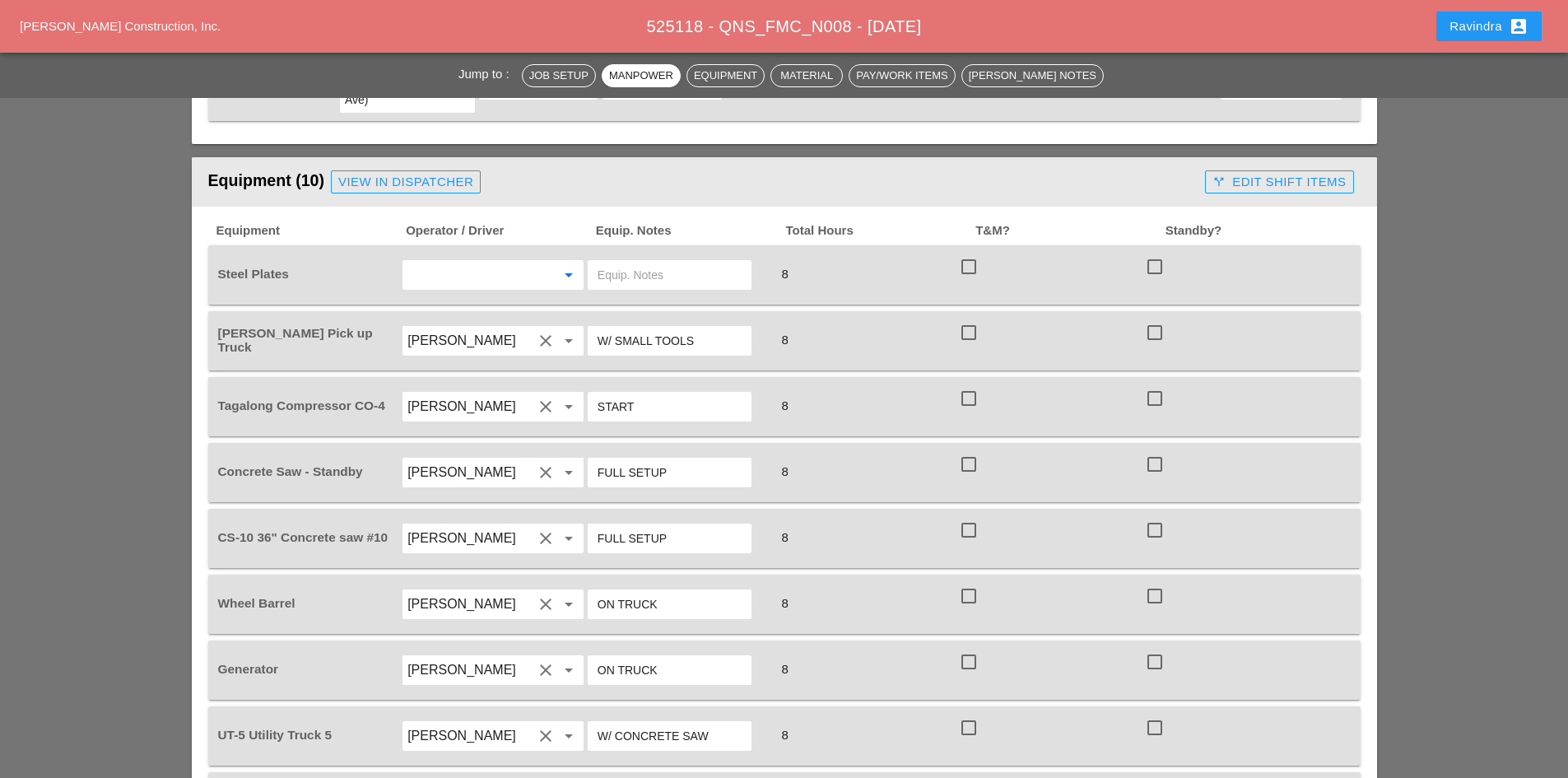
click at [466, 262] on input "text" at bounding box center [470, 274] width 125 height 26
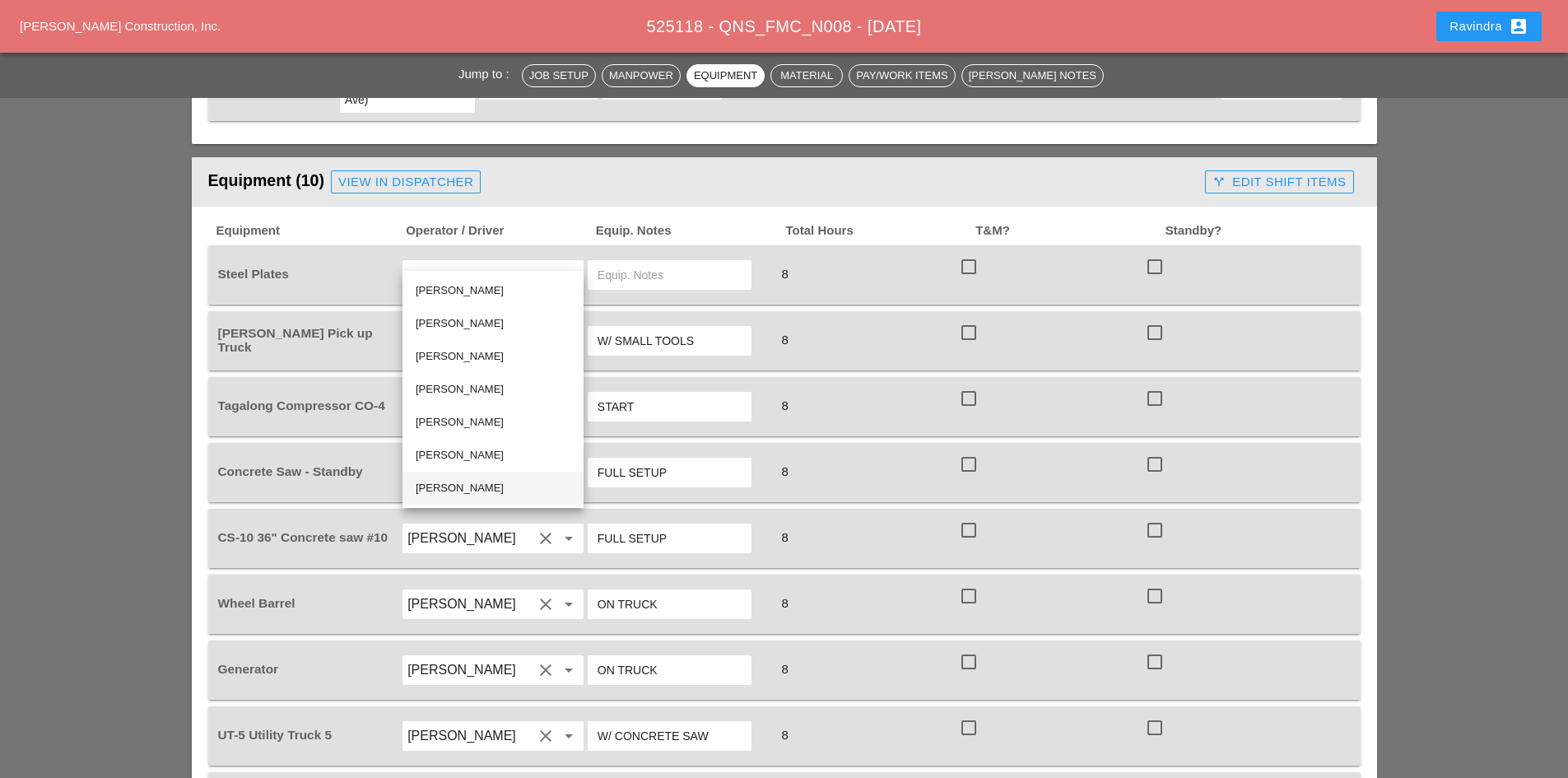
click at [433, 491] on div "Luis Ceja Rodriguez" at bounding box center [493, 488] width 155 height 20
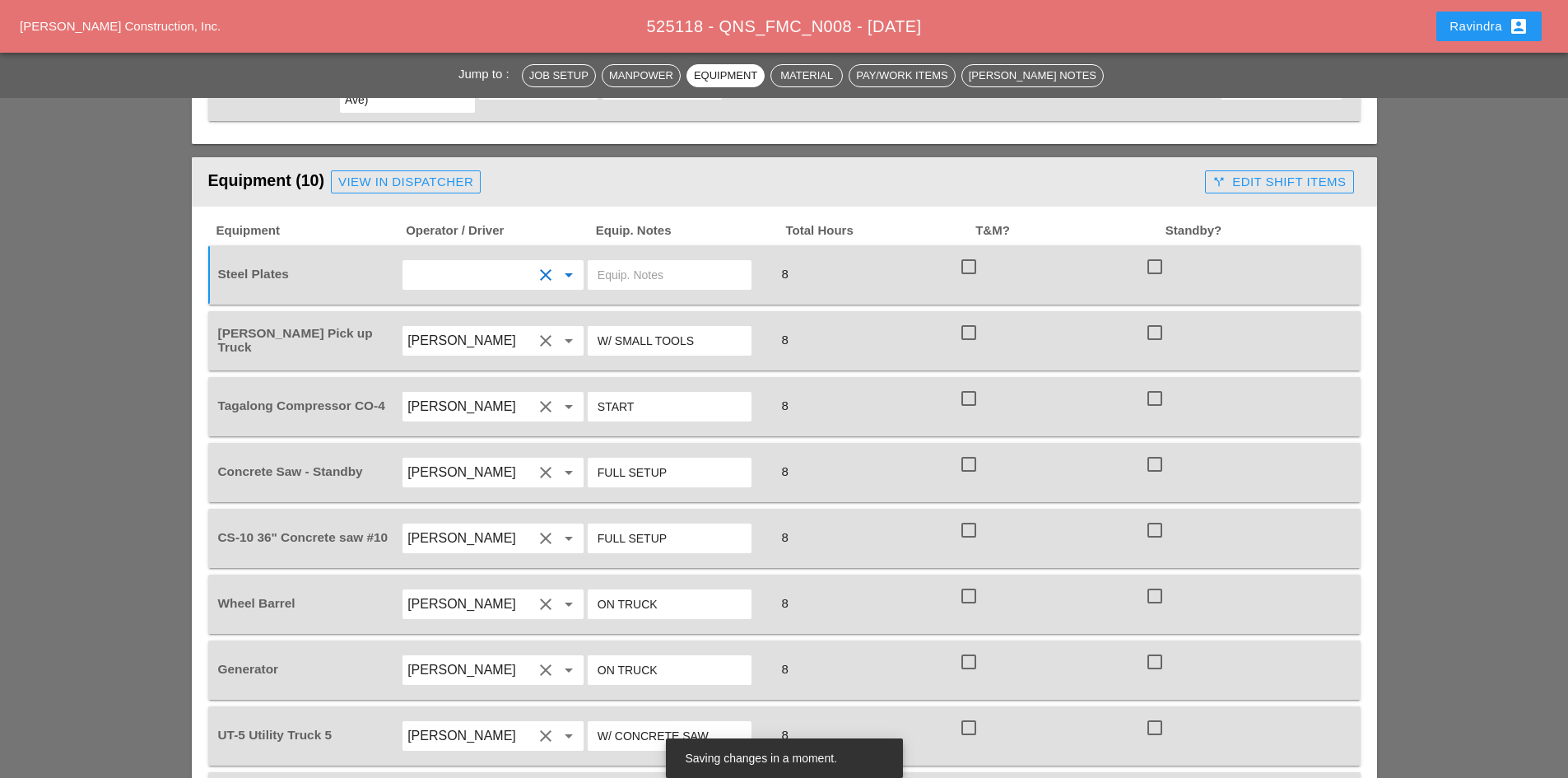
click at [623, 262] on input "text" at bounding box center [669, 274] width 144 height 26
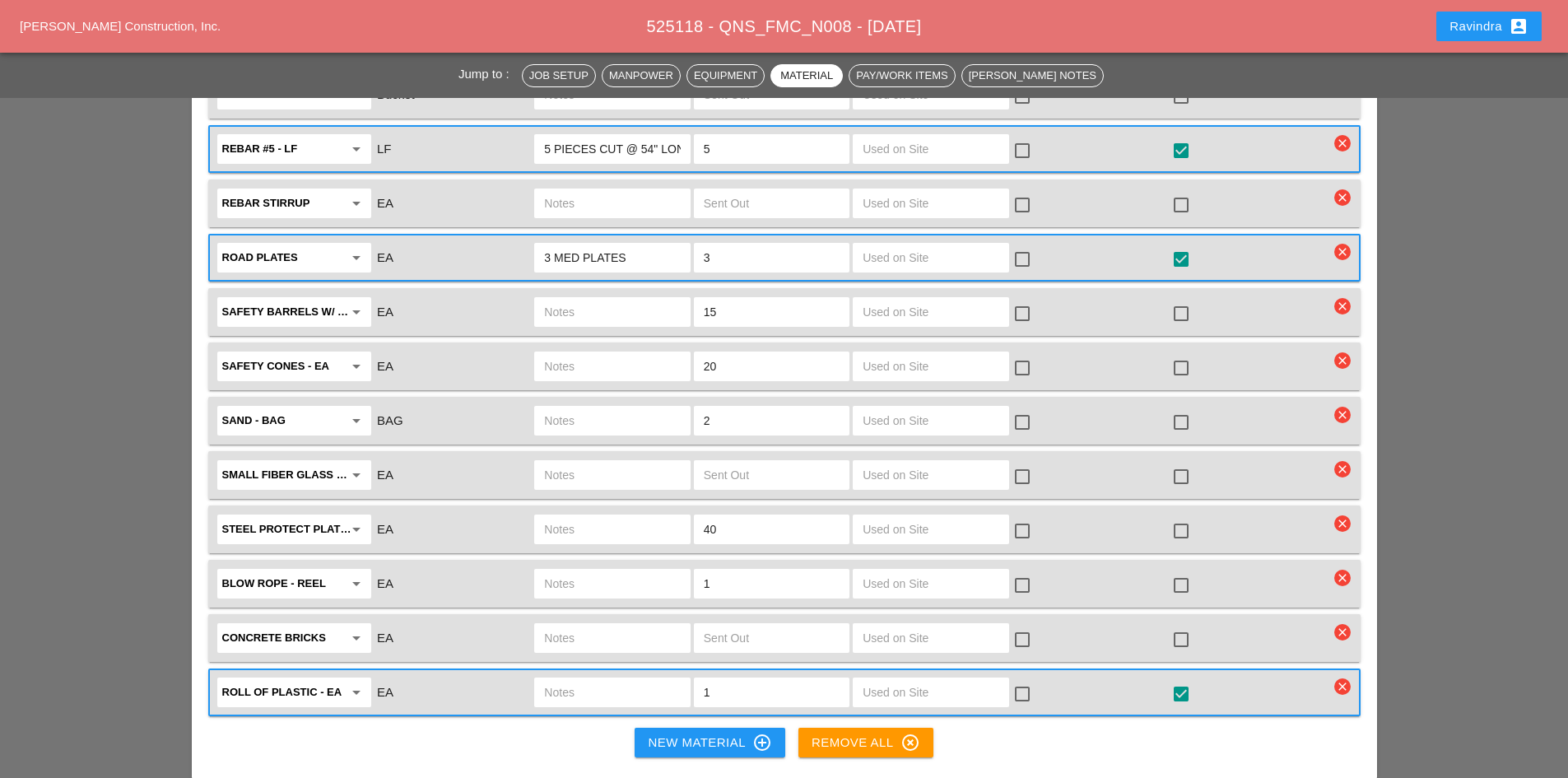
scroll to position [3871, 0]
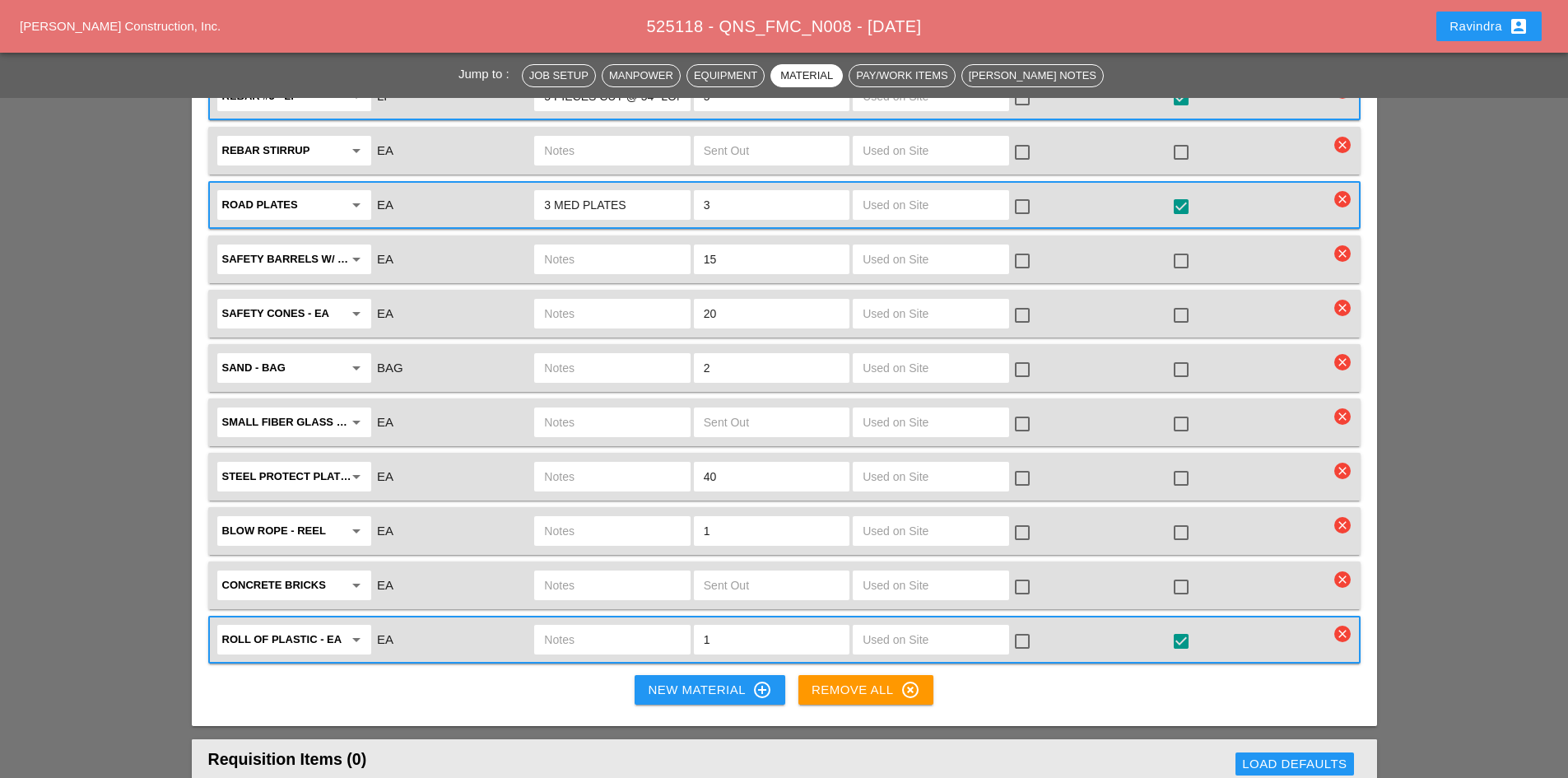
type input "3 MED PLATES"
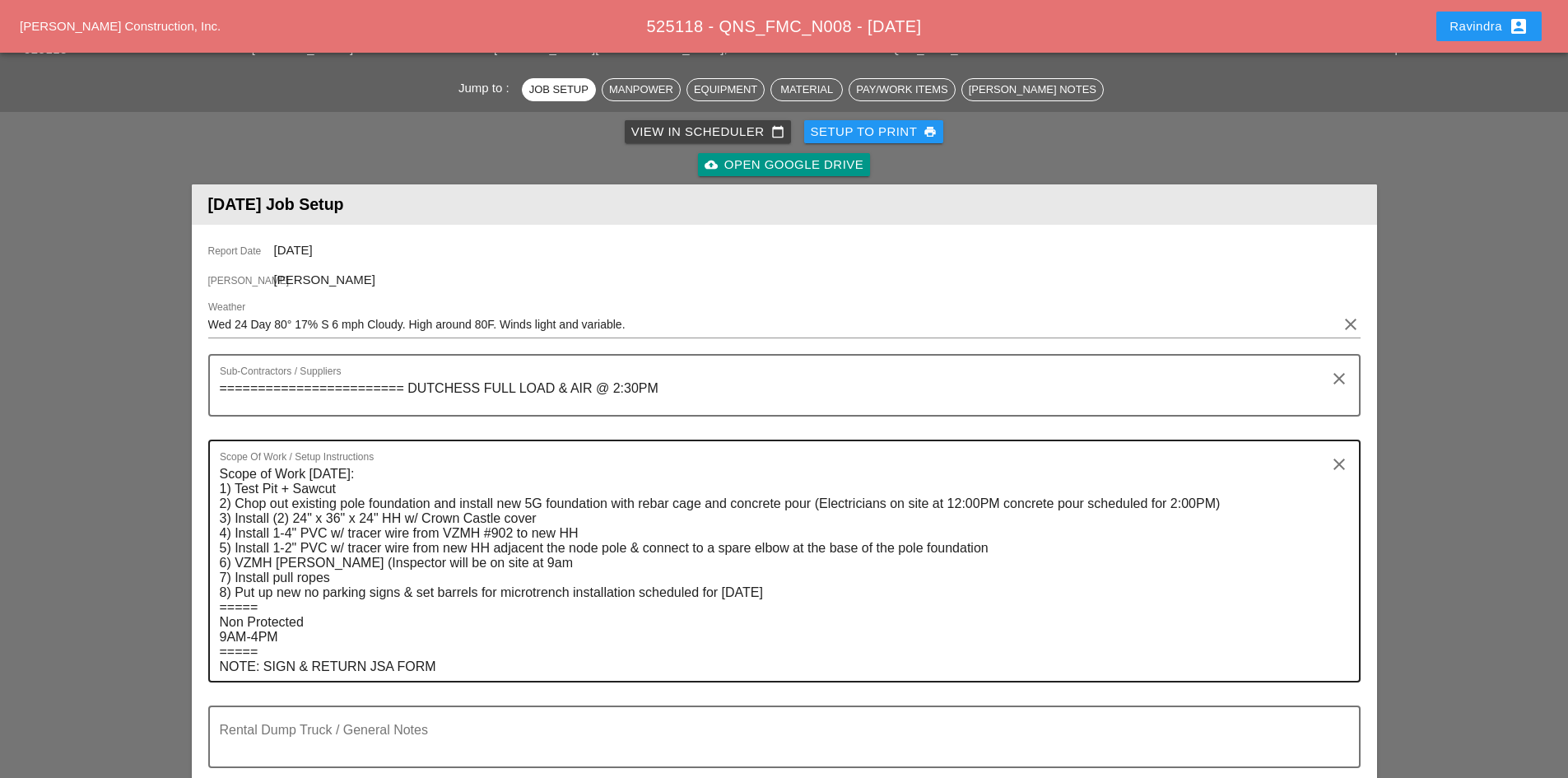
scroll to position [0, 0]
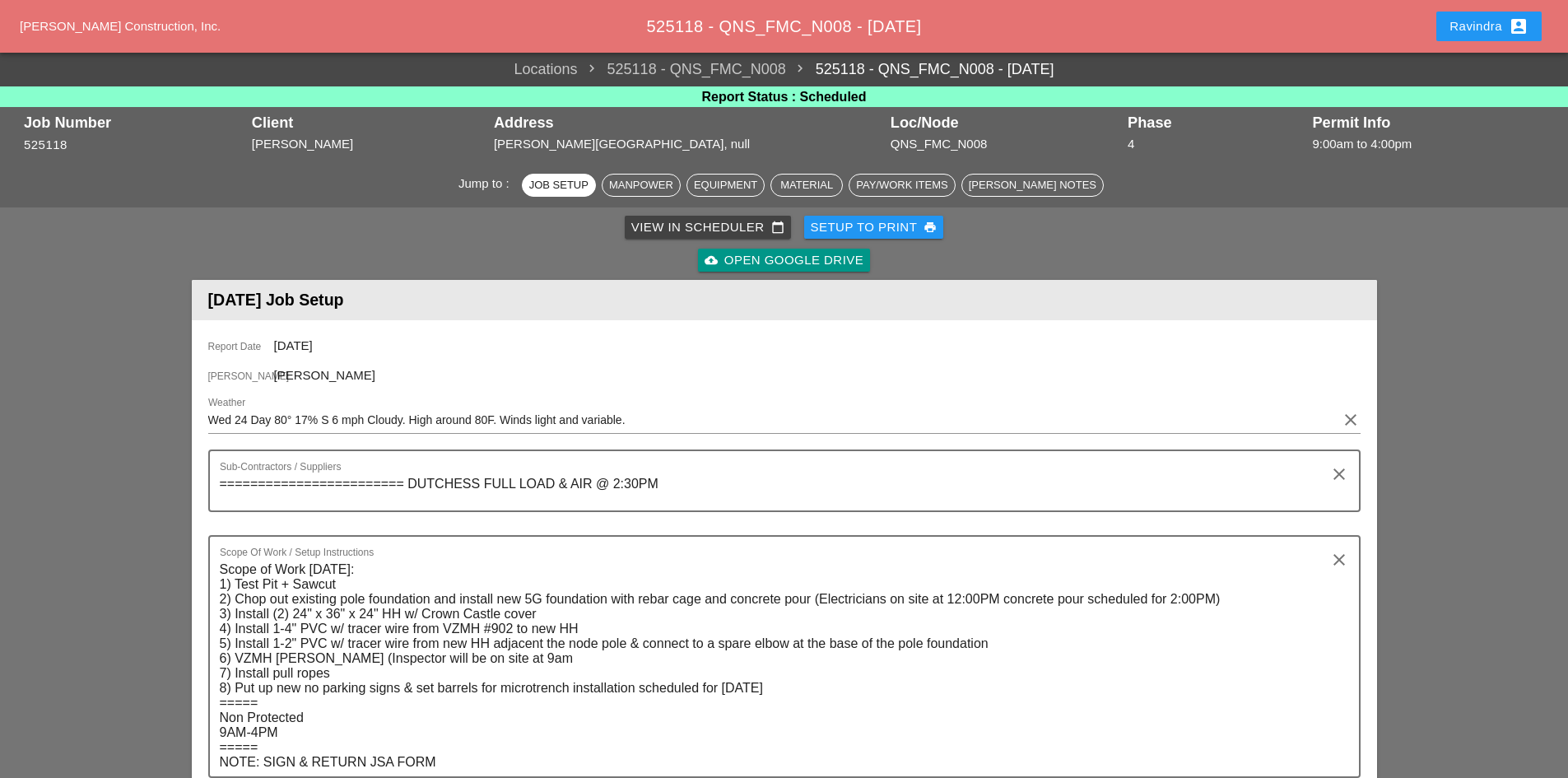
click at [1444, 28] on button "Ravindra account_box" at bounding box center [1489, 26] width 106 height 30
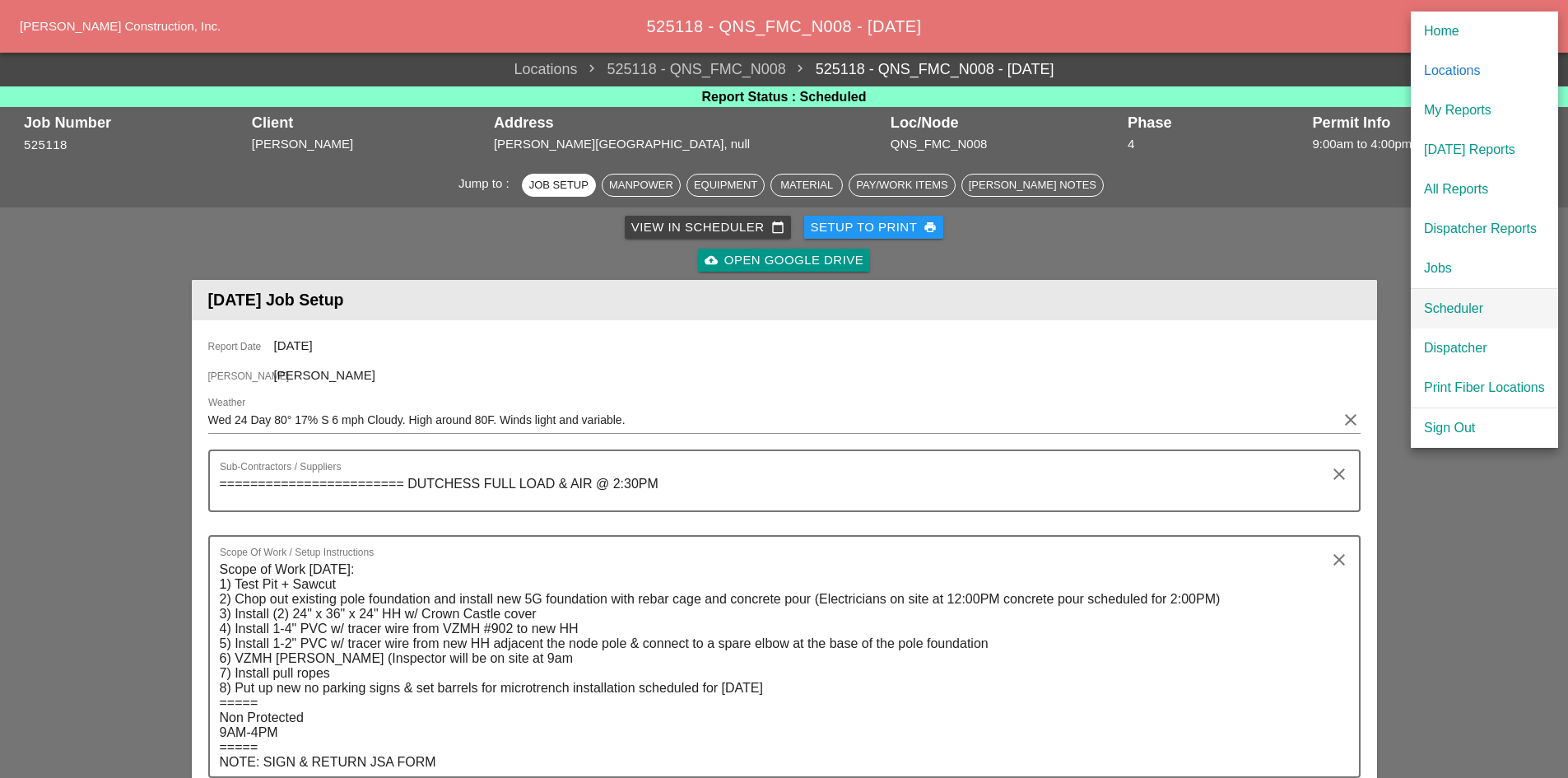
click at [1443, 301] on div "Scheduler" at bounding box center [1485, 309] width 121 height 20
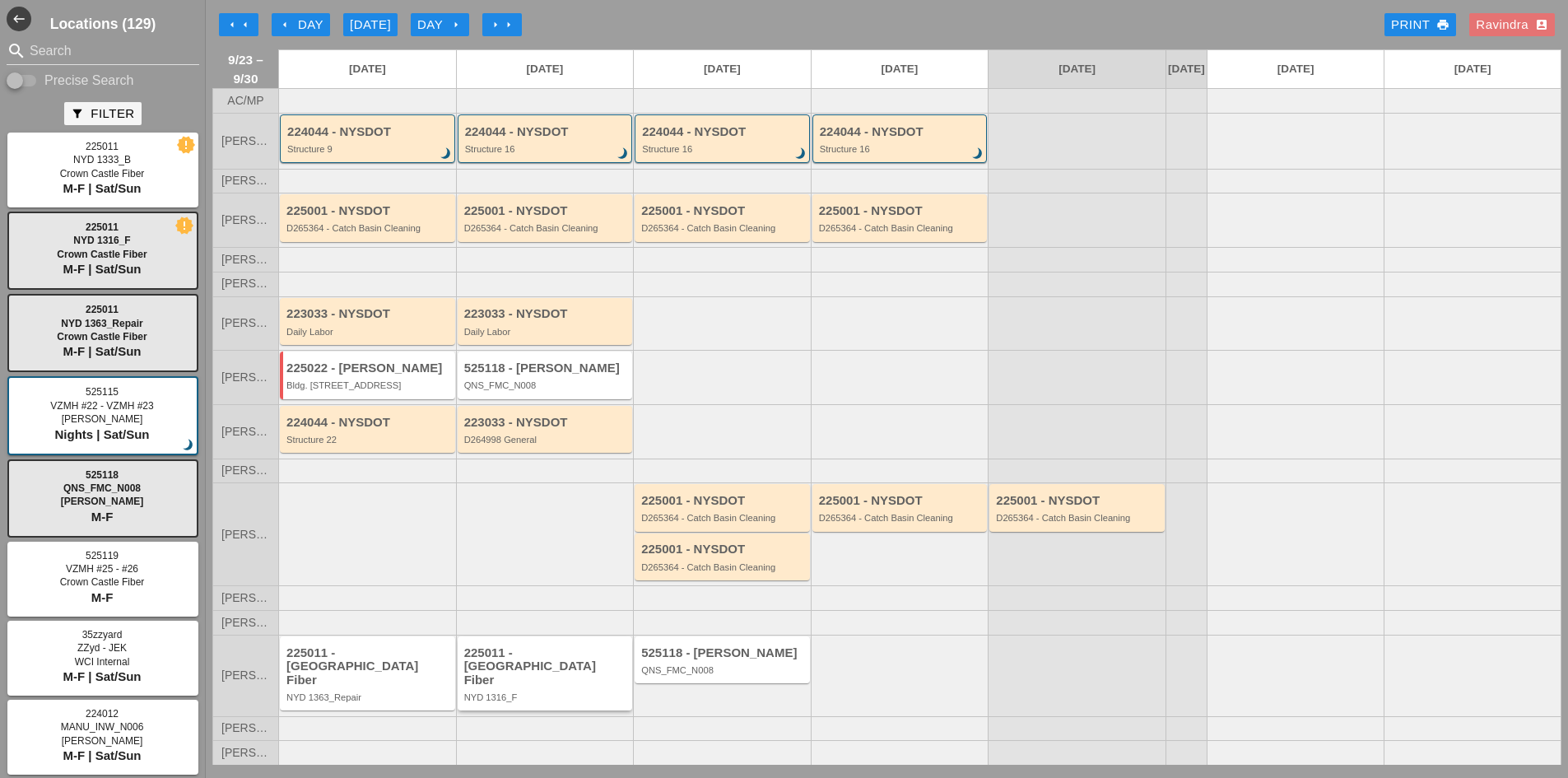
click at [530, 686] on div "225011 - Crown Castle Fiber NYD 1316_F" at bounding box center [547, 674] width 164 height 57
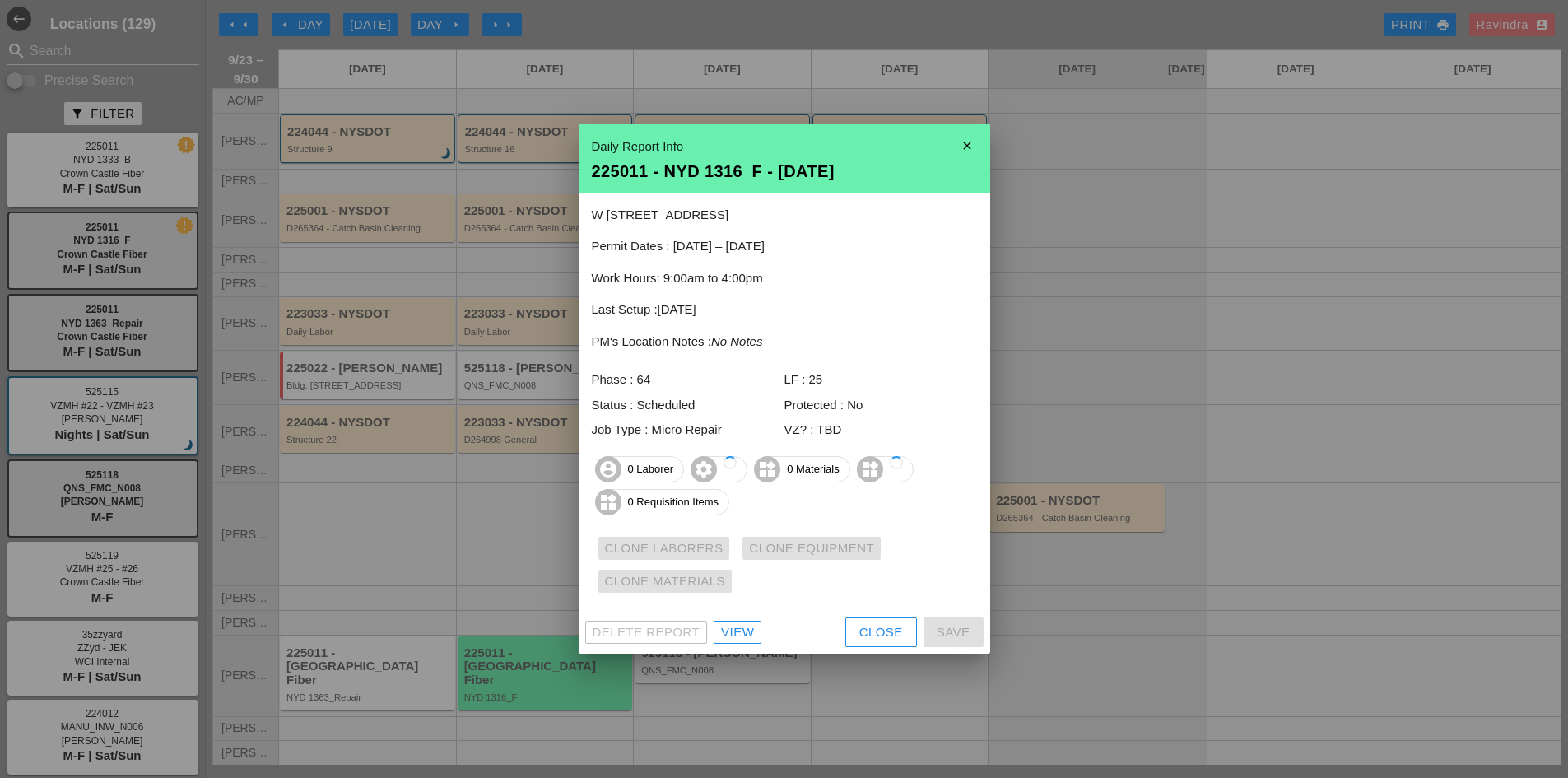
click at [331, 698] on div at bounding box center [784, 389] width 1568 height 778
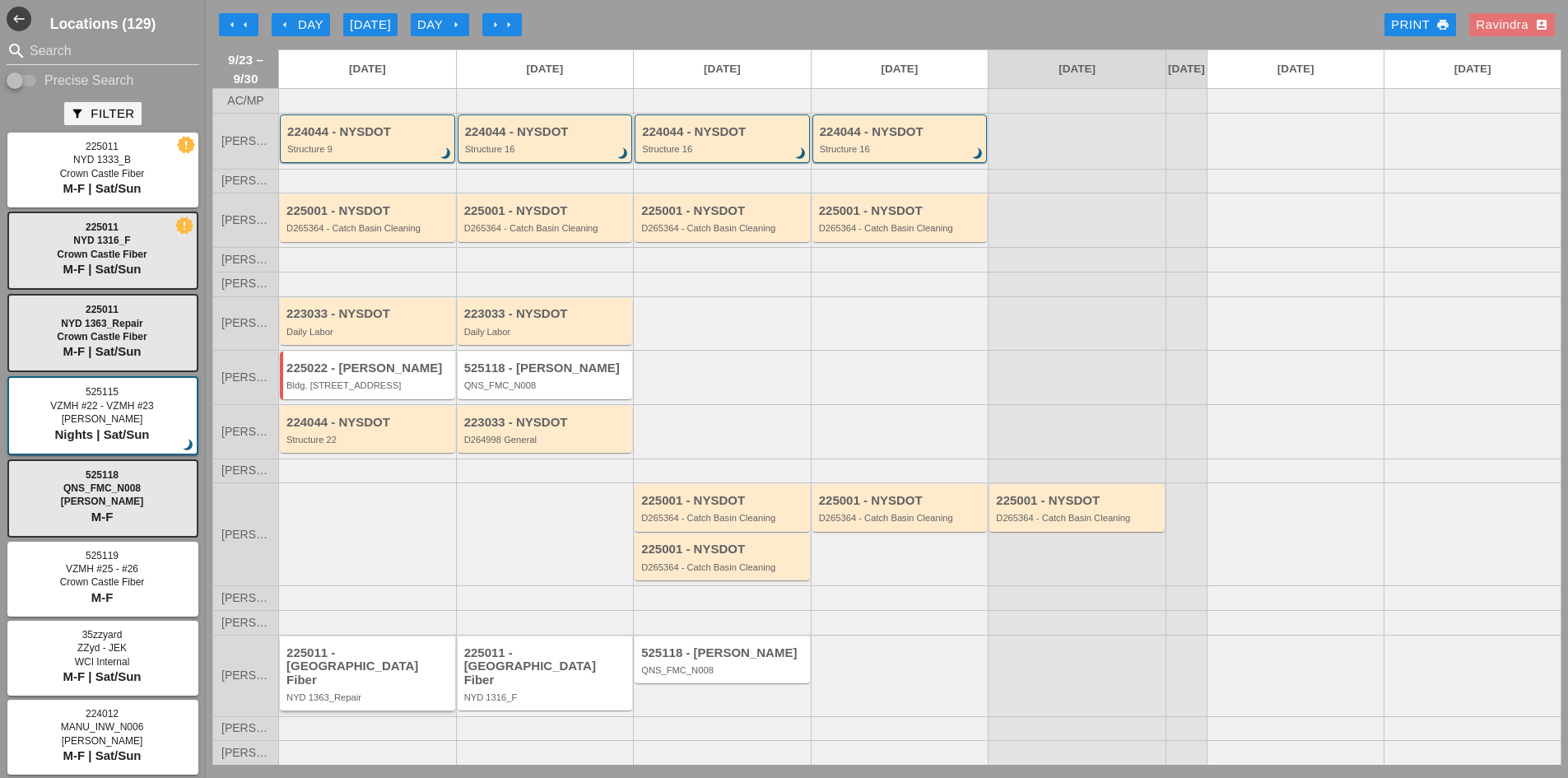
click at [331, 698] on div "NYD 1363_Repair" at bounding box center [369, 697] width 164 height 10
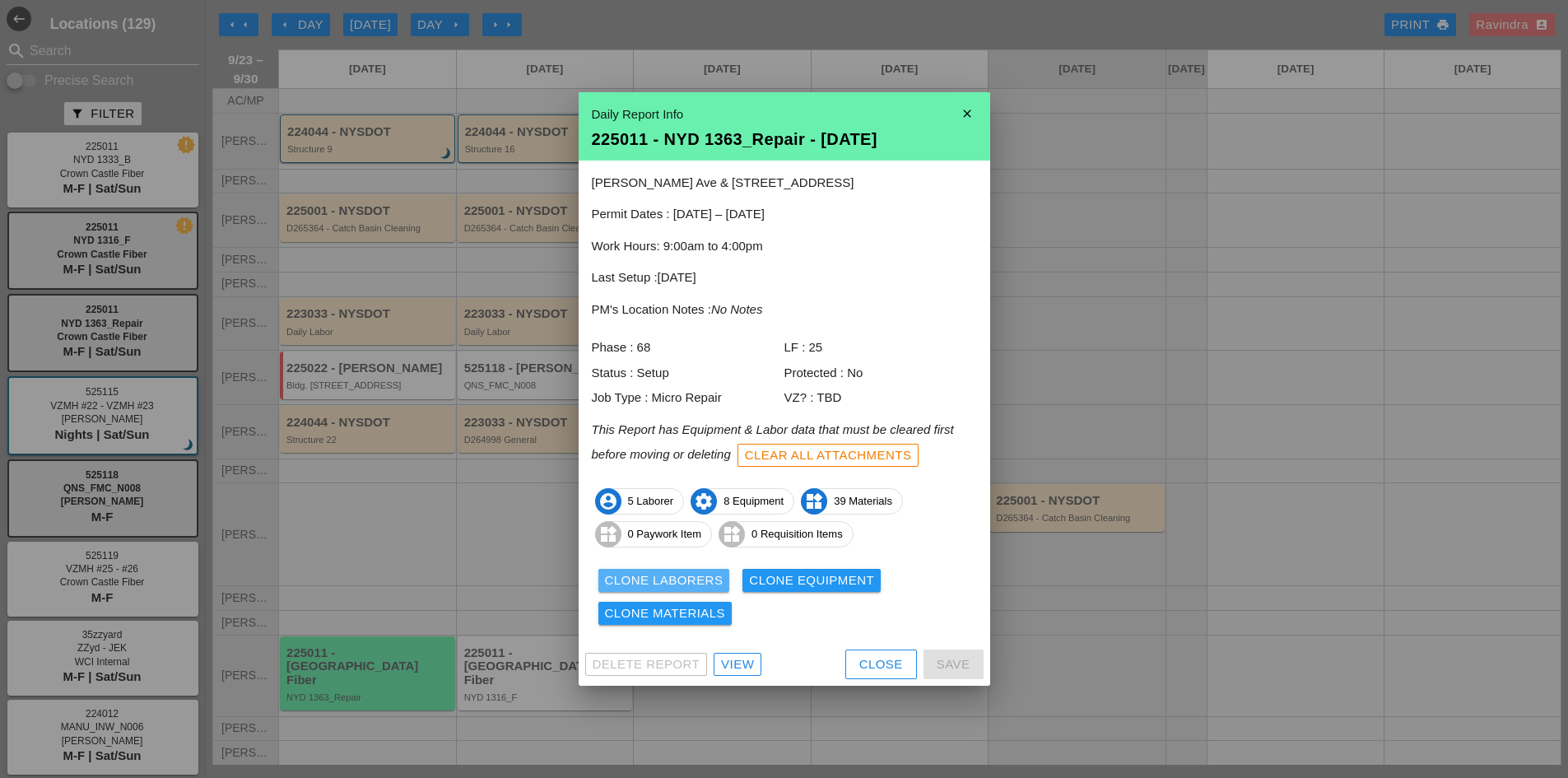
click at [714, 588] on div "Clone Laborers" at bounding box center [664, 580] width 118 height 19
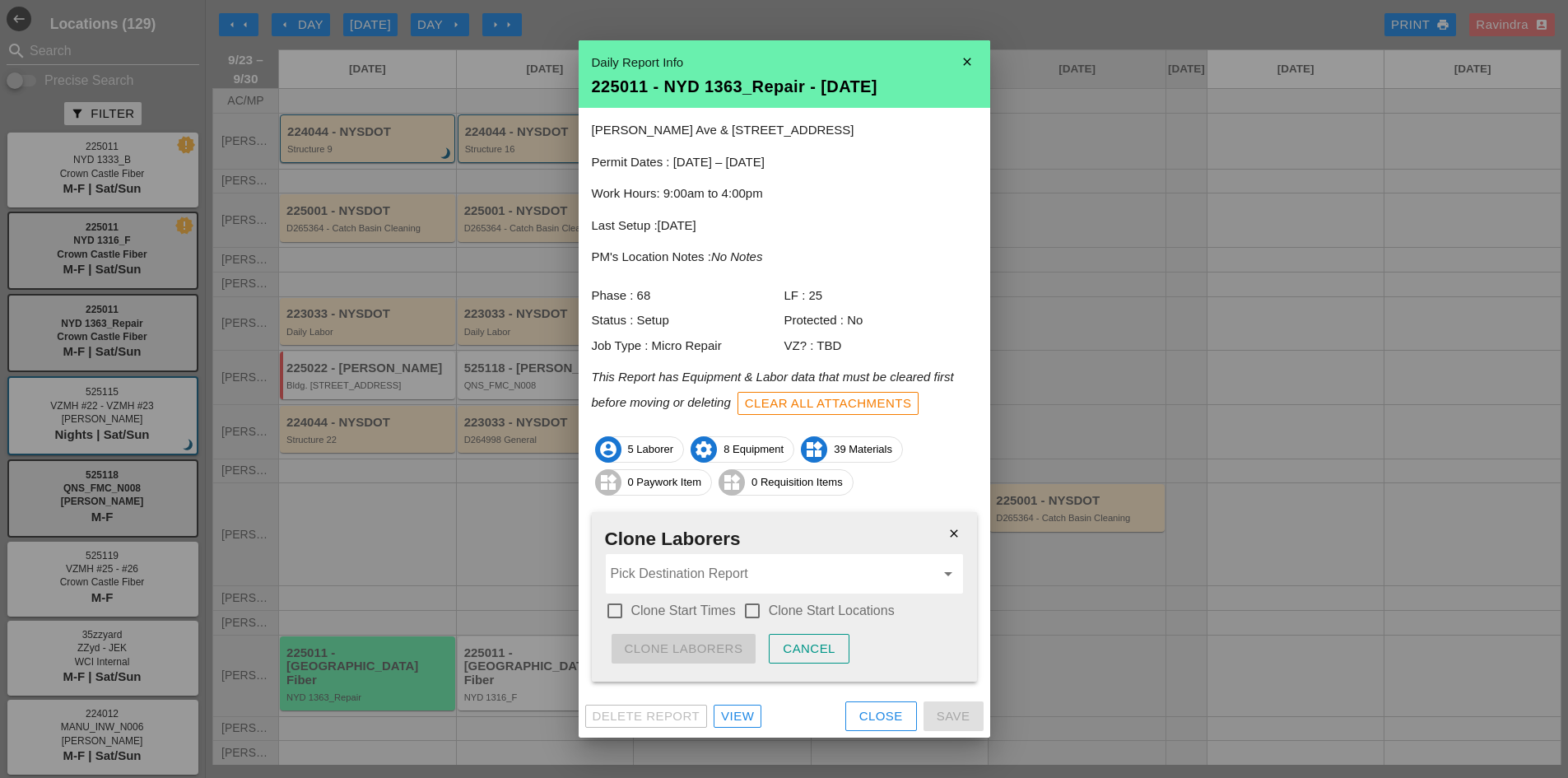
click at [714, 588] on div "Pick Destination Report arrow_drop_down" at bounding box center [785, 574] width 357 height 40
click at [713, 605] on div "225011 - NYD 1316 _F - 09/24/2025" at bounding box center [784, 615] width 331 height 20
type input "225011 - NYD 1316_F - [DATE]"
click at [701, 607] on label "Clone Start Times" at bounding box center [684, 611] width 105 height 16
click at [776, 607] on label "Clone Start Locations" at bounding box center [832, 611] width 126 height 16
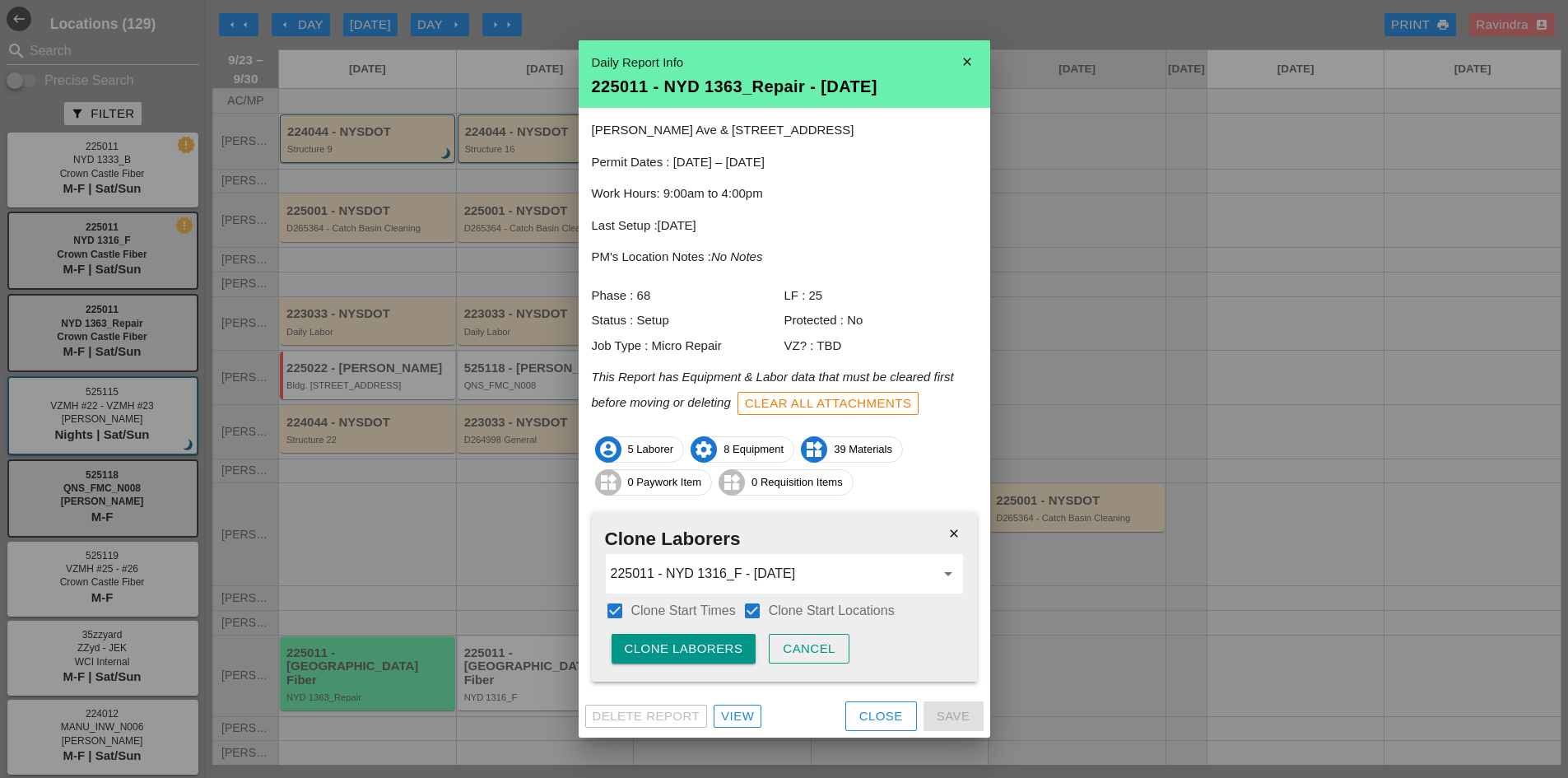
click at [715, 659] on button "Clone Laborers" at bounding box center [684, 649] width 145 height 30
click at [715, 659] on button "Are you sure?" at bounding box center [677, 649] width 131 height 30
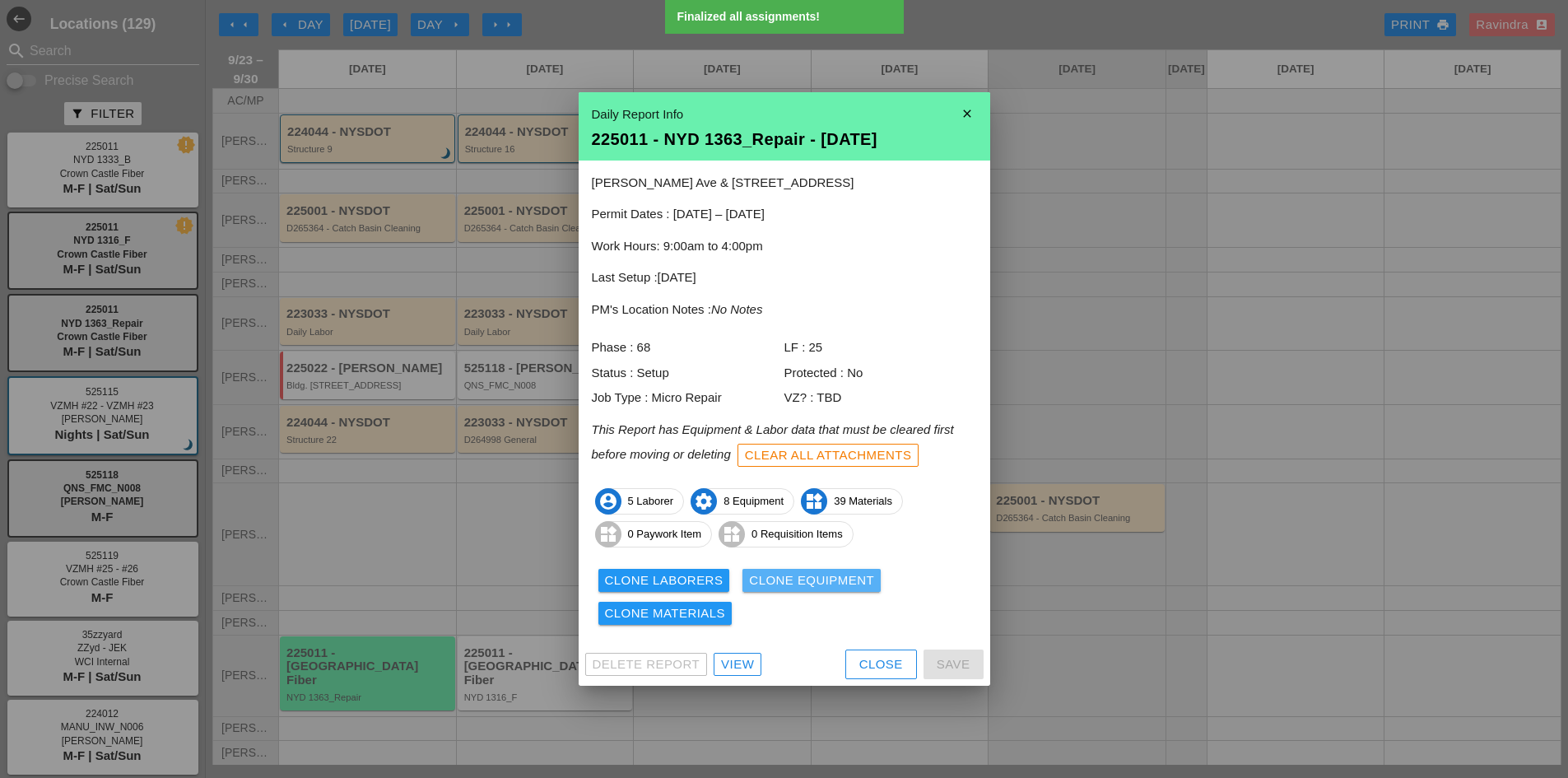
click at [855, 573] on div "Clone Equipment" at bounding box center [811, 580] width 125 height 19
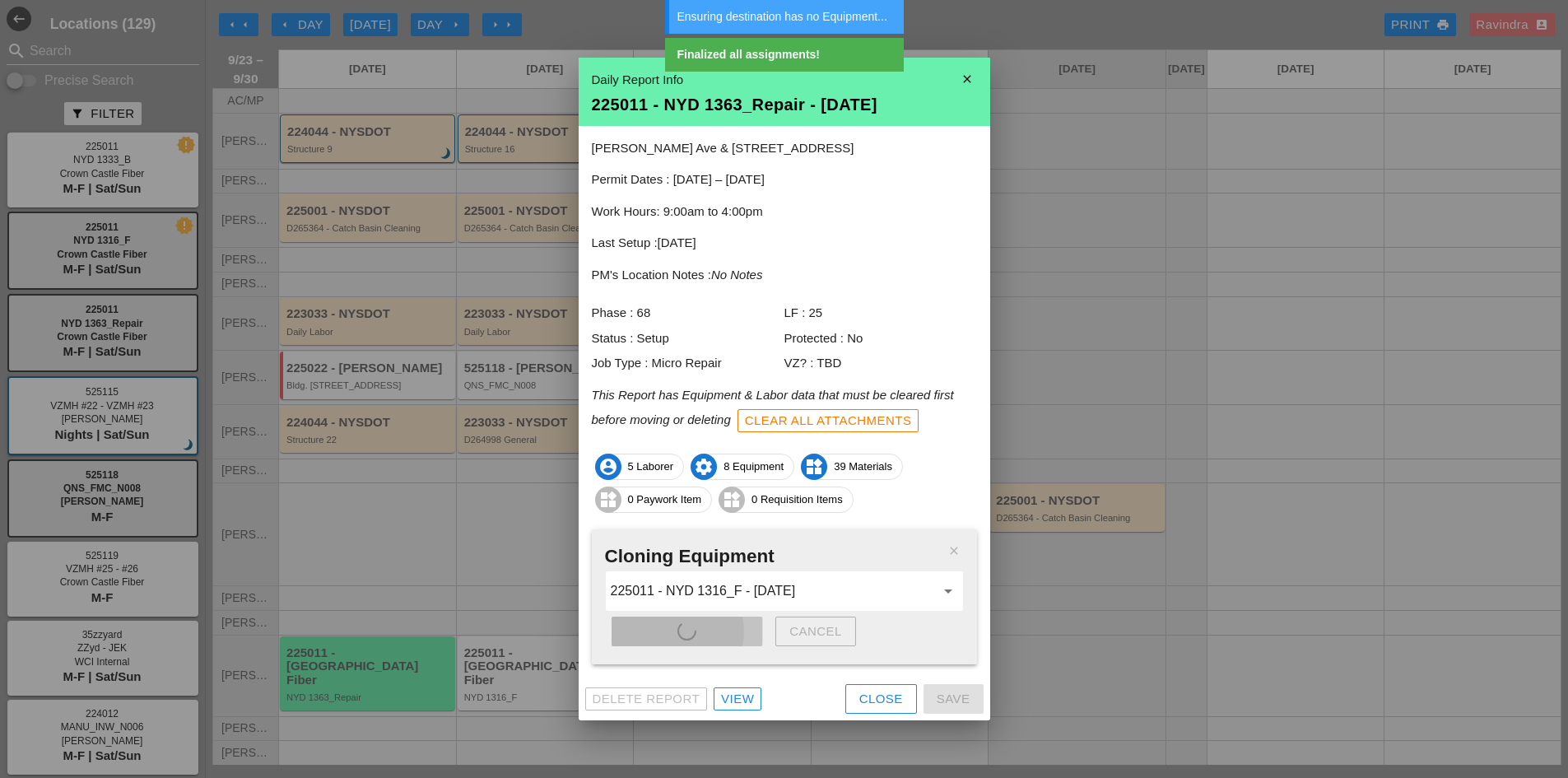
click at [691, 623] on div "close Cloning Equipment 225011 - NYD 1316_F - 09/24/2025 arrow_drop_down Clone …" at bounding box center [784, 597] width 385 height 135
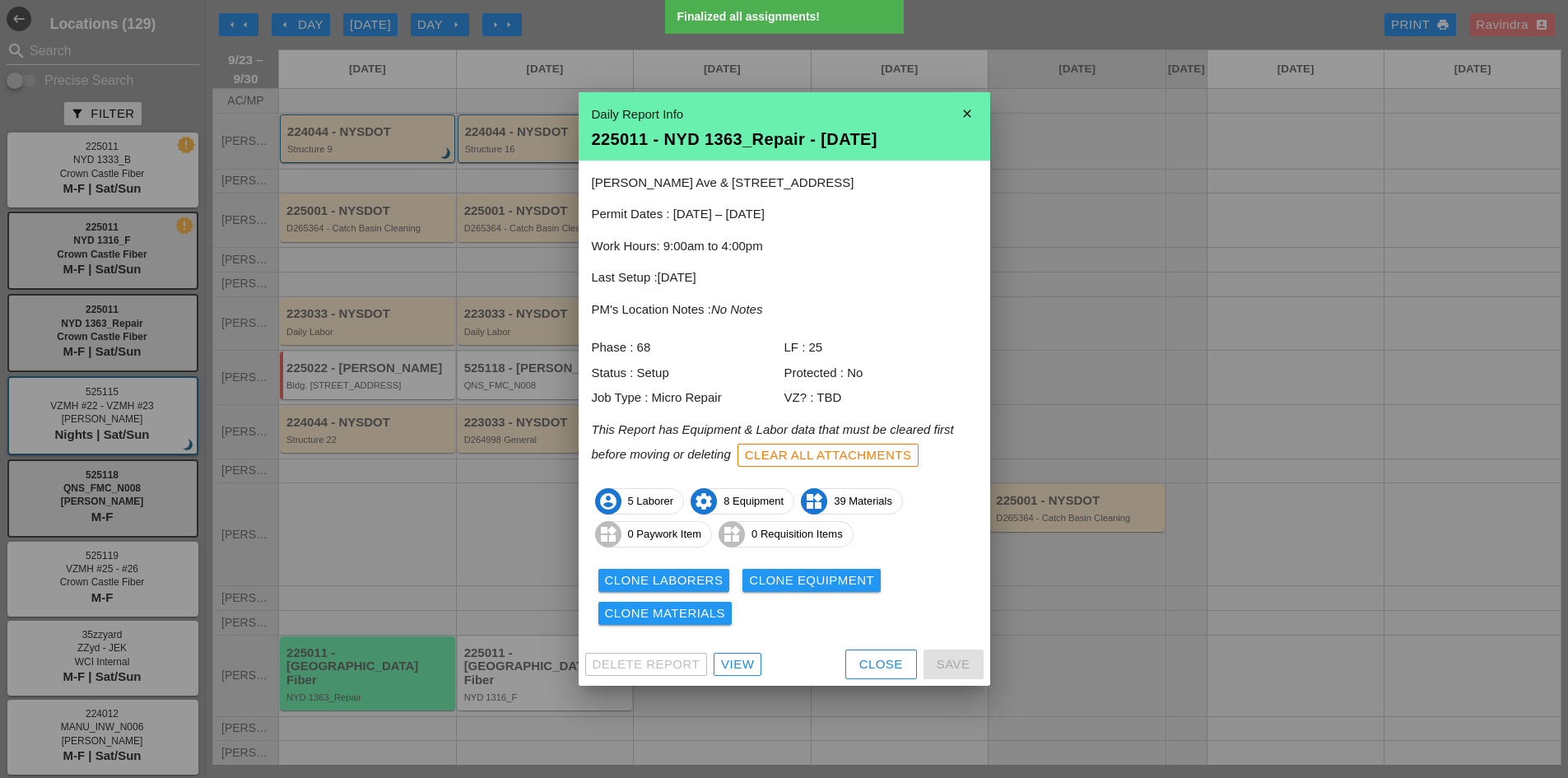
click at [630, 612] on div "Clone Materials" at bounding box center [666, 614] width 121 height 19
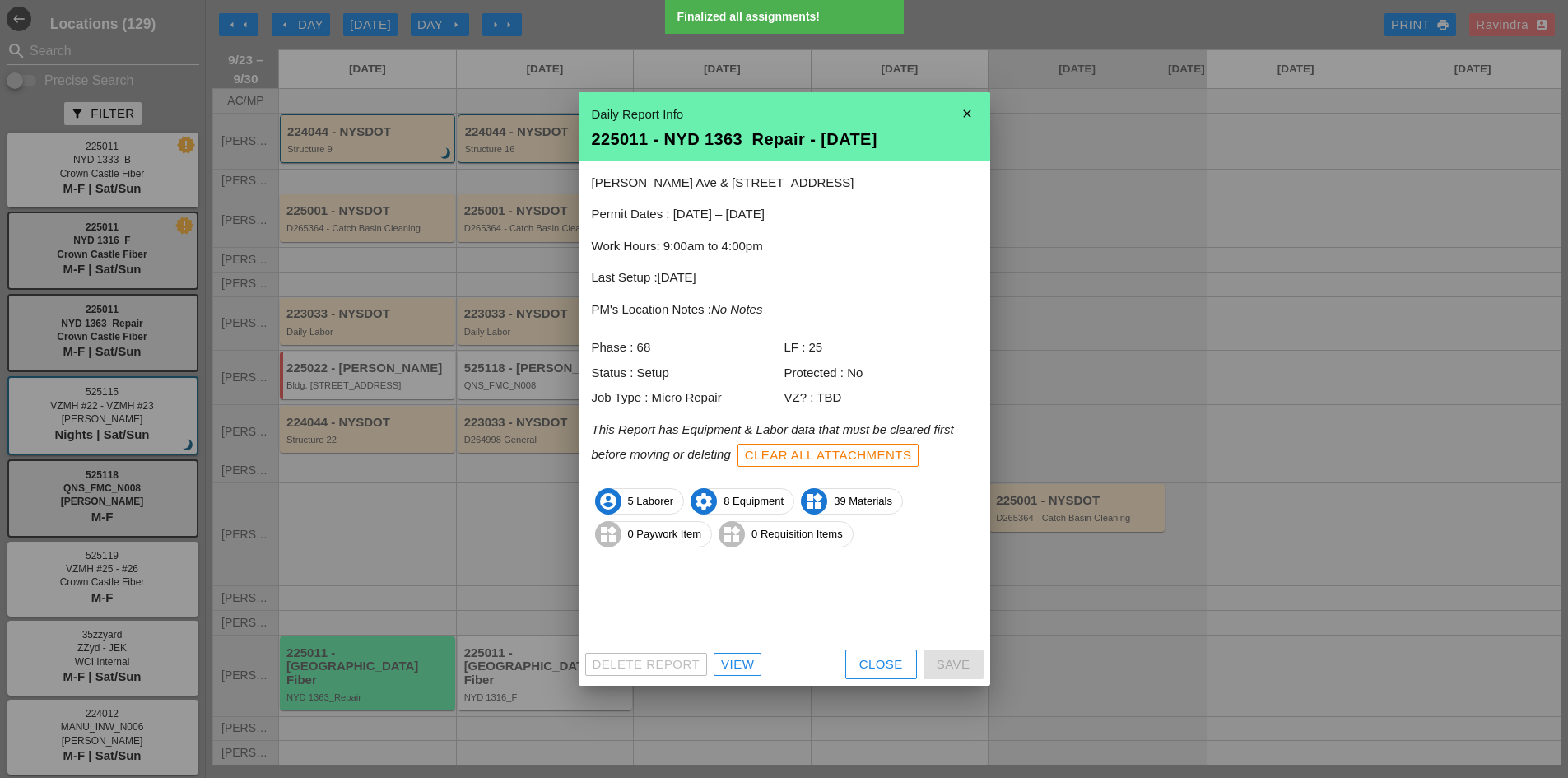
click at [630, 612] on div "Clone Materials" at bounding box center [666, 614] width 121 height 19
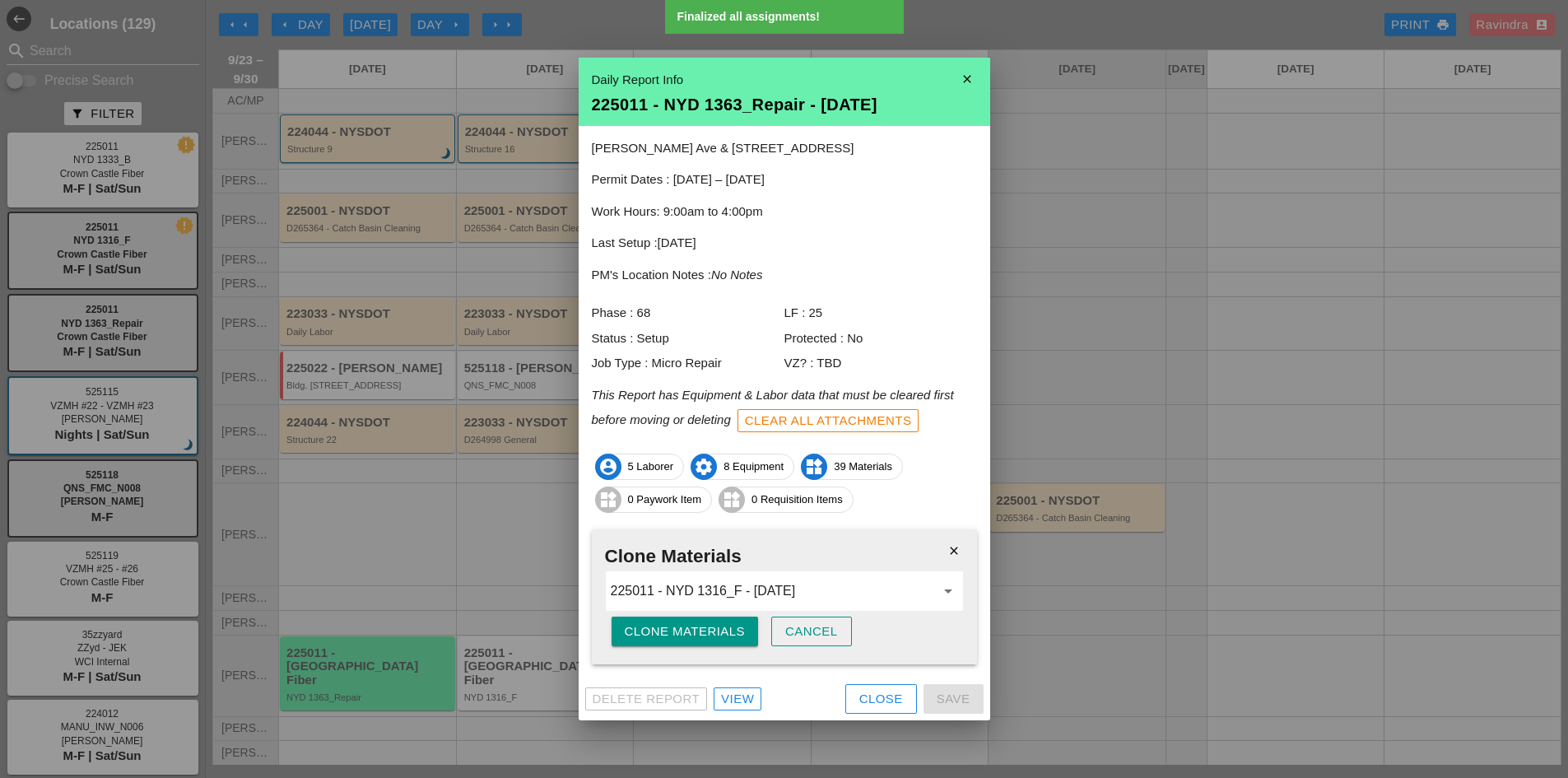
click at [633, 633] on div "Clone Materials" at bounding box center [686, 632] width 121 height 19
click at [633, 633] on div "Are you sure?" at bounding box center [678, 632] width 105 height 19
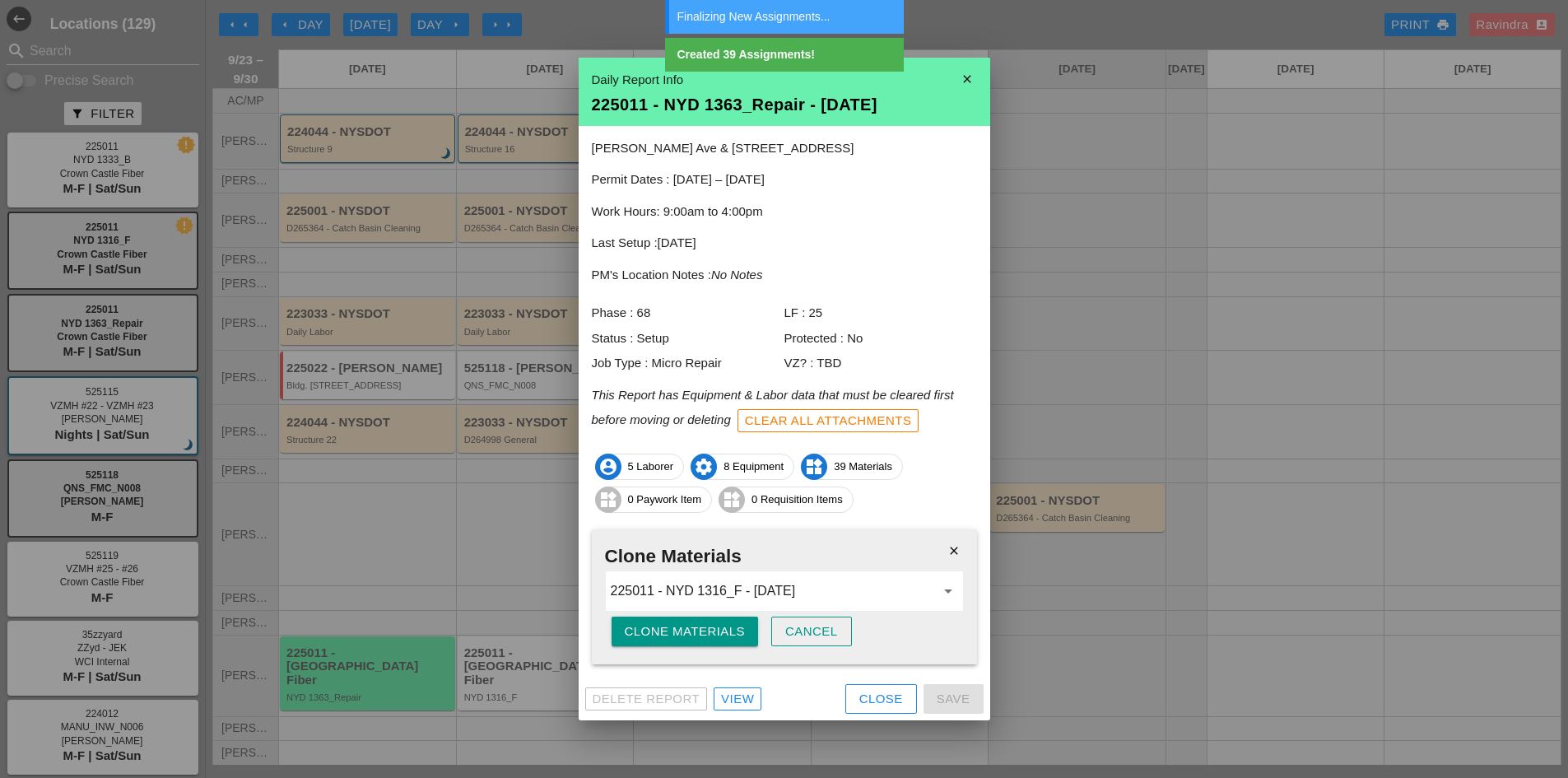
click at [868, 707] on div "Close" at bounding box center [881, 699] width 43 height 19
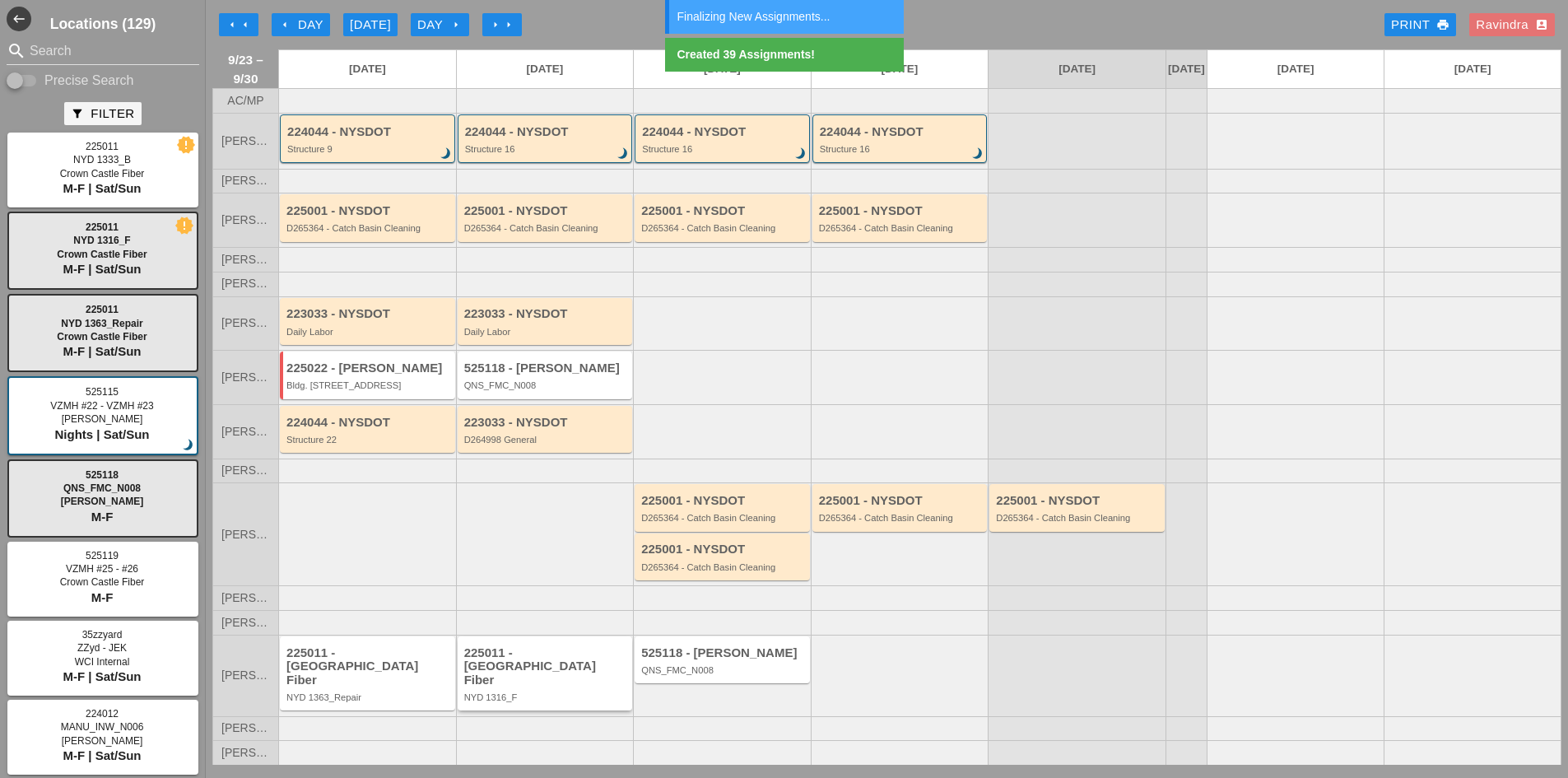
click at [551, 682] on div "225011 - [GEOGRAPHIC_DATA] Fiber" at bounding box center [547, 667] width 164 height 42
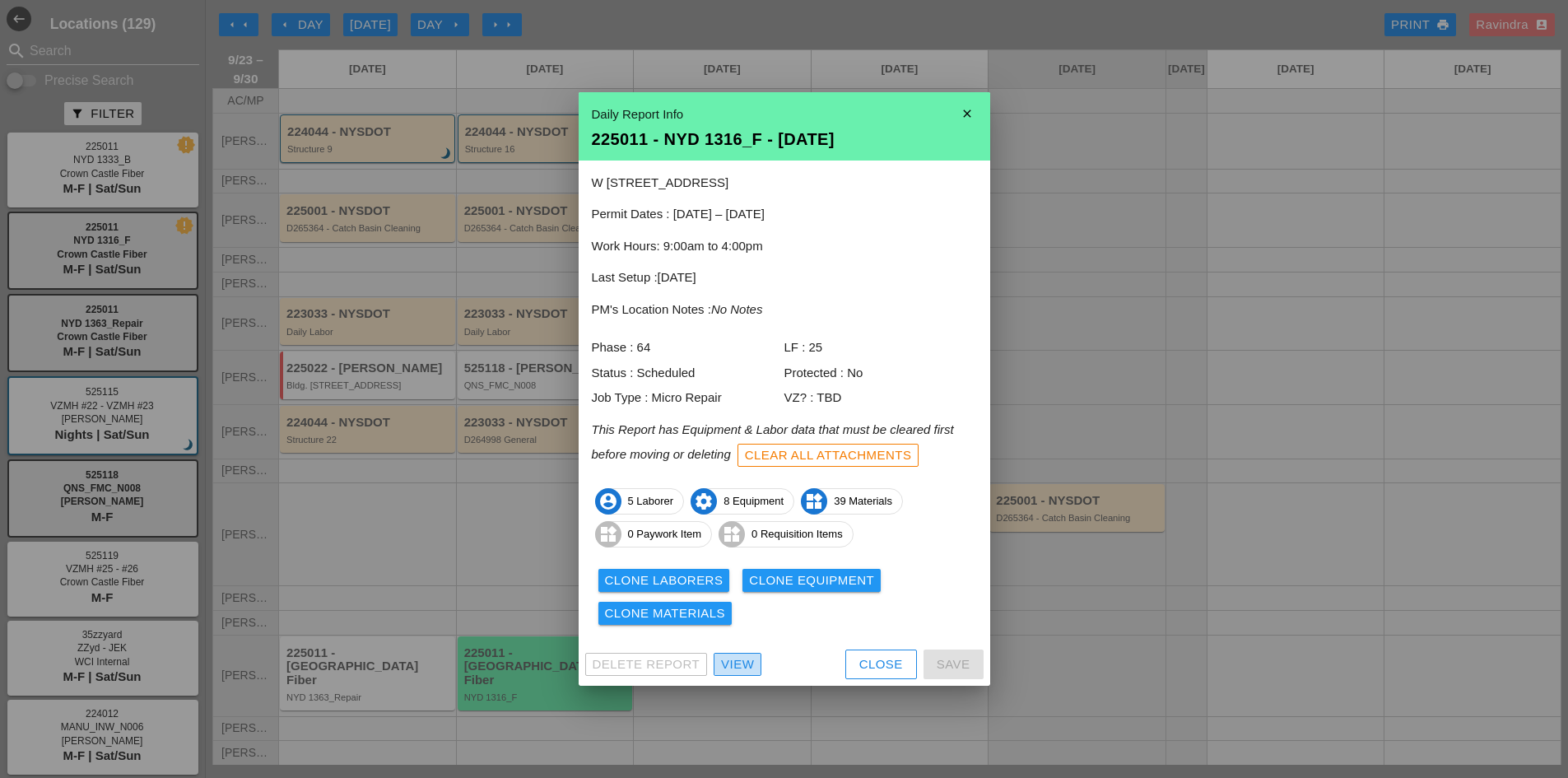
click at [740, 662] on div "View" at bounding box center [737, 664] width 32 height 19
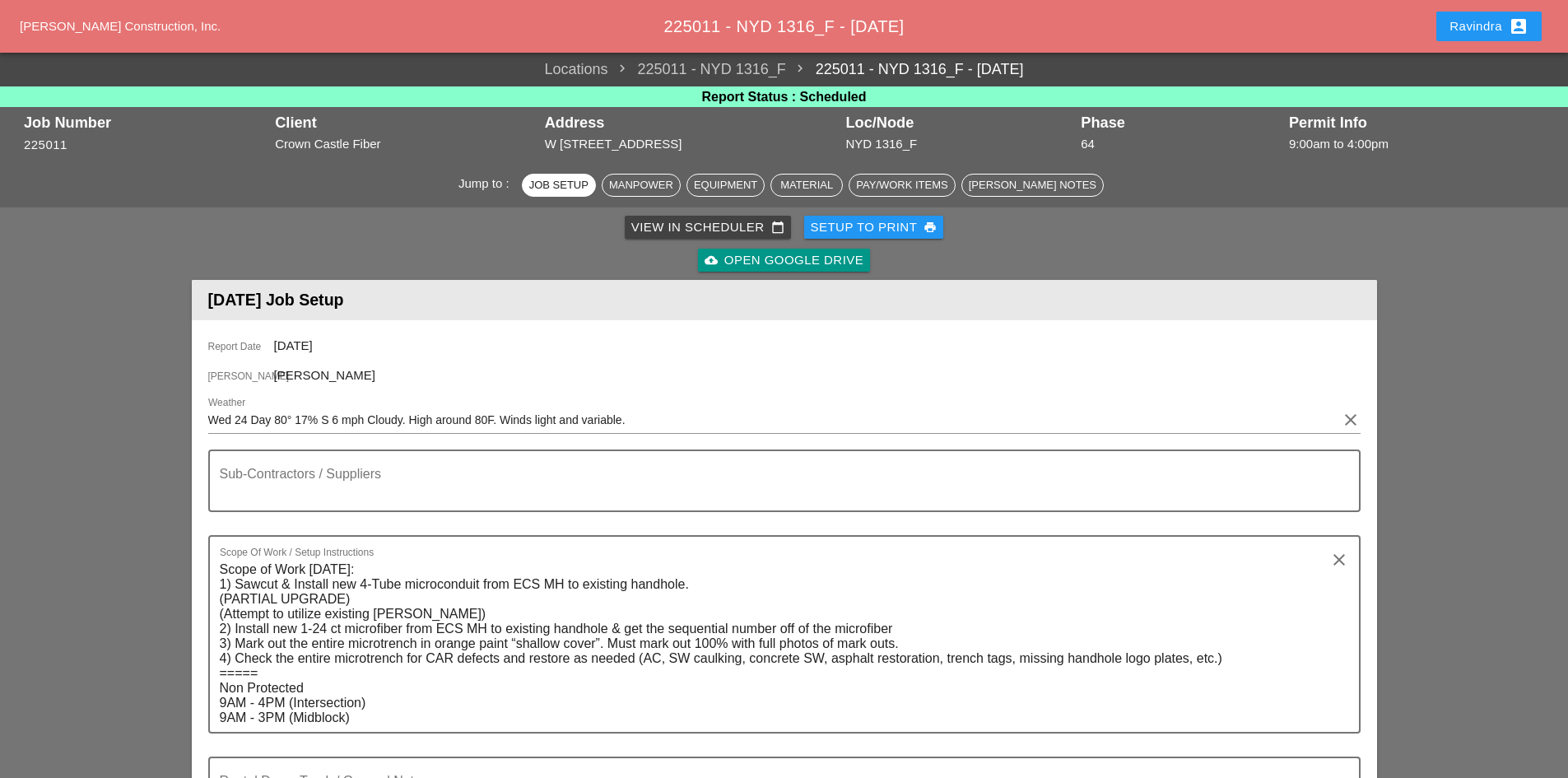
click at [302, 227] on div "View in Scheduler calendar_today Setup to Print print cloud_upload Open Google …" at bounding box center [784, 244] width 1179 height 66
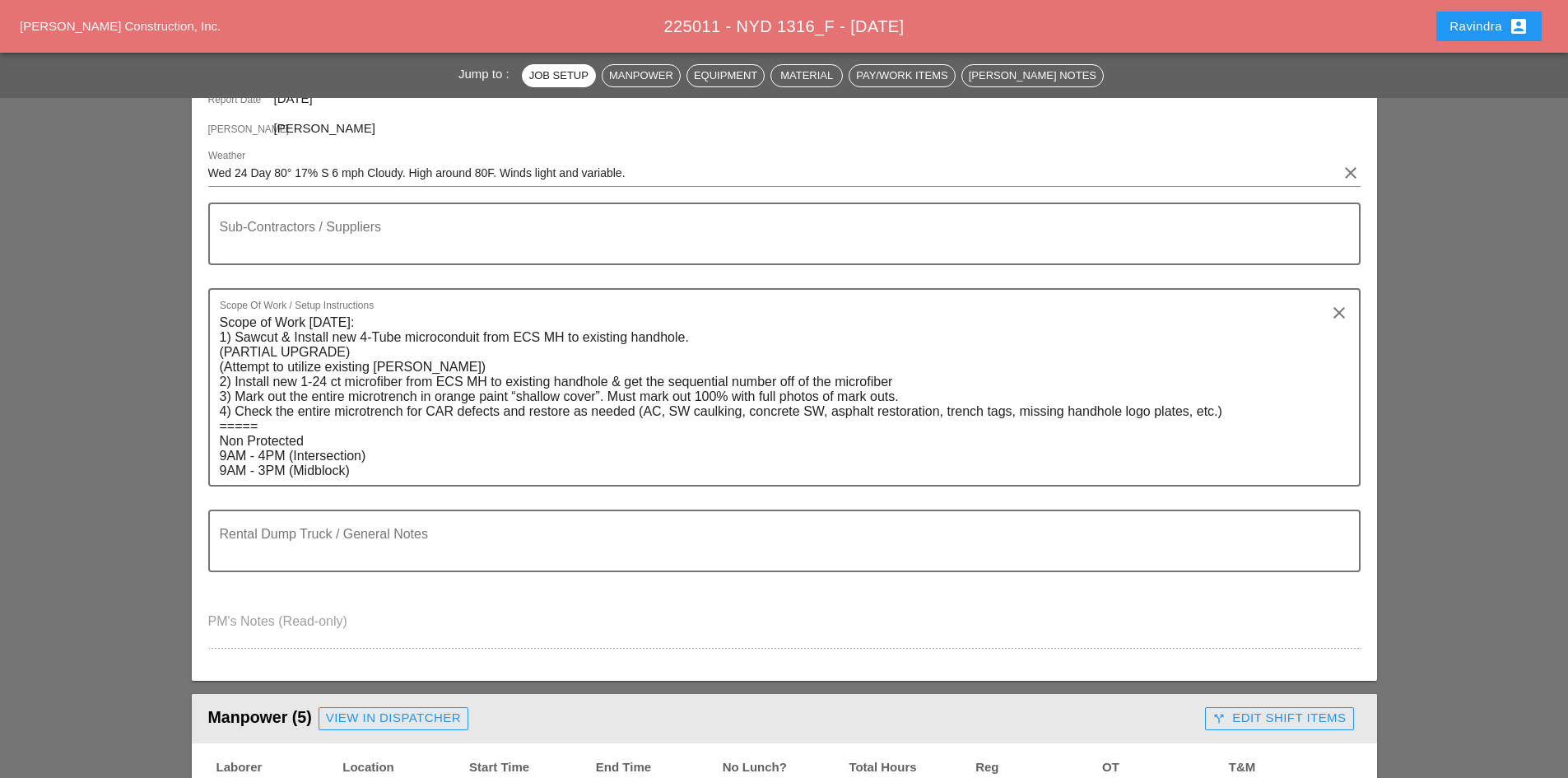
scroll to position [164, 0]
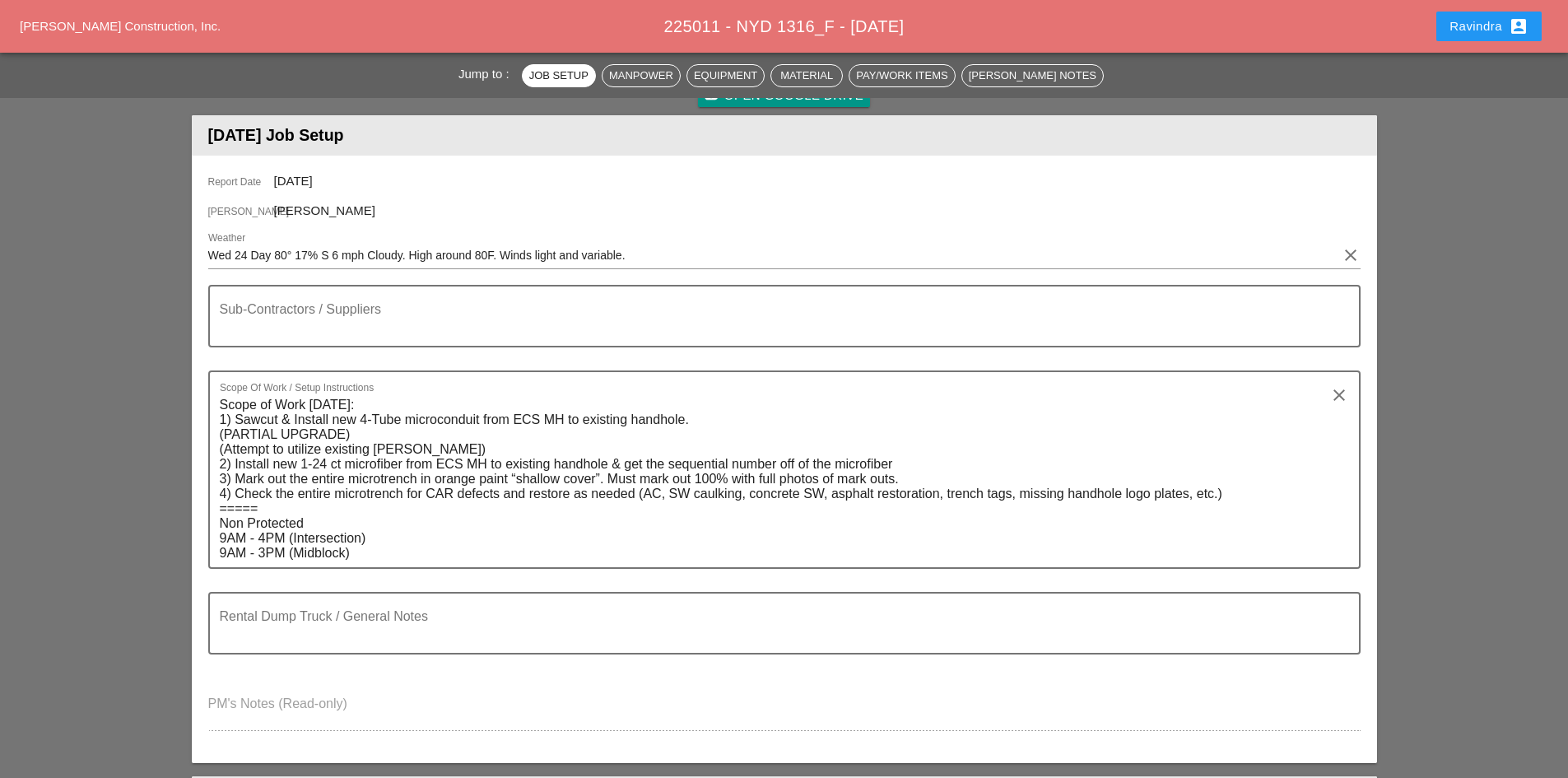
click at [302, 227] on div "Report Date 09/24/2025 Foreman Yancy Matos Weather Wed 24 Day 80° 17% S 6 mph C…" at bounding box center [785, 458] width 1185 height 607
click at [307, 303] on div "Sub-Contractors / Suppliers" at bounding box center [778, 317] width 1116 height 60
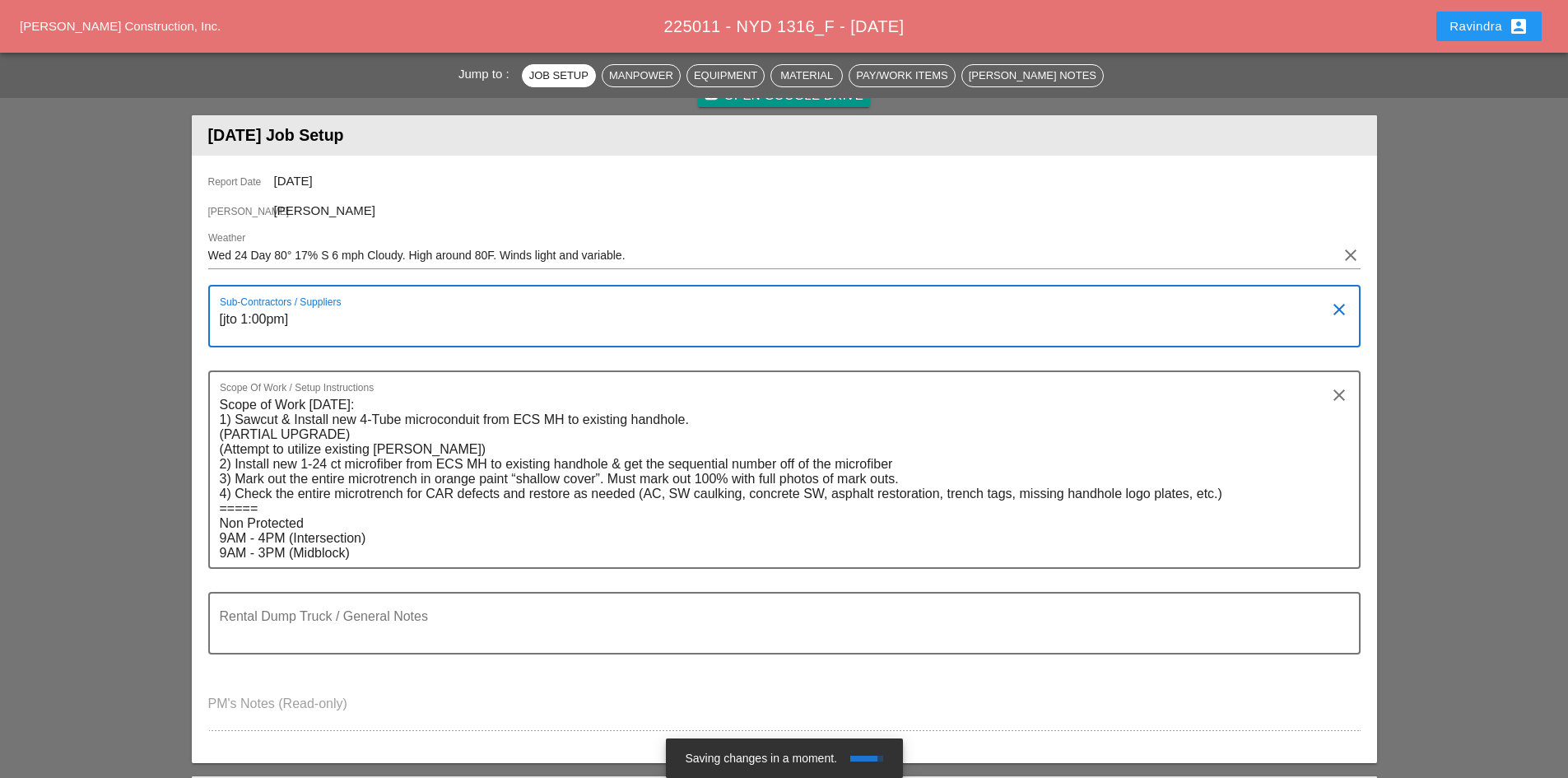
drag, startPoint x: 319, startPoint y: 314, endPoint x: 76, endPoint y: 315, distance: 243.0
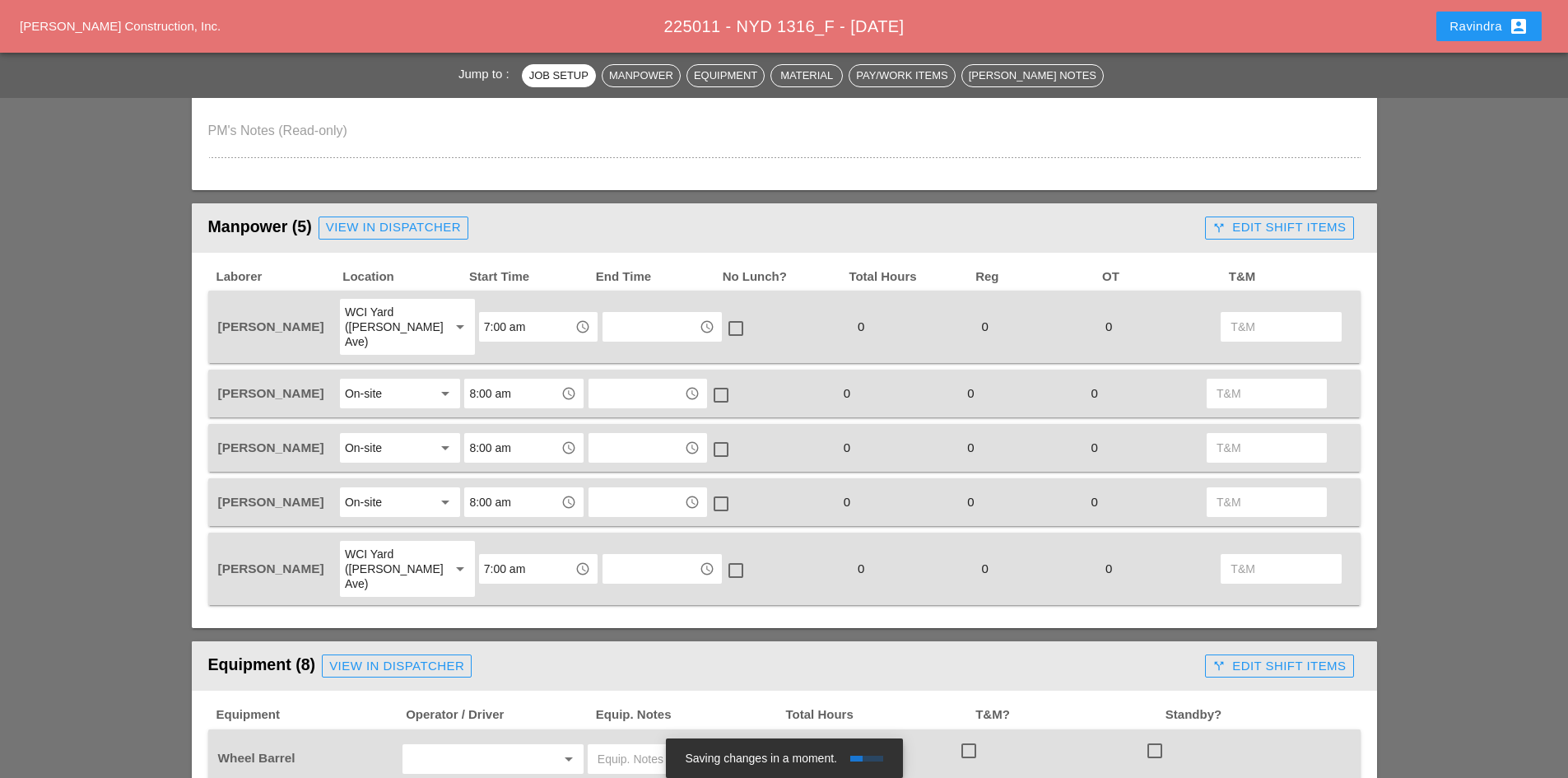
scroll to position [741, 0]
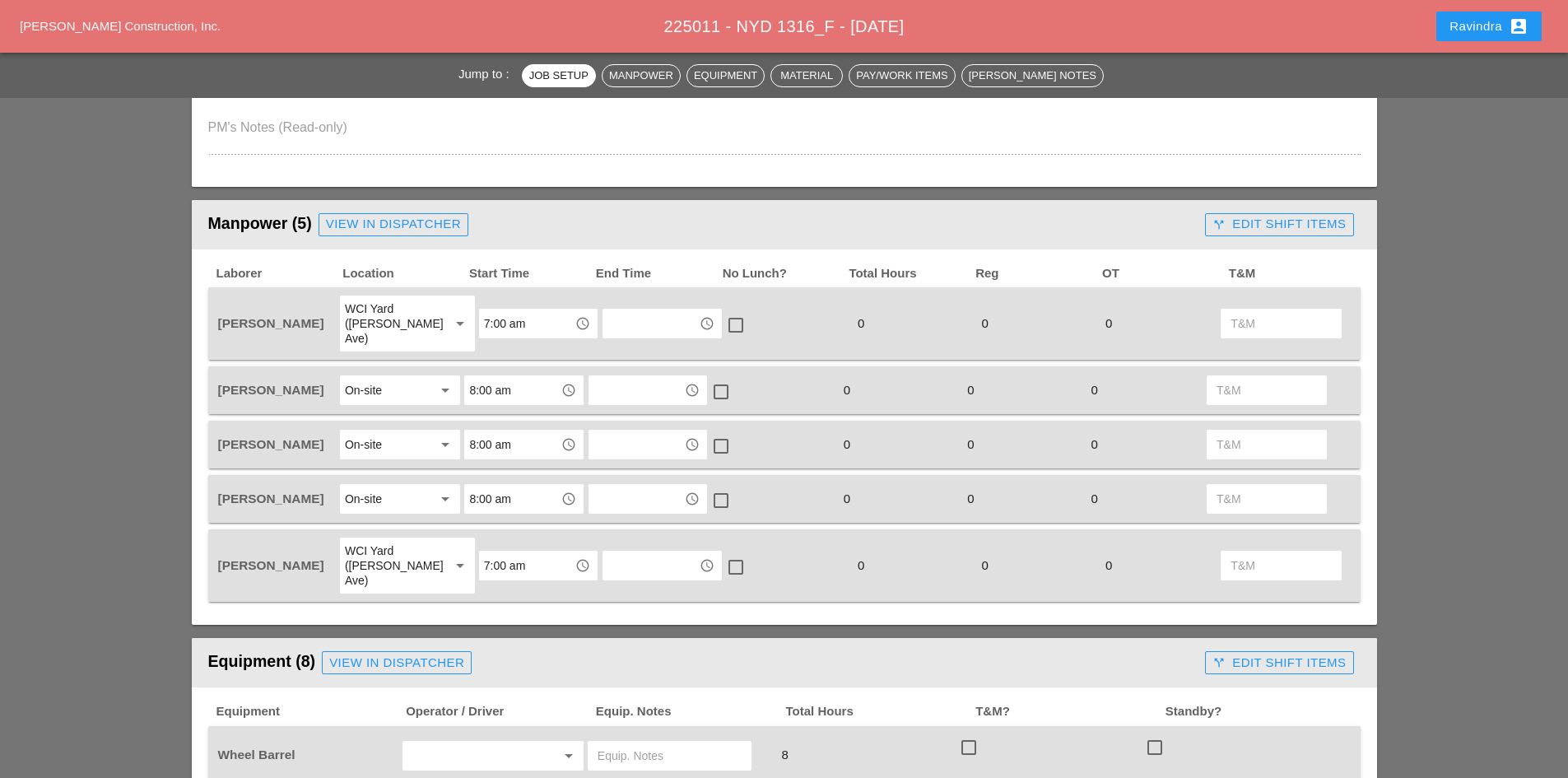
type textarea "[JTO 1:00PM]"
click at [390, 228] on div "View in Dispatcher" at bounding box center [393, 224] width 135 height 19
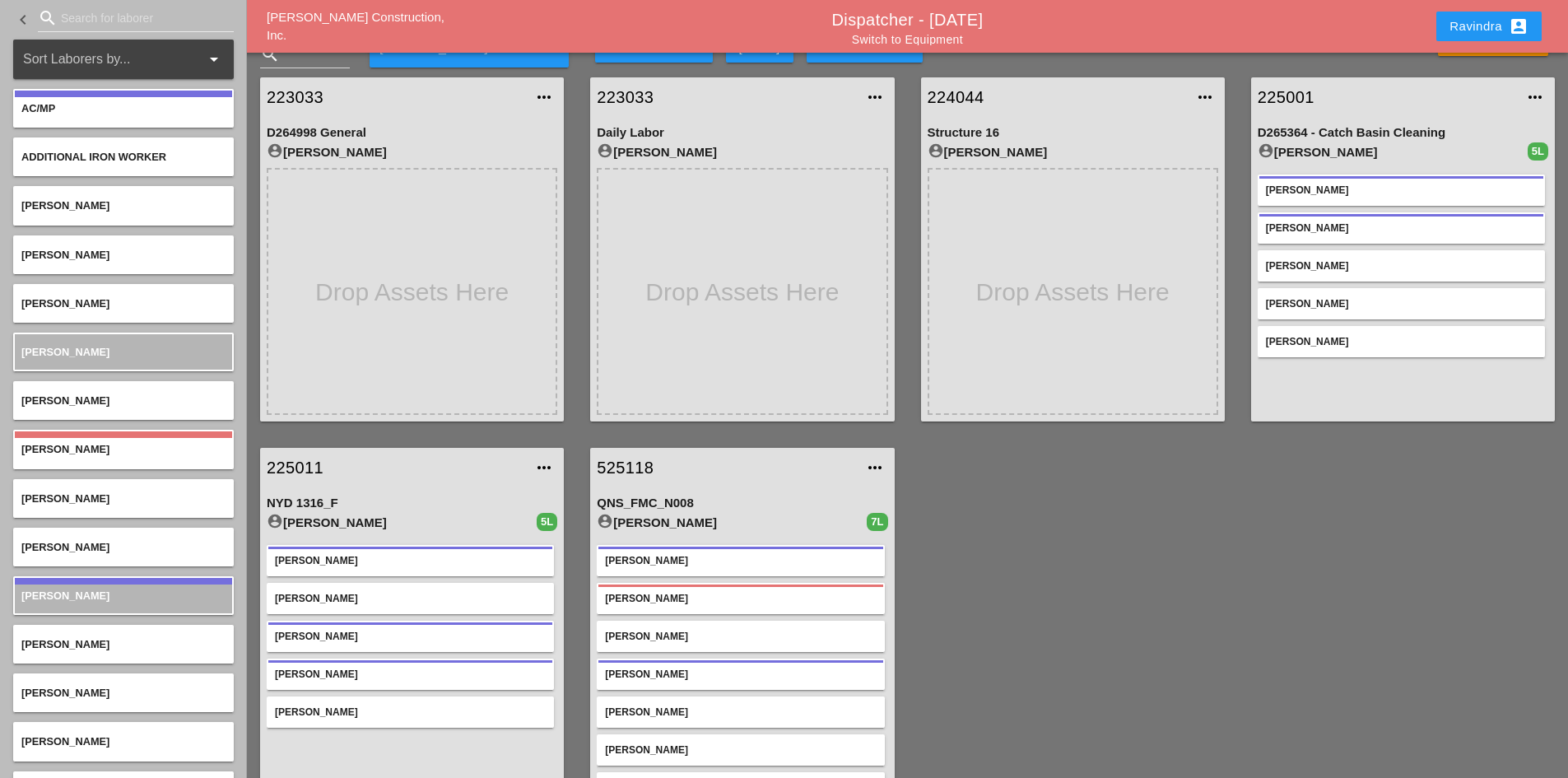
scroll to position [59, 0]
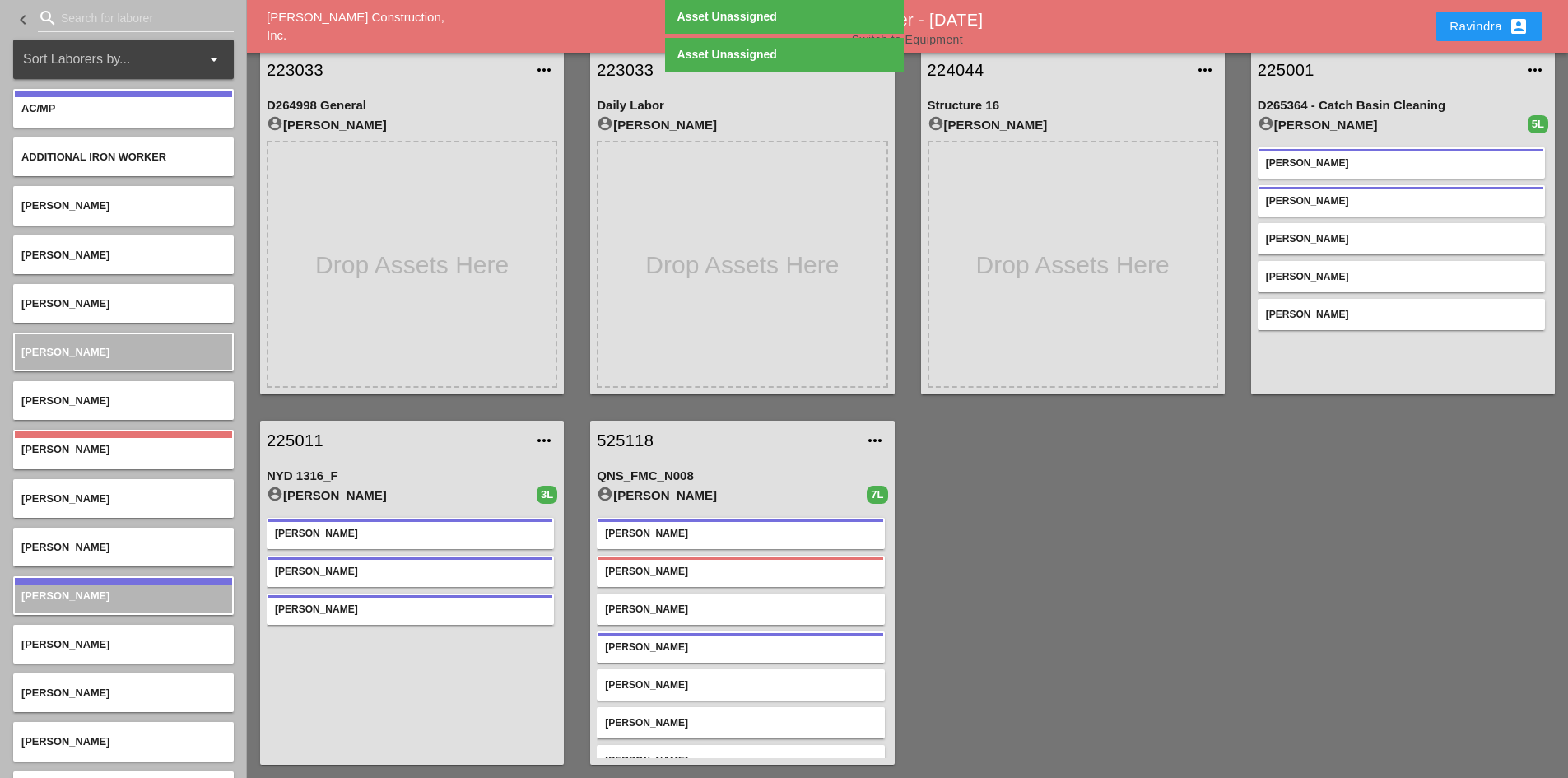
click at [935, 38] on link "Switch to Equipment" at bounding box center [907, 39] width 111 height 14
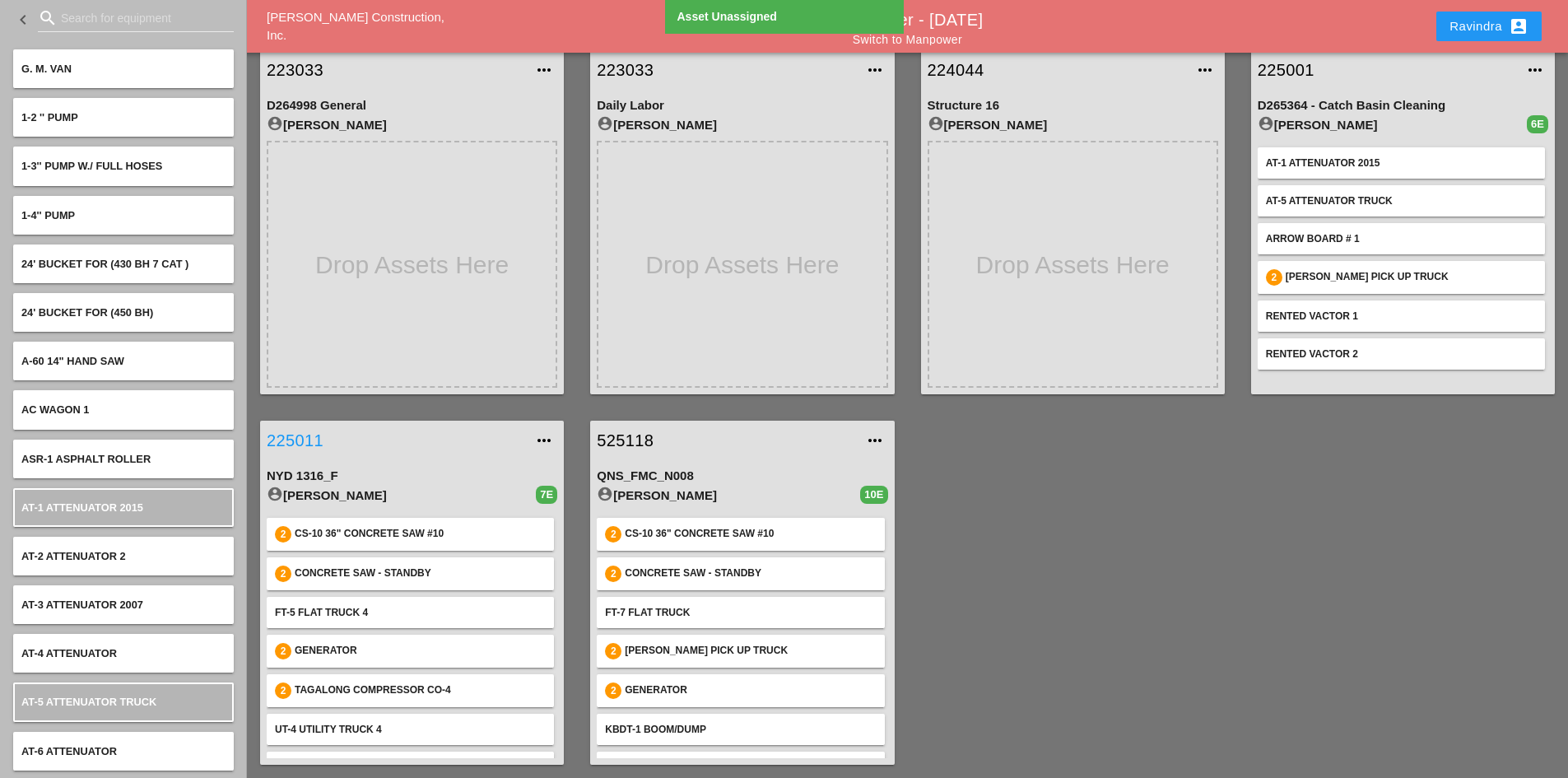
click at [296, 432] on link "225011" at bounding box center [396, 440] width 258 height 24
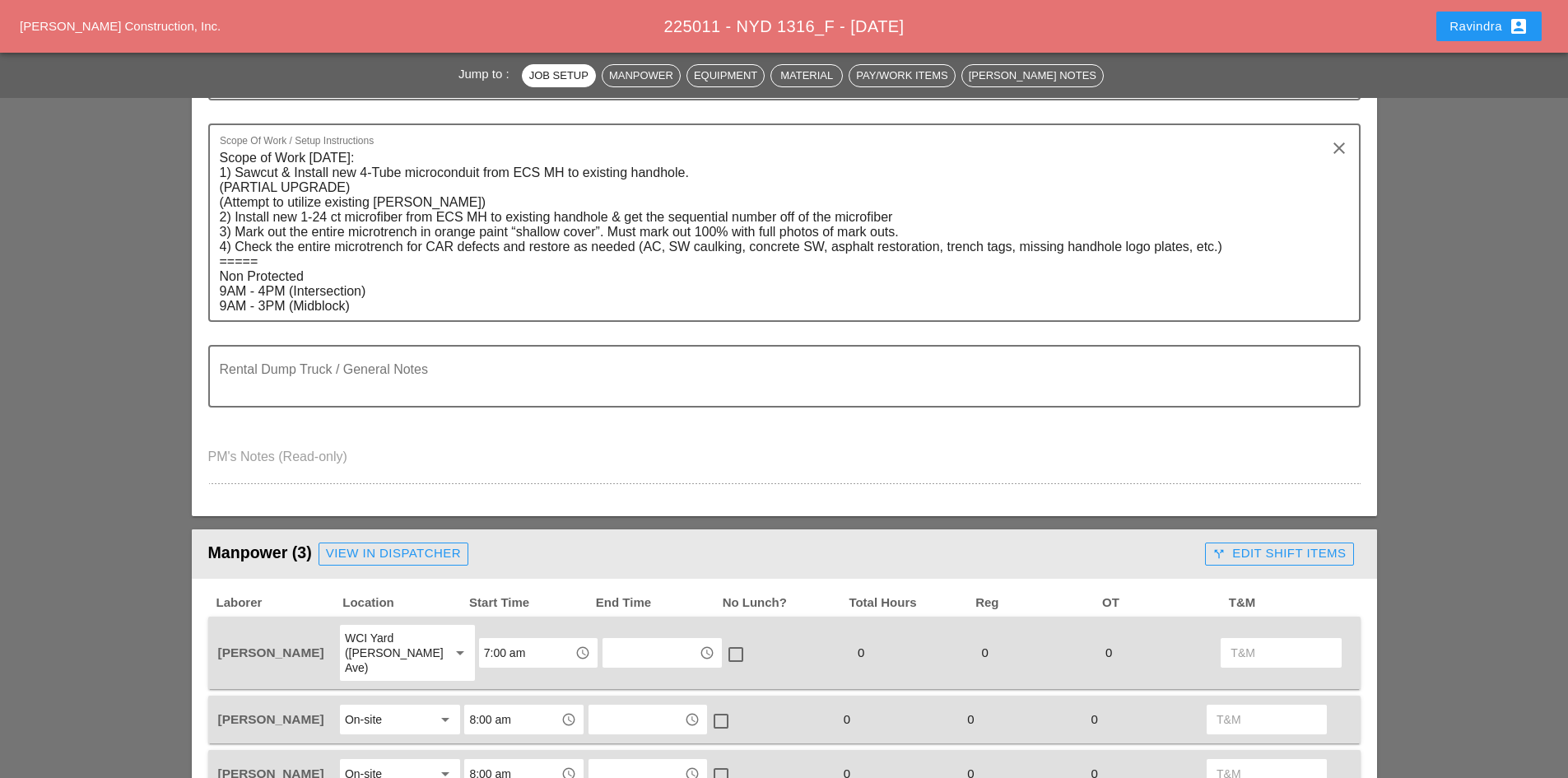
scroll to position [741, 0]
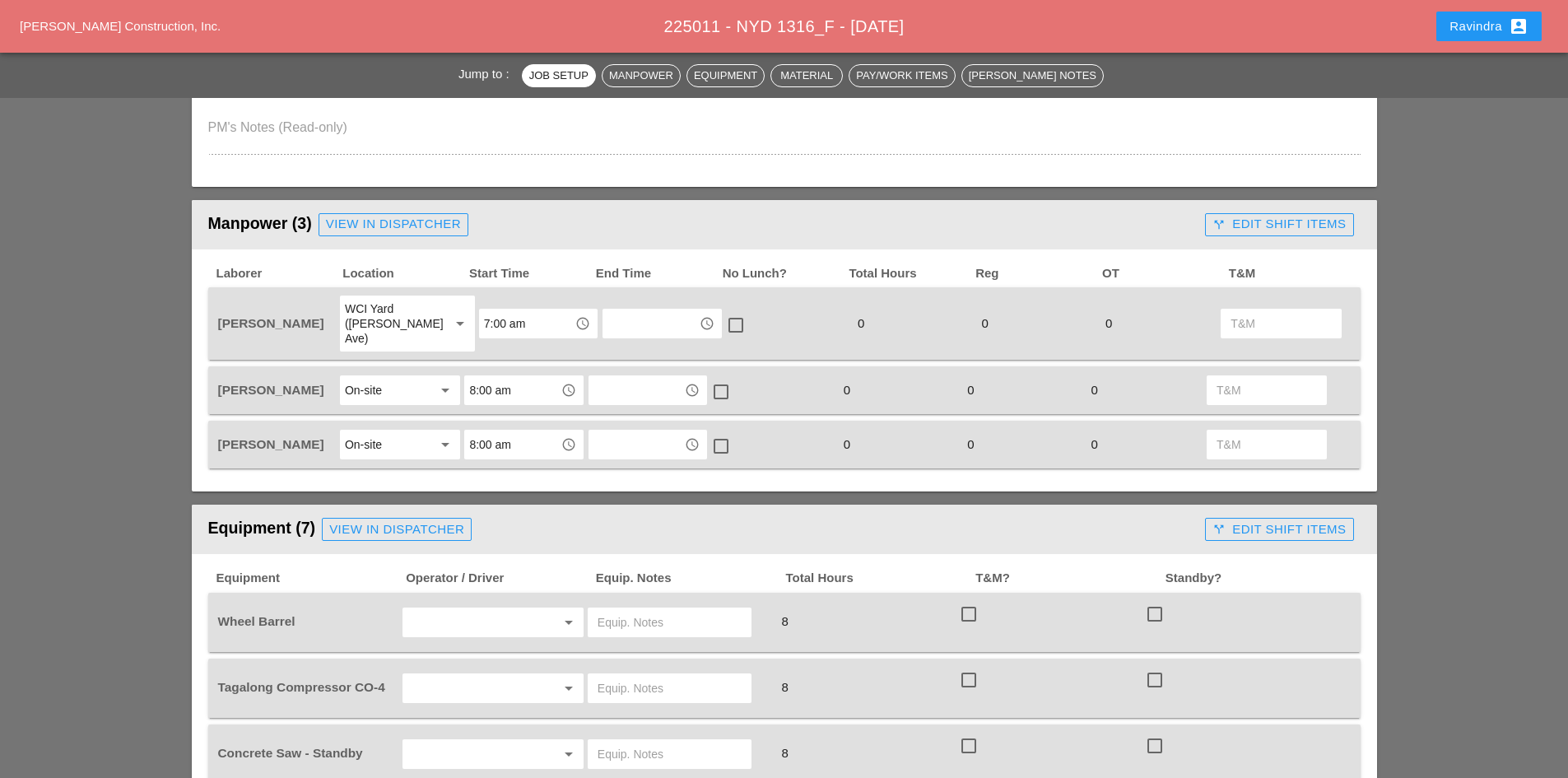
click at [384, 431] on div "On-site" at bounding box center [388, 444] width 88 height 26
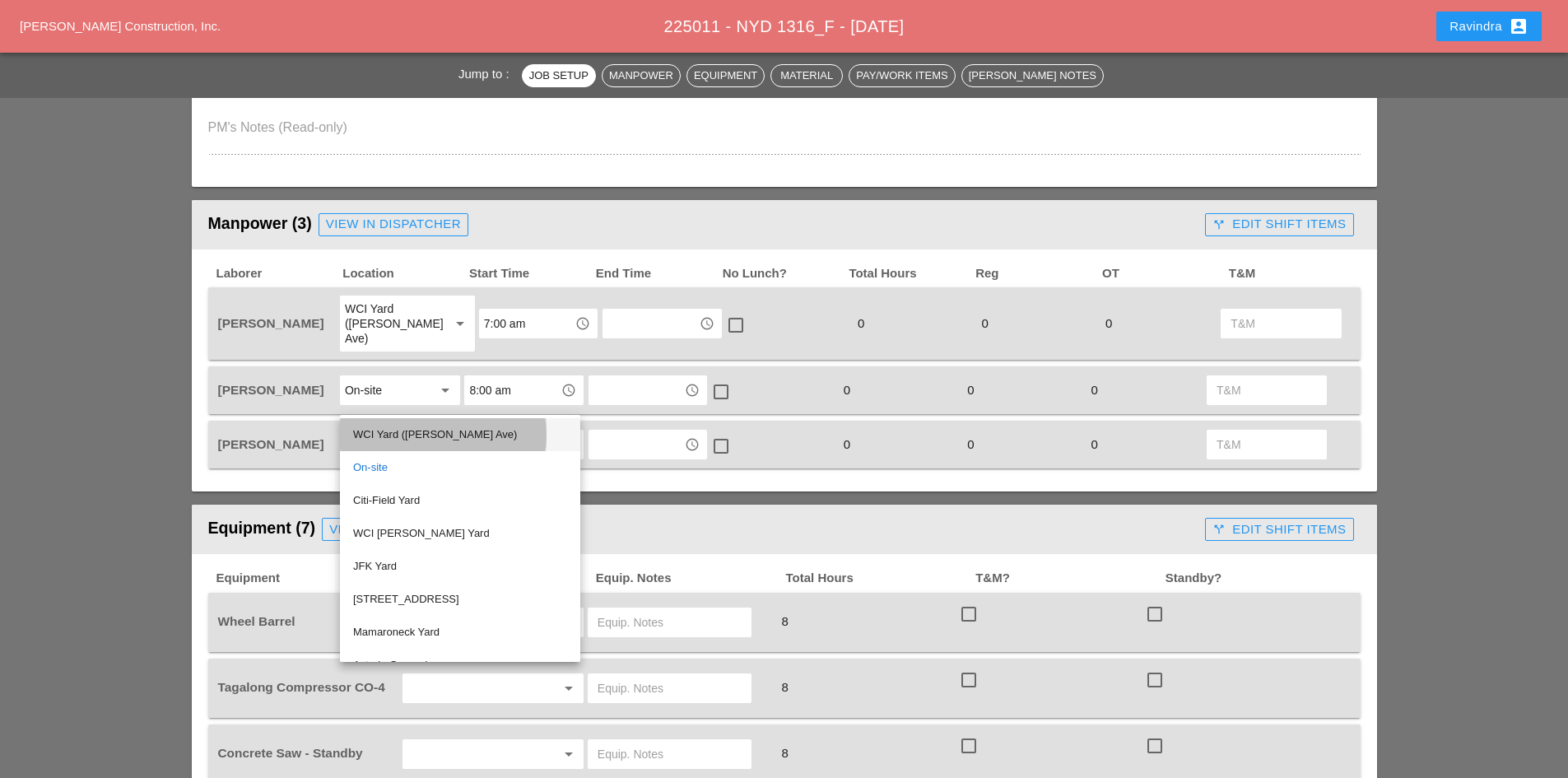
click at [379, 438] on div "WCI Yard (Provost Ave)" at bounding box center [459, 435] width 214 height 20
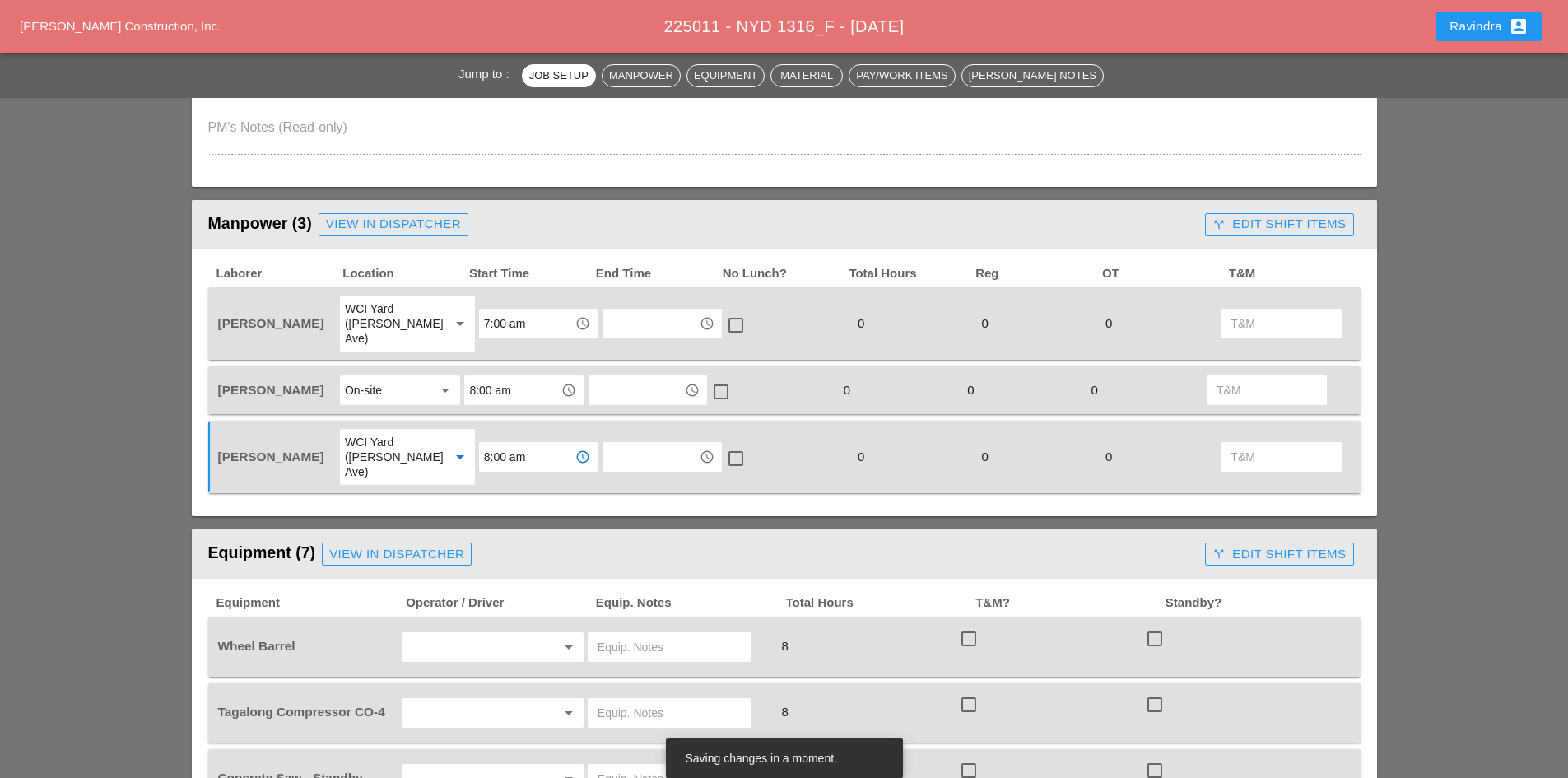
click at [506, 444] on input "8:00 am" at bounding box center [527, 457] width 86 height 26
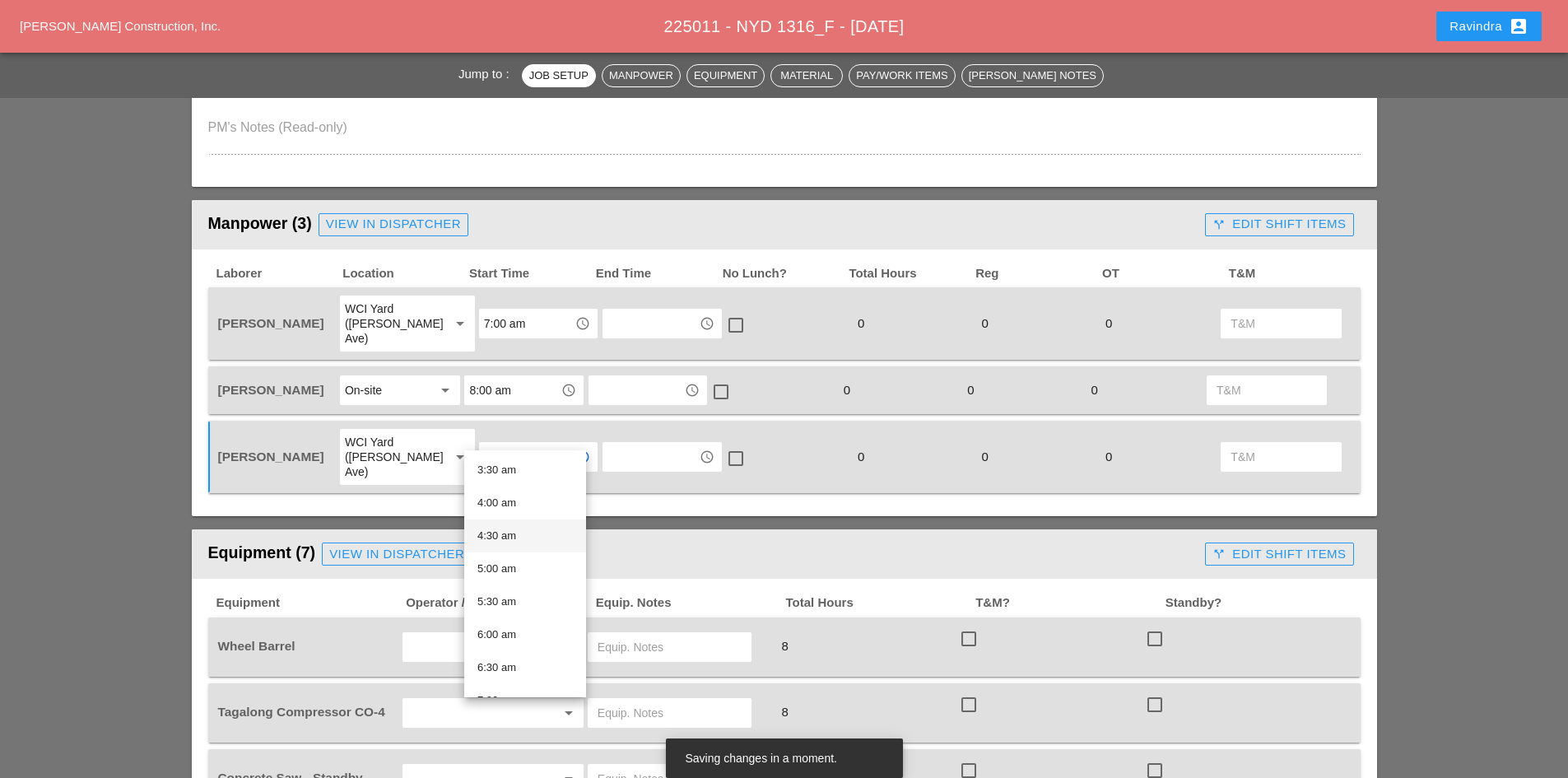
scroll to position [247, 0]
click at [502, 672] on div "7:00 am" at bounding box center [525, 684] width 96 height 32
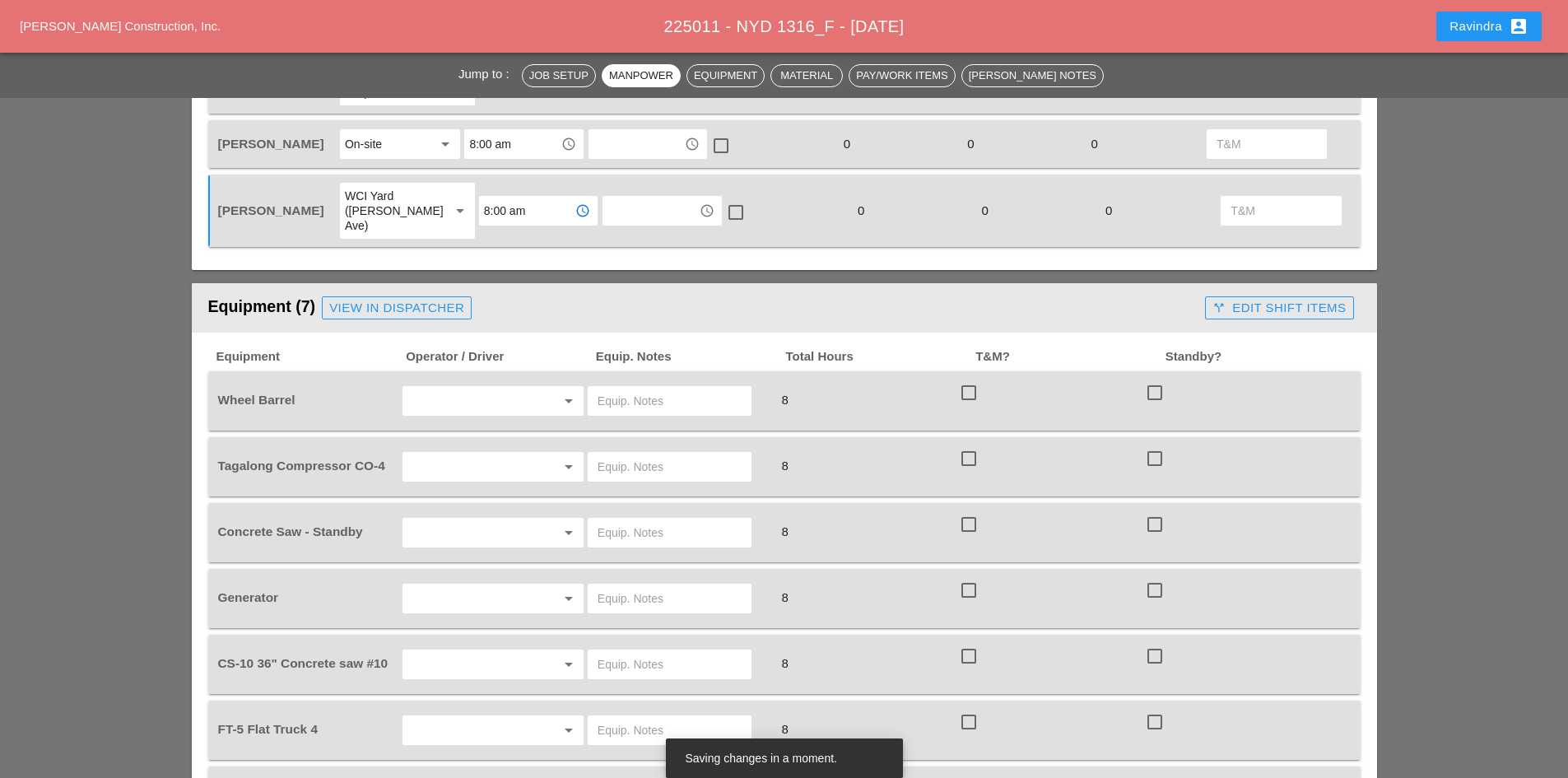
scroll to position [988, 0]
click at [478, 387] on input "text" at bounding box center [470, 400] width 125 height 26
click at [481, 401] on div "Rudolph Bell" at bounding box center [493, 406] width 155 height 20
click at [630, 385] on div at bounding box center [670, 400] width 164 height 30
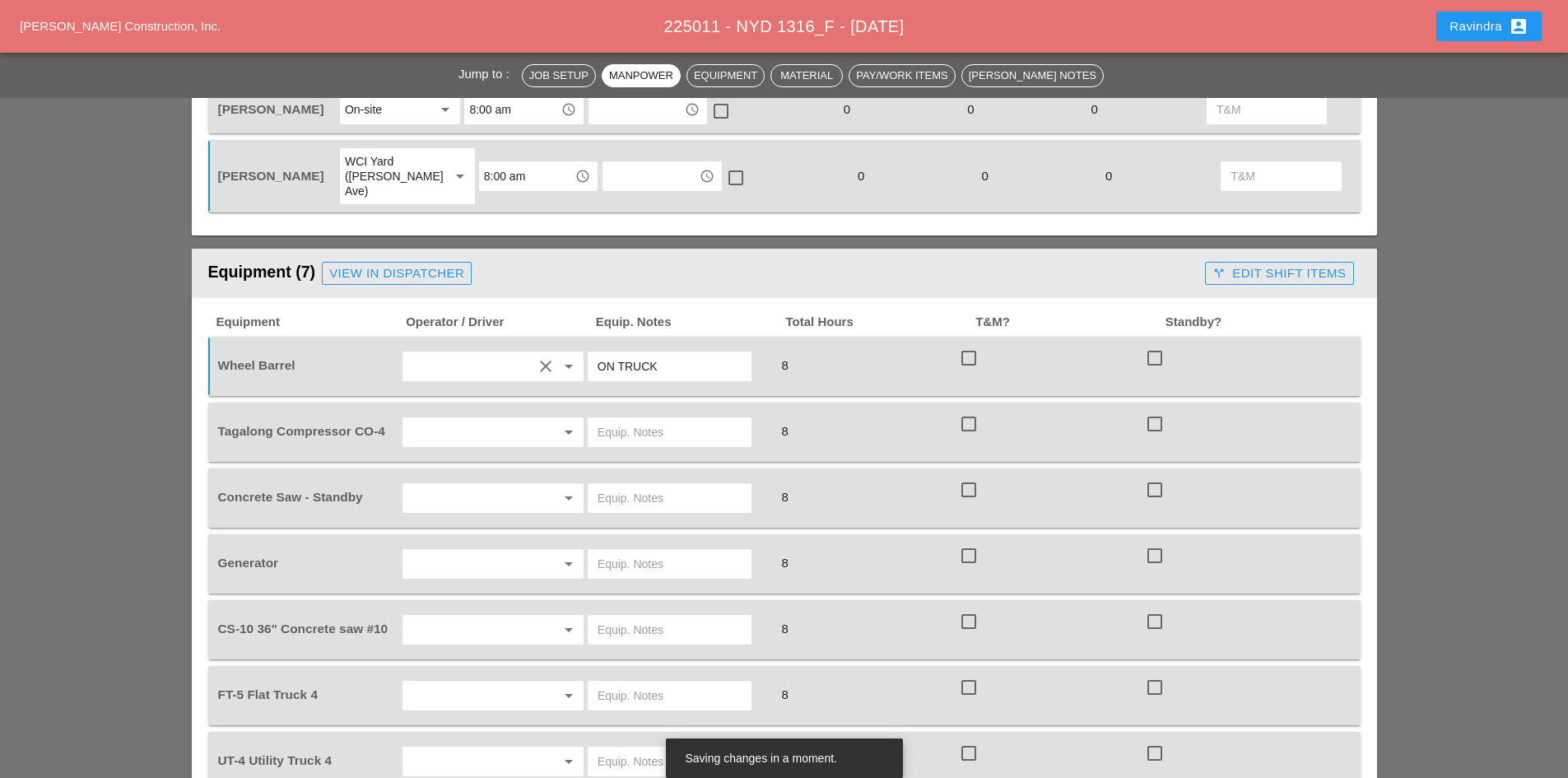
scroll to position [1070, 0]
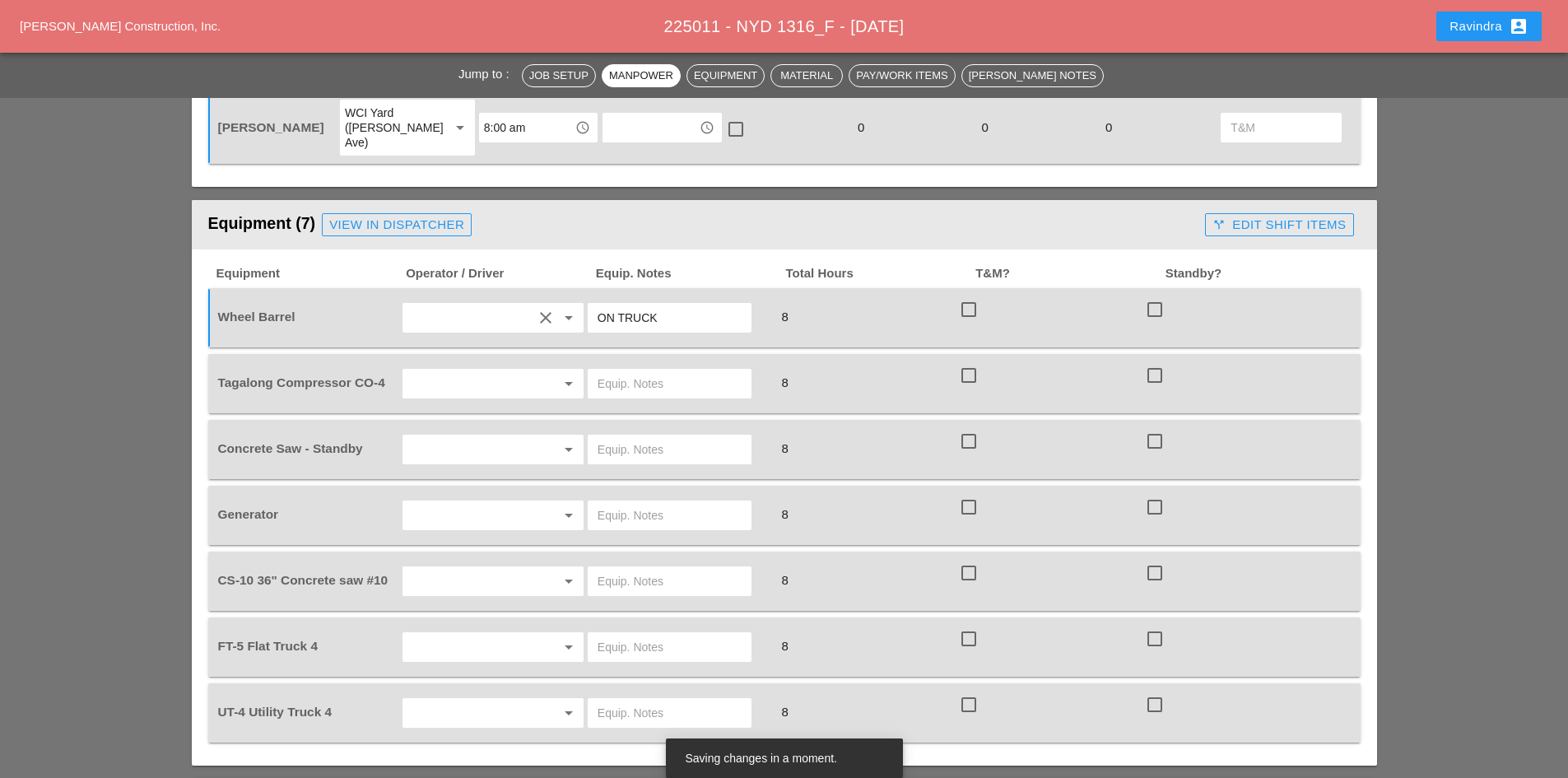
type input "ON TRUCK"
click at [465, 371] on input "text" at bounding box center [470, 384] width 125 height 26
click at [445, 450] on div "Yancy Matos" at bounding box center [493, 456] width 155 height 20
click at [623, 371] on input "text" at bounding box center [669, 384] width 144 height 26
type input "START"
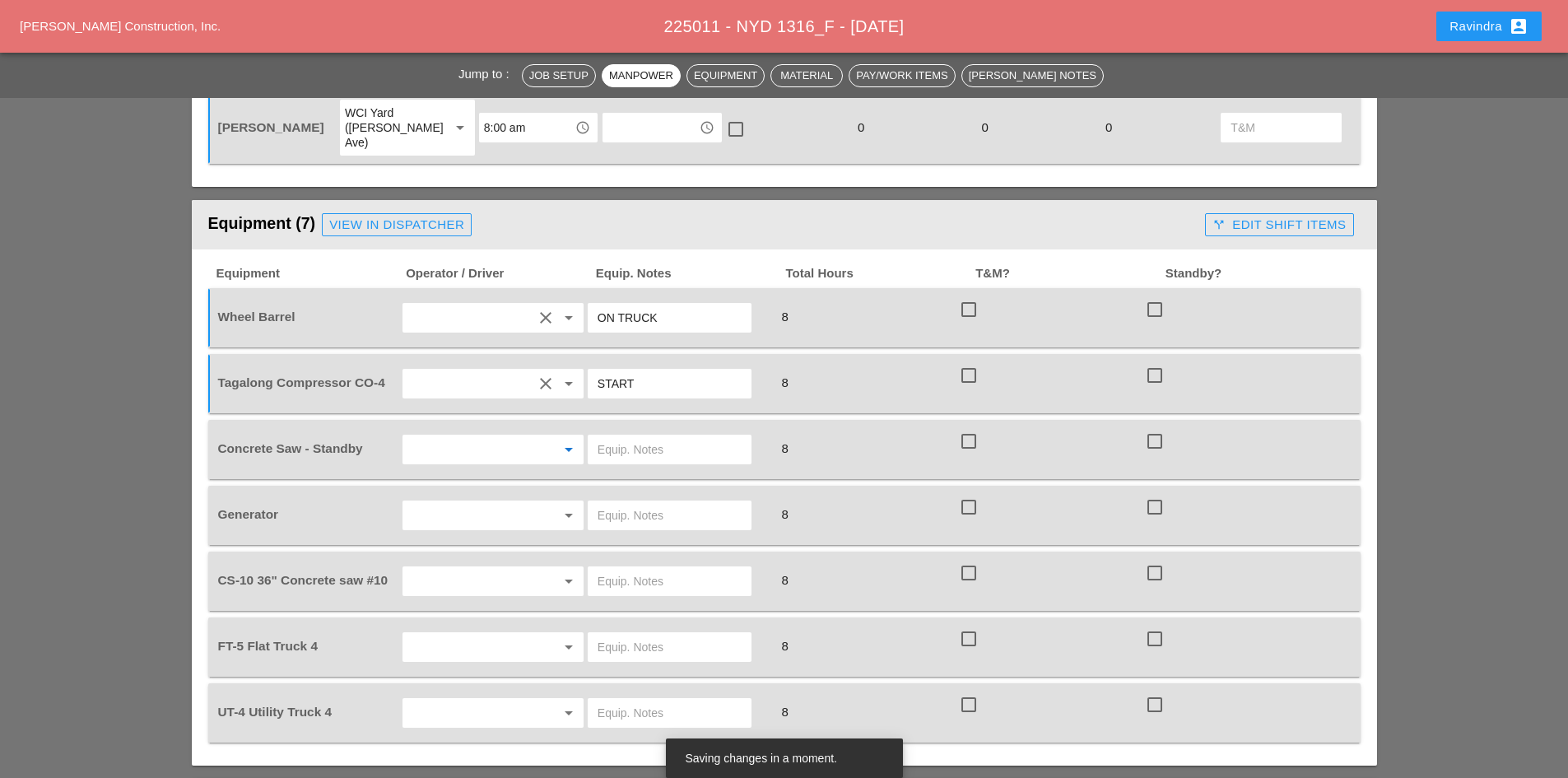
click at [513, 437] on input "text" at bounding box center [470, 449] width 125 height 26
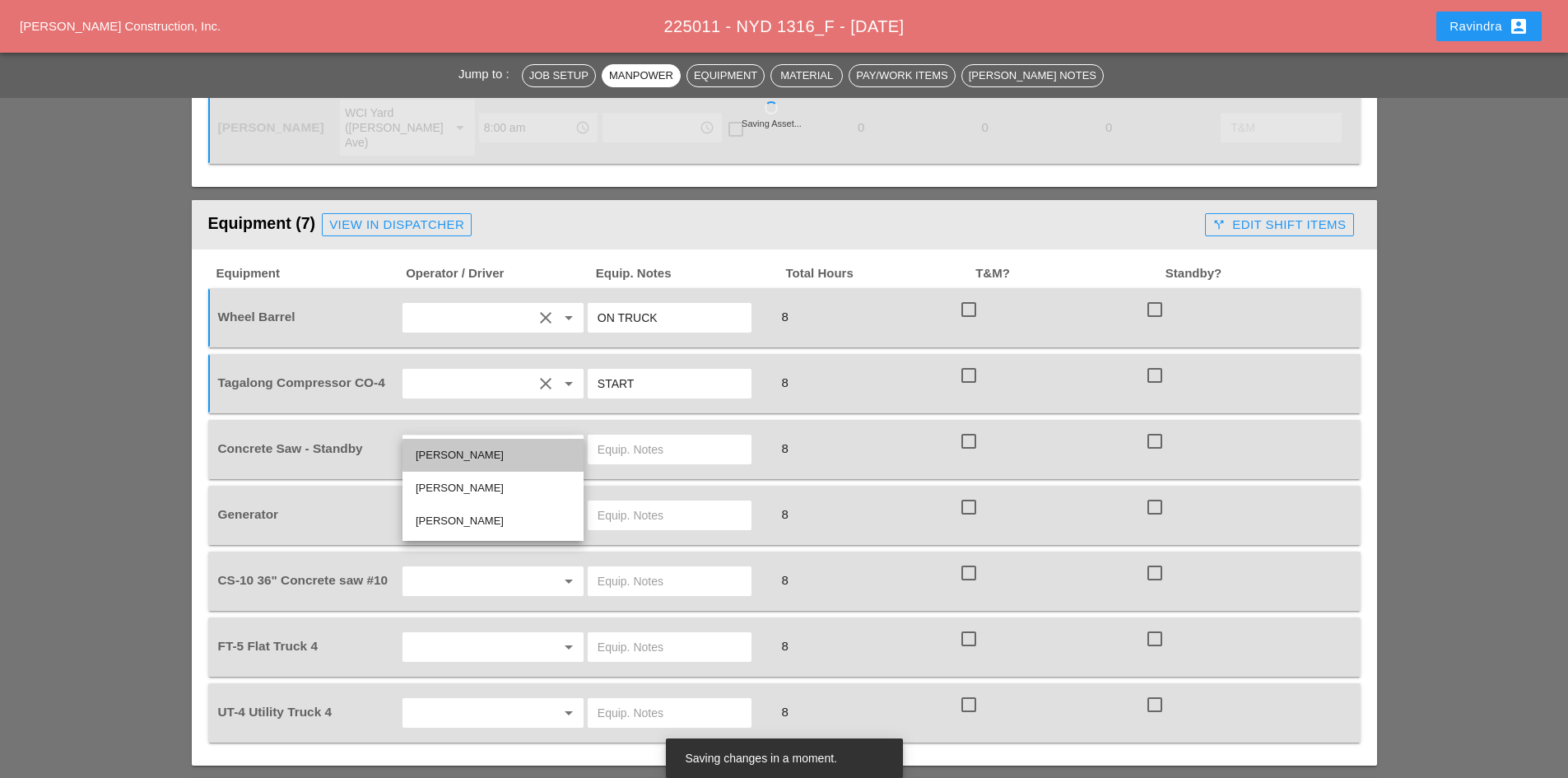
drag, startPoint x: 468, startPoint y: 460, endPoint x: 729, endPoint y: 419, distance: 264.2
click at [470, 458] on div "Rudolph Bell" at bounding box center [493, 456] width 155 height 20
click at [729, 437] on input "text" at bounding box center [669, 449] width 144 height 26
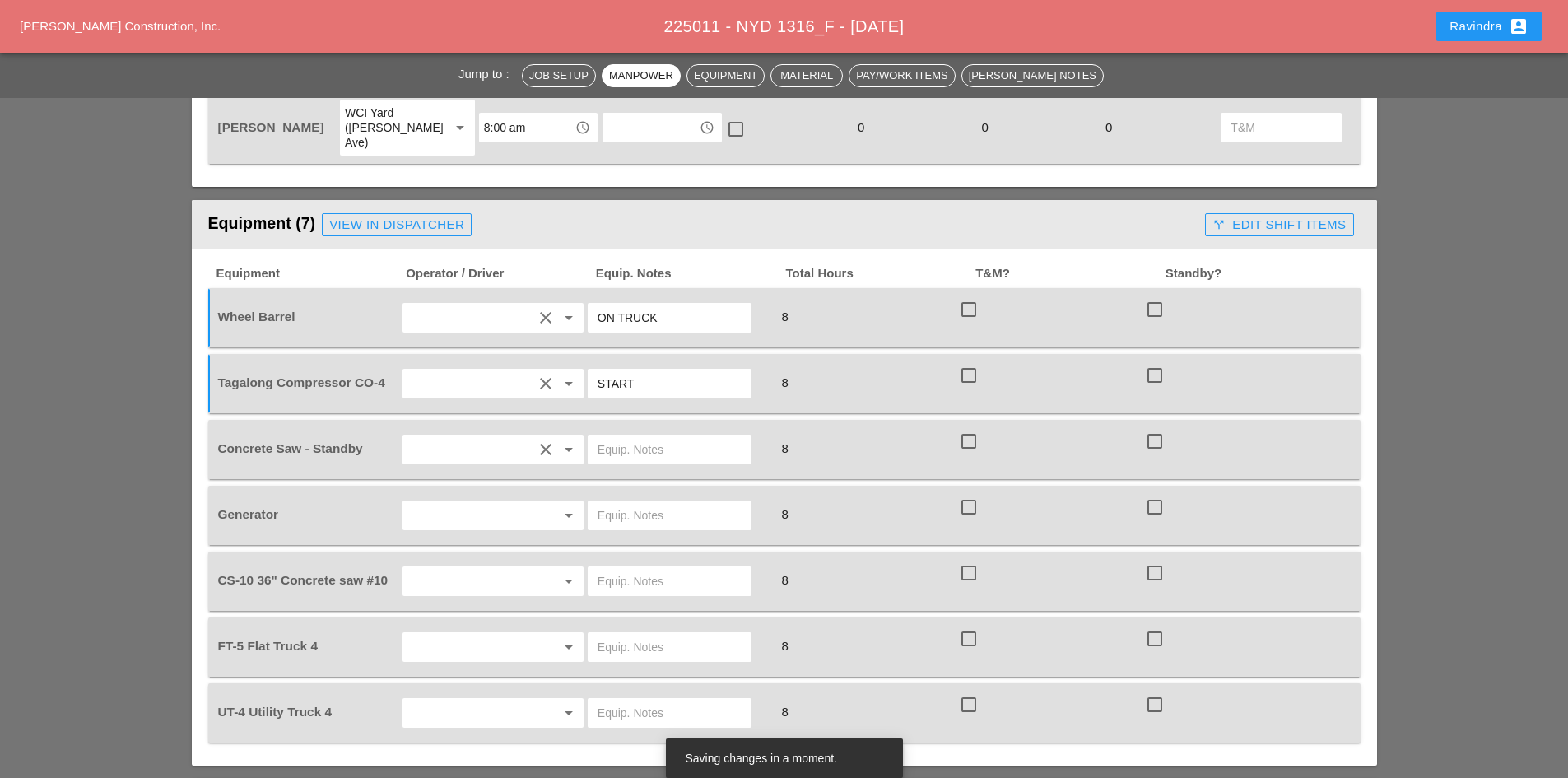
click at [700, 437] on input "text" at bounding box center [669, 449] width 144 height 26
type input "FULL SETUP"
click at [429, 503] on input "text" at bounding box center [470, 515] width 125 height 26
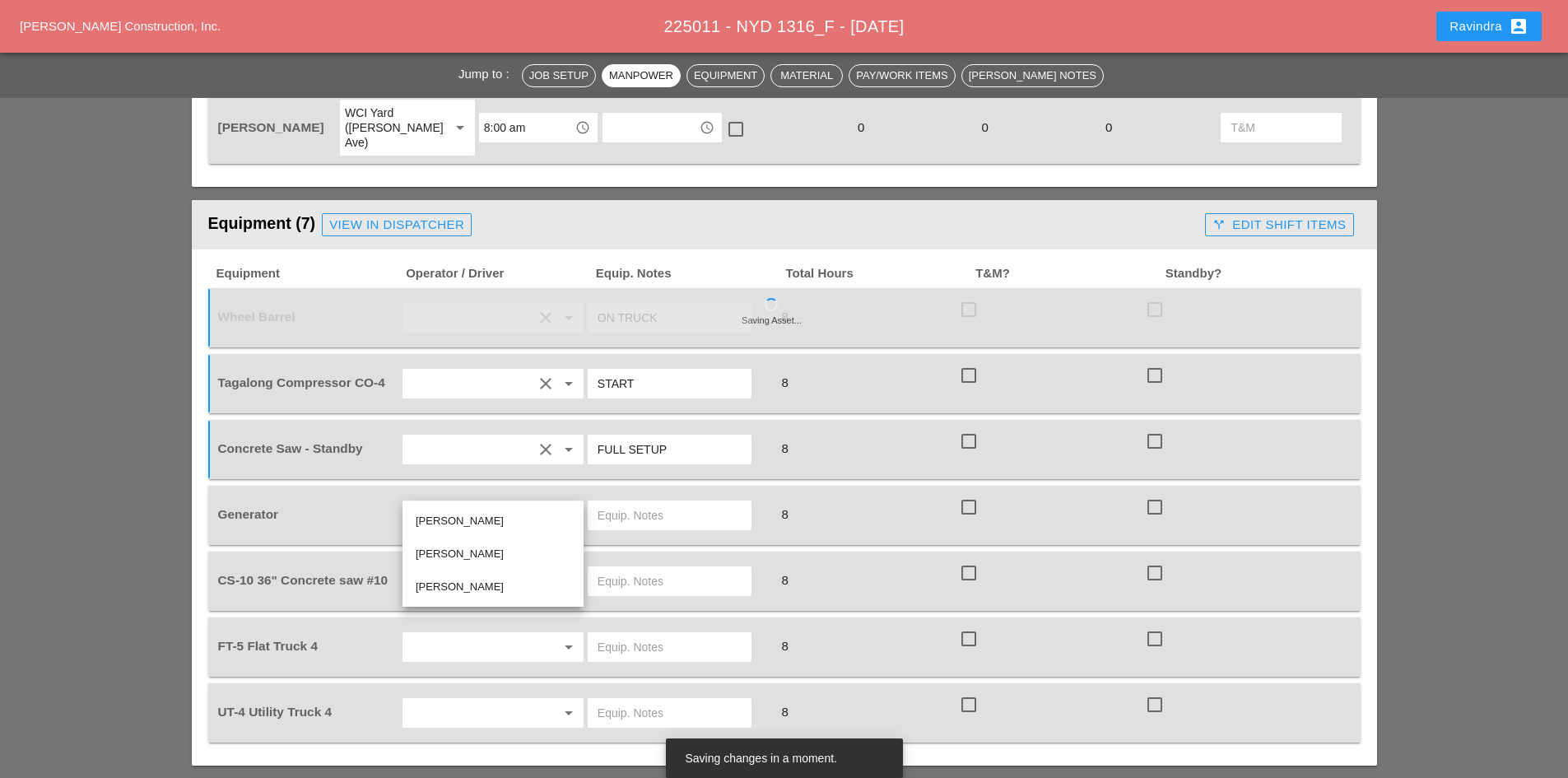
drag, startPoint x: 438, startPoint y: 513, endPoint x: 573, endPoint y: 494, distance: 136.3
click at [440, 513] on div "Rudolph Bell" at bounding box center [493, 522] width 155 height 20
click at [576, 505] on icon "arrow_drop_down" at bounding box center [569, 515] width 20 height 20
click at [596, 501] on div at bounding box center [670, 515] width 164 height 30
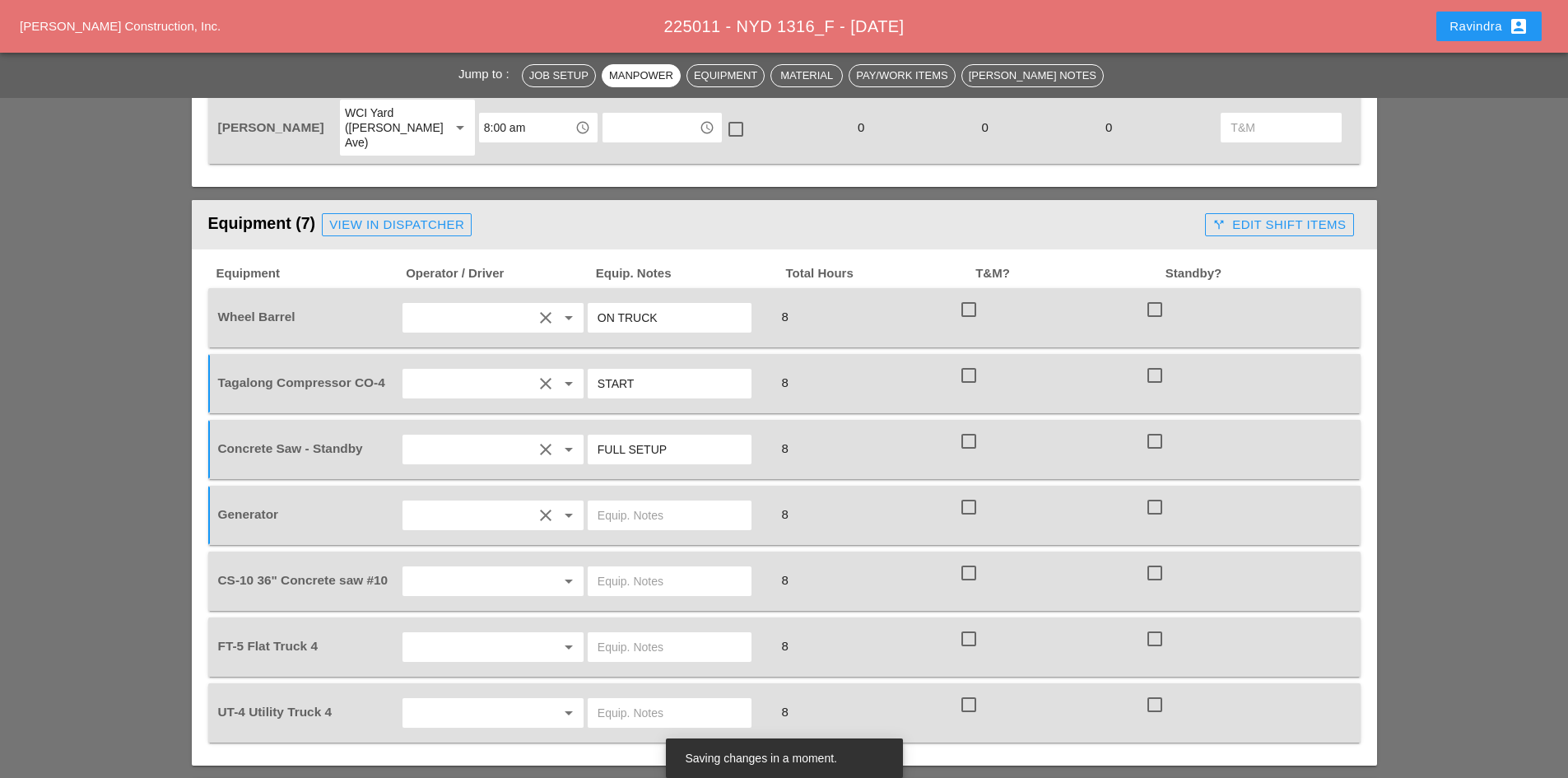
click at [625, 503] on input "text" at bounding box center [669, 515] width 144 height 26
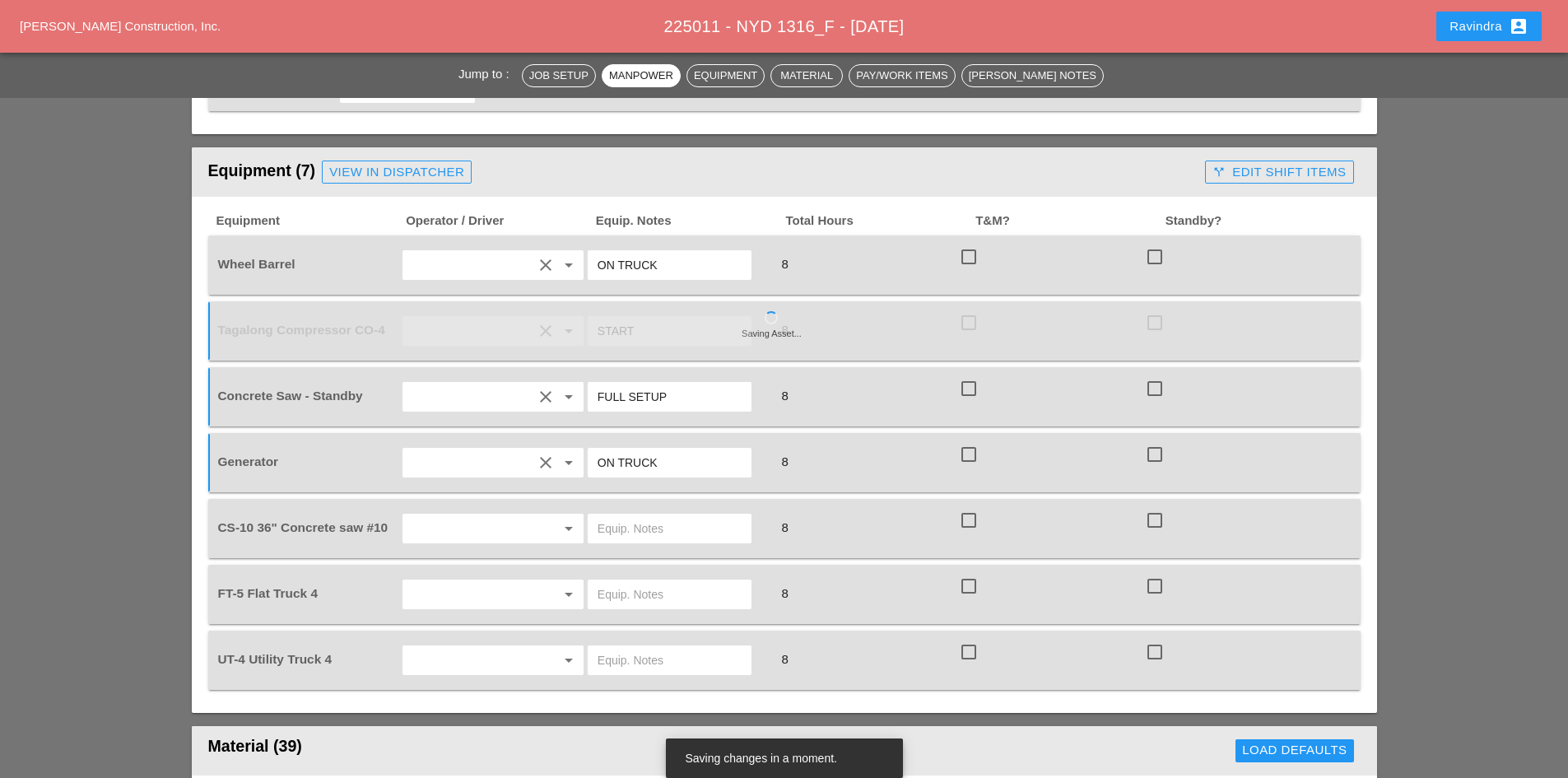
scroll to position [1153, 0]
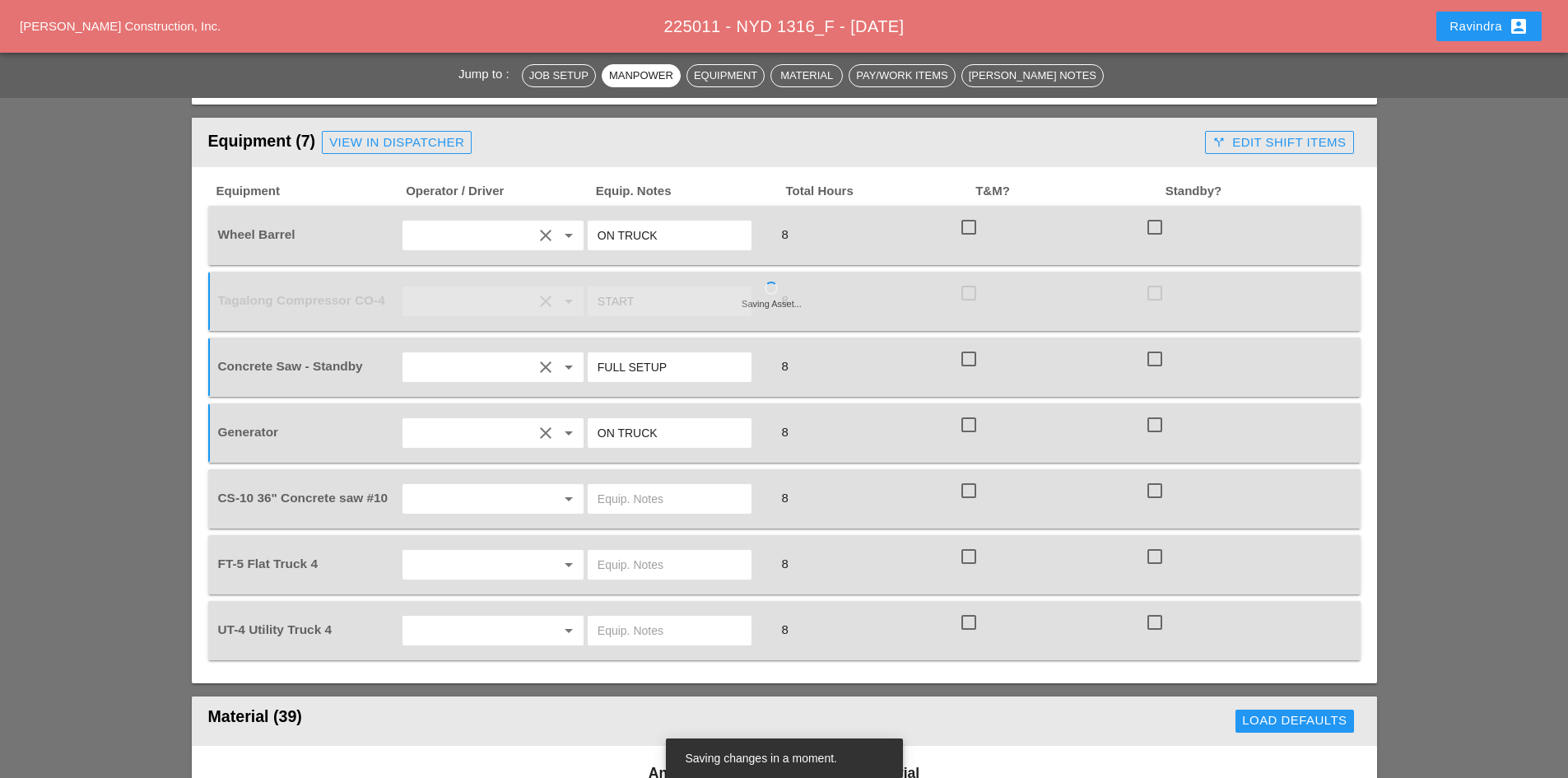
type input "ON TRUCK"
click at [418, 486] on input "text" at bounding box center [470, 498] width 125 height 26
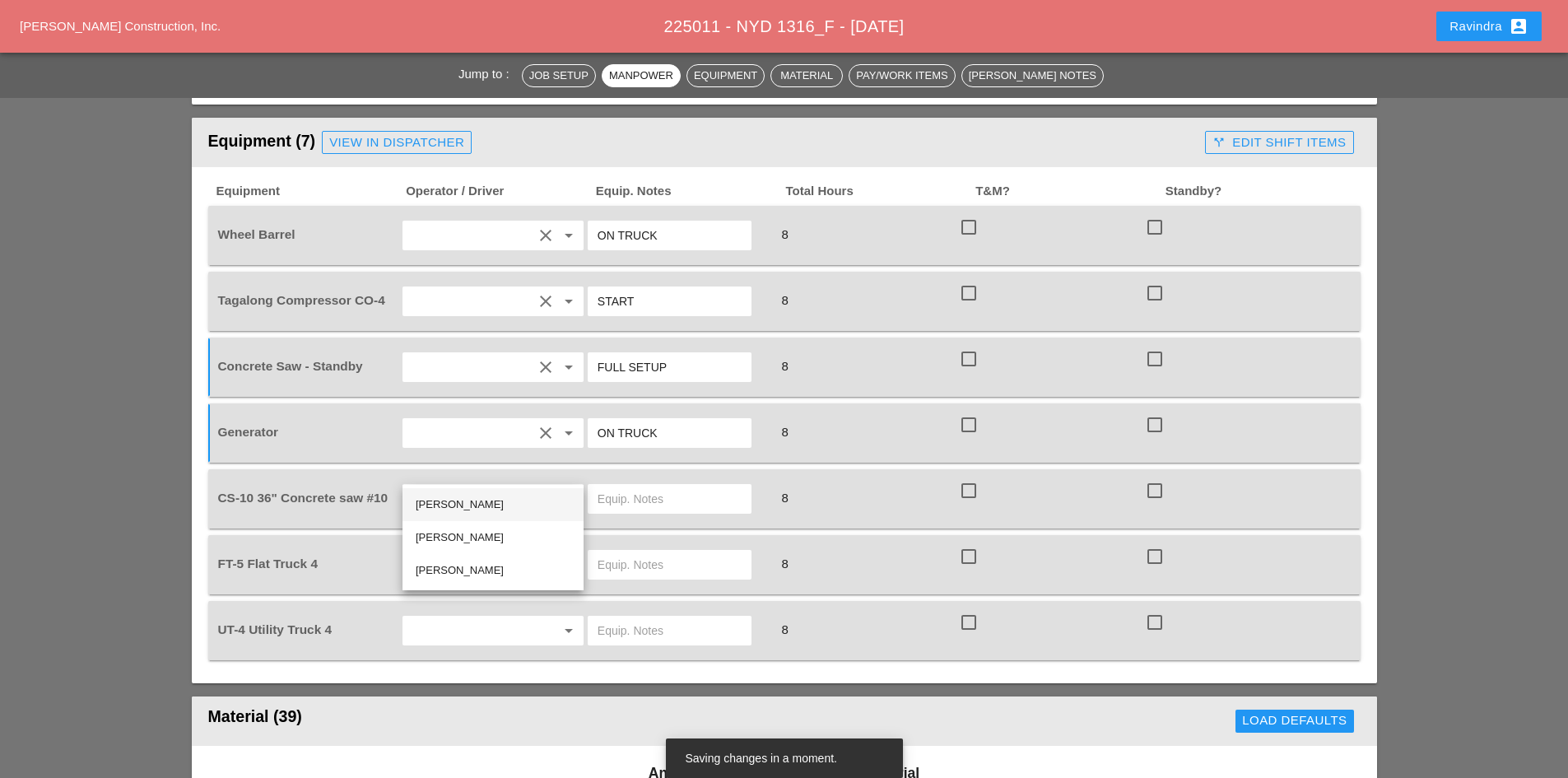
click at [451, 497] on div "Rudolph Bell" at bounding box center [493, 505] width 155 height 20
click at [685, 486] on input "text" at bounding box center [669, 498] width 144 height 26
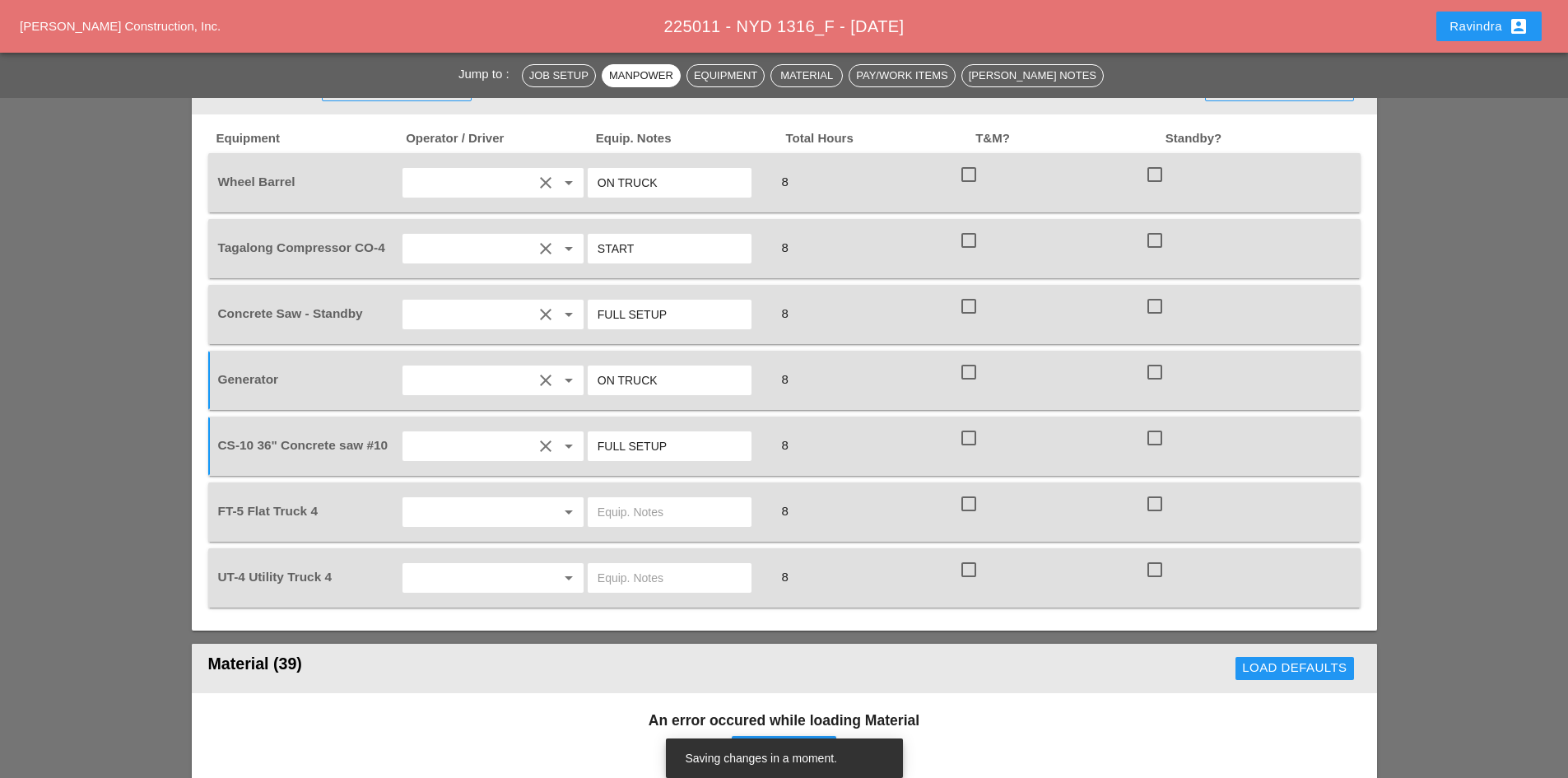
scroll to position [1236, 0]
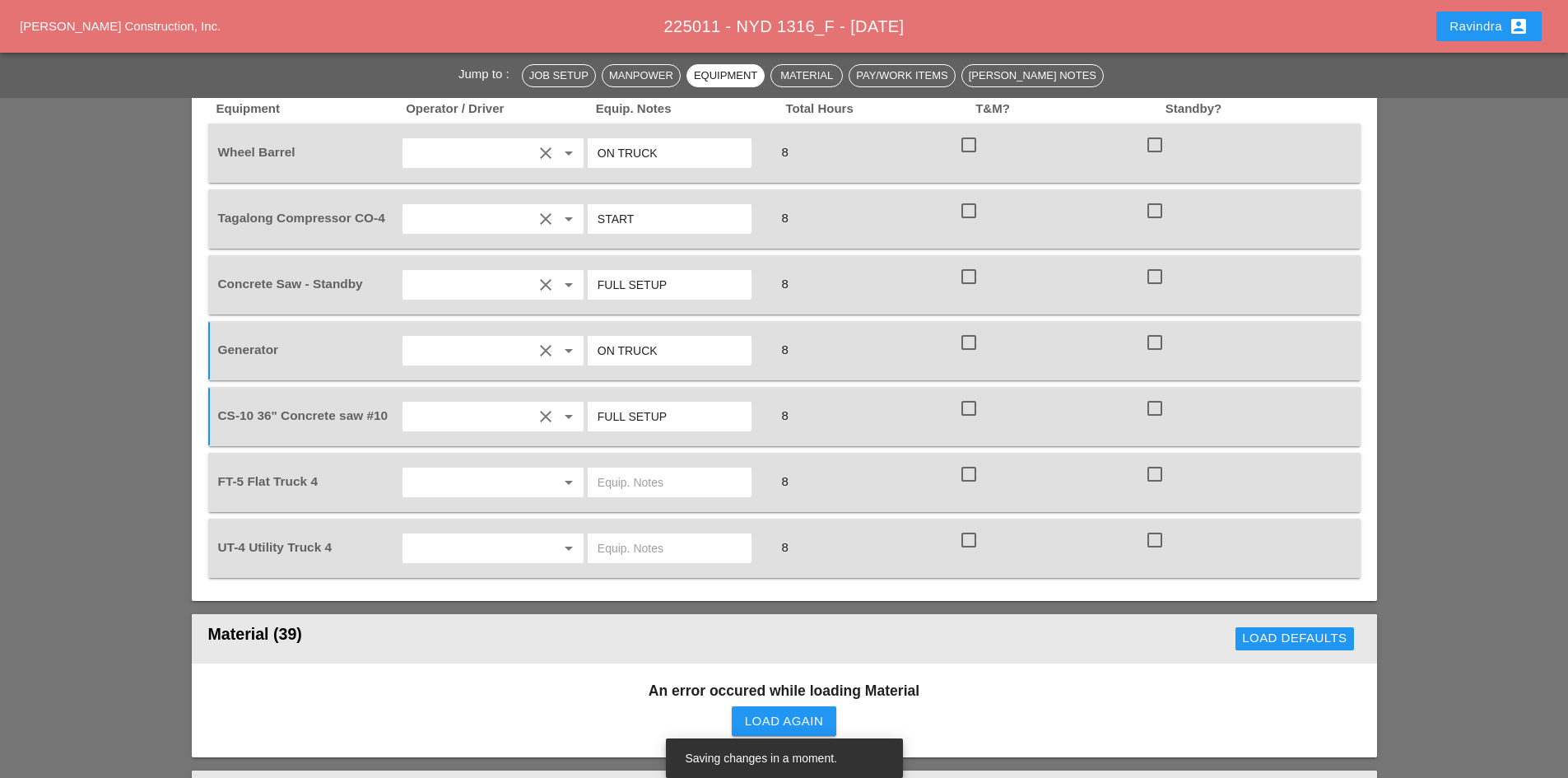
type input "FULL SETUP"
click at [420, 469] on input "text" at bounding box center [470, 482] width 125 height 26
click at [457, 551] on div "Yancy Matos" at bounding box center [493, 554] width 155 height 20
click at [627, 469] on input "text" at bounding box center [669, 482] width 144 height 26
type input "W/ MATERIALS"
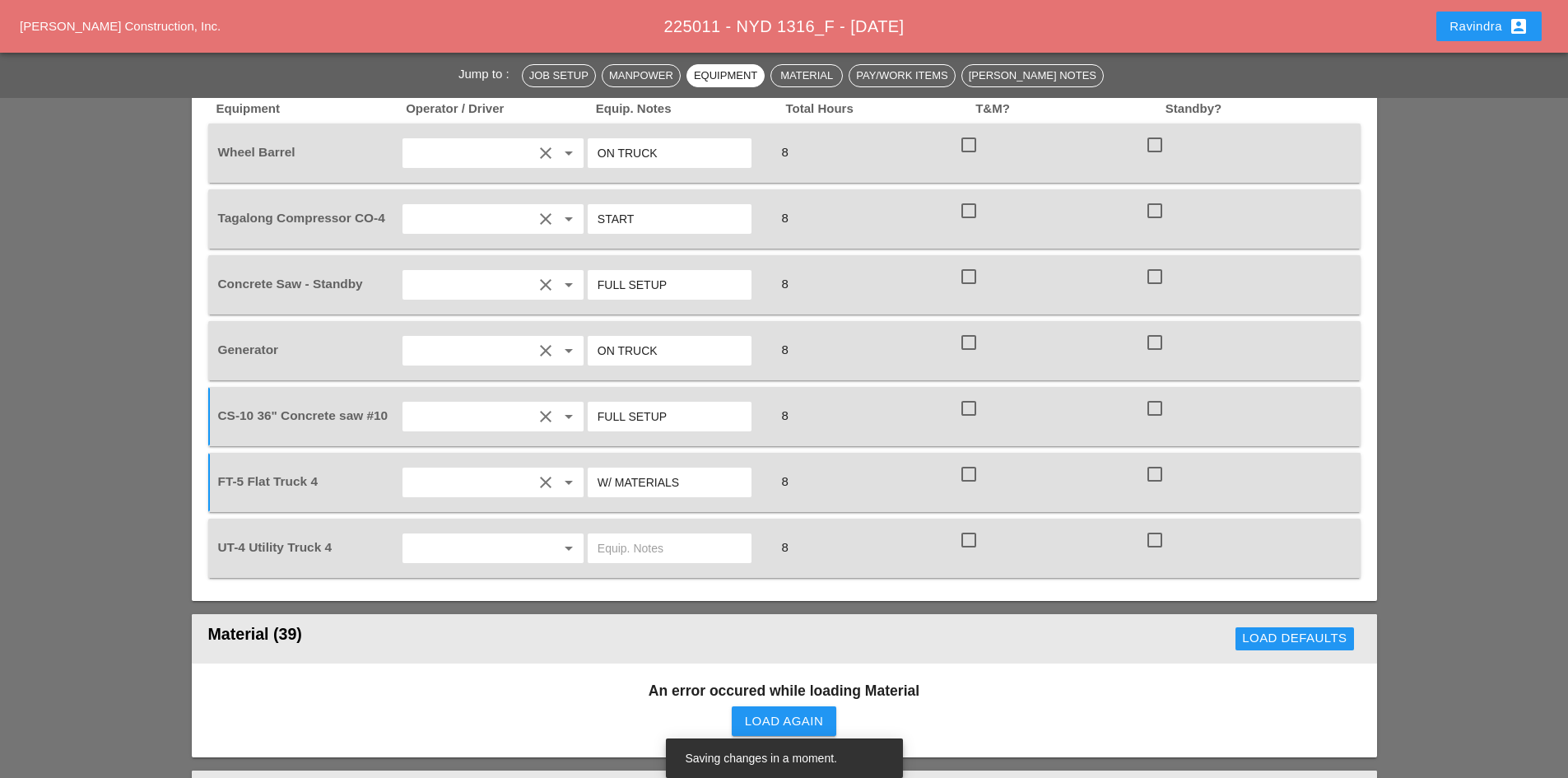
click at [529, 525] on div "arrow_drop_down" at bounding box center [493, 548] width 186 height 46
click at [513, 535] on input "text" at bounding box center [470, 548] width 125 height 26
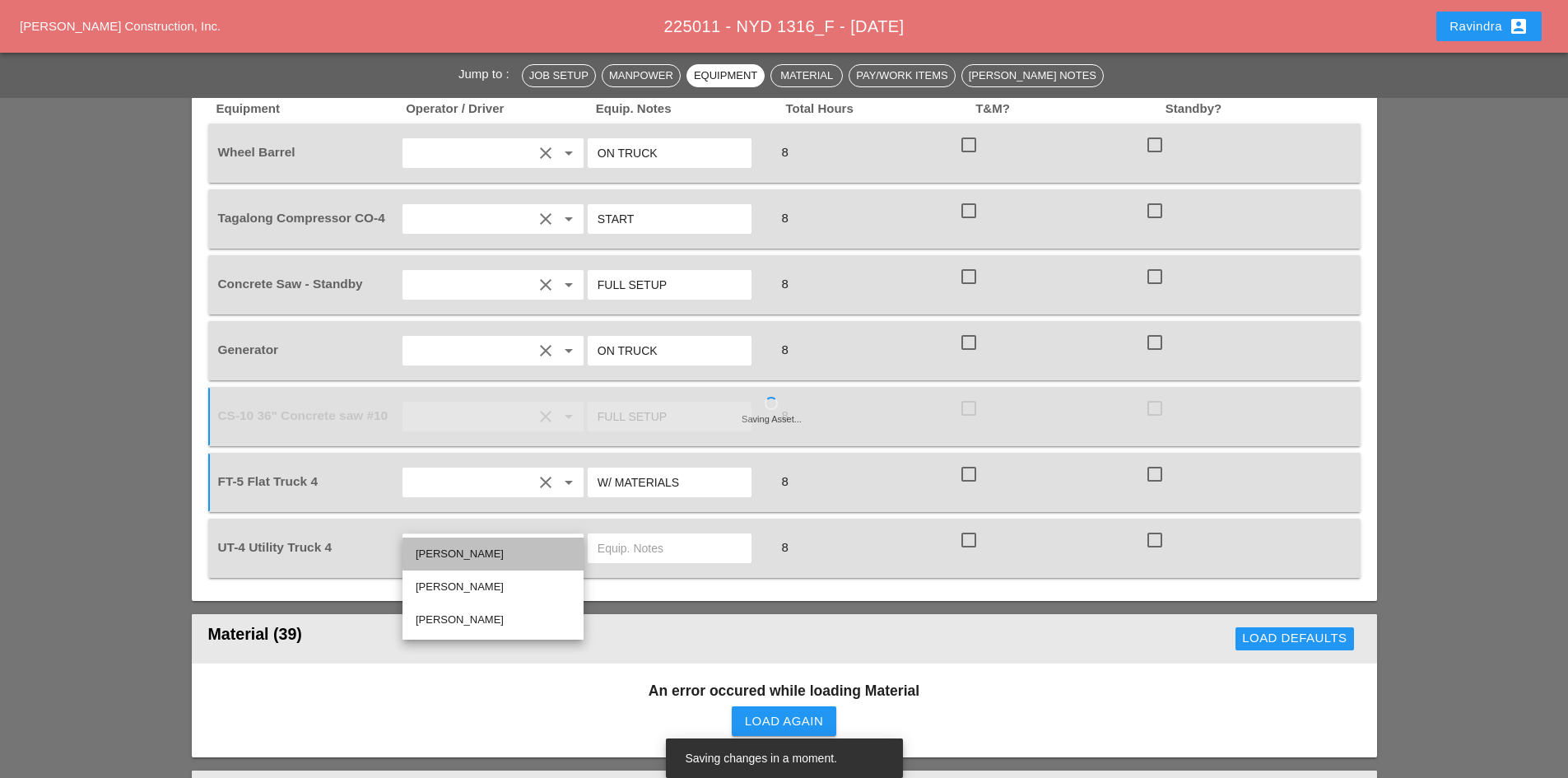
click at [468, 551] on div "Rudolph Bell" at bounding box center [493, 554] width 155 height 20
click at [646, 535] on input "text" at bounding box center [669, 548] width 144 height 26
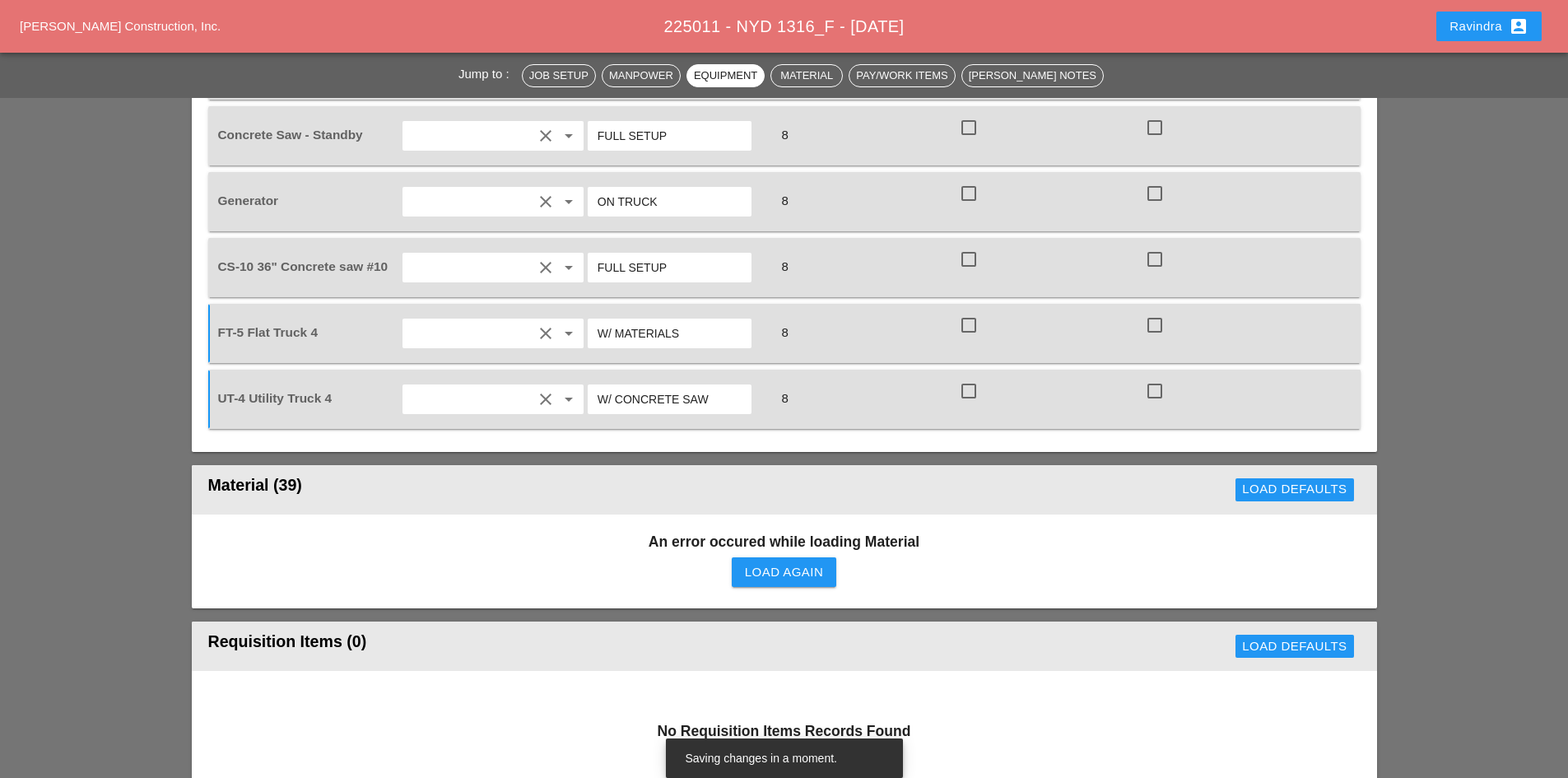
scroll to position [1400, 0]
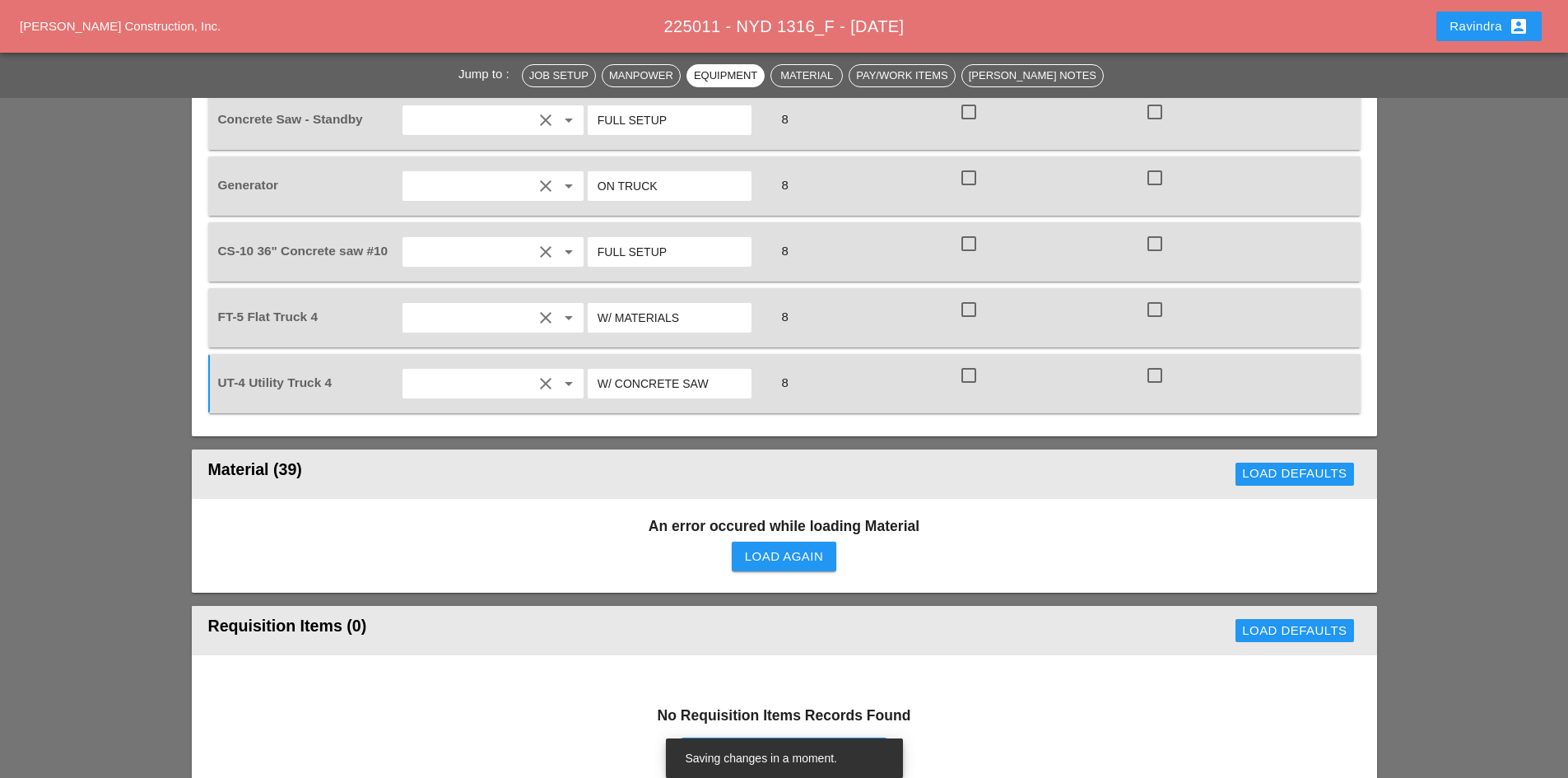
type input "W/ CONCRETE SAW"
click at [760, 548] on div "Load Again" at bounding box center [784, 557] width 78 height 19
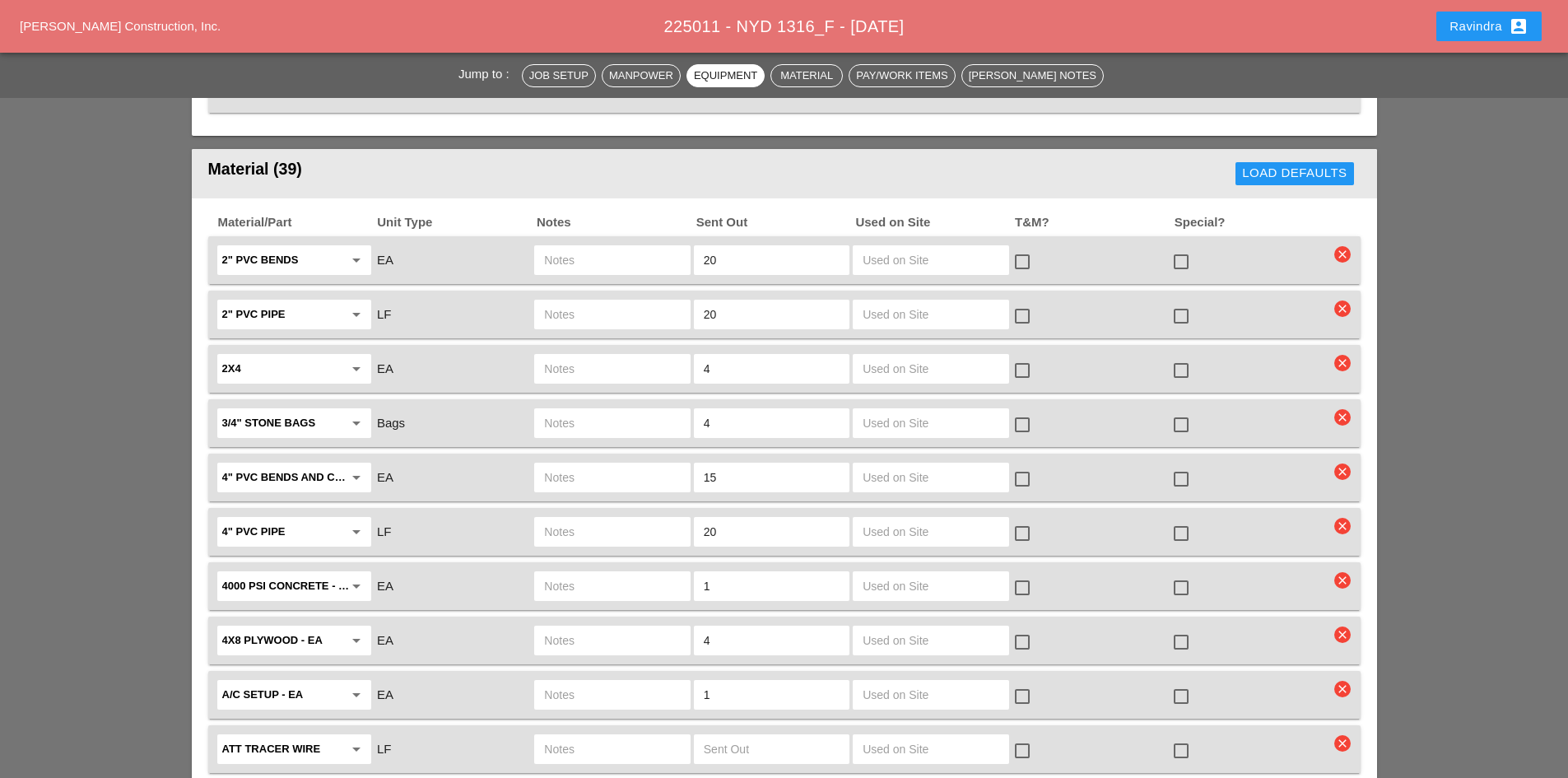
scroll to position [1729, 0]
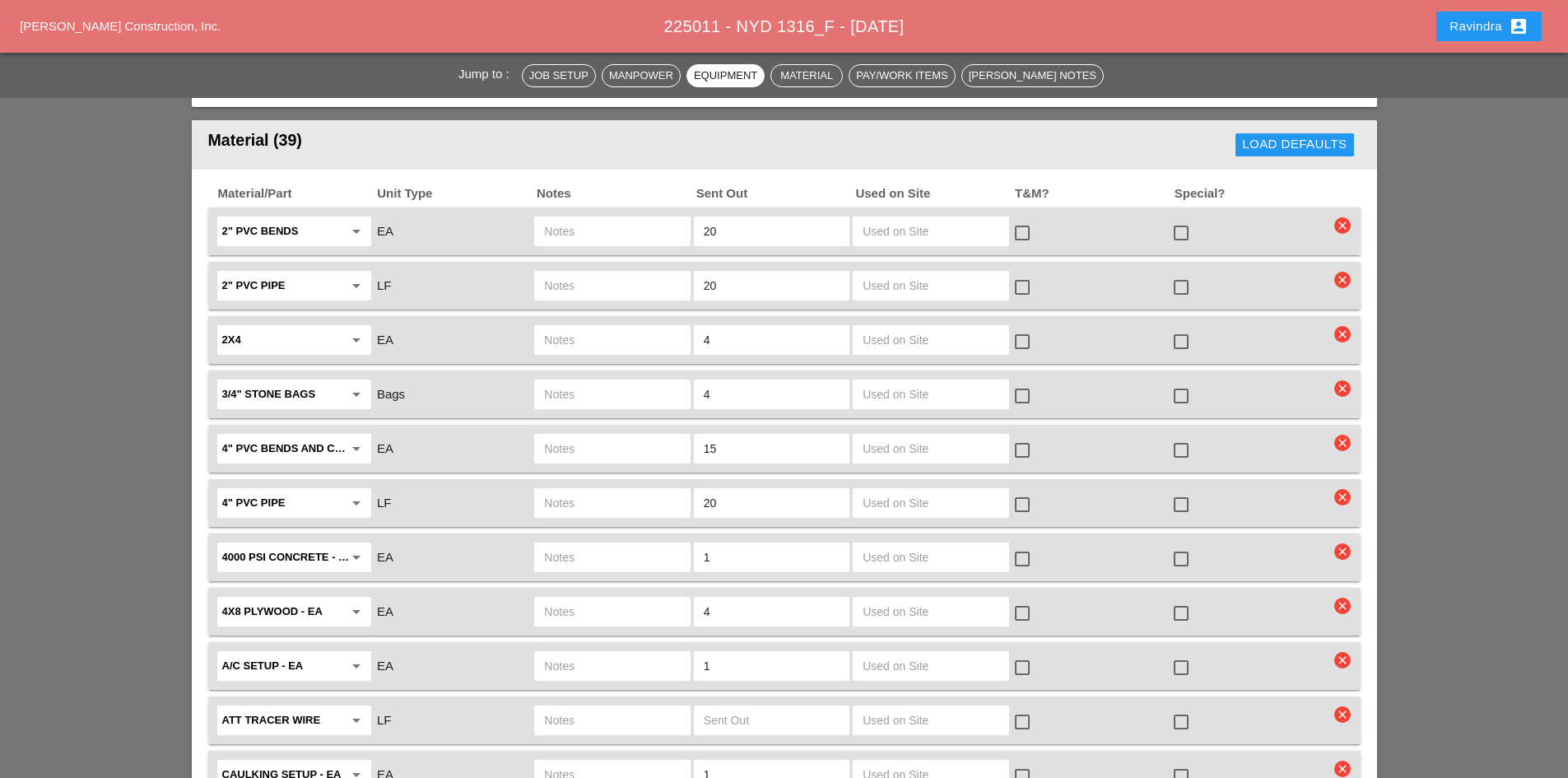
click at [1184, 545] on div at bounding box center [1181, 559] width 28 height 28
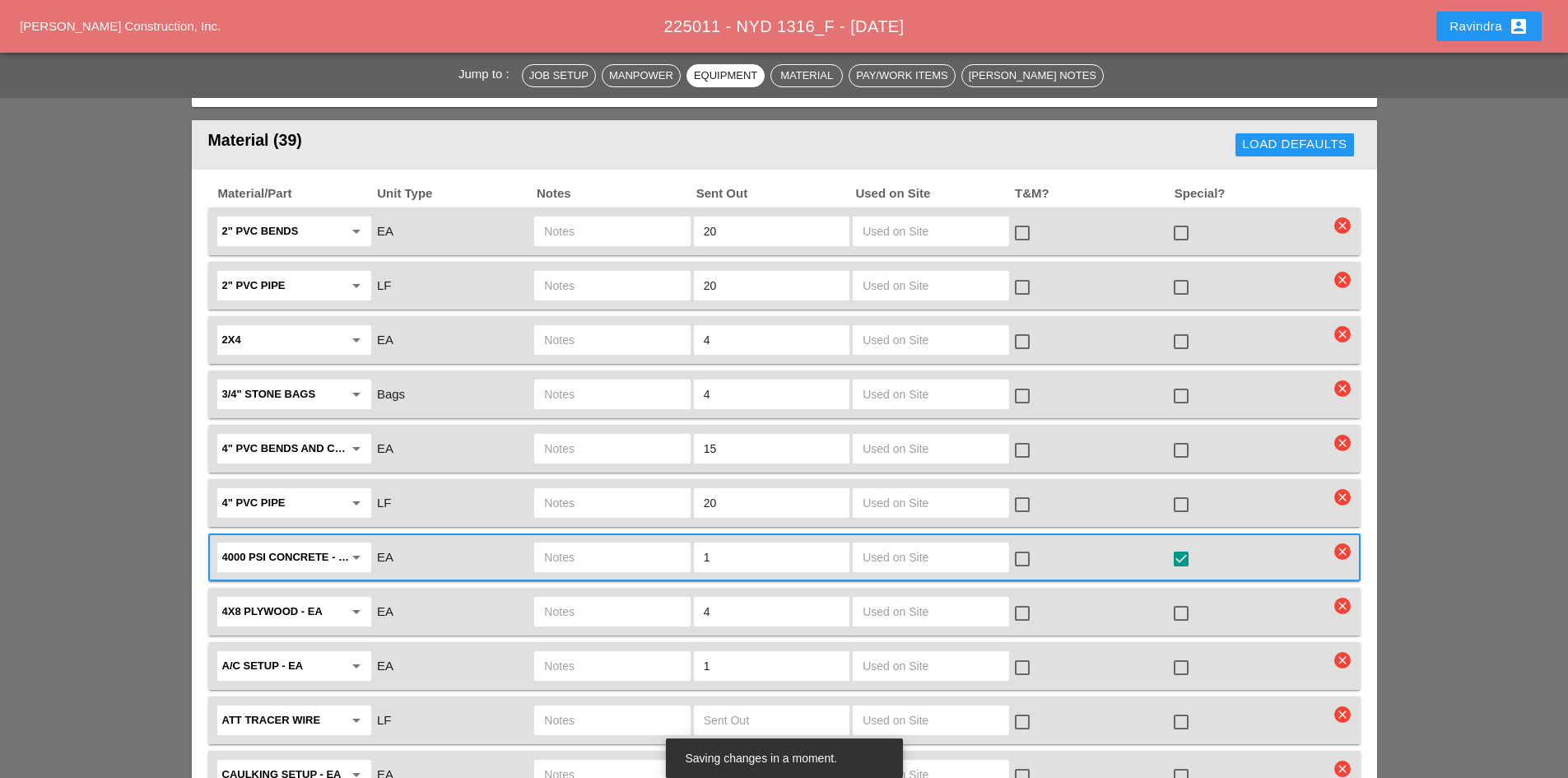
click at [626, 544] on input "text" at bounding box center [612, 557] width 136 height 26
type input "FULL SKID"
click at [1182, 599] on div at bounding box center [1181, 613] width 28 height 28
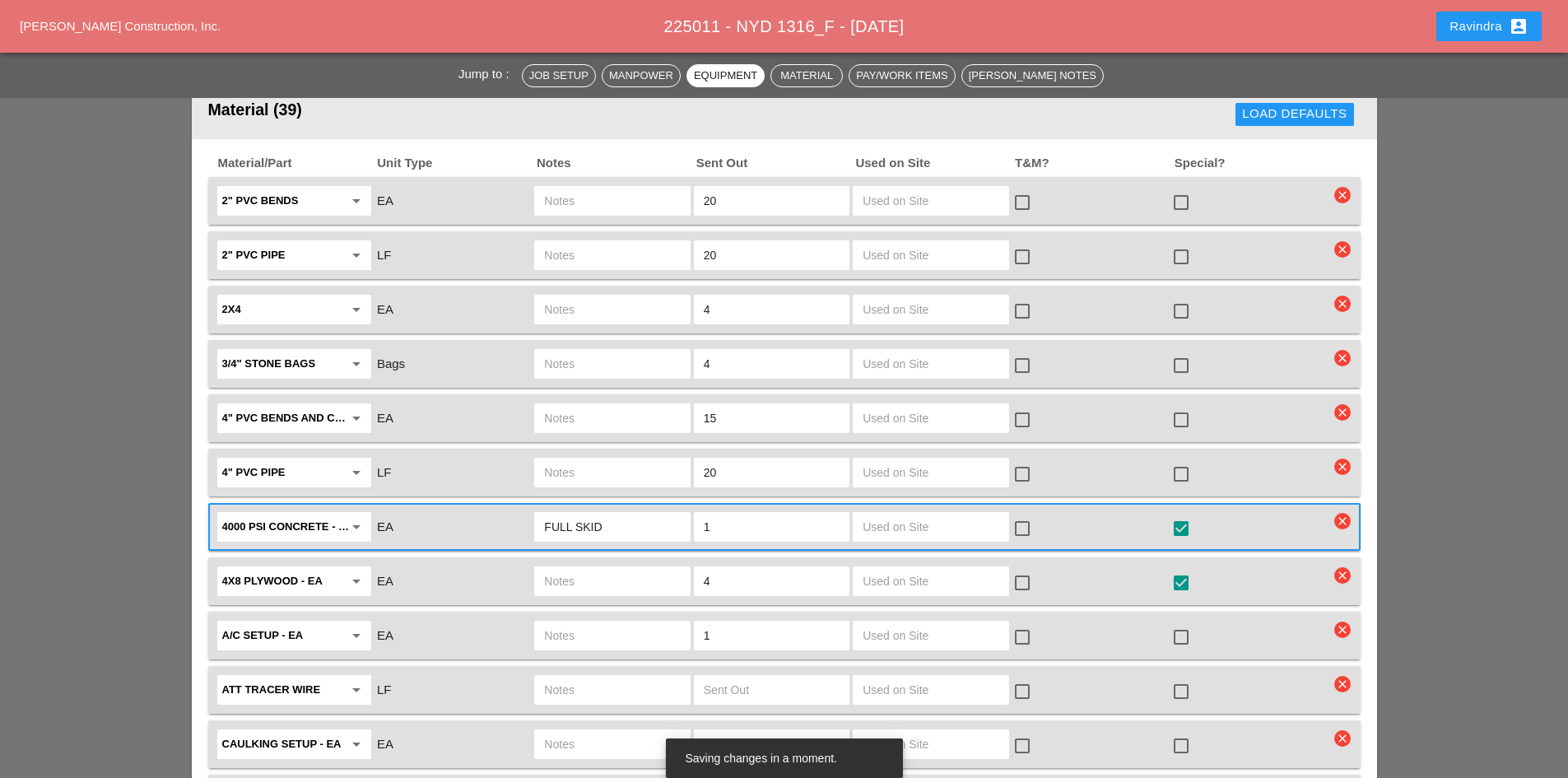
scroll to position [1811, 0]
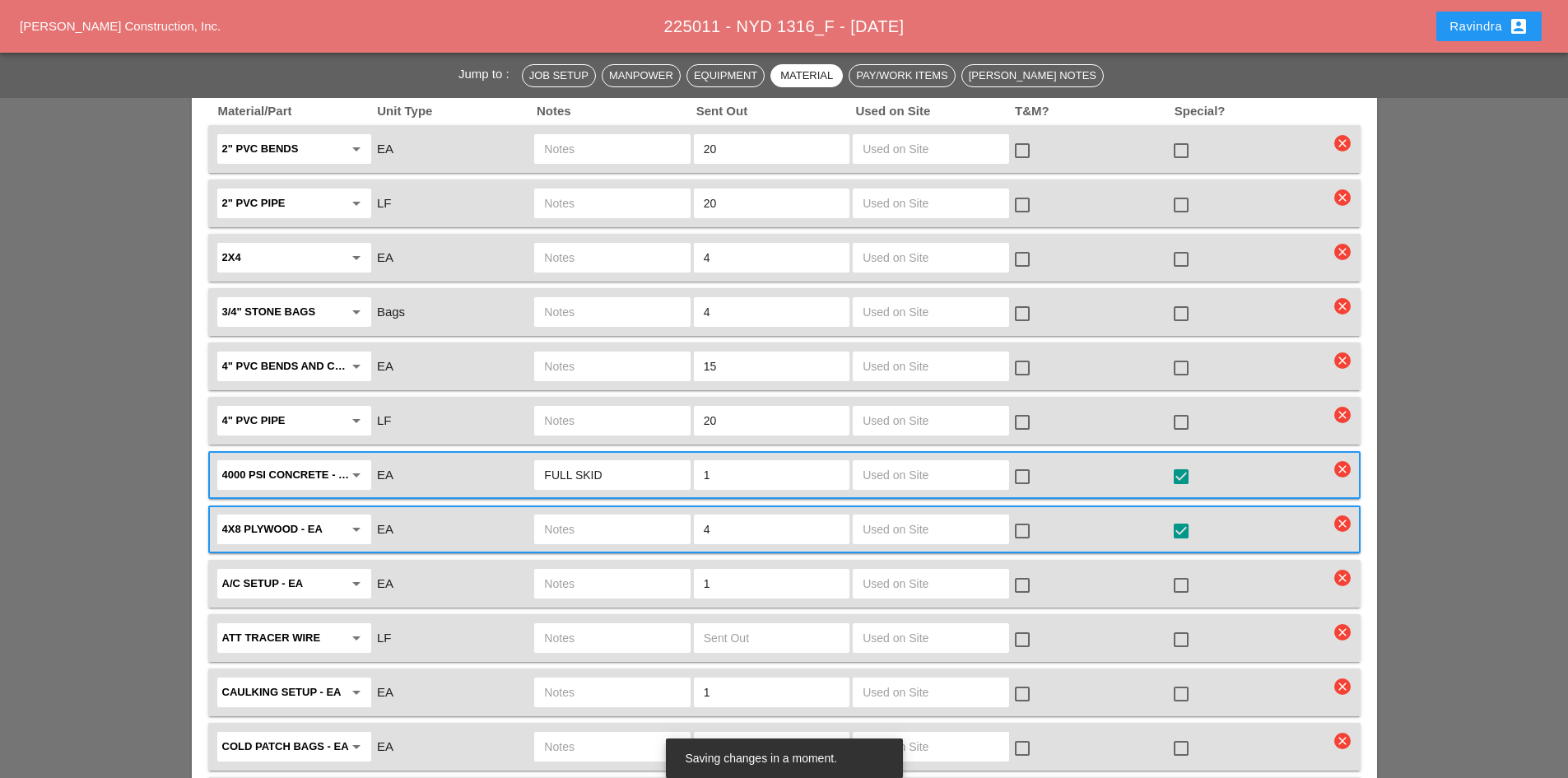
click at [1184, 571] on div at bounding box center [1181, 585] width 28 height 28
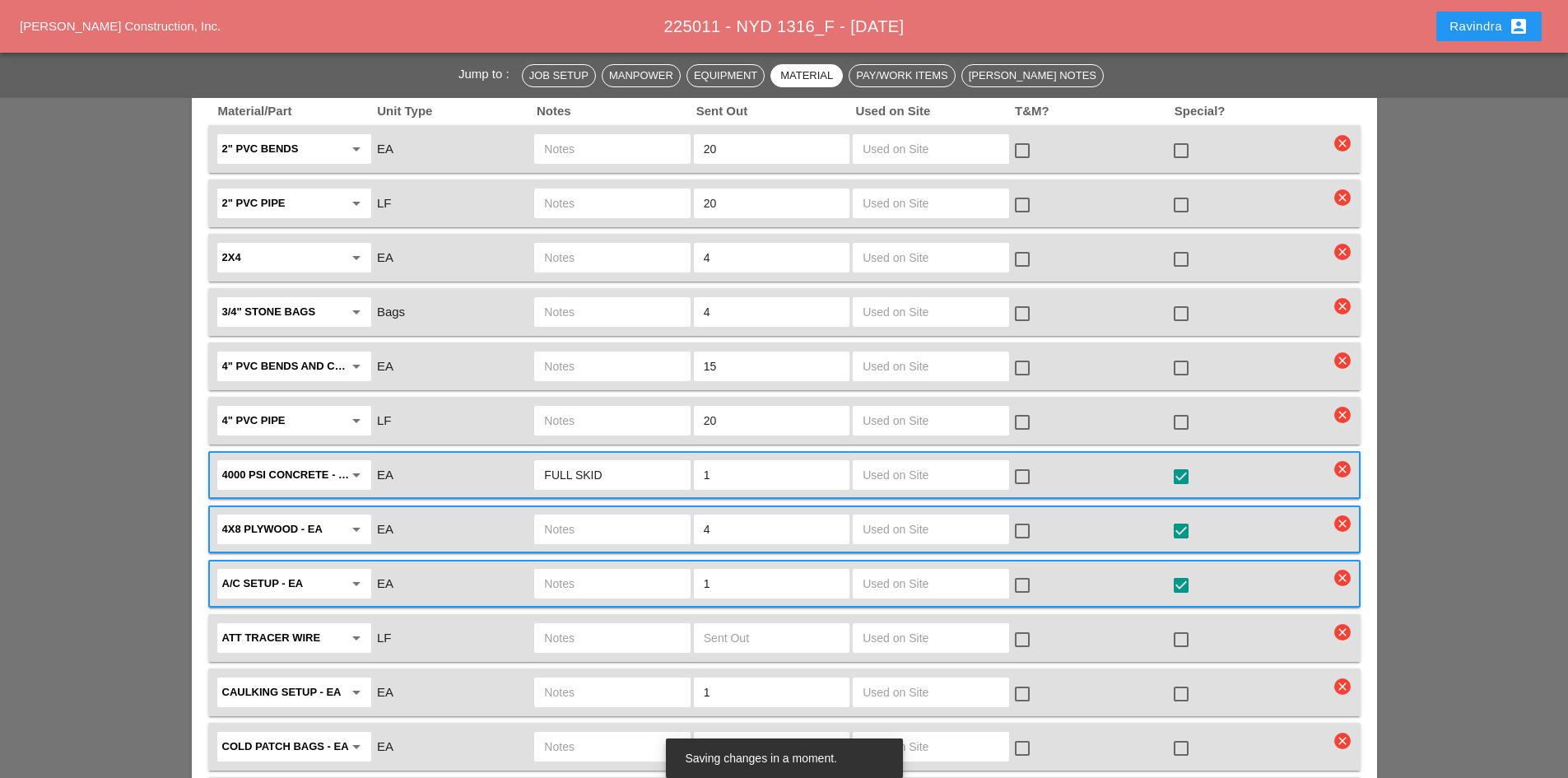
click at [580, 570] on input "text" at bounding box center [612, 583] width 136 height 26
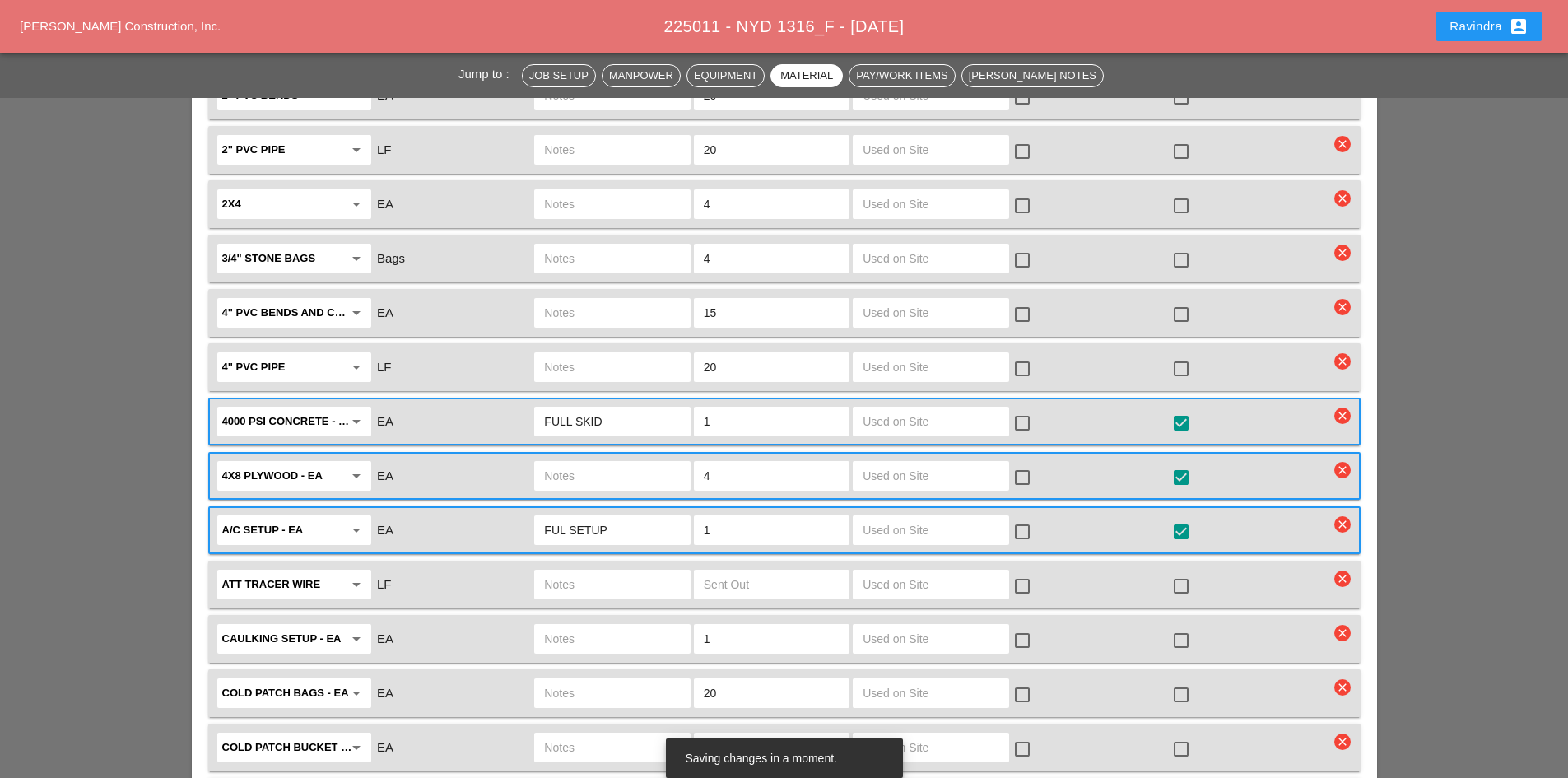
scroll to position [1894, 0]
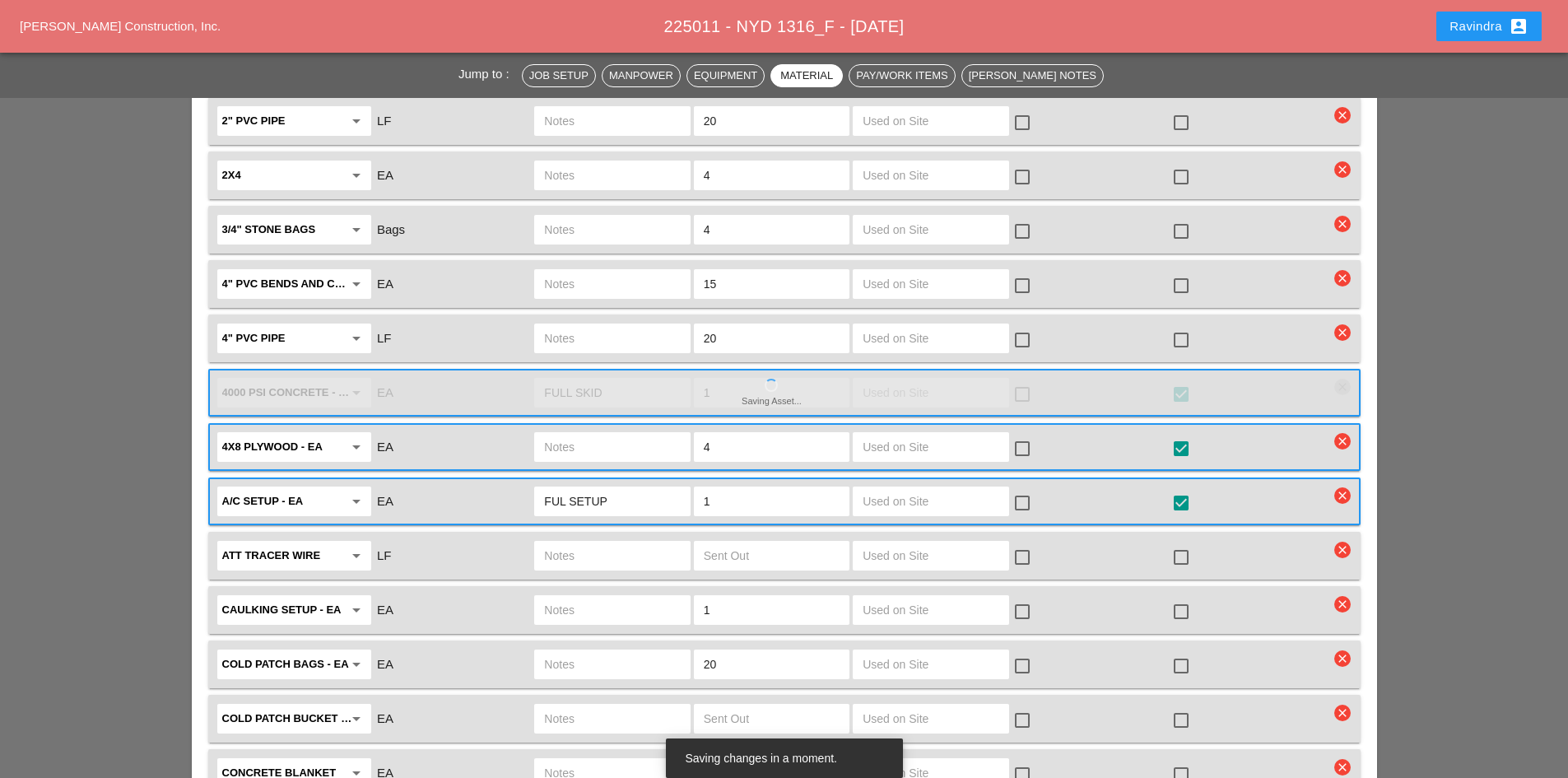
type input "FUL SETUP"
click at [1184, 653] on div at bounding box center [1181, 666] width 28 height 28
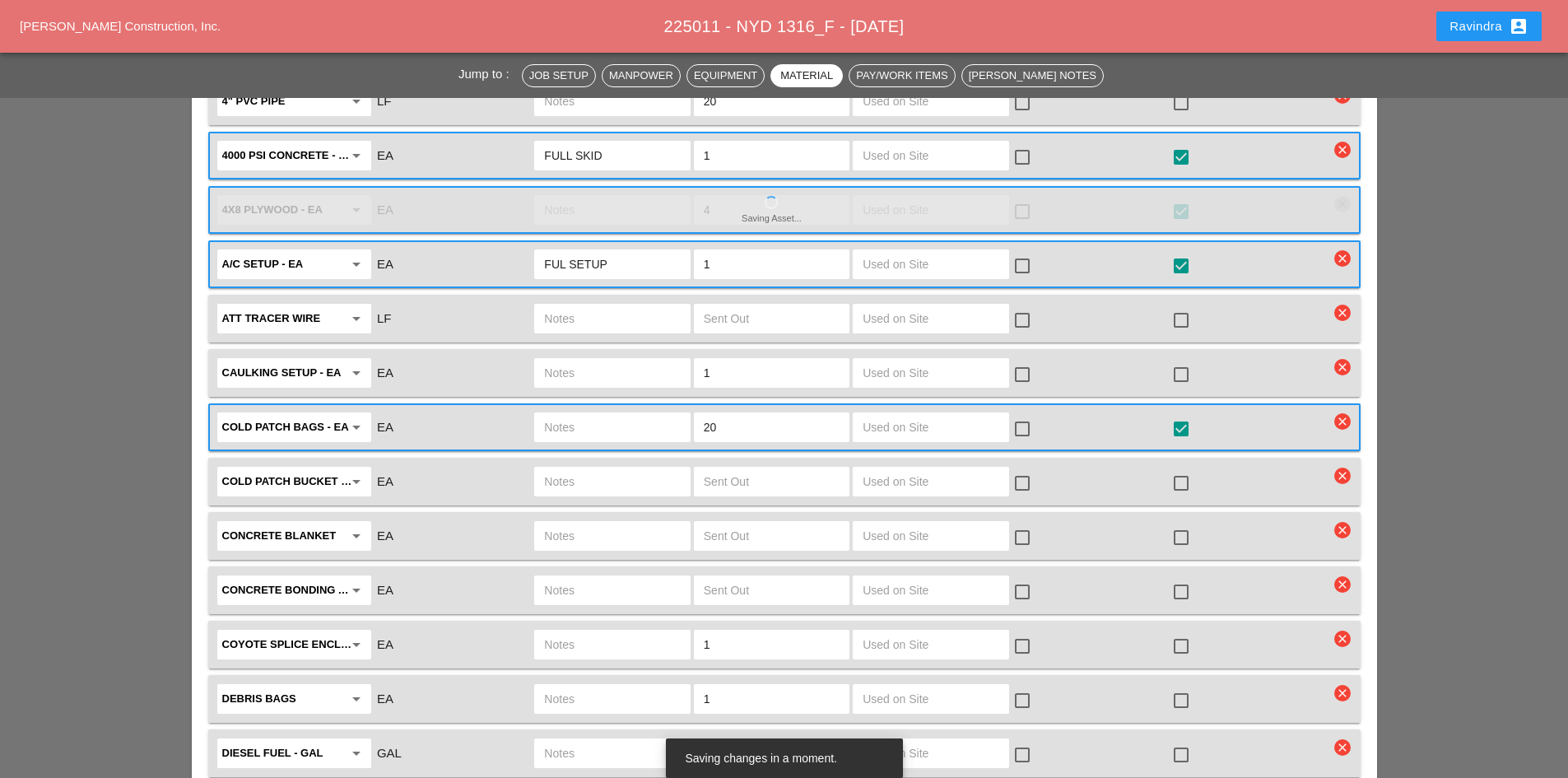
scroll to position [2141, 0]
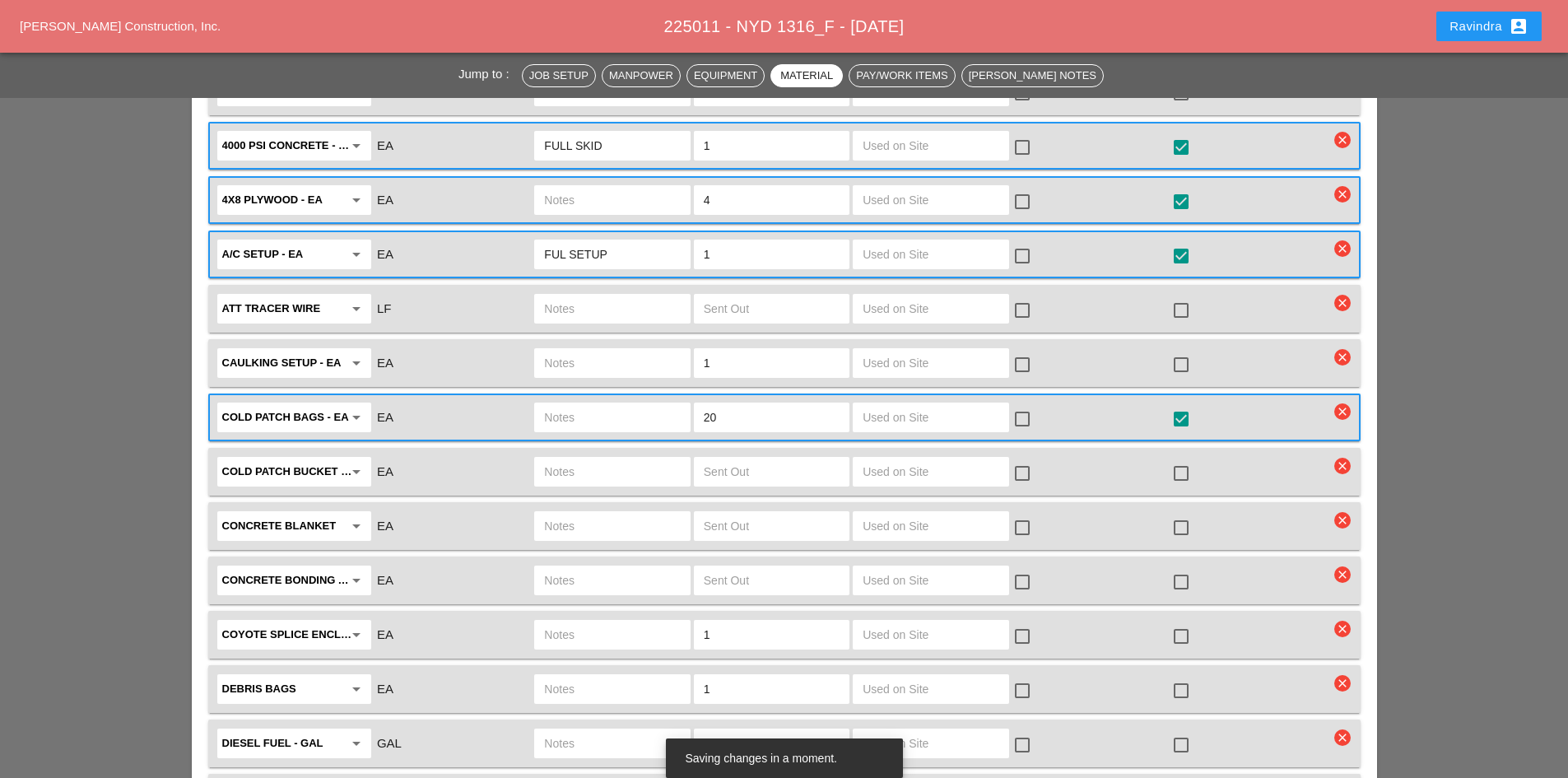
click at [1175, 623] on div at bounding box center [1181, 636] width 28 height 28
click at [567, 622] on input "text" at bounding box center [612, 634] width 136 height 26
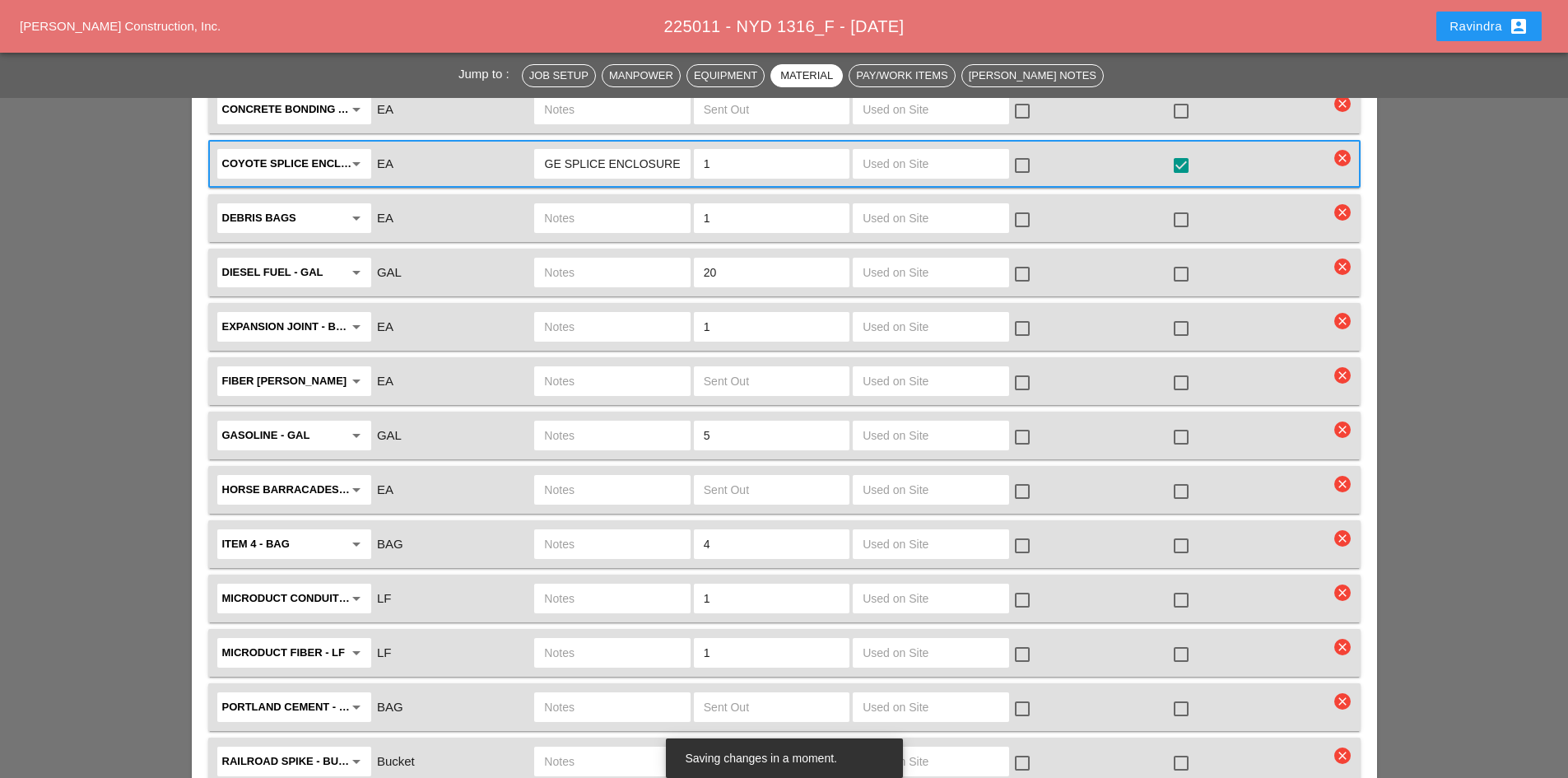
scroll to position [2635, 0]
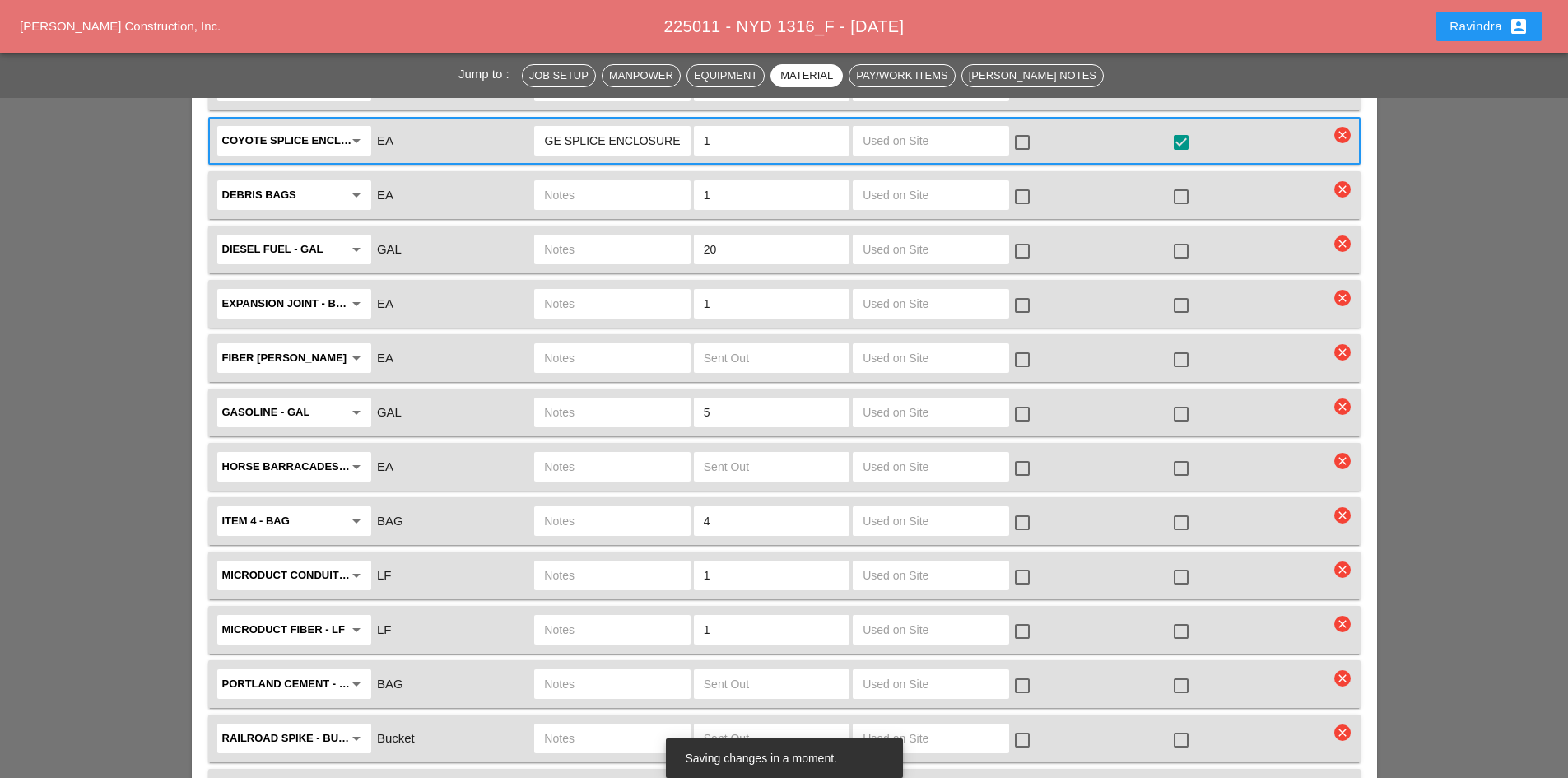
type input "LARGE SPLICE ENCLOSURE"
click at [1176, 563] on div at bounding box center [1181, 577] width 28 height 28
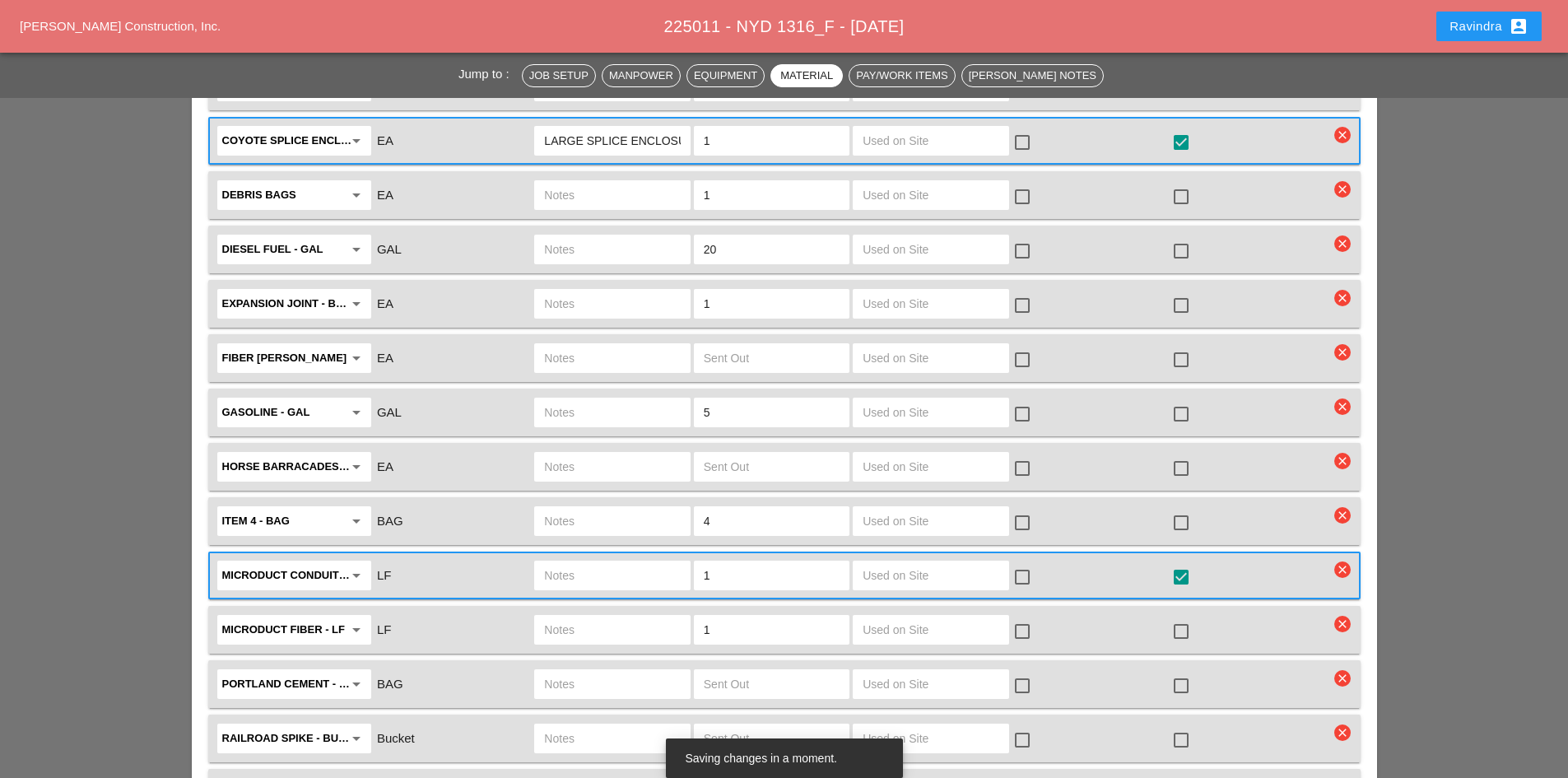
click at [576, 562] on input "text" at bounding box center [612, 575] width 136 height 26
drag, startPoint x: 761, startPoint y: 560, endPoint x: 712, endPoint y: 538, distance: 53.7
click at [654, 559] on div "Microduct conduit - LF arrow_drop_down LF 7-TUBE MICRO 25 LF 1 check_box_outlin…" at bounding box center [772, 576] width 1115 height 34
type input "7-TUBE MICRO 25 LF"
drag, startPoint x: 719, startPoint y: 545, endPoint x: 646, endPoint y: 544, distance: 73.0
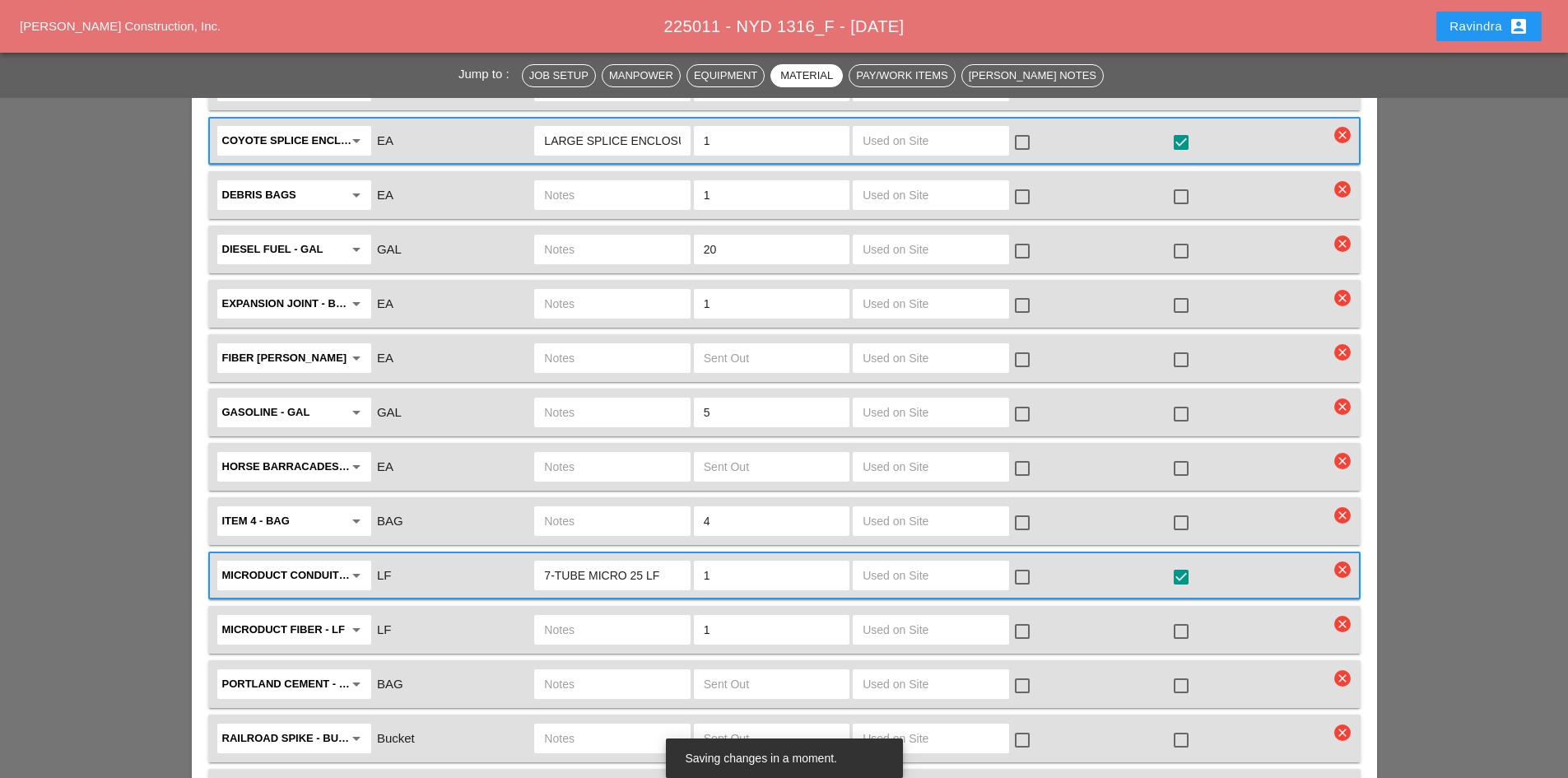
click at [646, 559] on div "Microduct conduit - LF arrow_drop_down LF 7-TUBE MICRO 25 LF 1 check_box_outlin…" at bounding box center [772, 576] width 1115 height 34
type input "25"
click at [589, 616] on input "text" at bounding box center [612, 629] width 136 height 26
click at [620, 616] on input "text" at bounding box center [612, 629] width 136 height 26
type input "24 CT FIBER REEL"
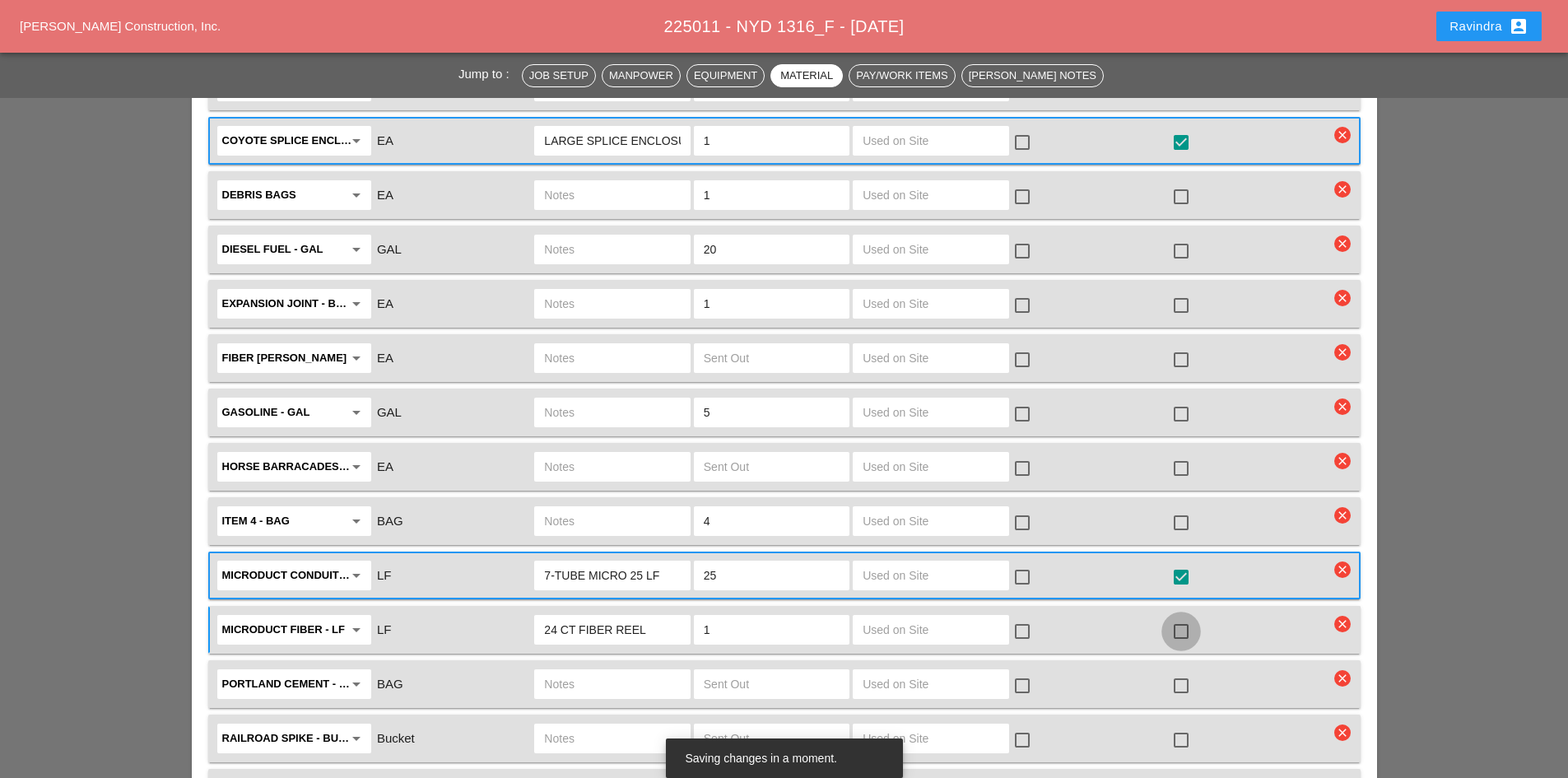
click at [1184, 617] on div at bounding box center [1181, 631] width 28 height 28
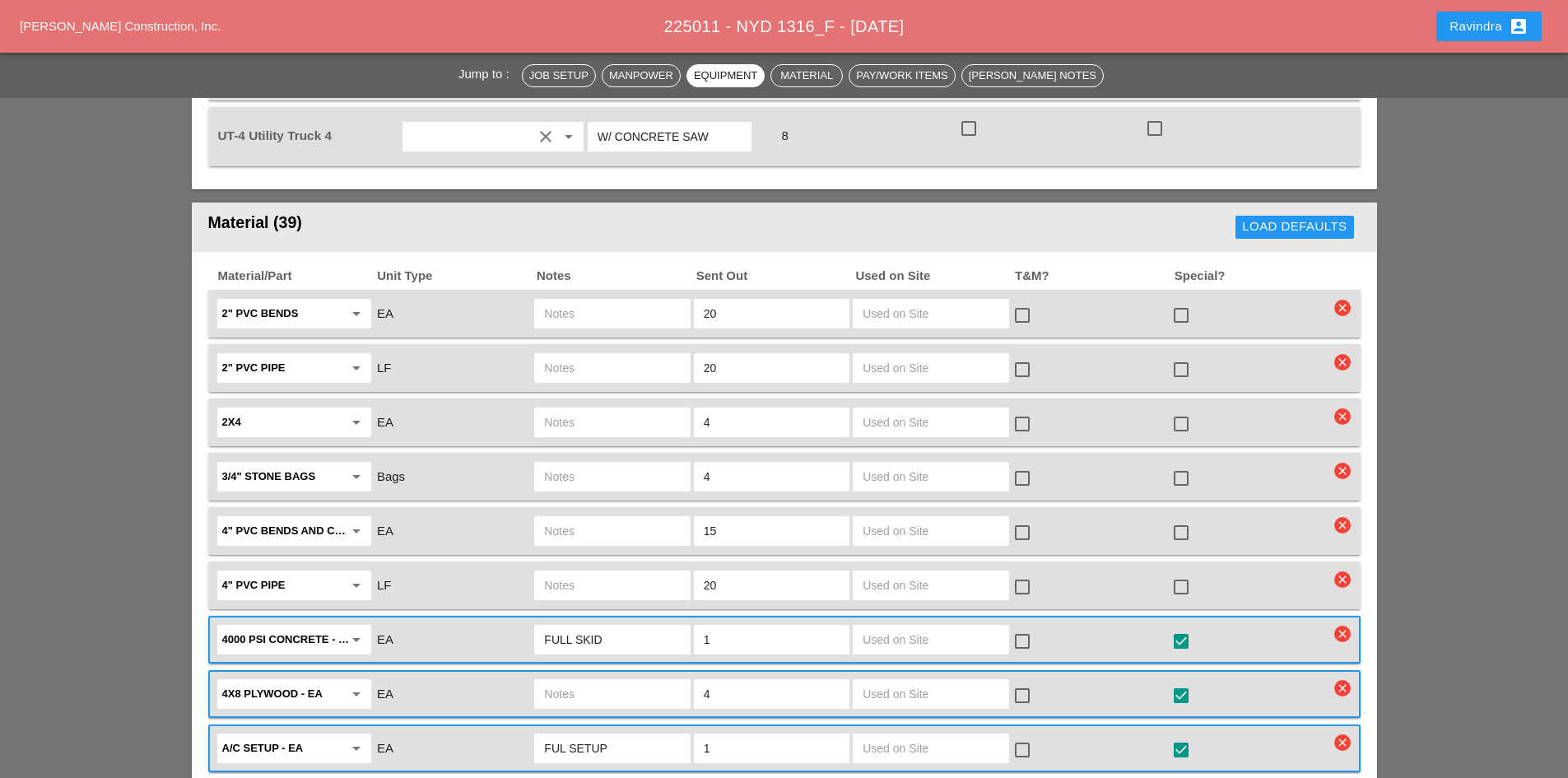
scroll to position [823, 0]
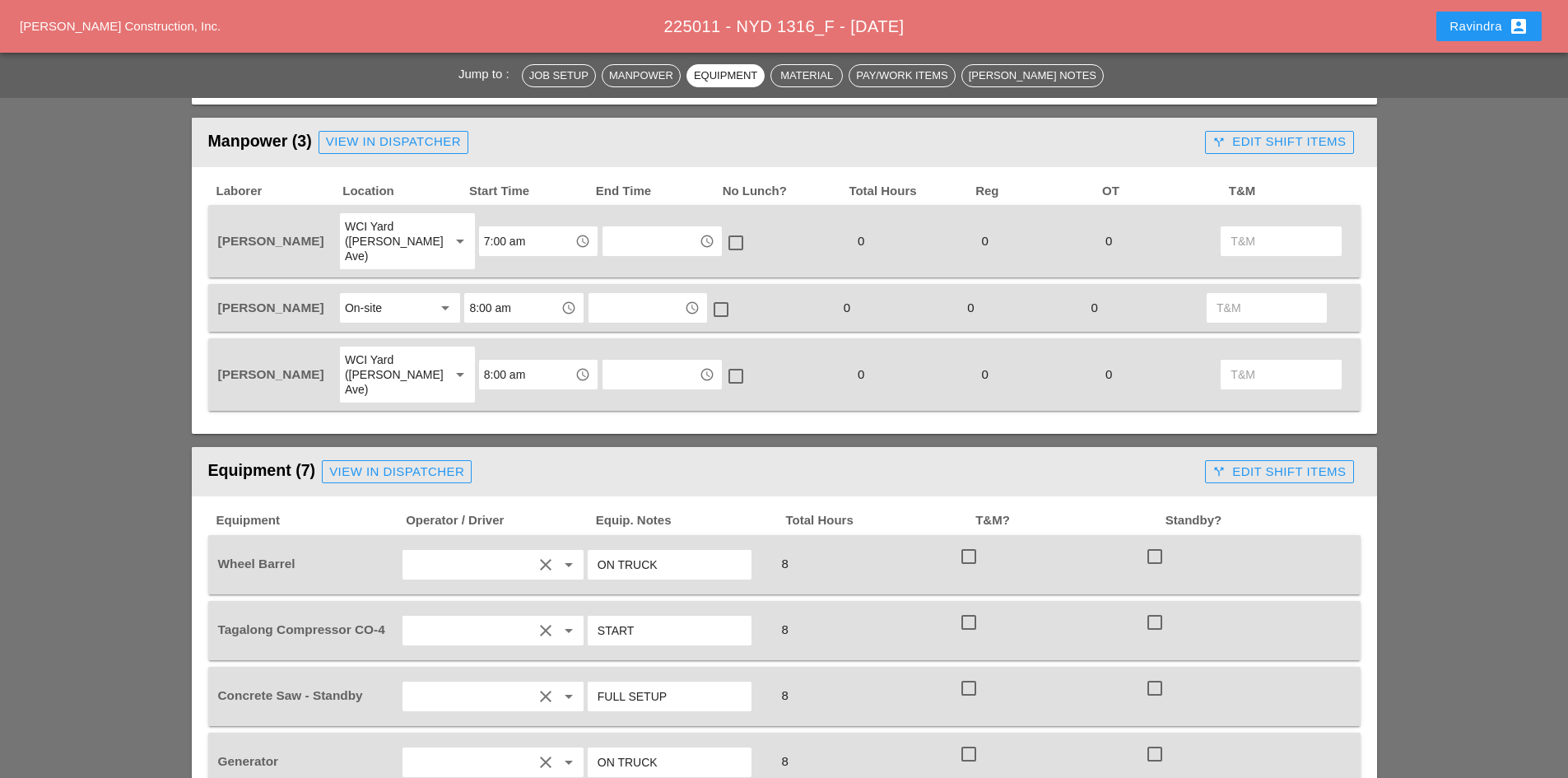
click at [1476, 32] on div "Ravindra account_box" at bounding box center [1490, 26] width 79 height 20
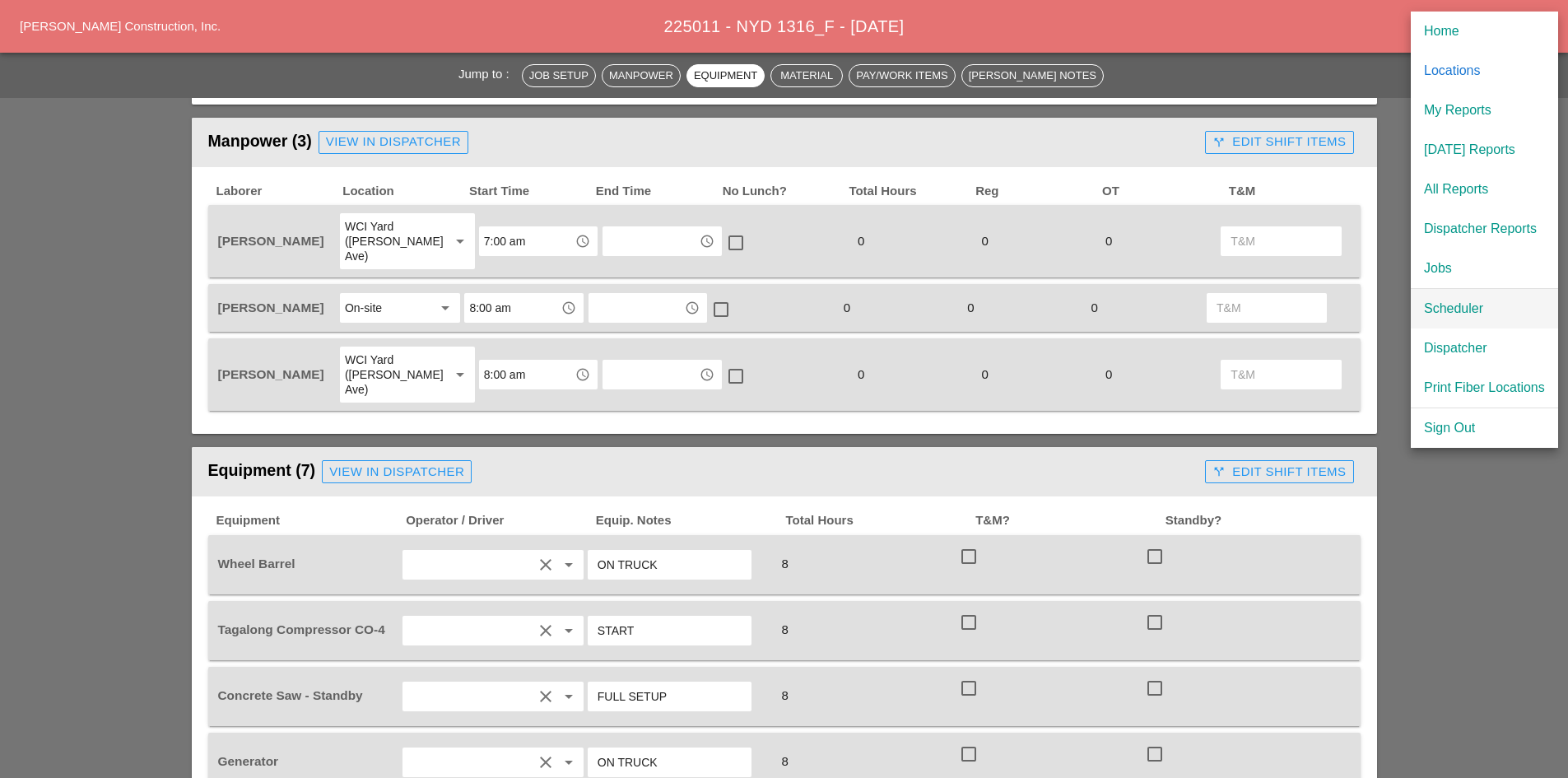
click at [1453, 307] on div "Scheduler" at bounding box center [1485, 309] width 121 height 20
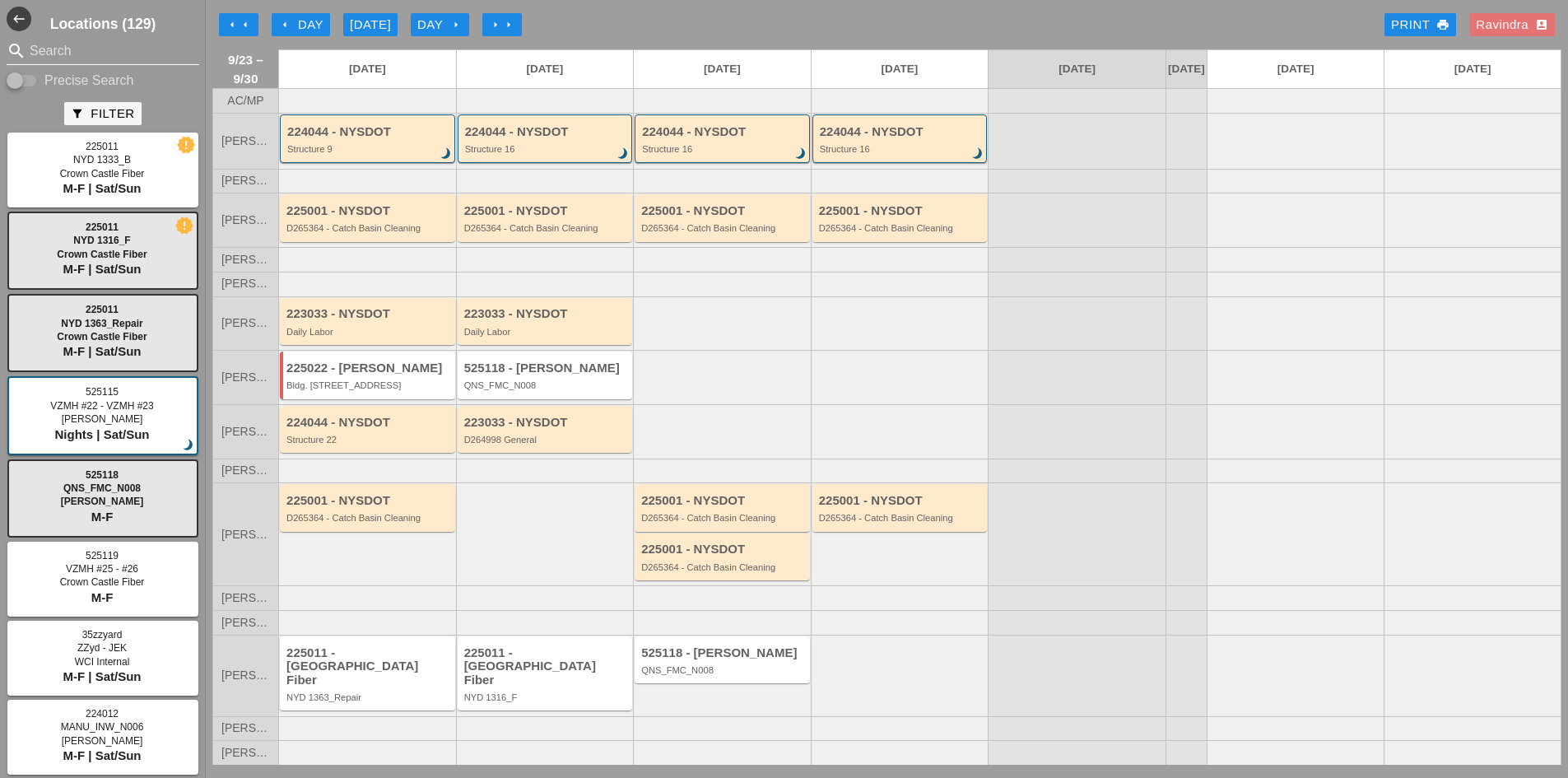
click at [117, 45] on input "Search" at bounding box center [103, 51] width 146 height 26
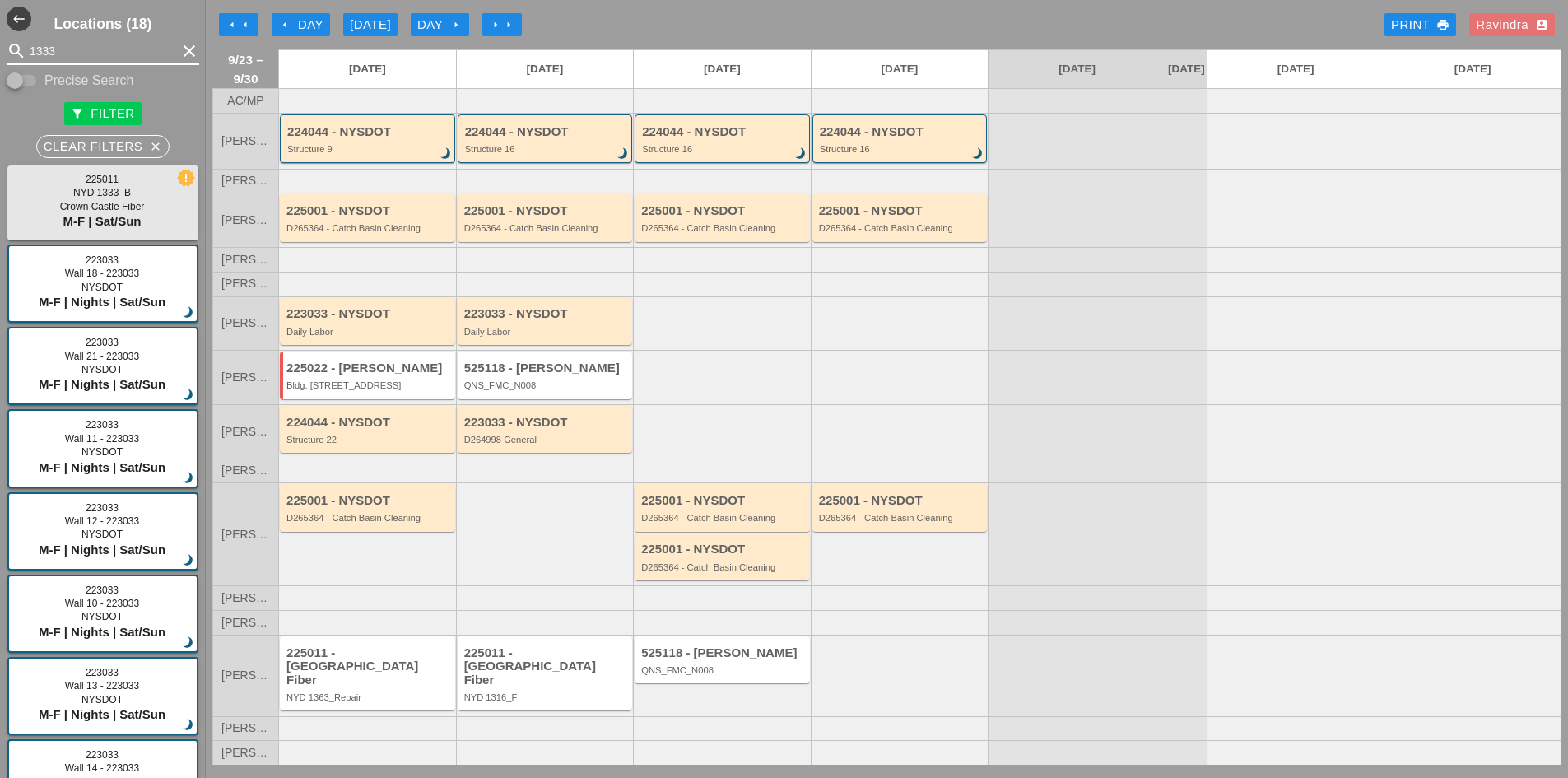
type input "1333"
